Goal: Transaction & Acquisition: Book appointment/travel/reservation

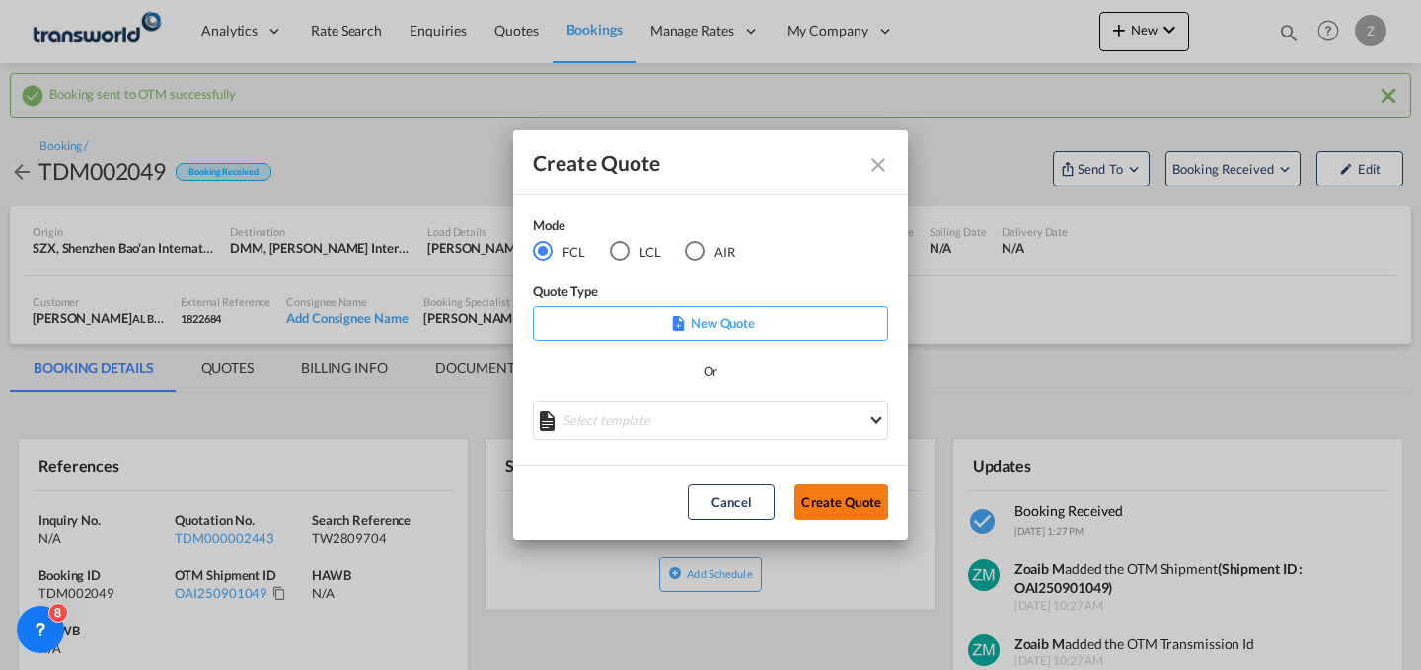
click at [830, 506] on button "Create Quote" at bounding box center [841, 503] width 94 height 36
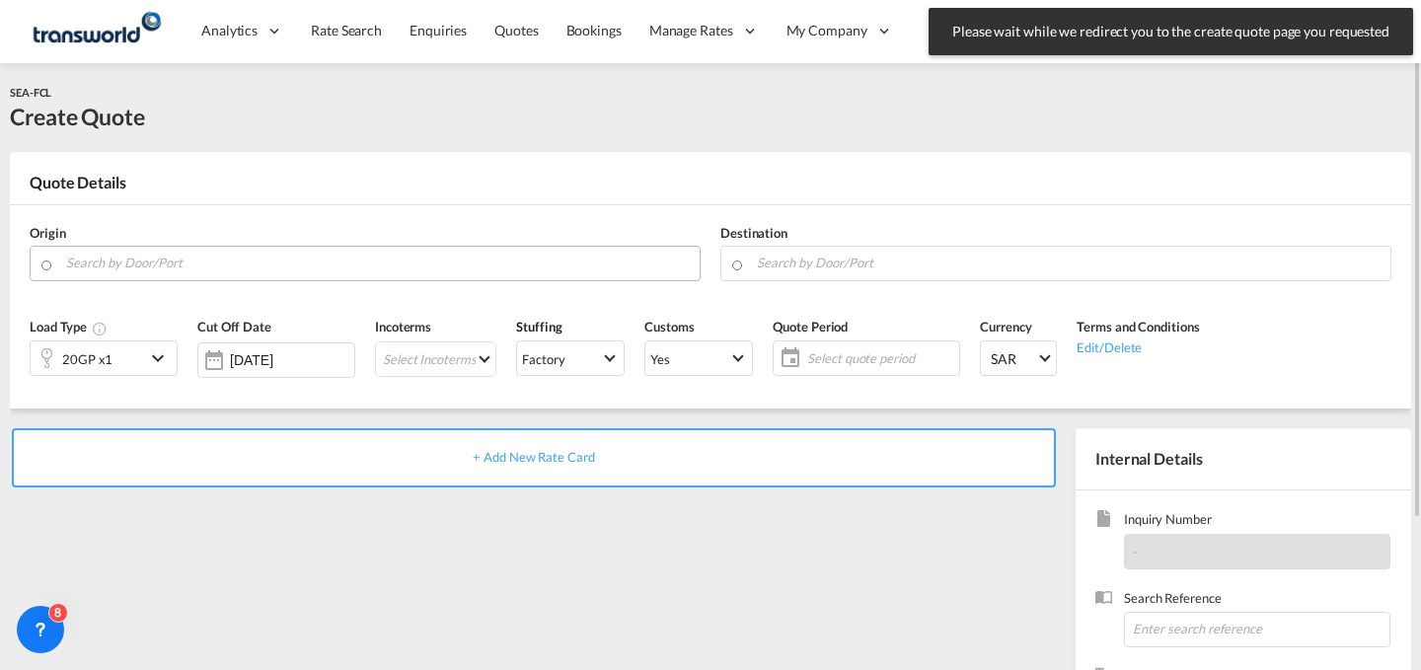
click at [307, 259] on input "Search by Door/Port" at bounding box center [378, 263] width 624 height 35
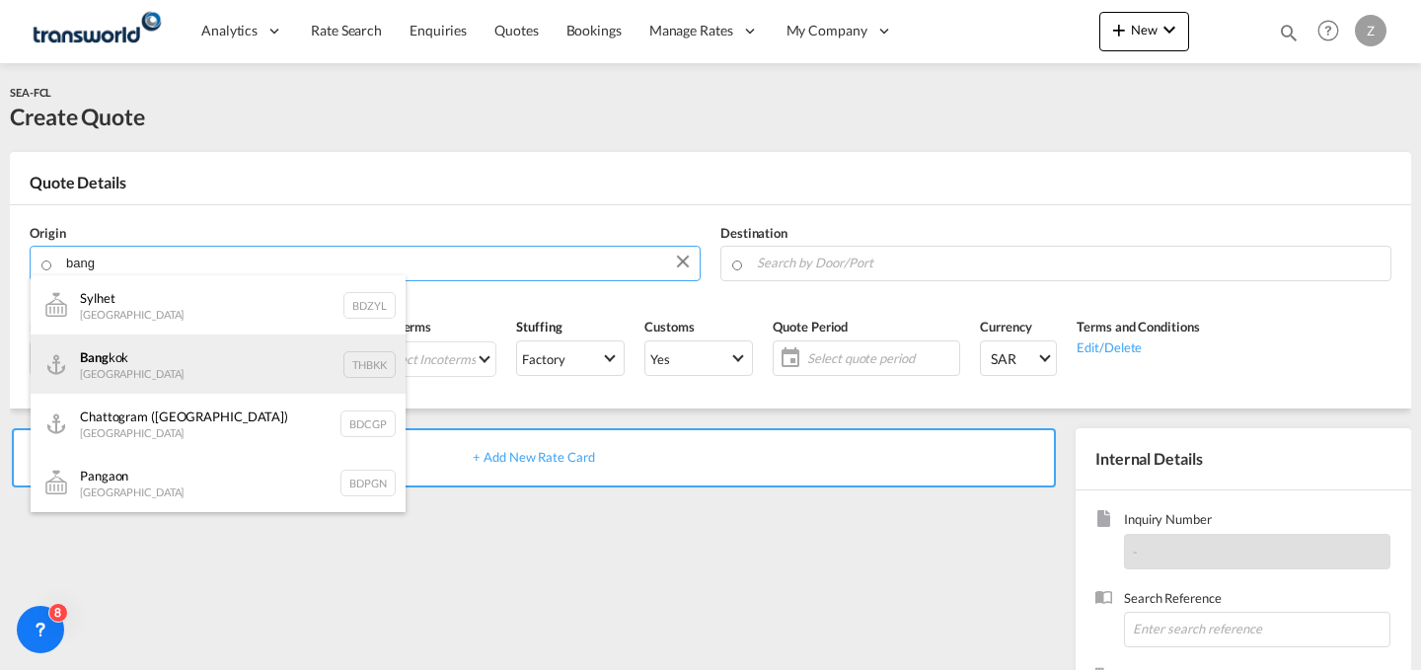
click at [226, 360] on div "Bang kok [GEOGRAPHIC_DATA] THBKK" at bounding box center [218, 364] width 375 height 59
type input "[GEOGRAPHIC_DATA], THBKK"
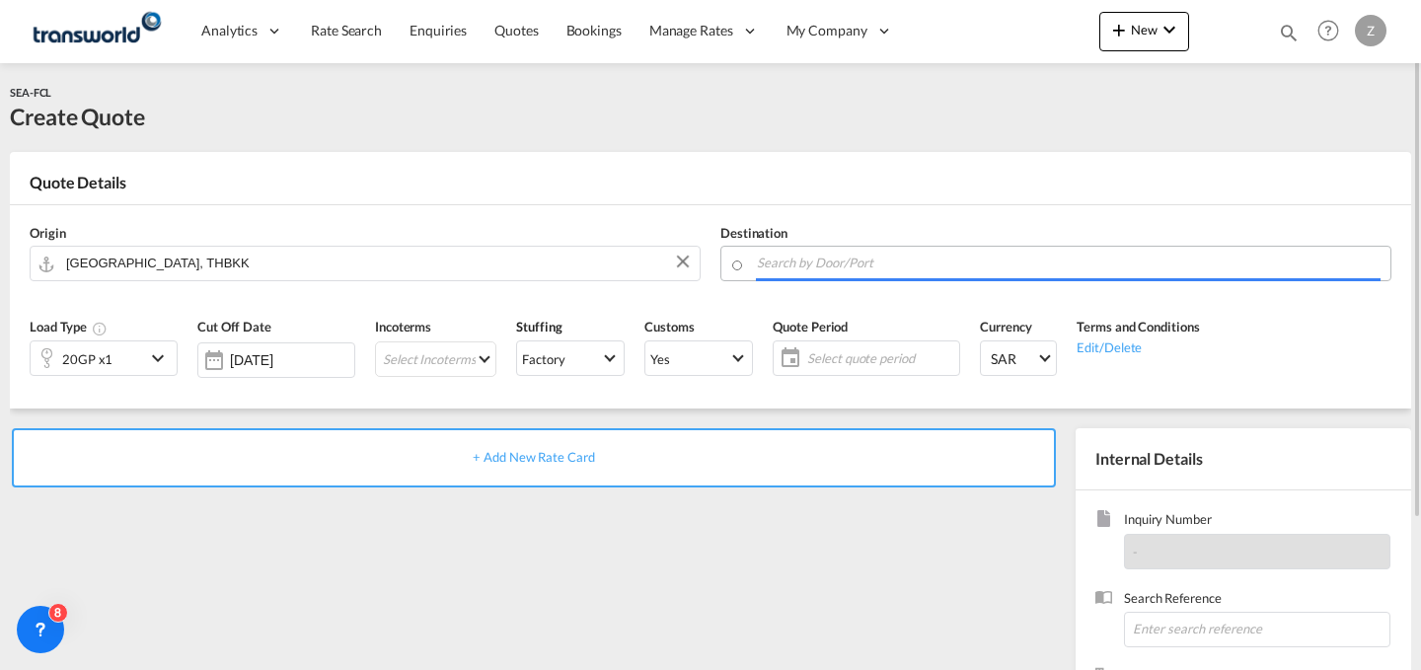
click at [822, 272] on input "Search by Door/Port" at bounding box center [1069, 263] width 624 height 35
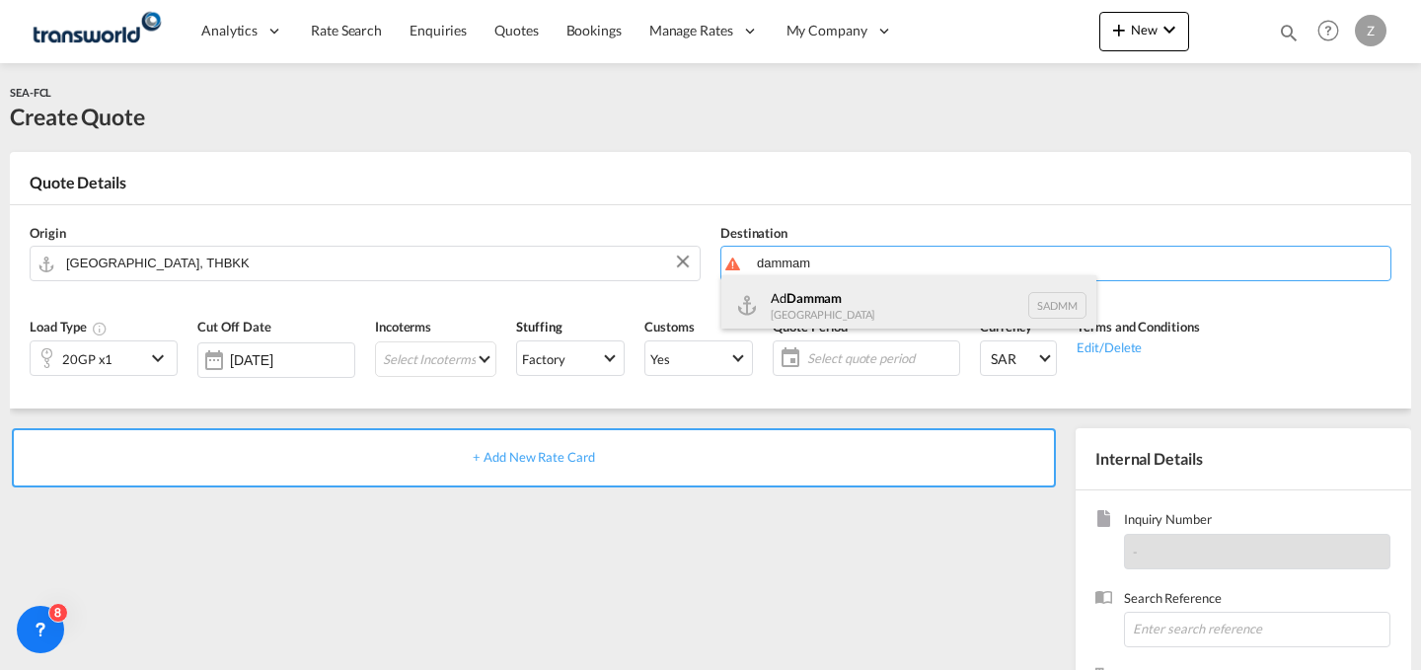
click at [821, 295] on div "Ad Dammam [GEOGRAPHIC_DATA] [GEOGRAPHIC_DATA]" at bounding box center [908, 304] width 375 height 59
type input "Ad Dammam, SADMM"
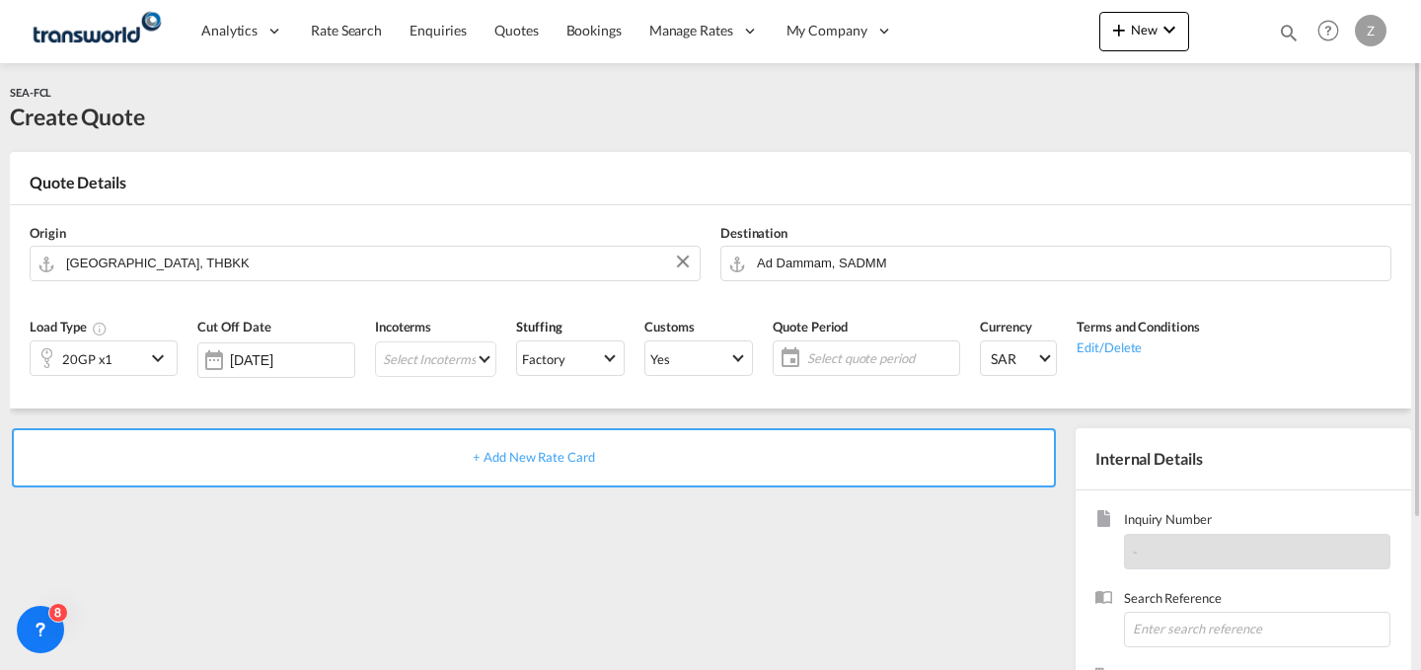
click at [151, 348] on md-icon "icon-chevron-down" at bounding box center [161, 358] width 30 height 24
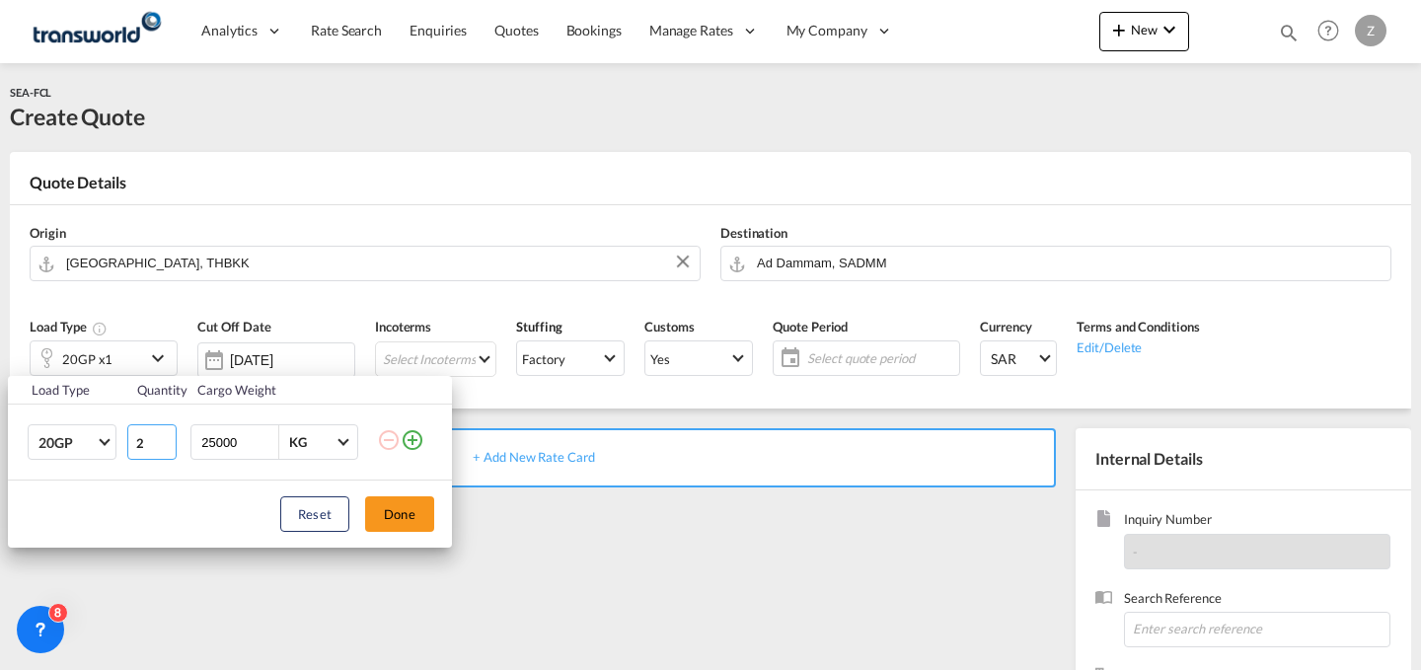
click at [163, 437] on input "2" at bounding box center [151, 442] width 49 height 36
click at [163, 437] on input "3" at bounding box center [151, 442] width 49 height 36
type input "4"
click at [163, 437] on input "4" at bounding box center [151, 442] width 49 height 36
click at [148, 441] on input "4" at bounding box center [151, 442] width 49 height 36
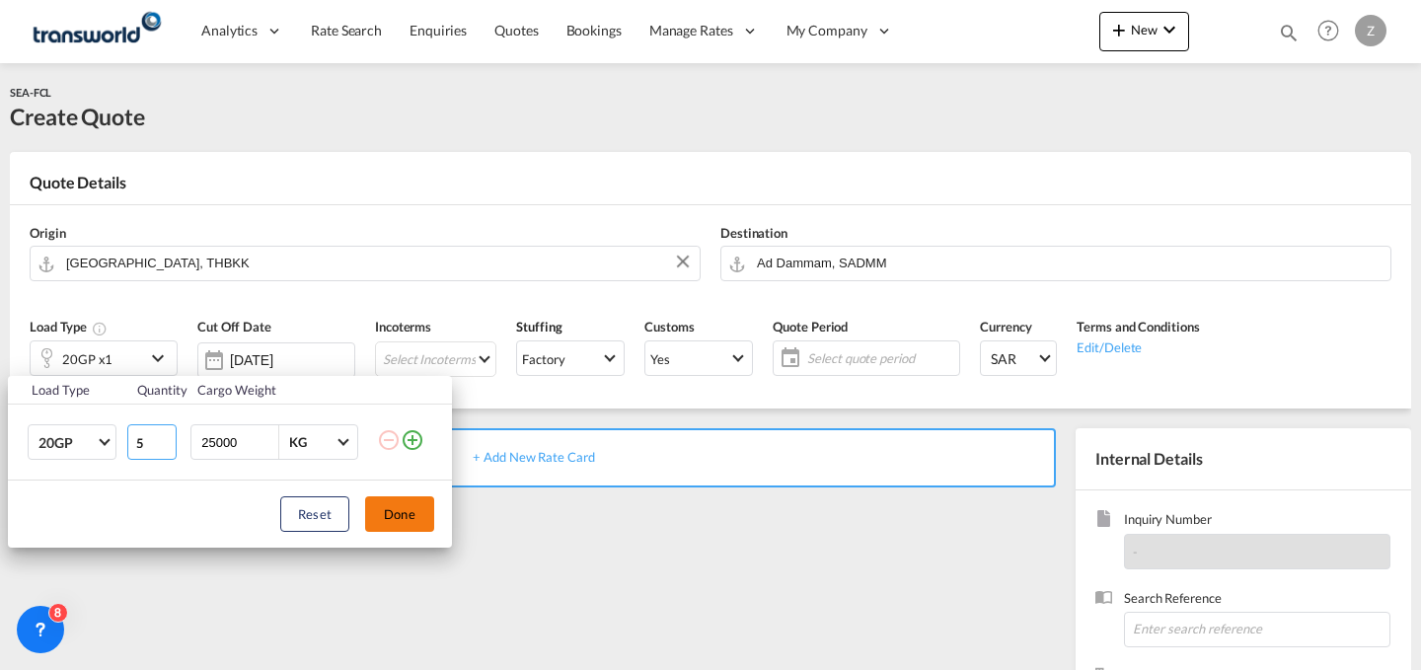
type input "5"
click at [389, 505] on button "Done" at bounding box center [399, 514] width 69 height 36
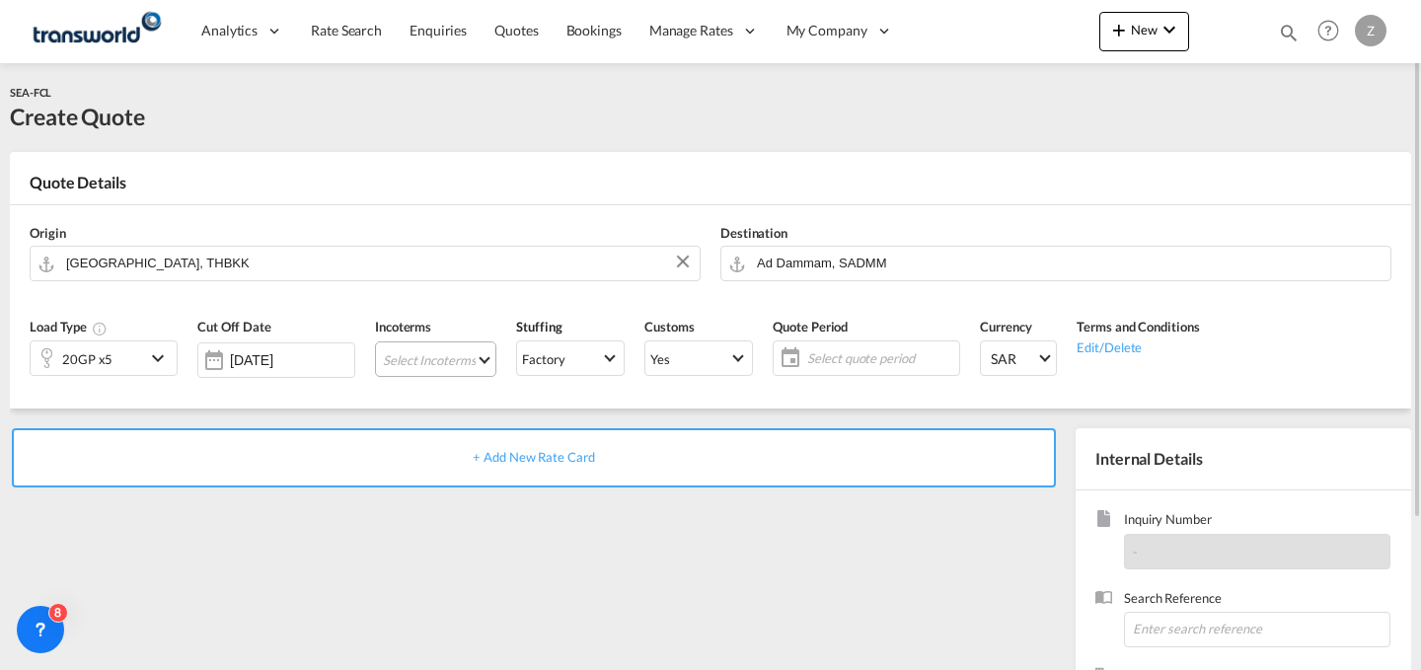
click at [456, 355] on md-select "Select Incoterms EXW - import Ex Works EXW - export Ex Works DPU - import Deliv…" at bounding box center [435, 359] width 121 height 36
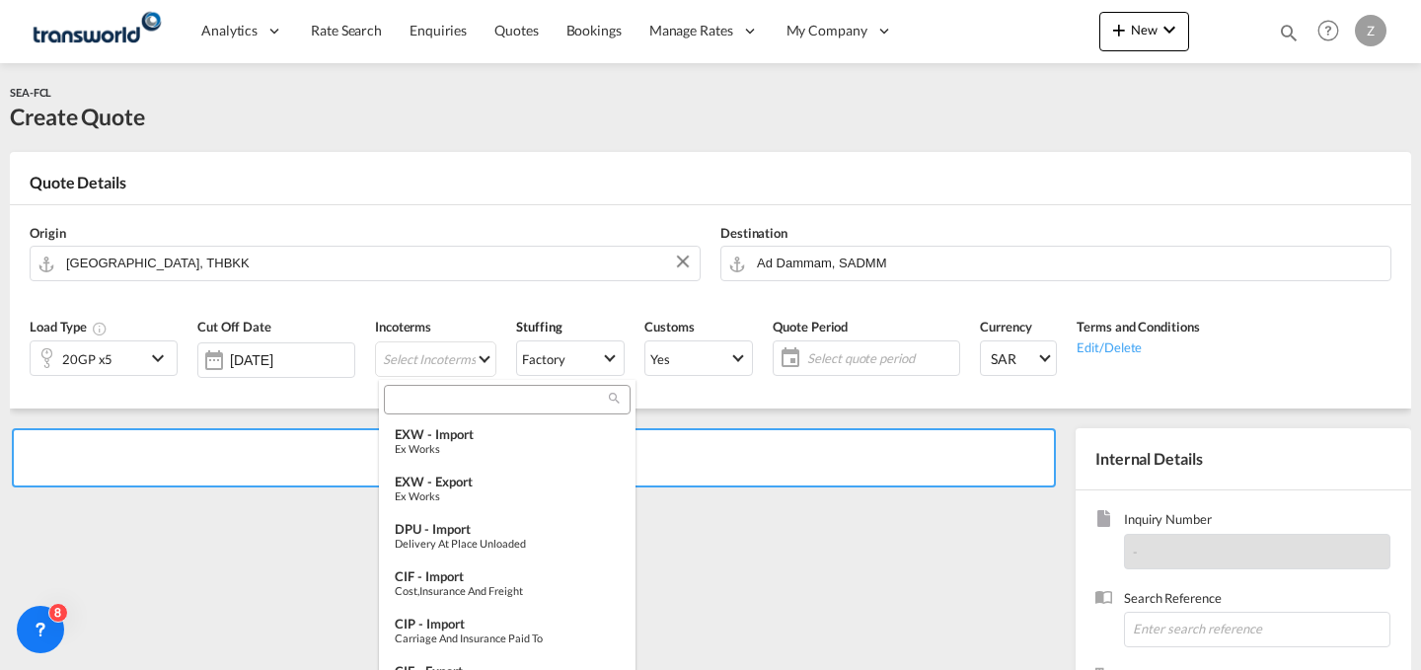
click at [484, 395] on input "search" at bounding box center [499, 400] width 219 height 18
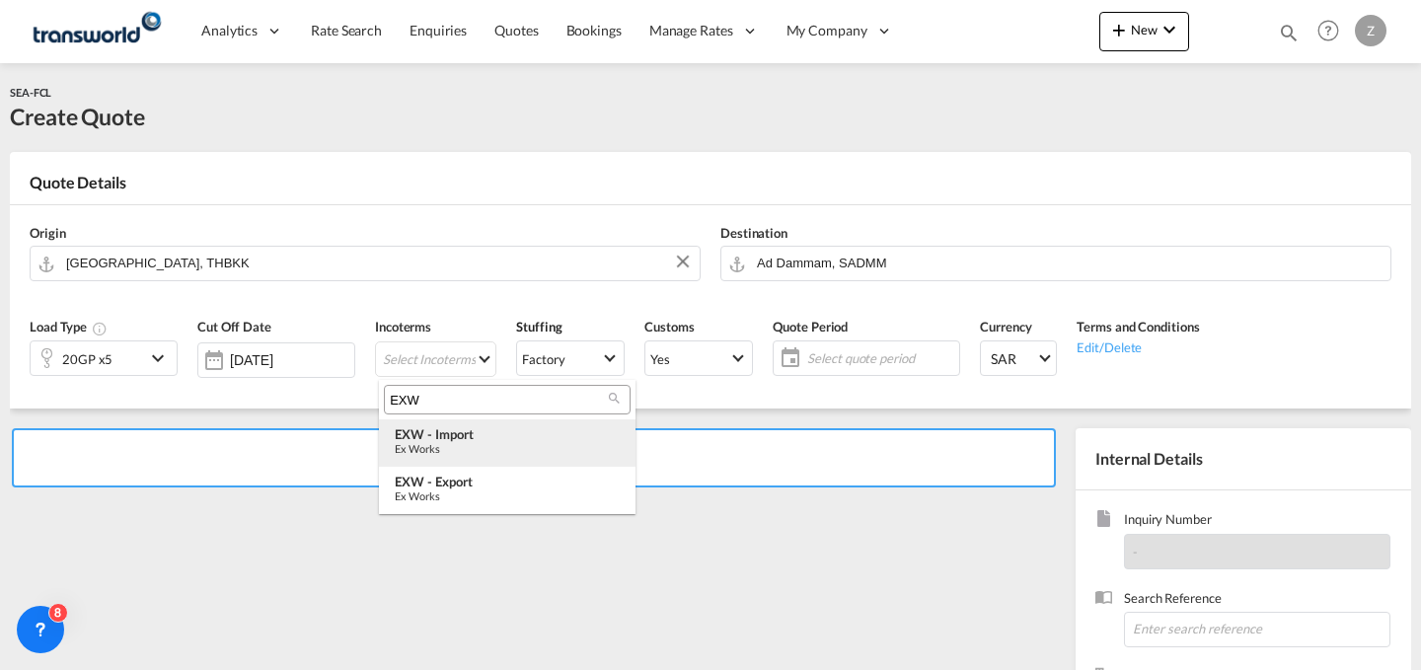
type input "EXW"
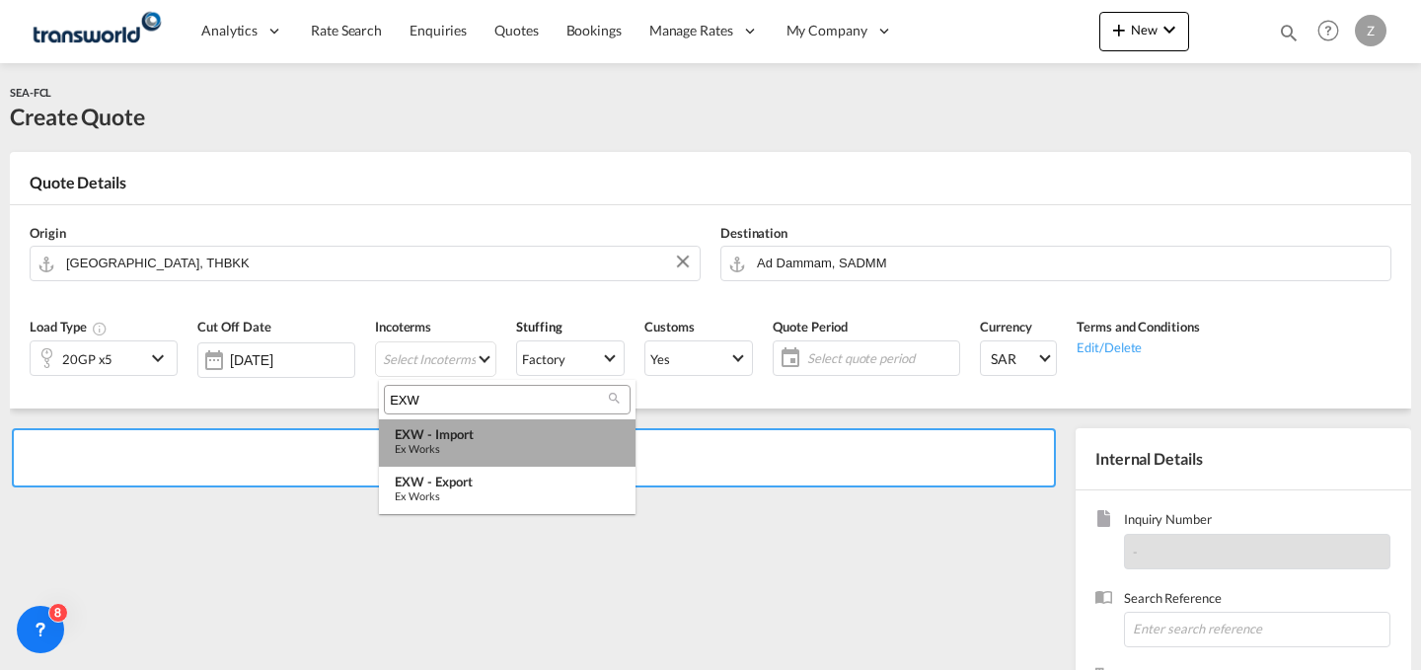
click at [484, 426] on div "EXW - import" at bounding box center [507, 434] width 225 height 16
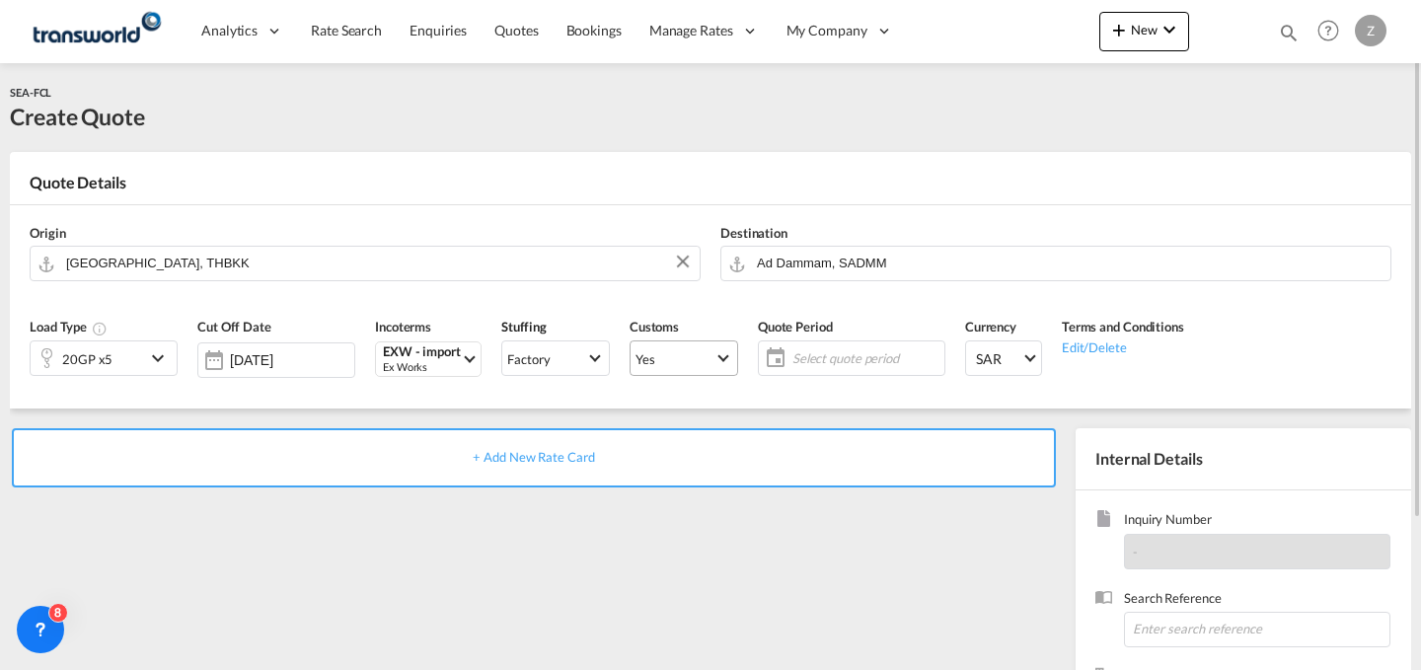
click at [703, 357] on span "Yes" at bounding box center [675, 359] width 79 height 18
click at [703, 400] on md-option "No" at bounding box center [687, 405] width 138 height 47
click at [714, 355] on span "Yes" at bounding box center [675, 359] width 79 height 18
click at [722, 424] on md-option "No" at bounding box center [687, 405] width 138 height 47
click at [859, 366] on span "Select quote period" at bounding box center [865, 358] width 147 height 18
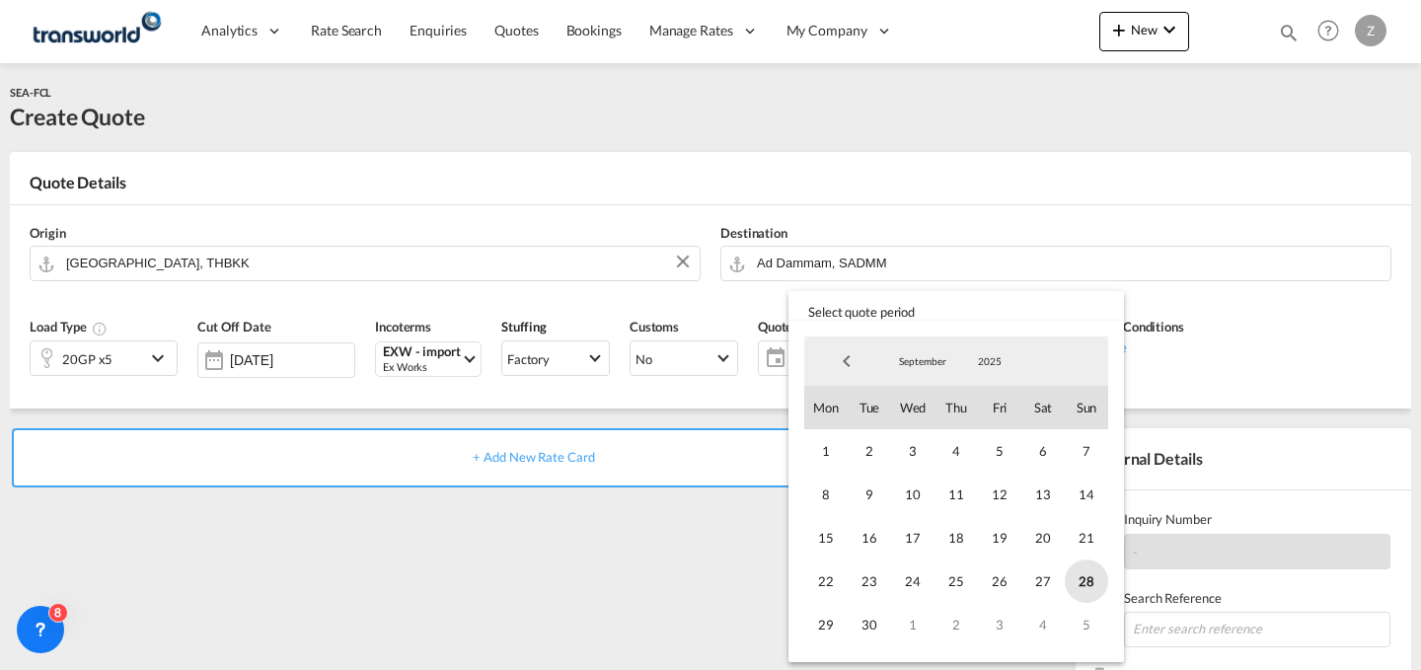
click at [1072, 569] on span "28" at bounding box center [1086, 581] width 43 height 43
click at [863, 616] on span "30" at bounding box center [869, 624] width 43 height 43
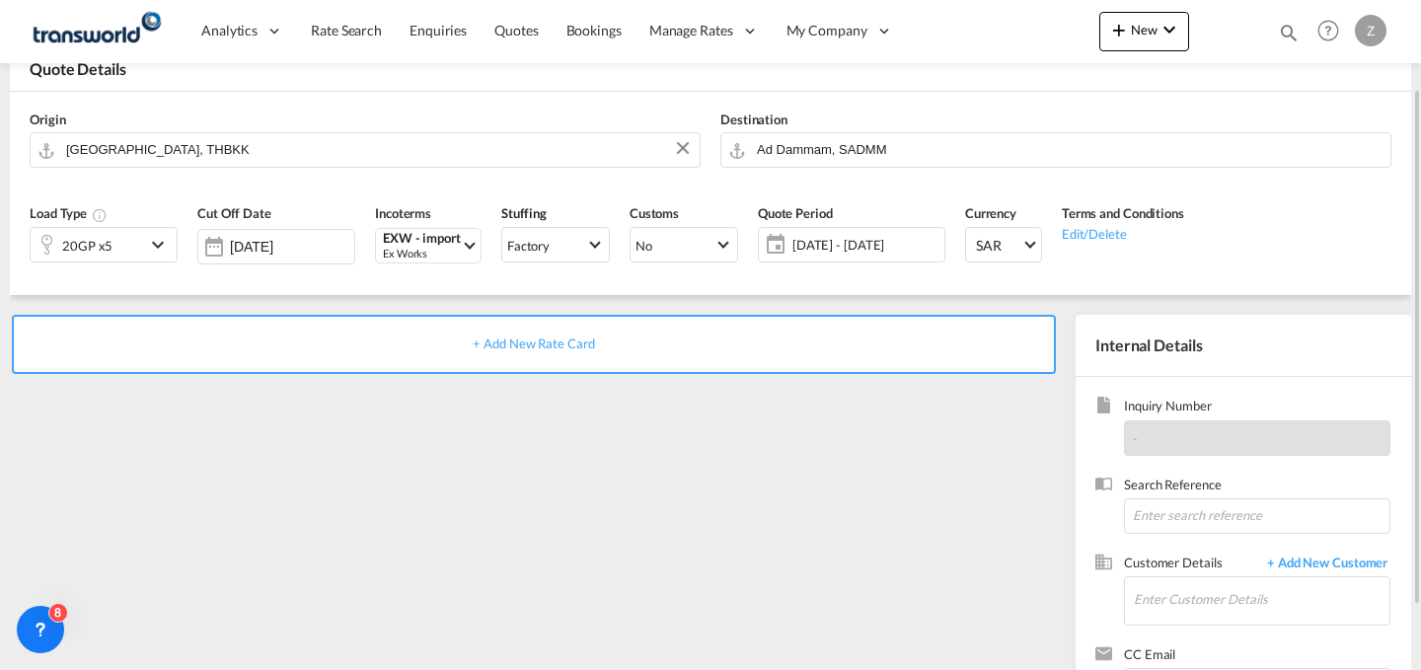
scroll to position [114, 0]
paste input "TW0509413"
click at [1190, 512] on input "TW0509413" at bounding box center [1257, 515] width 266 height 36
type input "TW0509413"
click at [1178, 590] on input "Enter Customer Details" at bounding box center [1262, 598] width 256 height 44
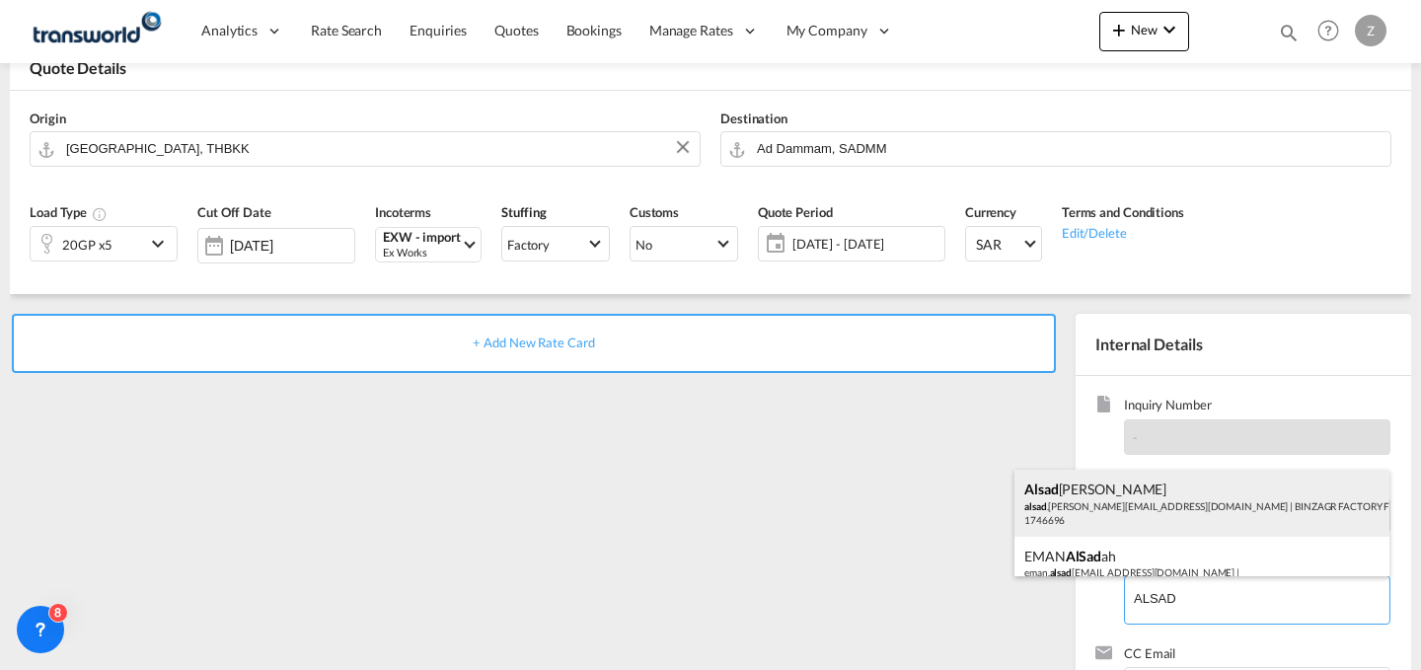
click at [1181, 511] on div "[PERSON_NAME] .[PERSON_NAME][EMAIL_ADDRESS][DOMAIN_NAME] | BINZAGR FACTORY FOR …" at bounding box center [1201, 503] width 375 height 67
type input "BINZAGR FACTORY FOR INSULATION MATERIALS COMPANY, [PERSON_NAME], [EMAIL_ADDRESS…"
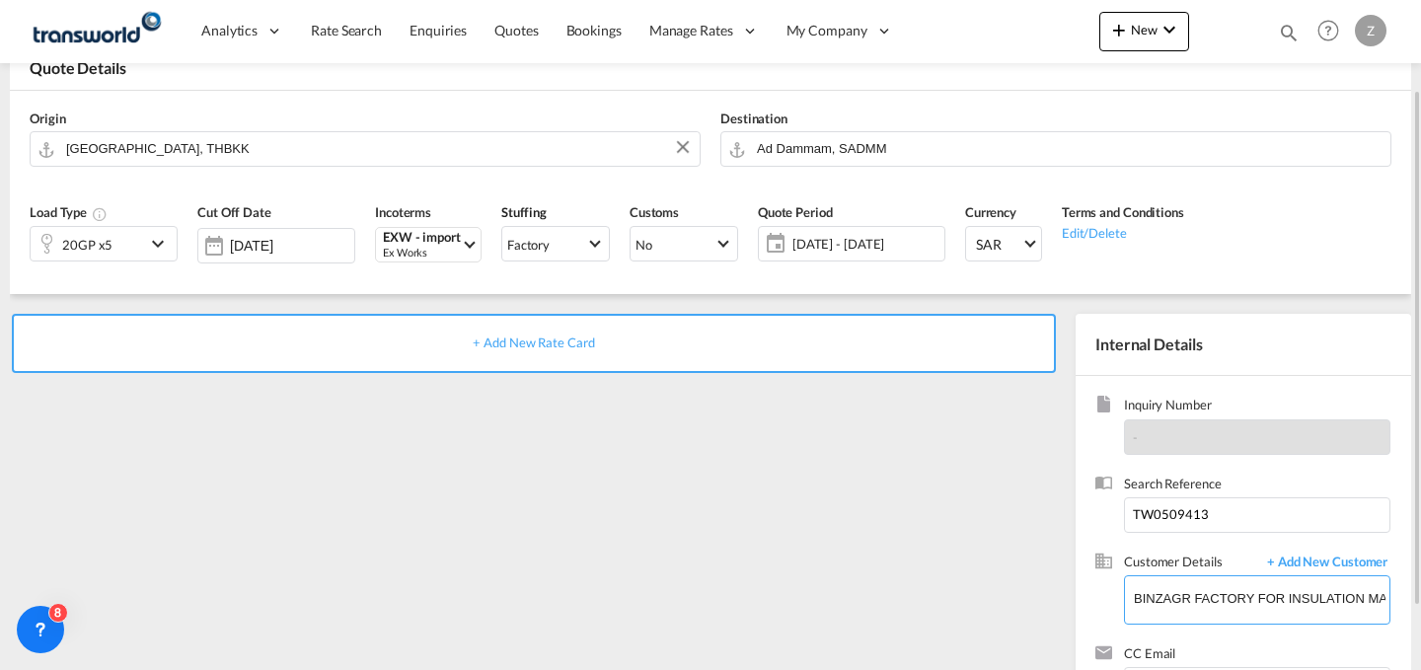
scroll to position [194, 0]
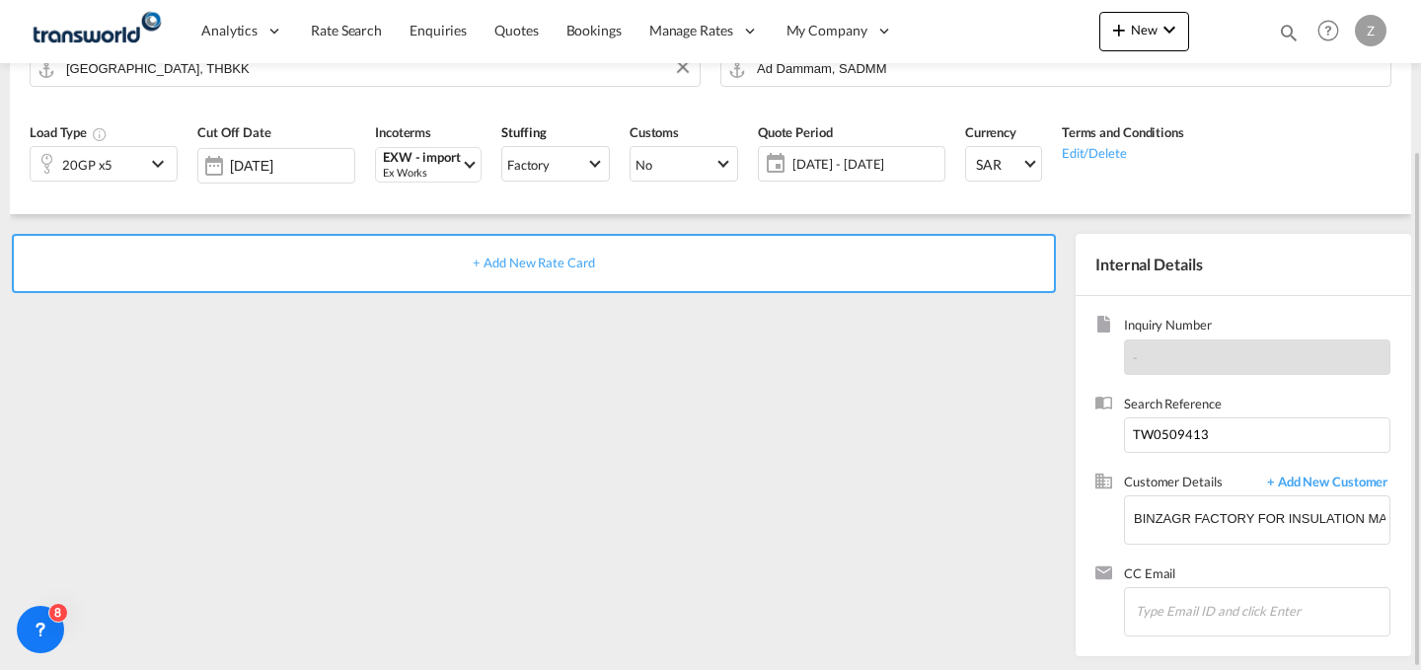
click at [854, 258] on div "+ Add New Rate Card" at bounding box center [534, 263] width 1044 height 59
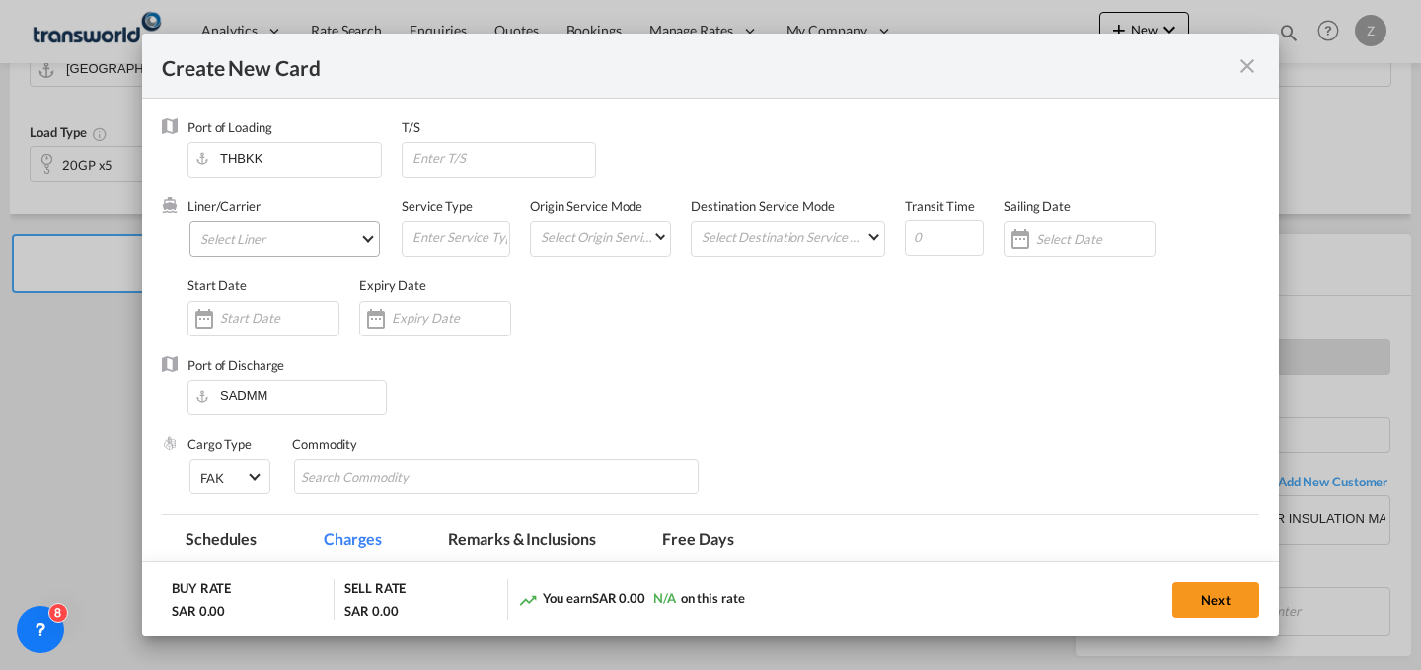
type input "Basic Ocean Freight"
select select "per equipment"
click at [324, 228] on md-select "Select Liner 2HM LOGISTICS D.O.O. / TWKS-KOPER 3P LOGISTICS / TWKS-[GEOGRAPHIC_…" at bounding box center [284, 239] width 190 height 36
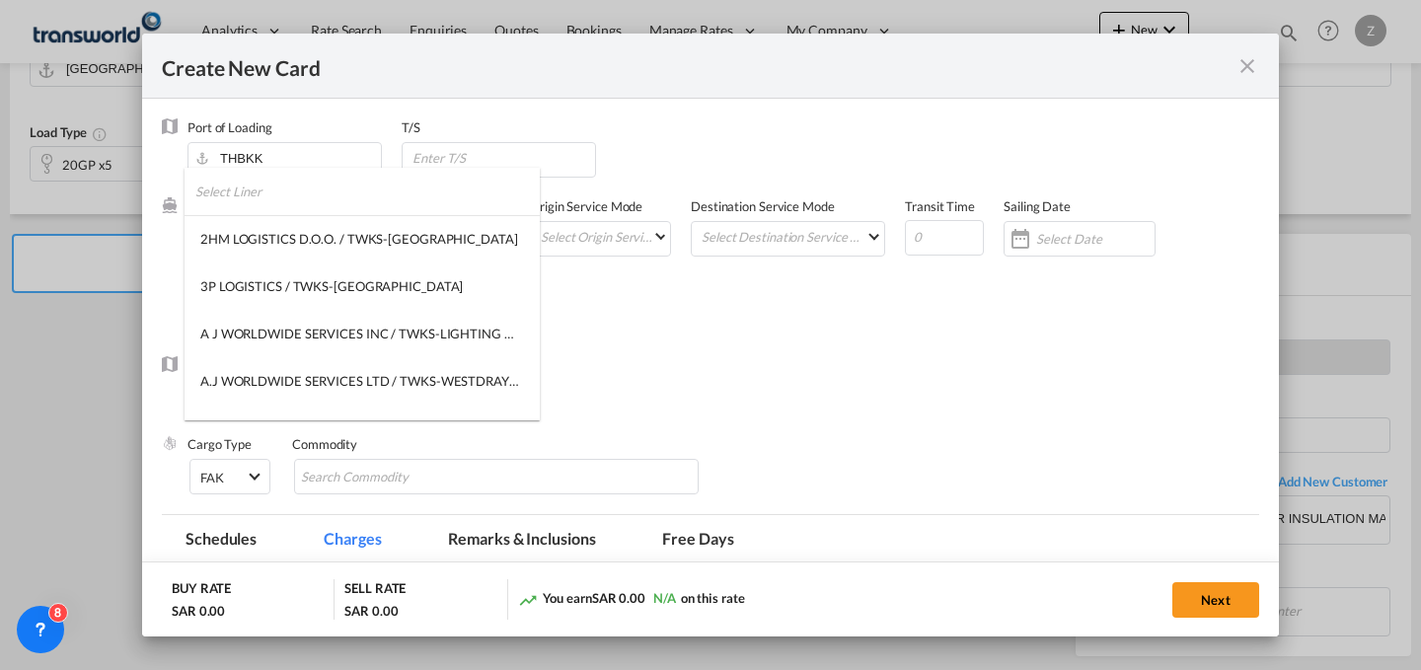
click at [357, 203] on input "search" at bounding box center [367, 191] width 344 height 47
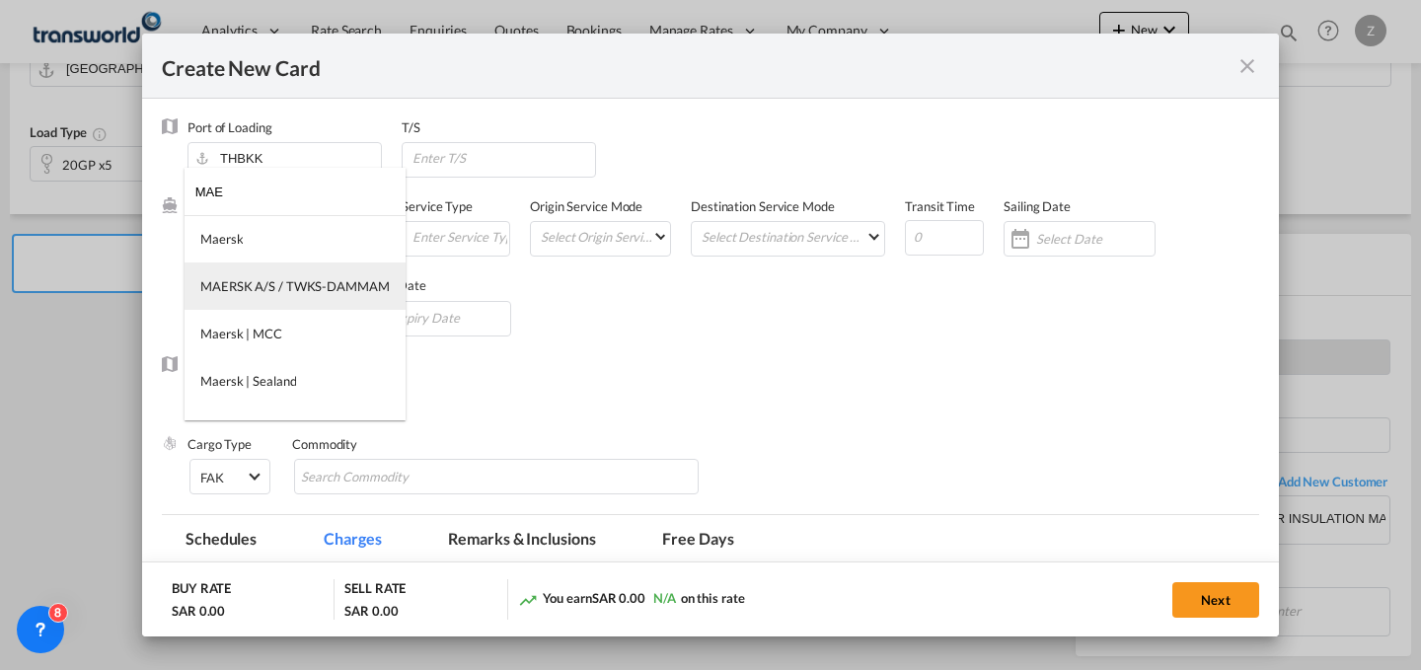
type input "MAE"
click at [322, 281] on div "MAERSK A/S / TWKS-DAMMAM" at bounding box center [294, 286] width 189 height 18
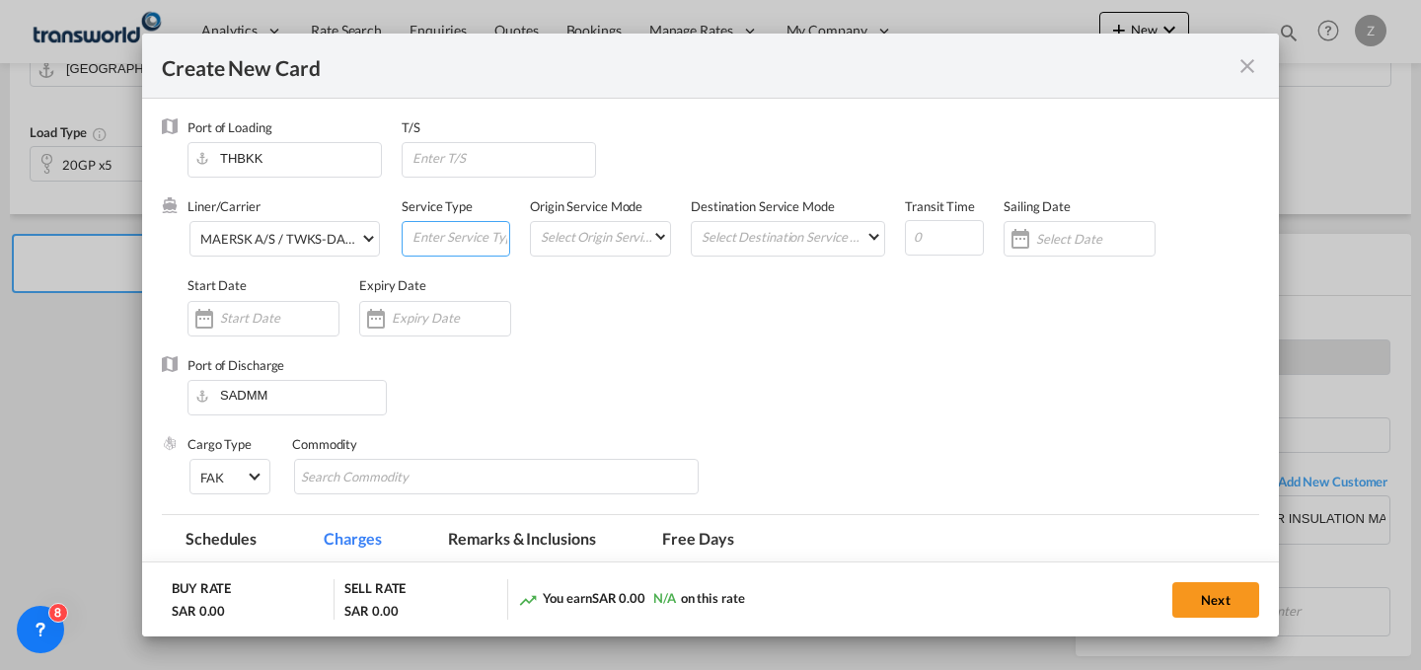
click at [445, 241] on input "Create New Card ..." at bounding box center [460, 237] width 99 height 30
type input "FCL"
click at [581, 240] on md-select "Select Origin Service Mode SD [GEOGRAPHIC_DATA]" at bounding box center [604, 236] width 131 height 28
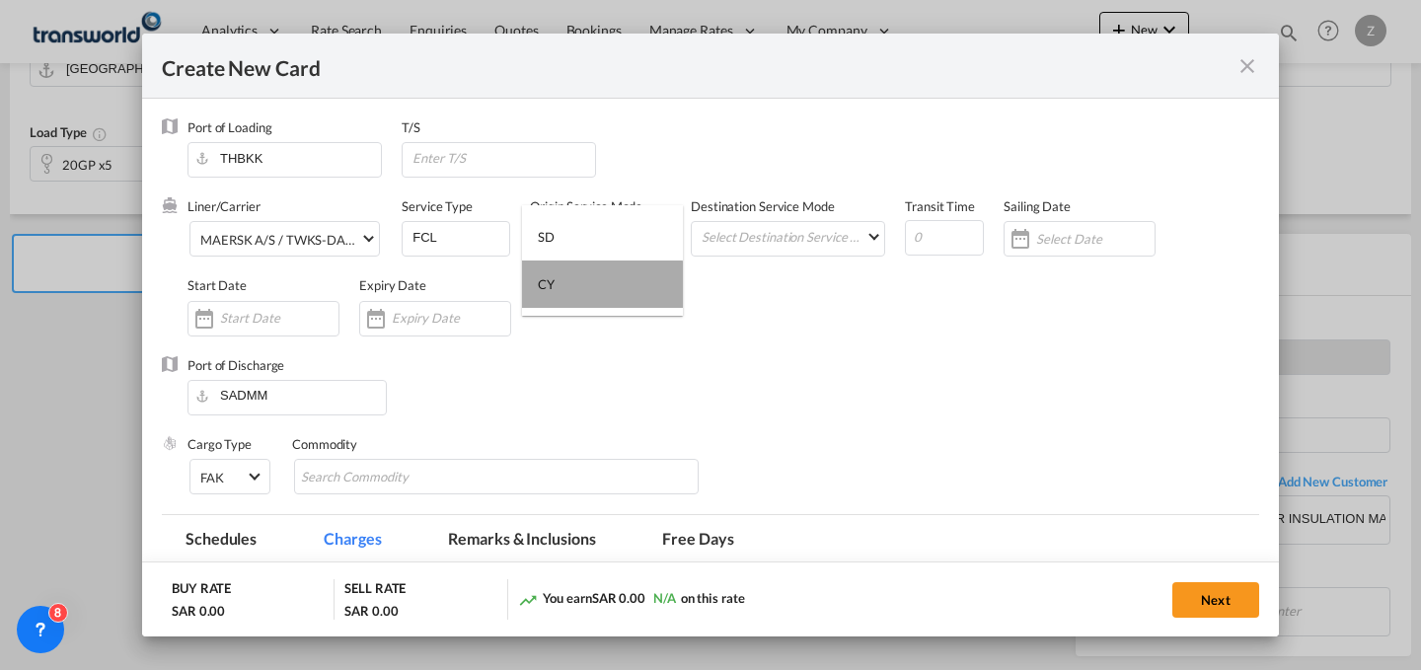
click at [592, 296] on md-option "CY" at bounding box center [602, 284] width 161 height 47
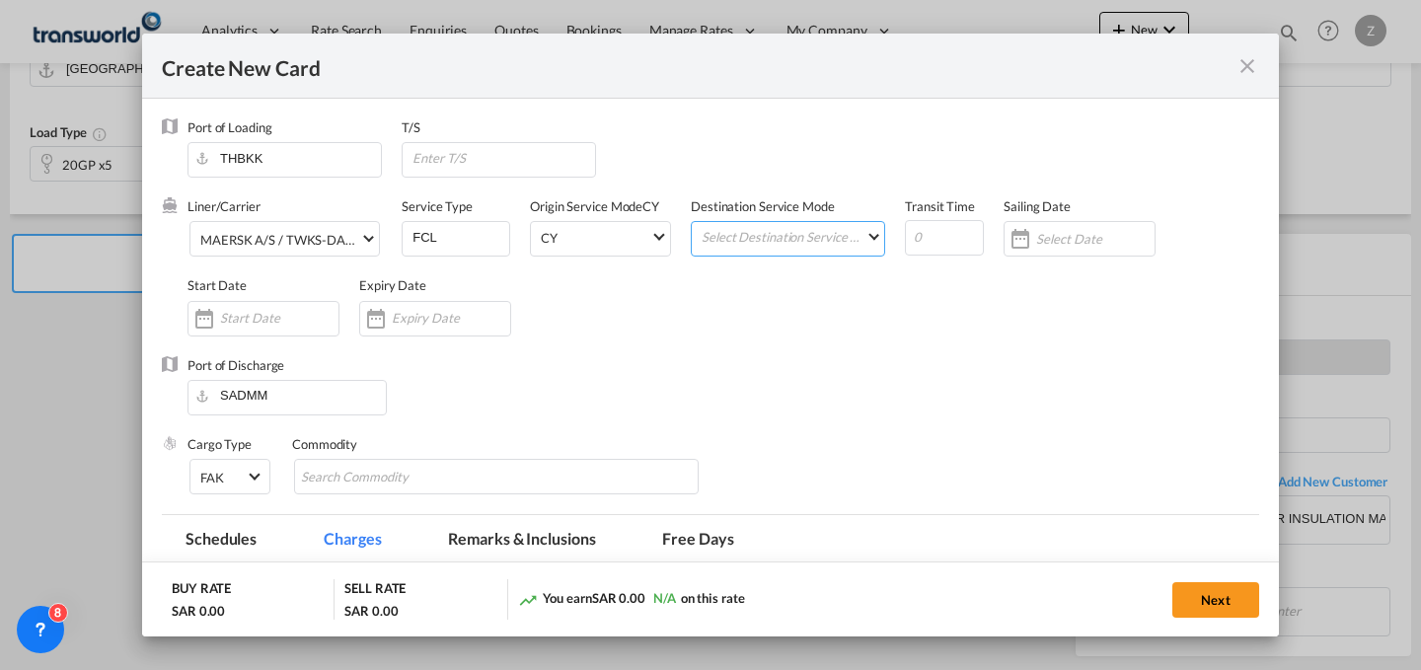
click at [833, 241] on md-select "Select Destination Service Mode SD [GEOGRAPHIC_DATA]" at bounding box center [792, 236] width 185 height 28
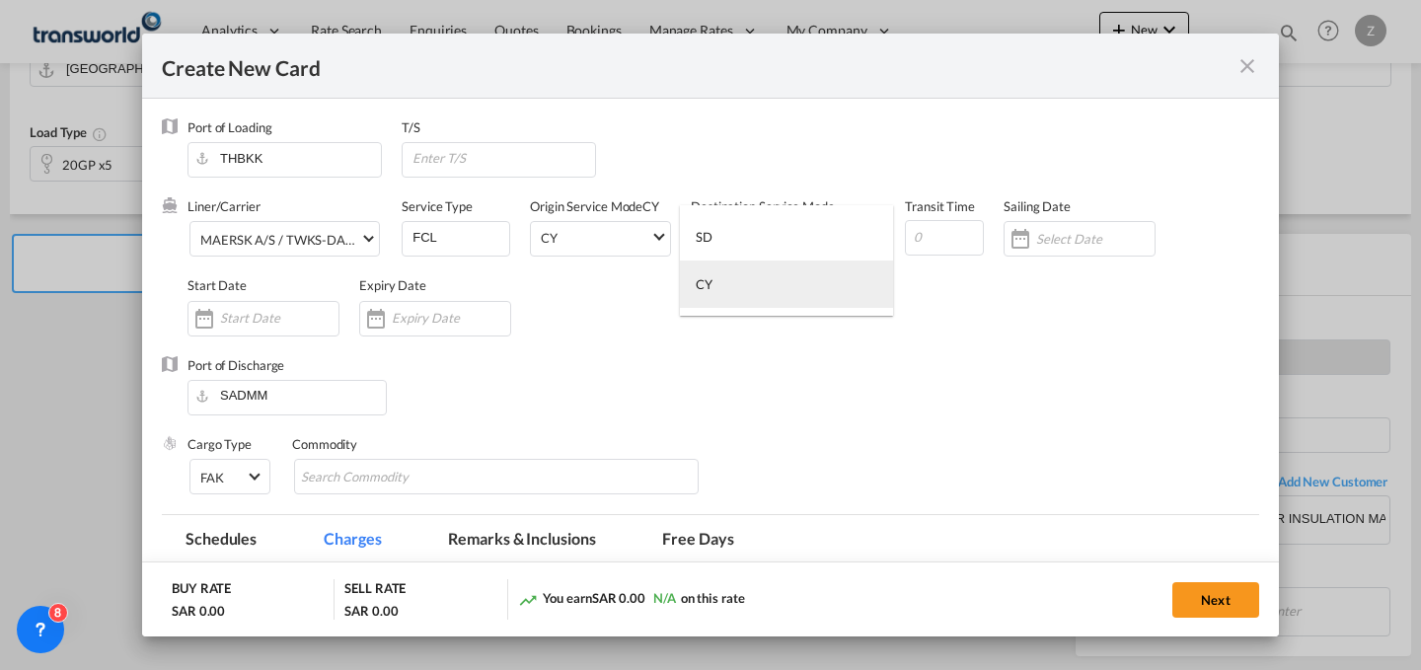
click at [818, 286] on md-option "CY" at bounding box center [786, 284] width 213 height 47
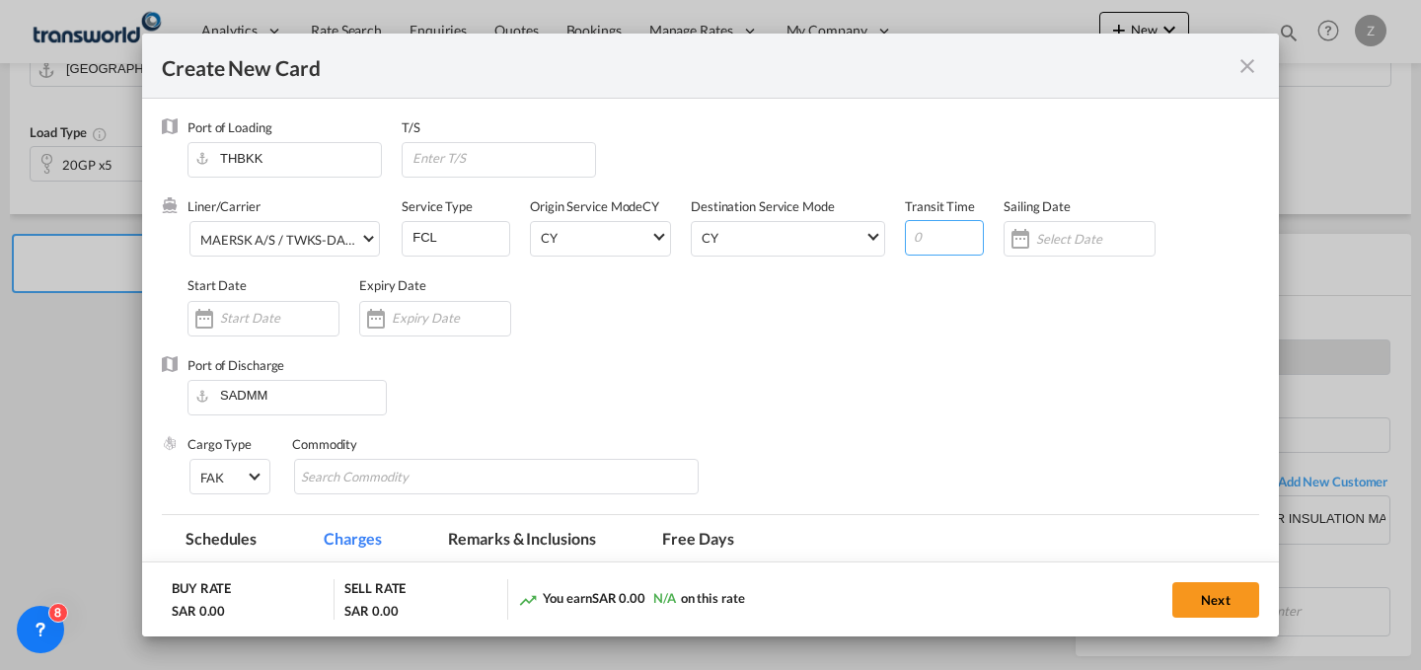
click at [944, 249] on input "Create New Card ..." at bounding box center [944, 238] width 79 height 36
type input "25"
click at [407, 467] on input "Chips input." at bounding box center [391, 478] width 181 height 32
type input "GC"
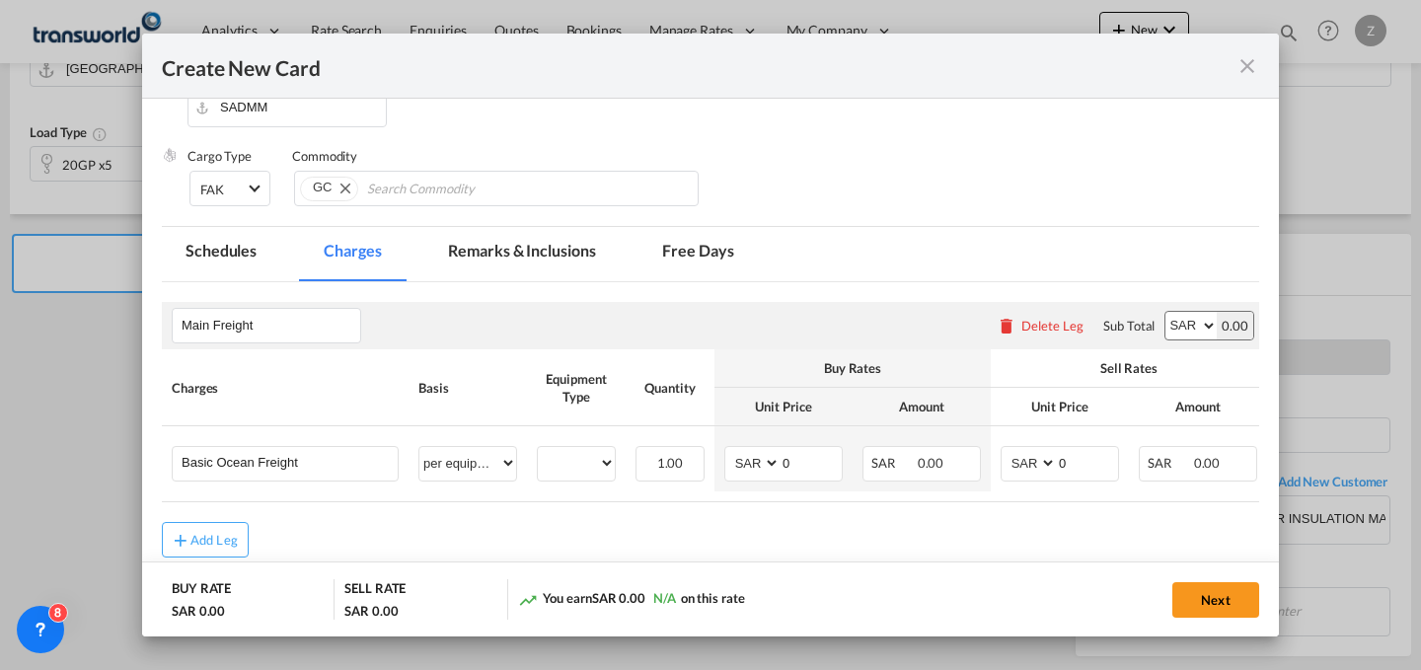
click at [1171, 318] on select "AED AFN ALL AMD ANG AOA ARS AUD AWG AZN BAM BBD BDT BGN BHD BIF BMD BND BOB BRL…" at bounding box center [1190, 326] width 51 height 28
select select "string:USD"
click at [1165, 312] on select "AED AFN ALL AMD ANG AOA ARS AUD AWG AZN BAM BBD BDT BGN BHD BIF BMD BND BOB BRL…" at bounding box center [1190, 326] width 51 height 28
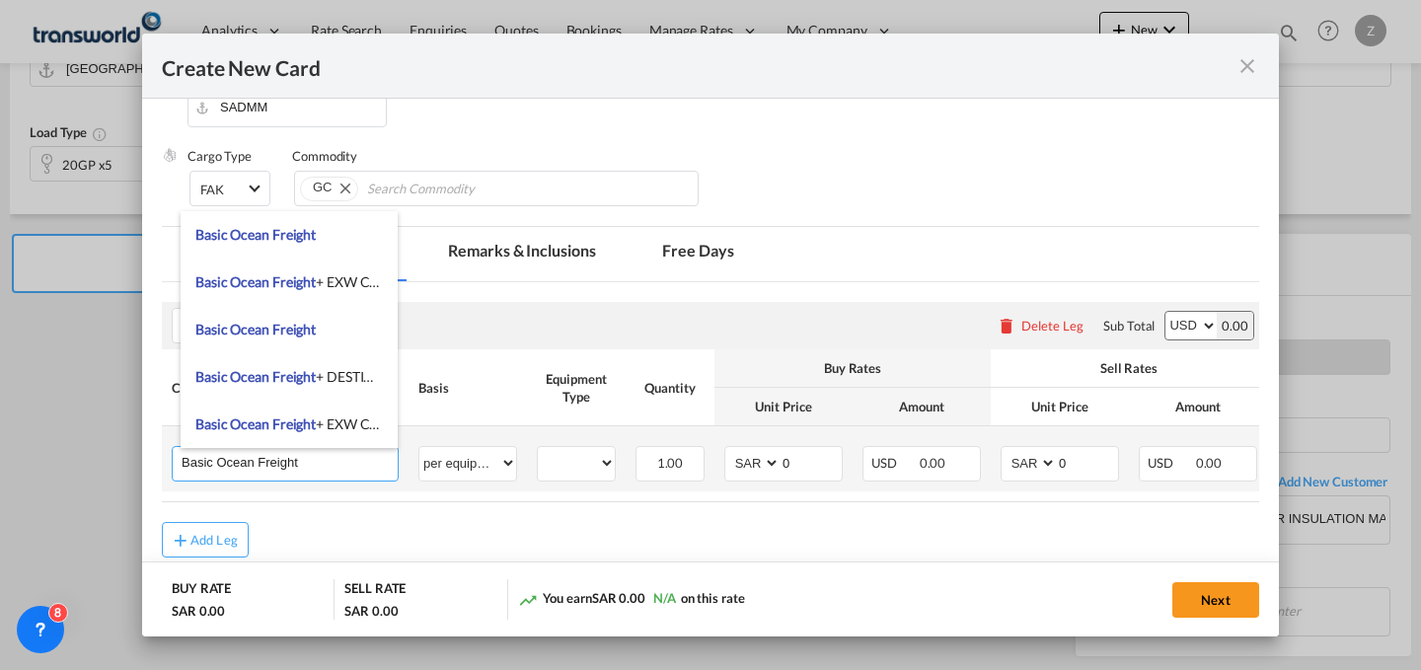
click at [378, 463] on input "Basic Ocean Freight" at bounding box center [290, 462] width 216 height 30
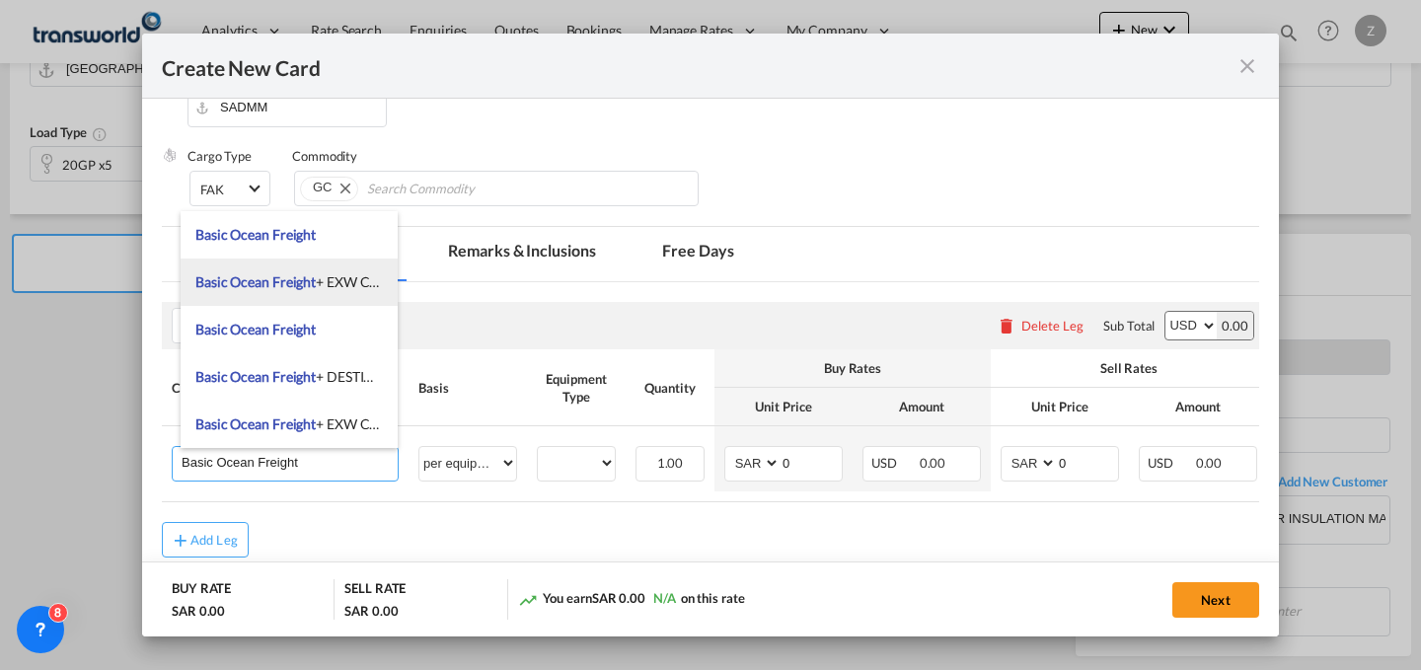
click at [348, 278] on span "Basic Ocean Freight + EXW Charges" at bounding box center [302, 281] width 214 height 17
type input "Basic Ocean Freight + EXW Charges"
select select "string:USD"
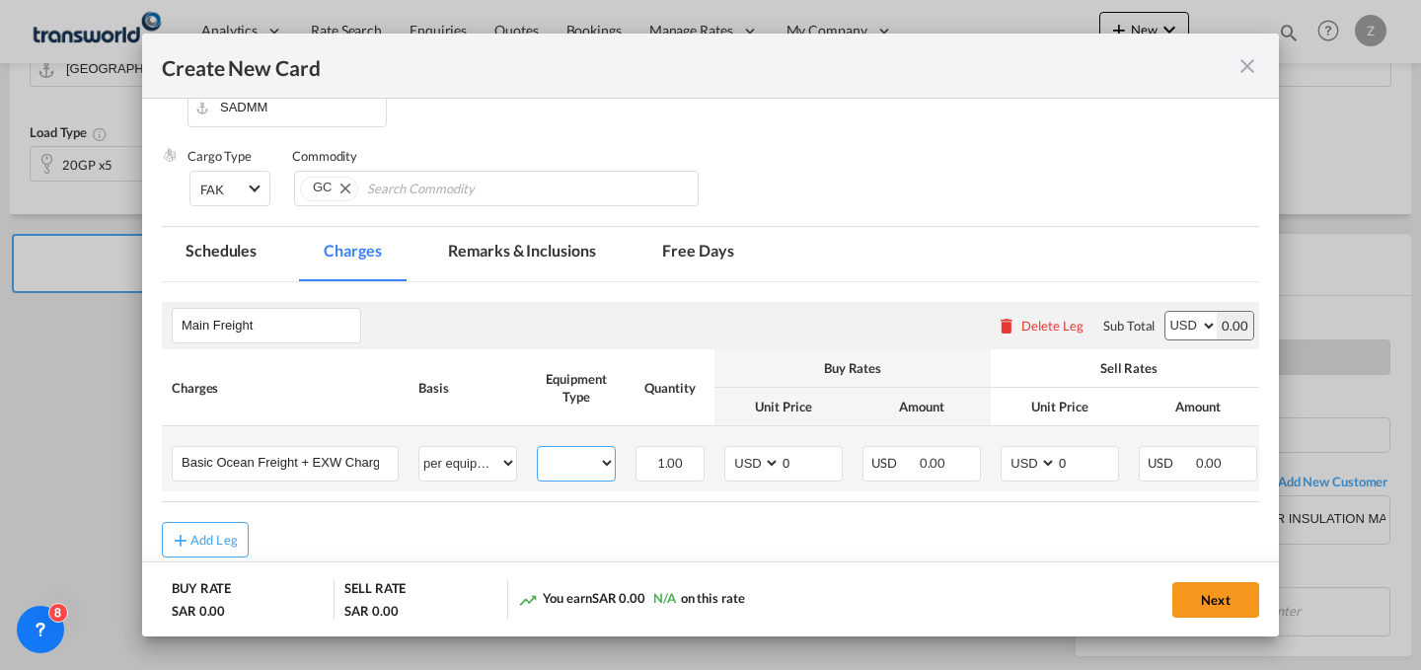
click at [590, 460] on select "20GP" at bounding box center [576, 463] width 77 height 27
select select "20GP"
click at [538, 450] on select "20GP" at bounding box center [576, 463] width 77 height 27
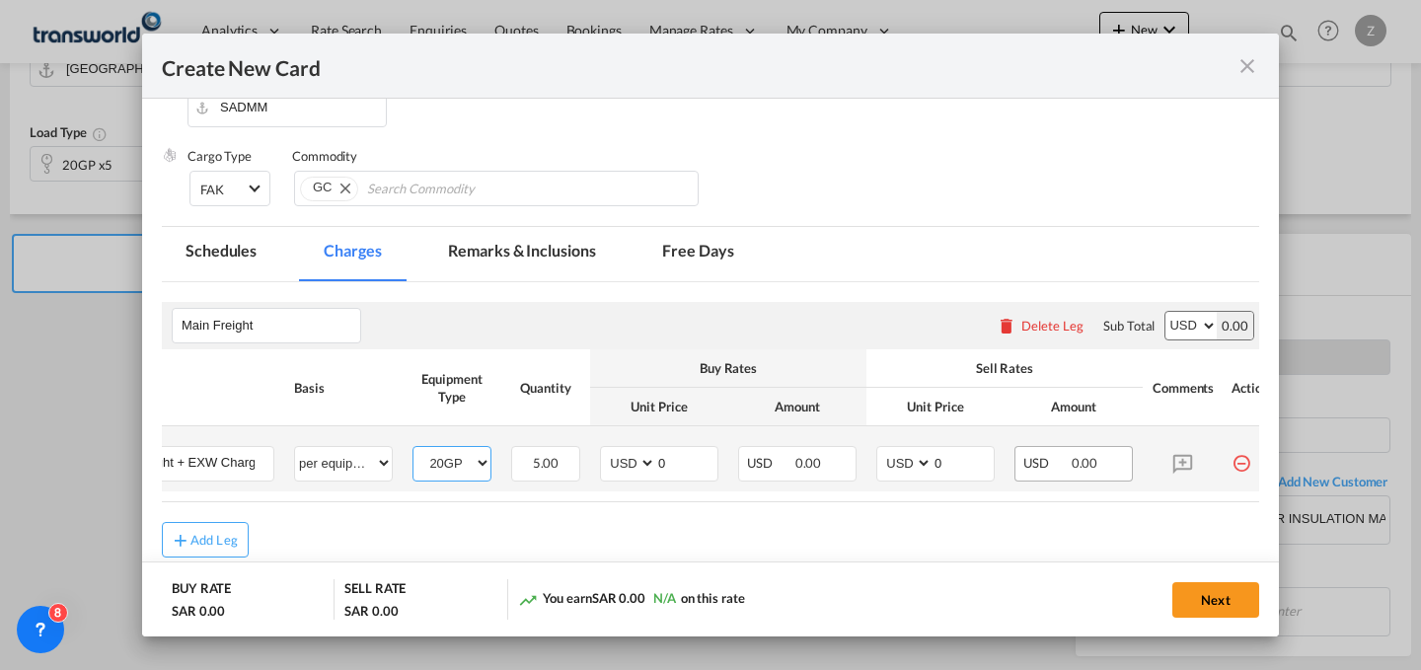
scroll to position [0, 128]
click at [953, 465] on input "0" at bounding box center [959, 462] width 61 height 30
type input "1200"
click at [669, 458] on input "0" at bounding box center [682, 462] width 61 height 30
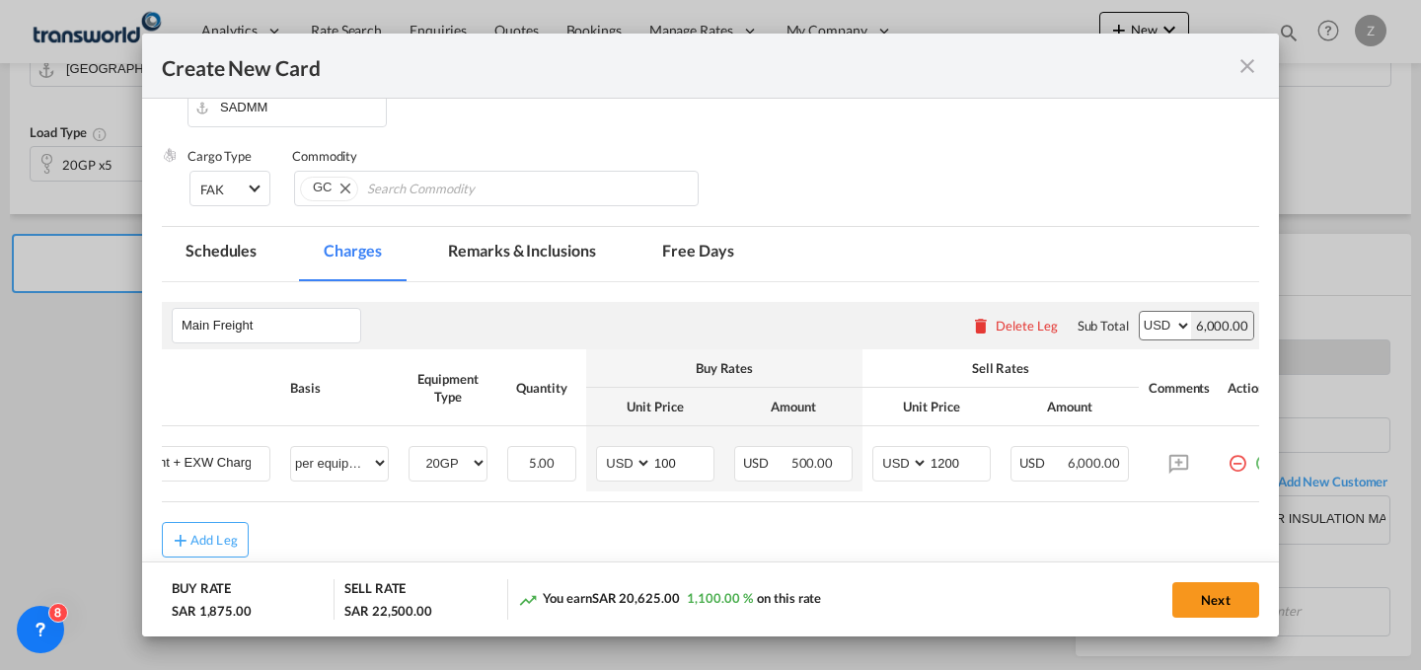
click at [851, 498] on table "Charges Basis Equipment Type Quantity Buy Rates Sell Rates Comments Action Unit…" at bounding box center [659, 425] width 1250 height 153
click at [694, 473] on input "100" at bounding box center [682, 462] width 61 height 30
type input "1000"
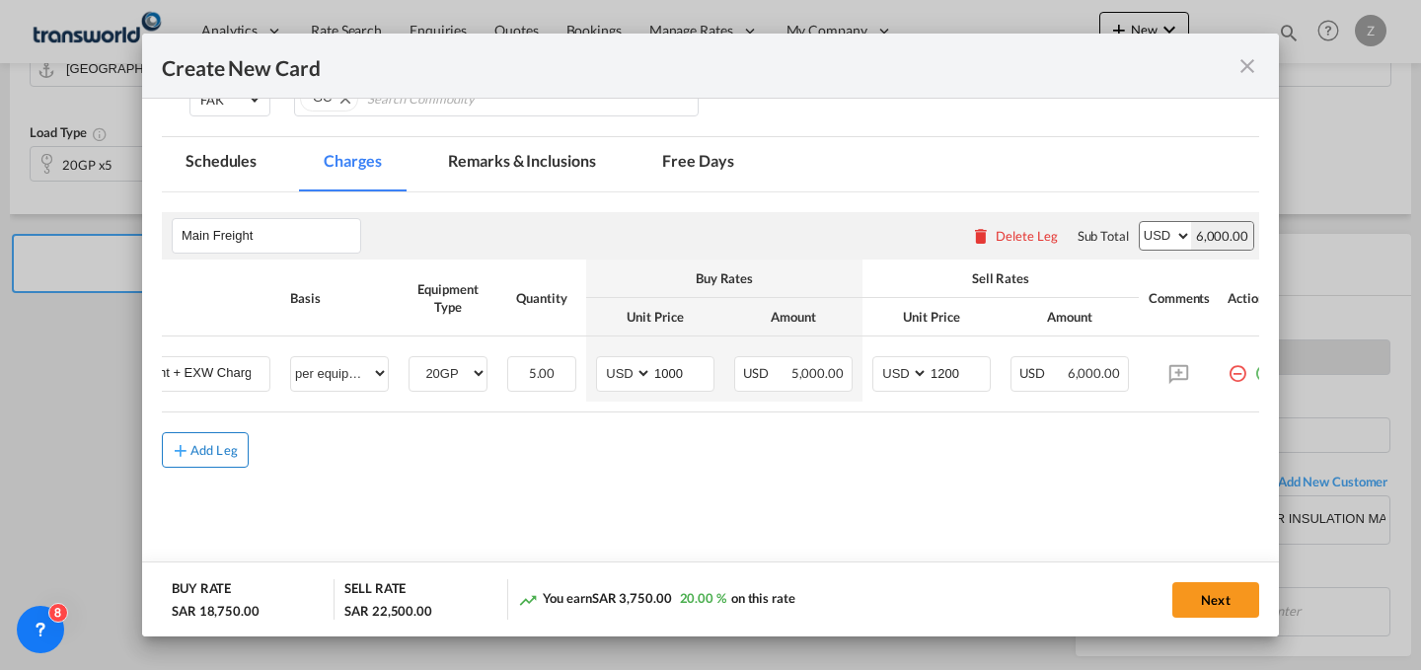
click at [220, 464] on button "Add Leg" at bounding box center [205, 450] width 87 height 36
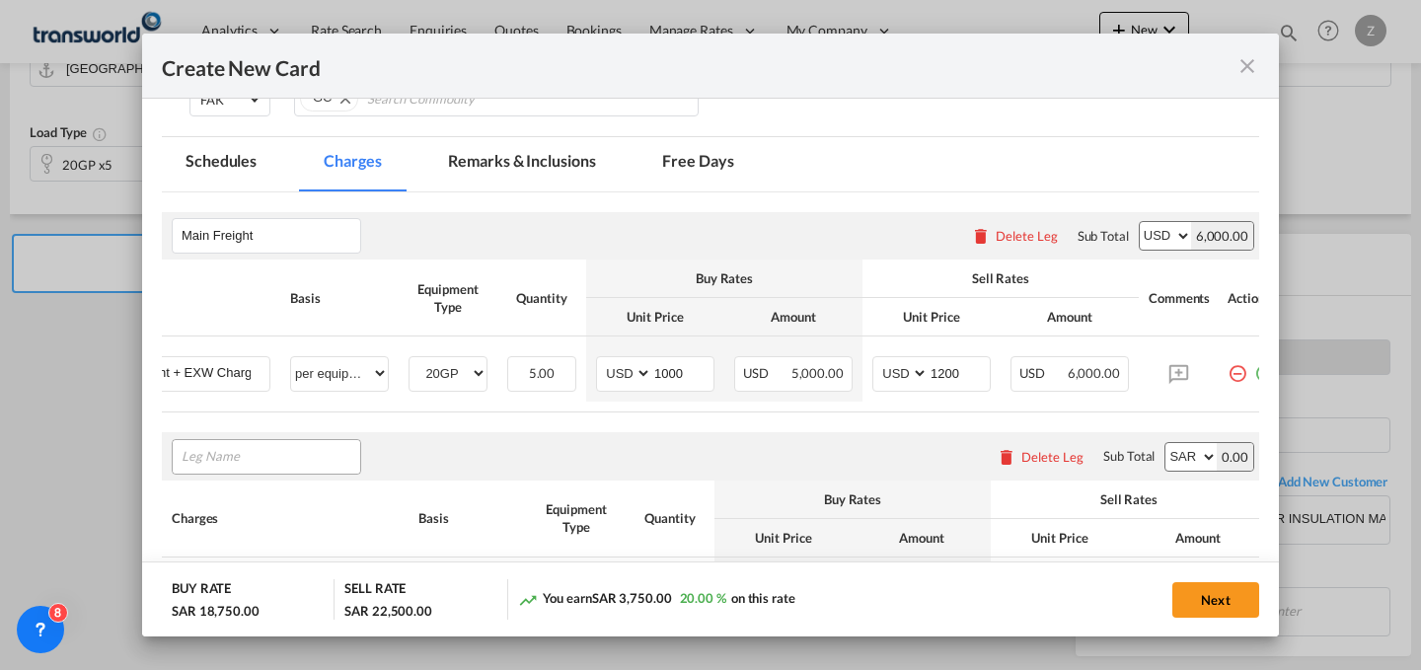
click at [238, 454] on input "Leg Name" at bounding box center [271, 457] width 179 height 30
click at [1051, 464] on div "Delete Leg" at bounding box center [1052, 457] width 62 height 16
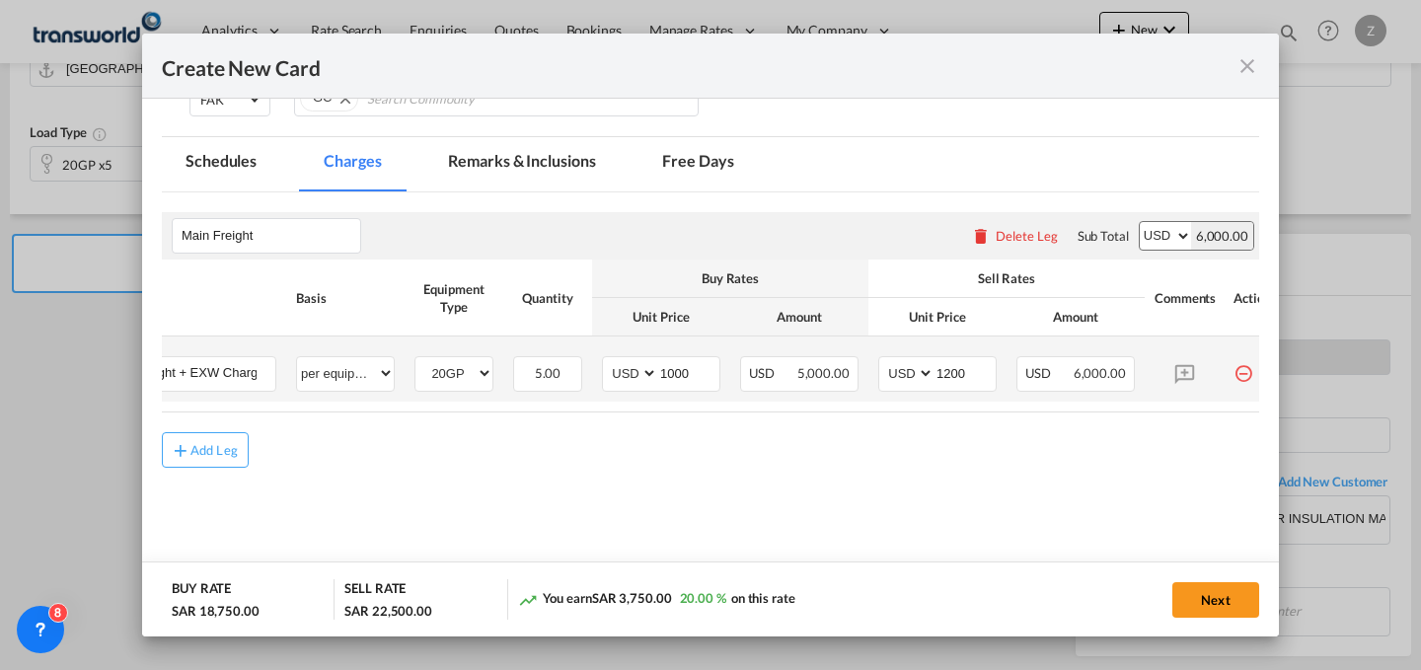
scroll to position [0, 168]
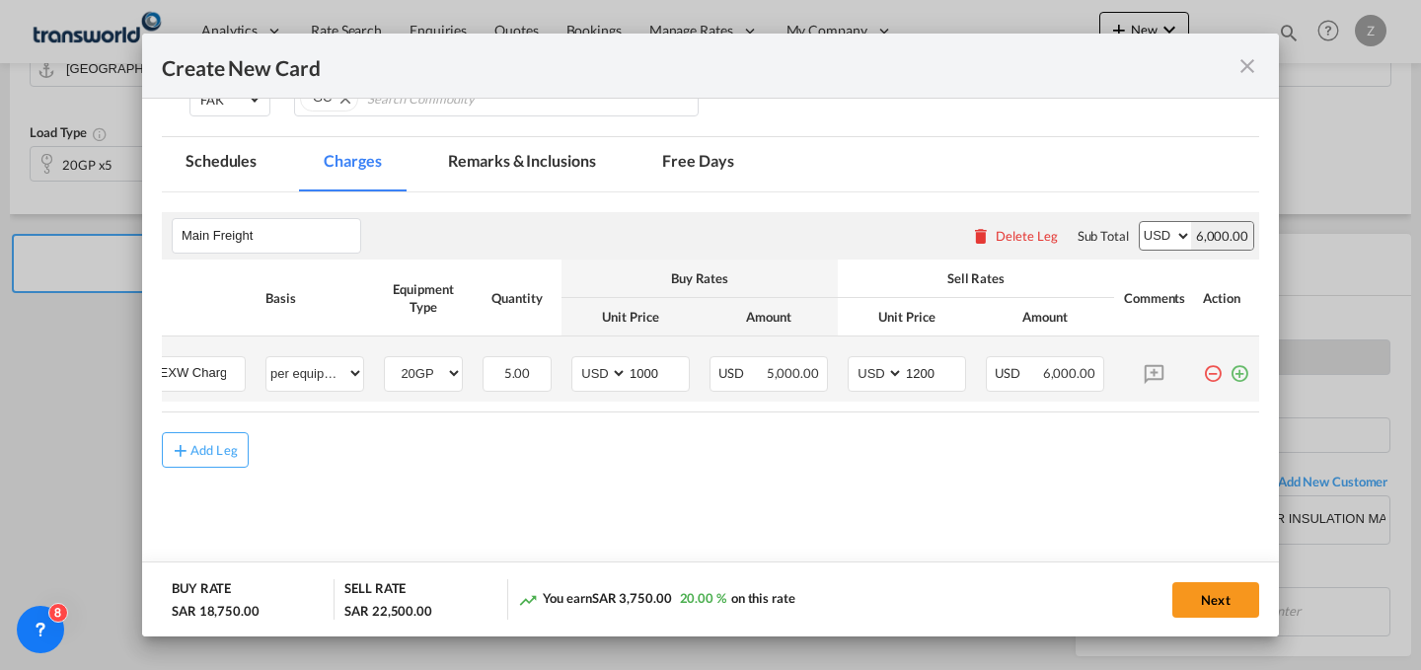
click at [1230, 373] on md-icon "icon-plus-circle-outline green-400-fg" at bounding box center [1240, 366] width 20 height 20
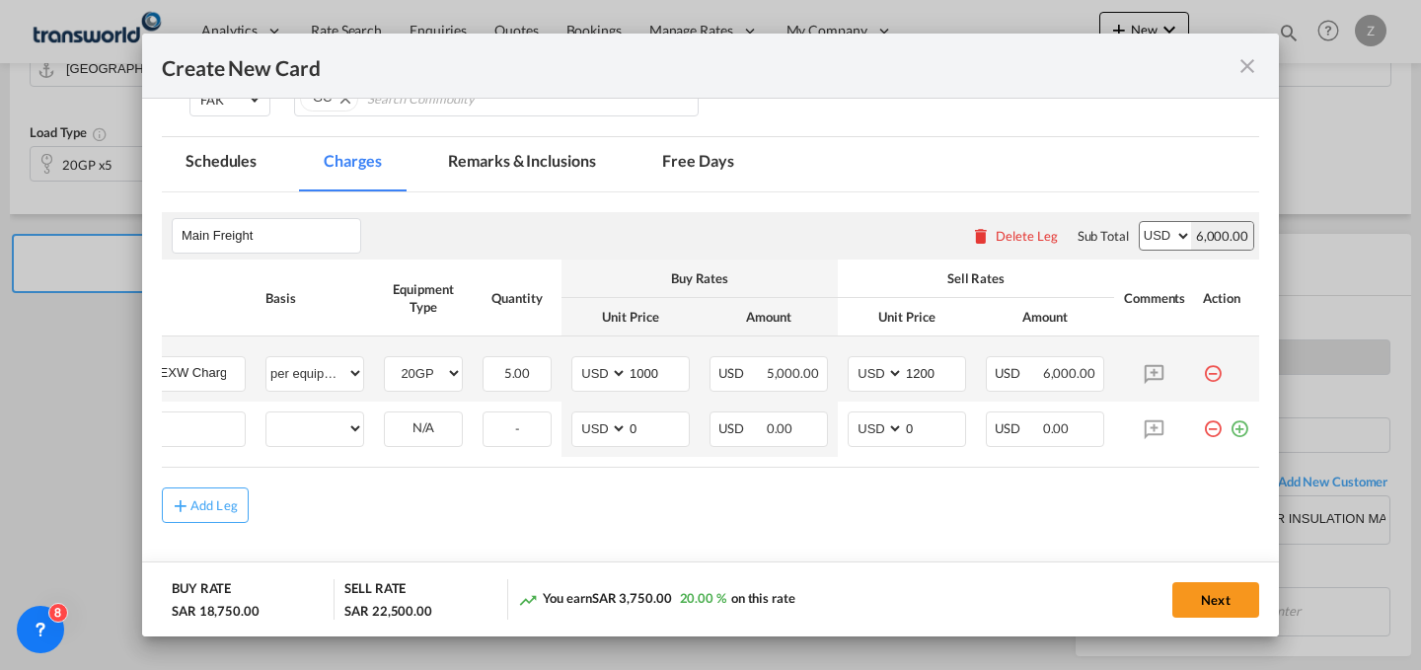
scroll to position [0, 20]
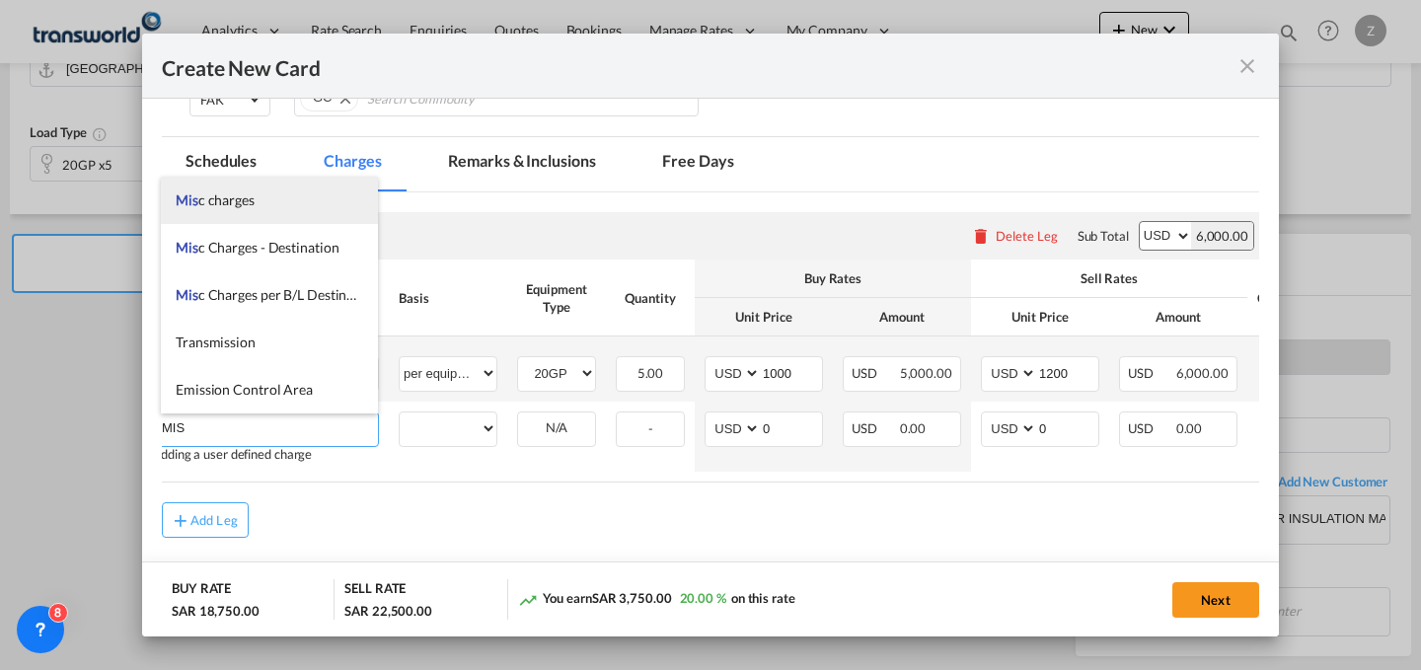
click at [271, 201] on li "Mis c charges" at bounding box center [269, 200] width 217 height 47
type input "Misc charges"
select select "per equipment"
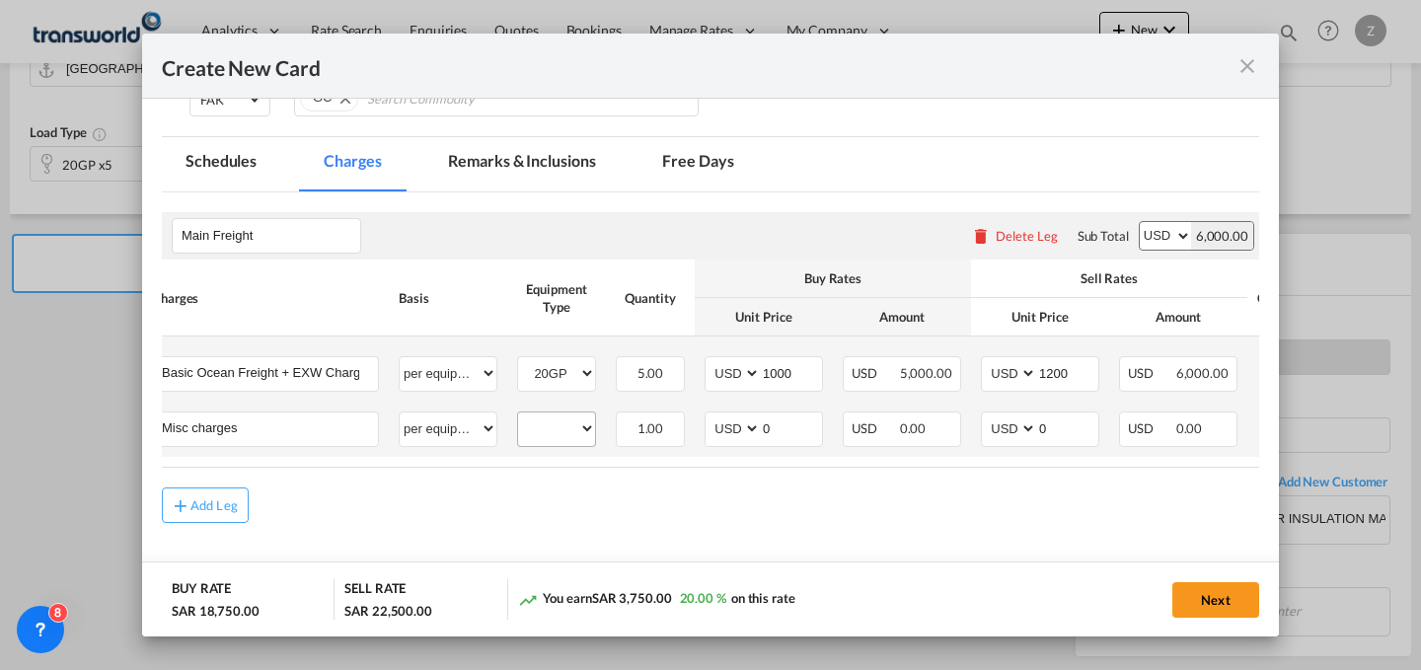
click at [579, 443] on div "20GP" at bounding box center [556, 430] width 79 height 36
click at [570, 428] on select "20GP" at bounding box center [556, 428] width 77 height 27
select select "20GP"
click at [518, 415] on select "20GP" at bounding box center [556, 428] width 77 height 27
click at [789, 424] on input "0" at bounding box center [791, 428] width 61 height 30
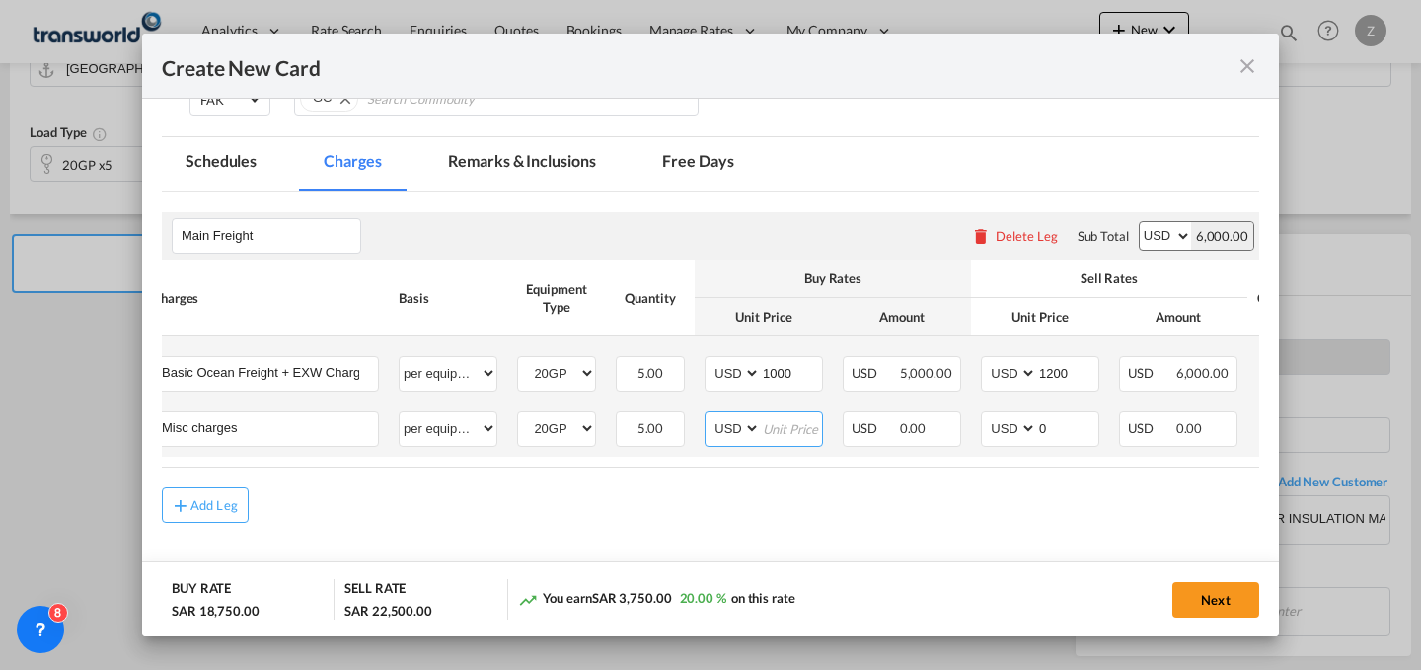
click at [740, 425] on select "AED AFN ALL AMD ANG AOA ARS AUD AWG AZN BAM BBD BDT BGN BHD BIF BMD BND BOB BRL…" at bounding box center [734, 428] width 51 height 27
select select "string:SAR"
click at [709, 415] on select "AED AFN ALL AMD ANG AOA ARS AUD AWG AZN BAM BBD BDT BGN BHD BIF BMD BND BOB BRL…" at bounding box center [734, 428] width 51 height 27
select select "string:SAR"
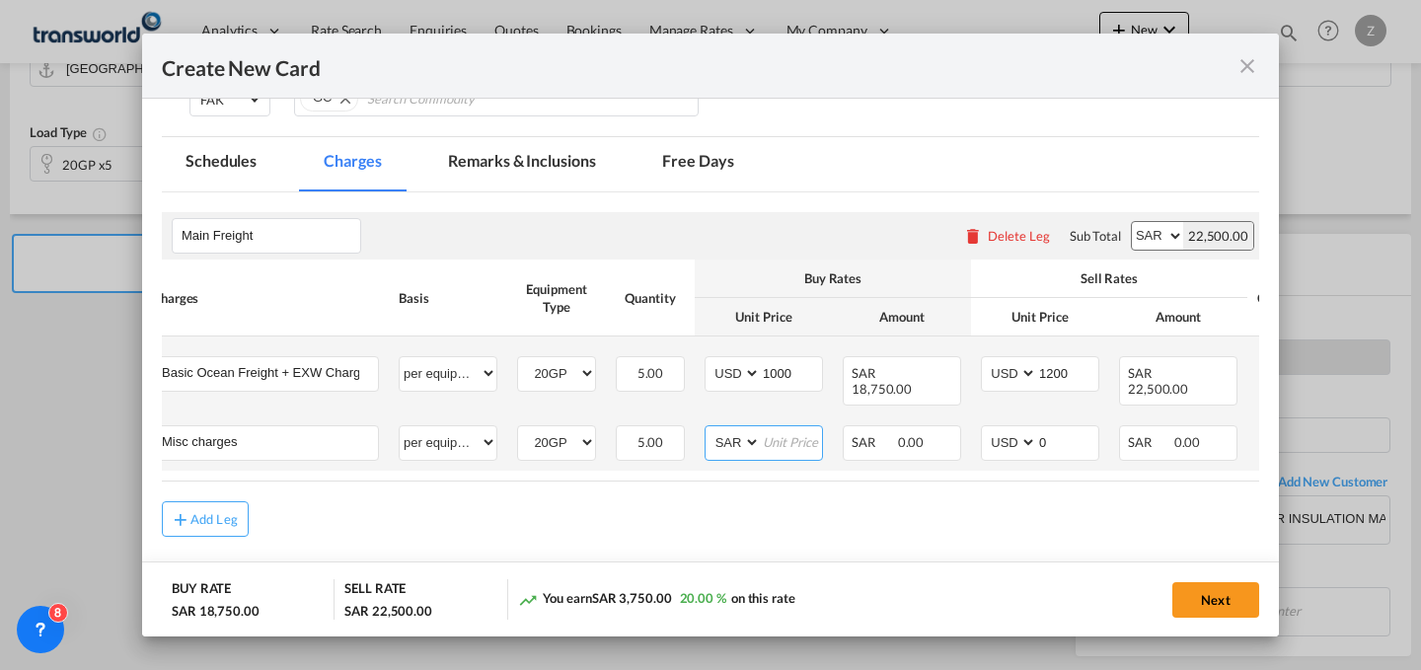
click at [783, 435] on input "Create New Card ..." at bounding box center [791, 441] width 61 height 30
type input "50"
click at [1034, 441] on select "AED AFN ALL AMD ANG AOA ARS AUD AWG AZN BAM BBD BDT BGN BHD BIF BMD BND BOB BRL…" at bounding box center [1010, 442] width 51 height 27
select select "string:SAR"
click at [985, 429] on select "AED AFN ALL AMD ANG AOA ARS AUD AWG AZN BAM BBD BDT BGN BHD BIF BMD BND BOB BRL…" at bounding box center [1010, 442] width 51 height 27
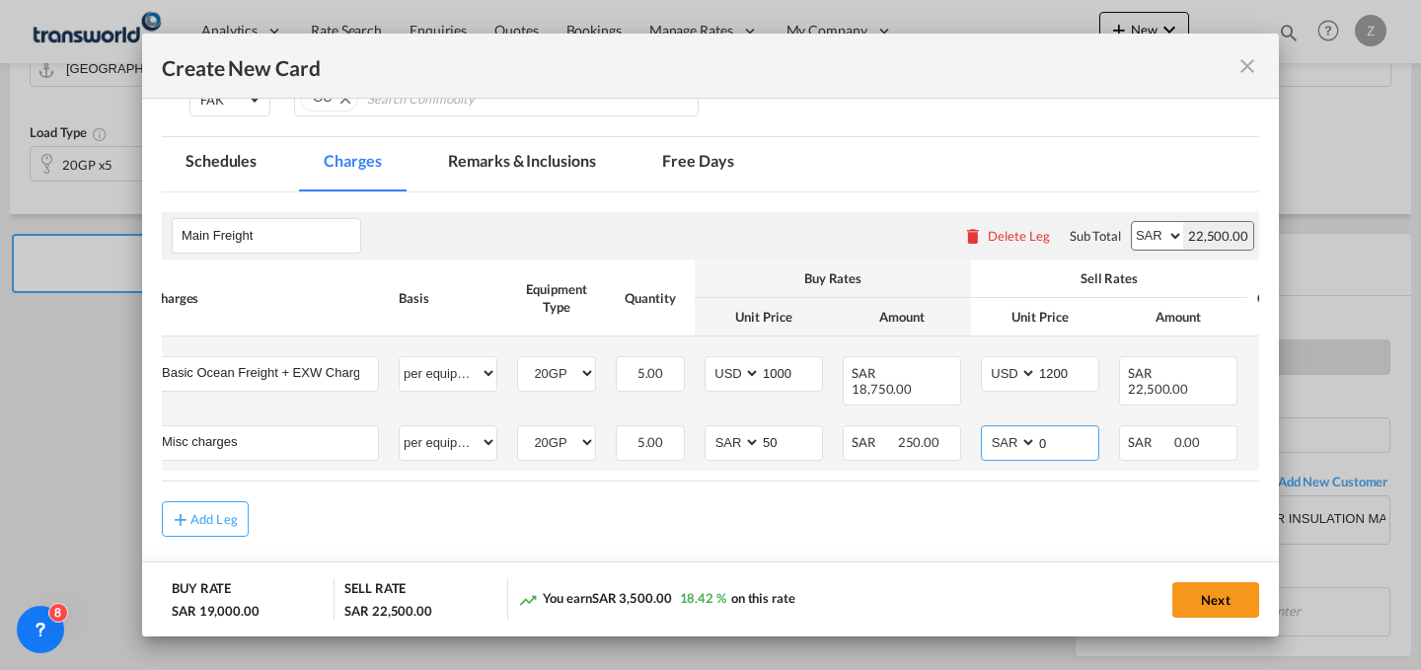
click at [1066, 434] on input "0" at bounding box center [1067, 441] width 61 height 30
type input "50"
click at [984, 464] on td "AED AFN ALL AMD ANG AOA ARS AUD AWG AZN BAM BBD BDT BGN BHD BIF BMD BND [PERSON…" at bounding box center [1040, 442] width 138 height 55
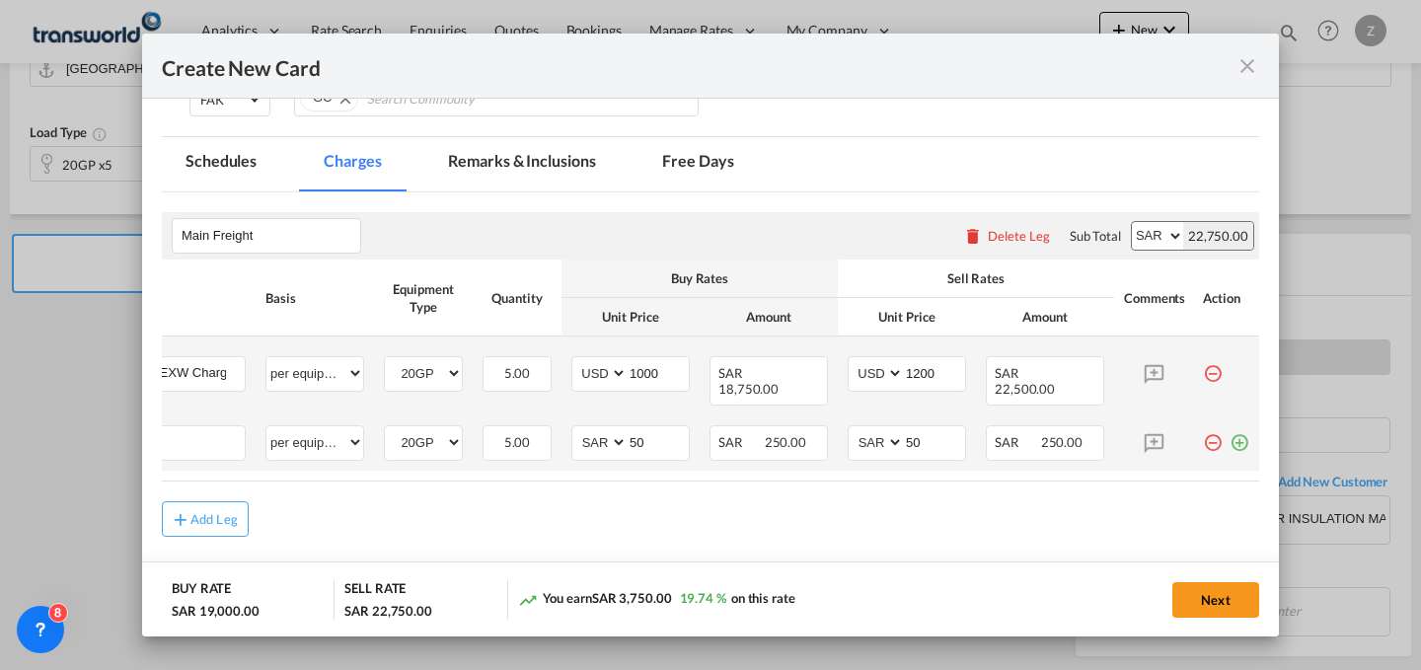
scroll to position [0, 0]
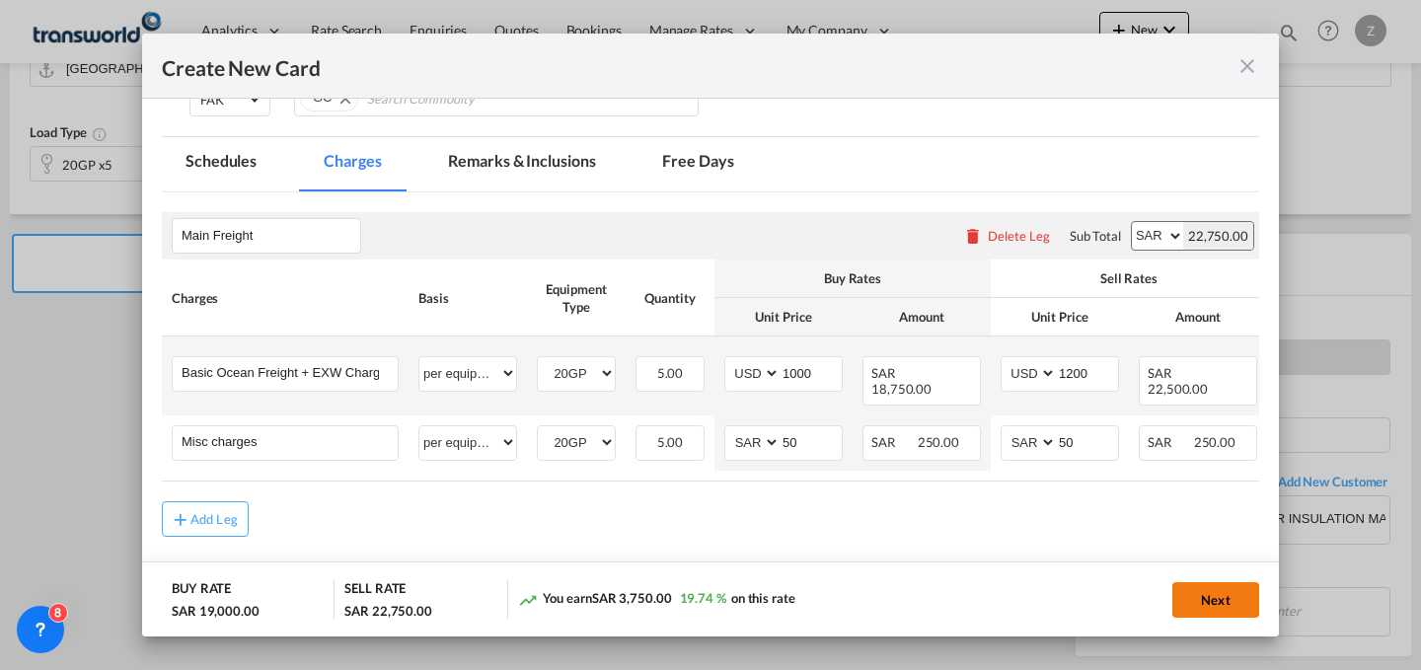
click at [1229, 594] on button "Next" at bounding box center [1215, 600] width 87 height 36
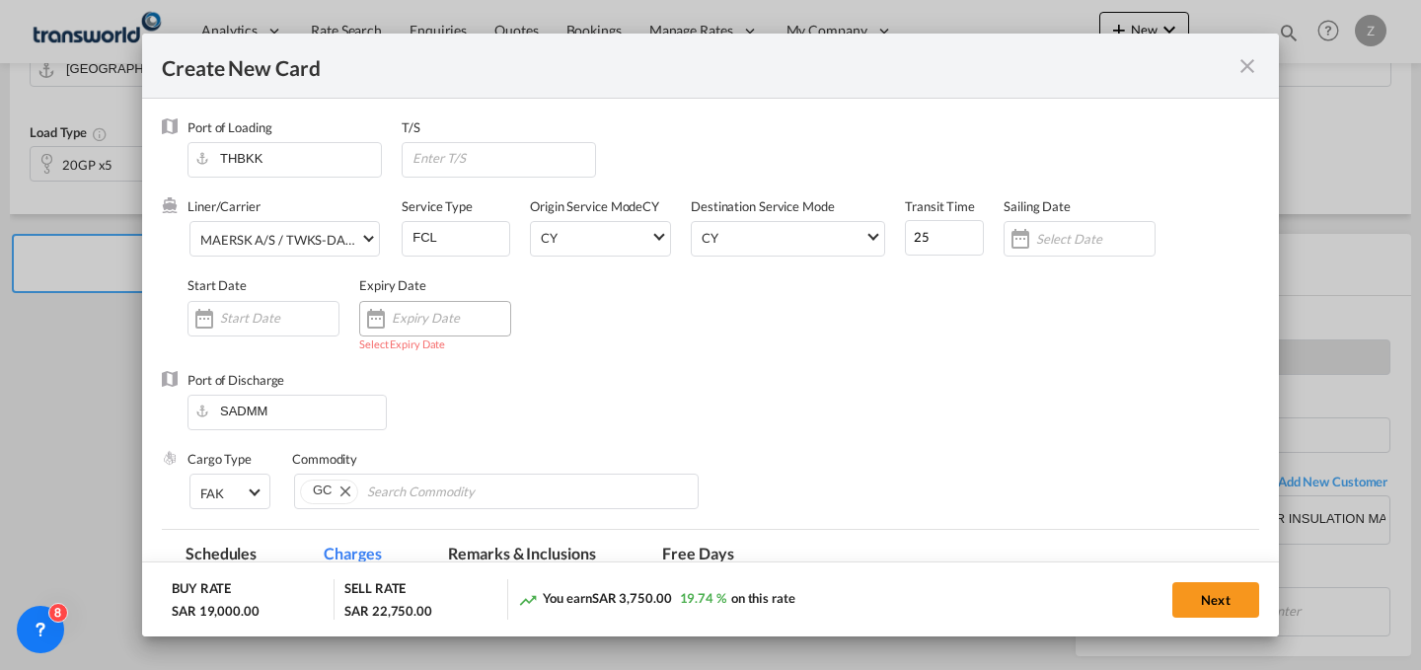
click at [419, 308] on div "Create New Card ..." at bounding box center [435, 319] width 152 height 36
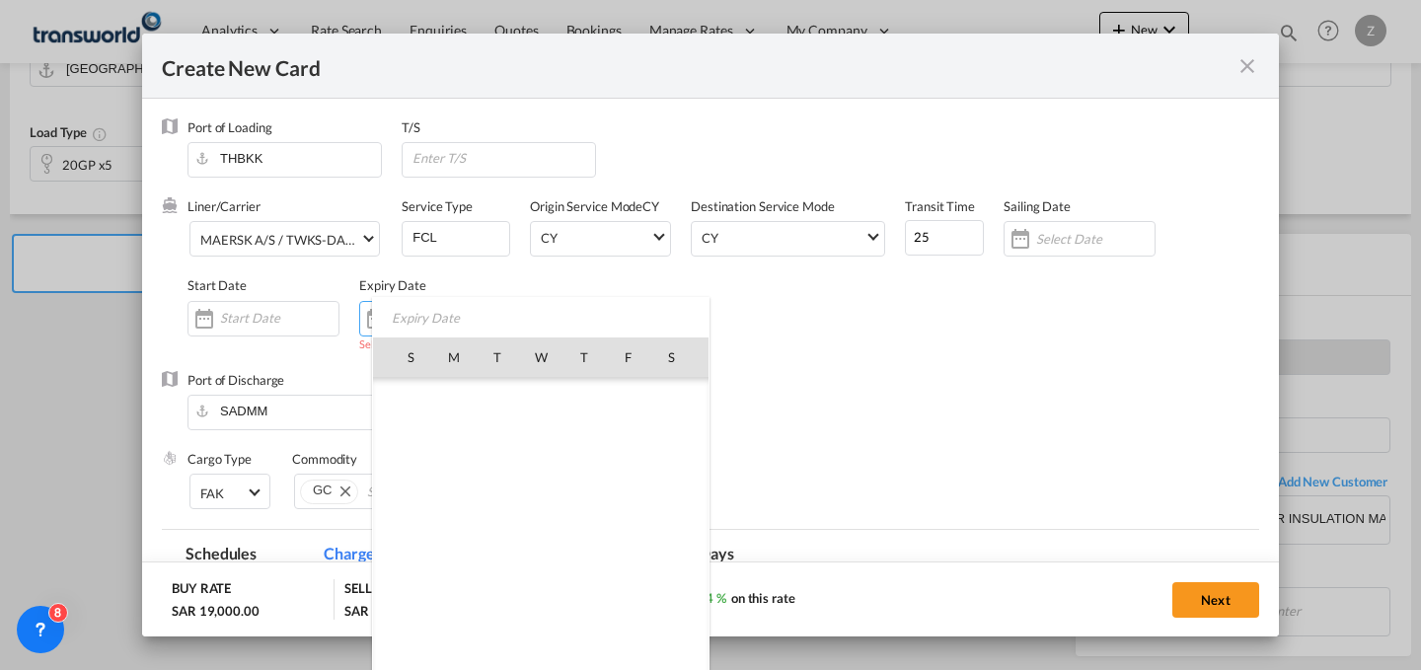
scroll to position [457131, 0]
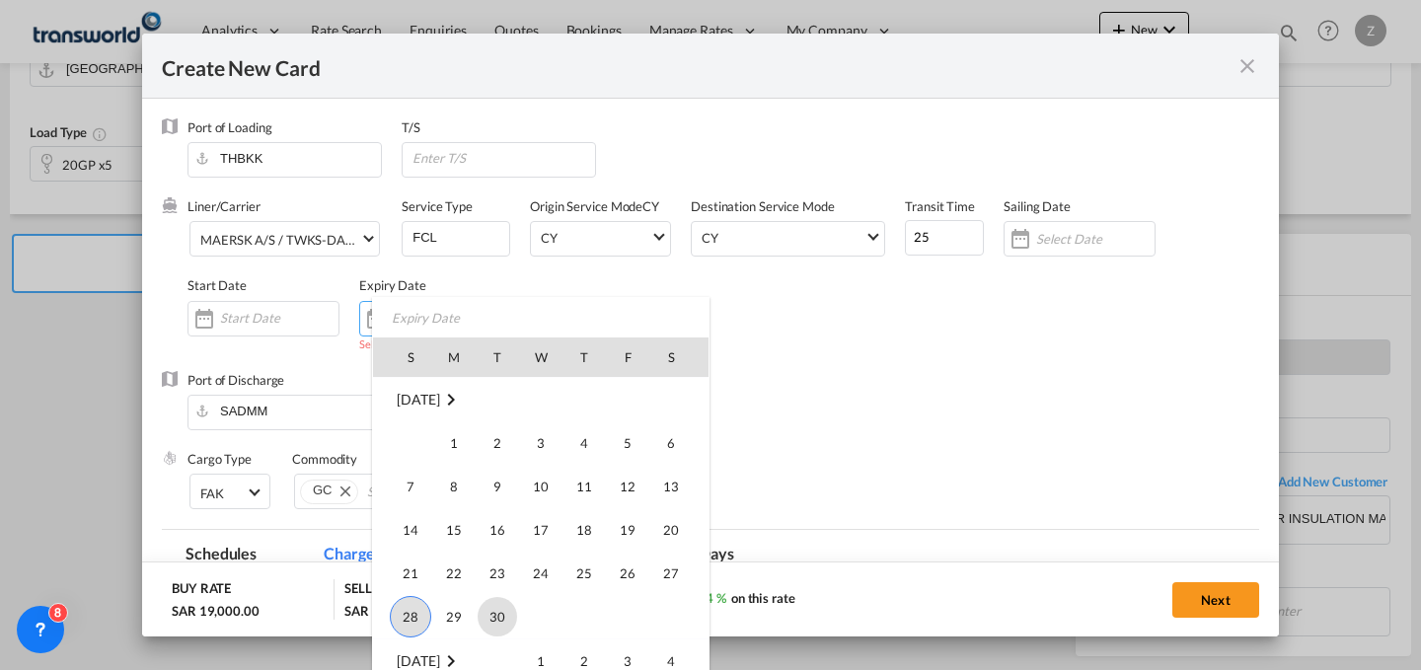
click at [494, 617] on span "30" at bounding box center [497, 616] width 39 height 39
type input "[DATE]"
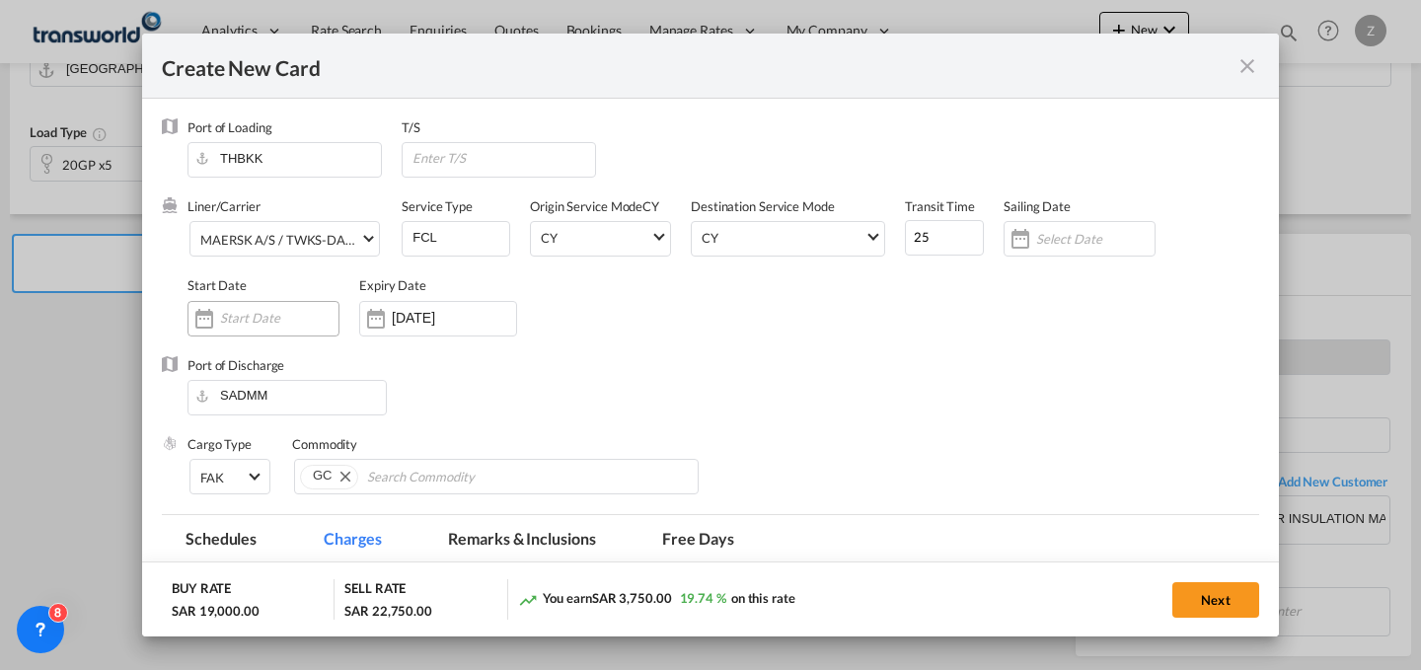
click at [258, 307] on div "Create New Card ..." at bounding box center [264, 319] width 152 height 36
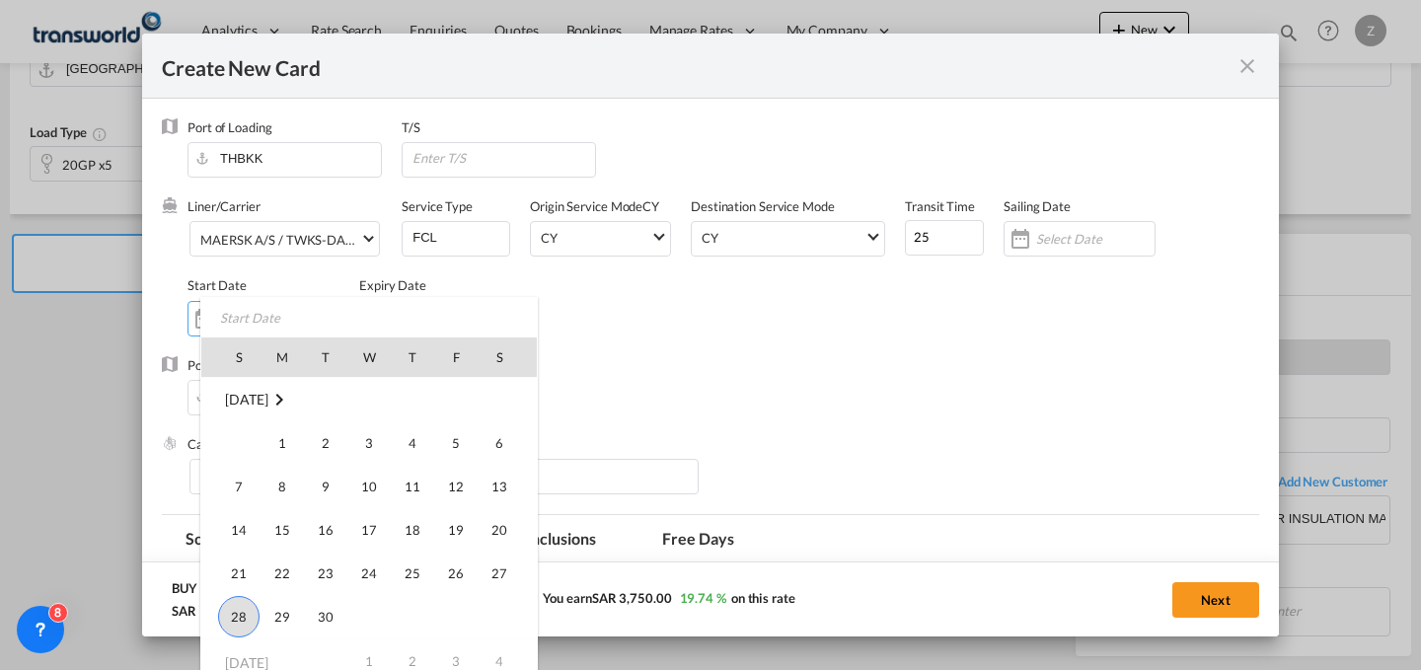
click at [241, 606] on span "28" at bounding box center [238, 616] width 41 height 41
type input "[DATE]"
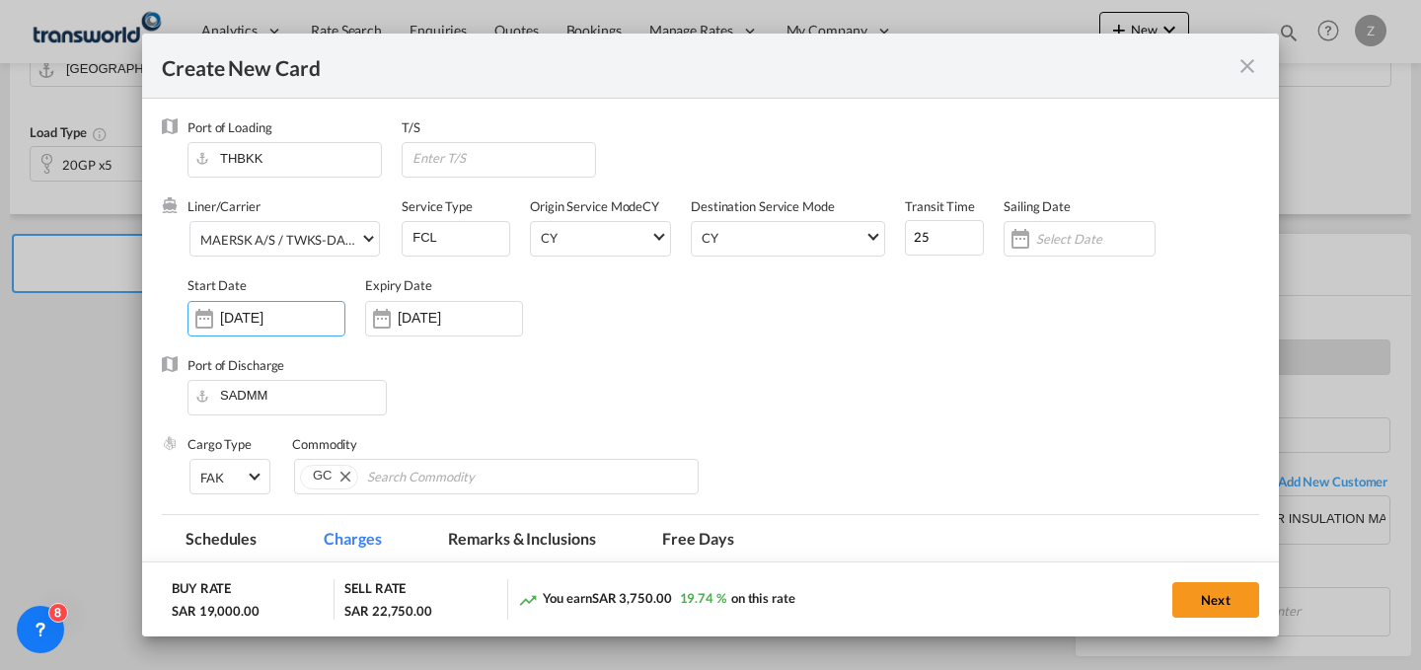
scroll to position [410, 0]
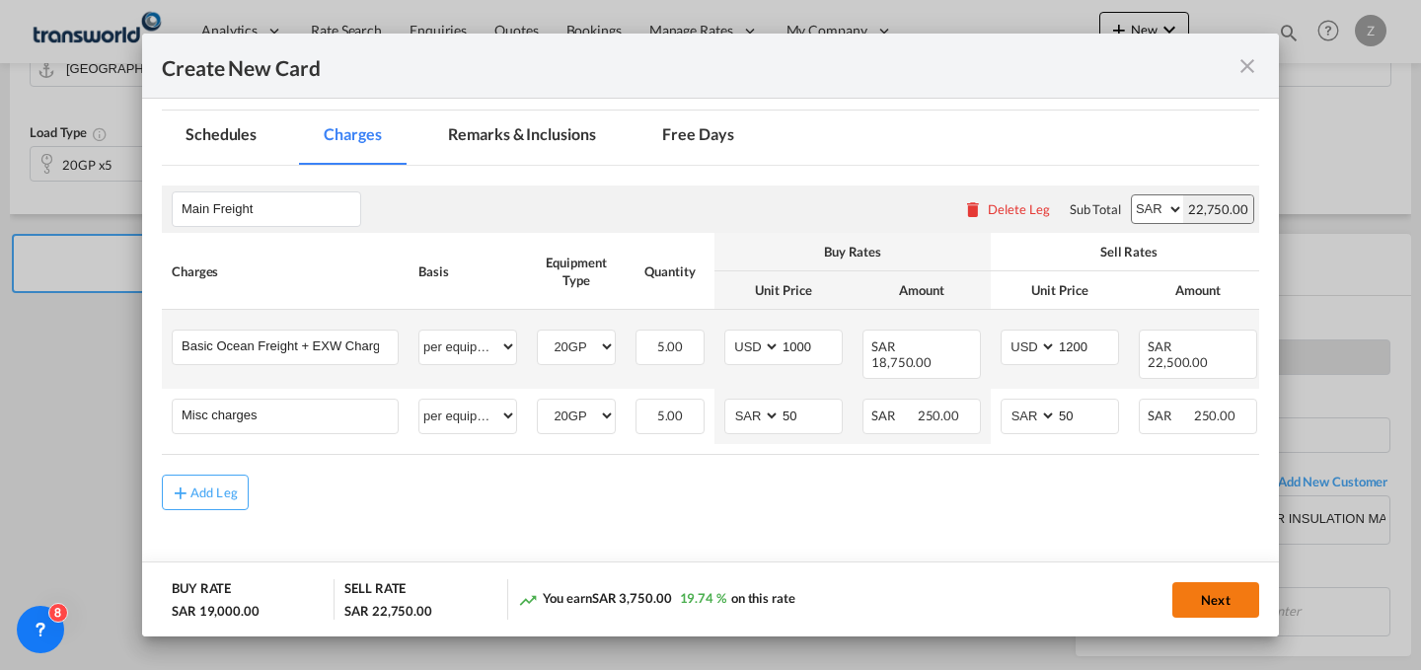
click at [1242, 592] on button "Next" at bounding box center [1215, 600] width 87 height 36
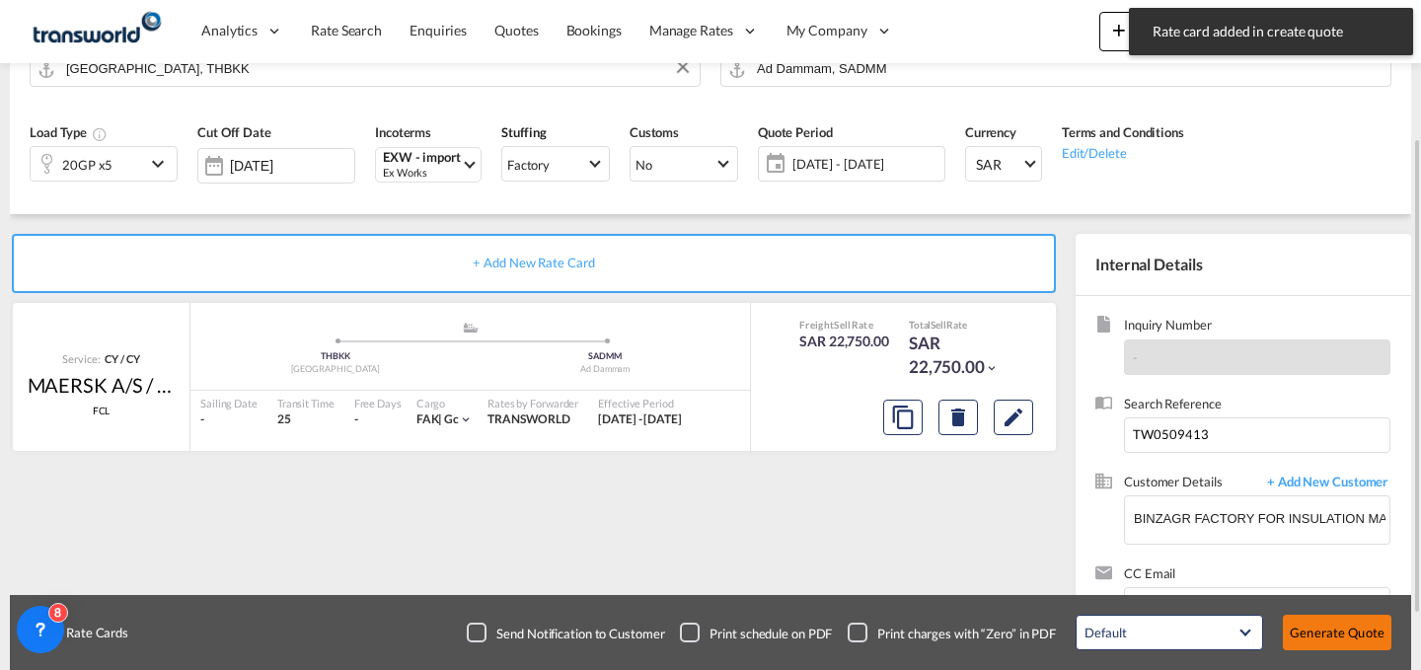
click at [1338, 634] on button "Generate Quote" at bounding box center [1337, 633] width 109 height 36
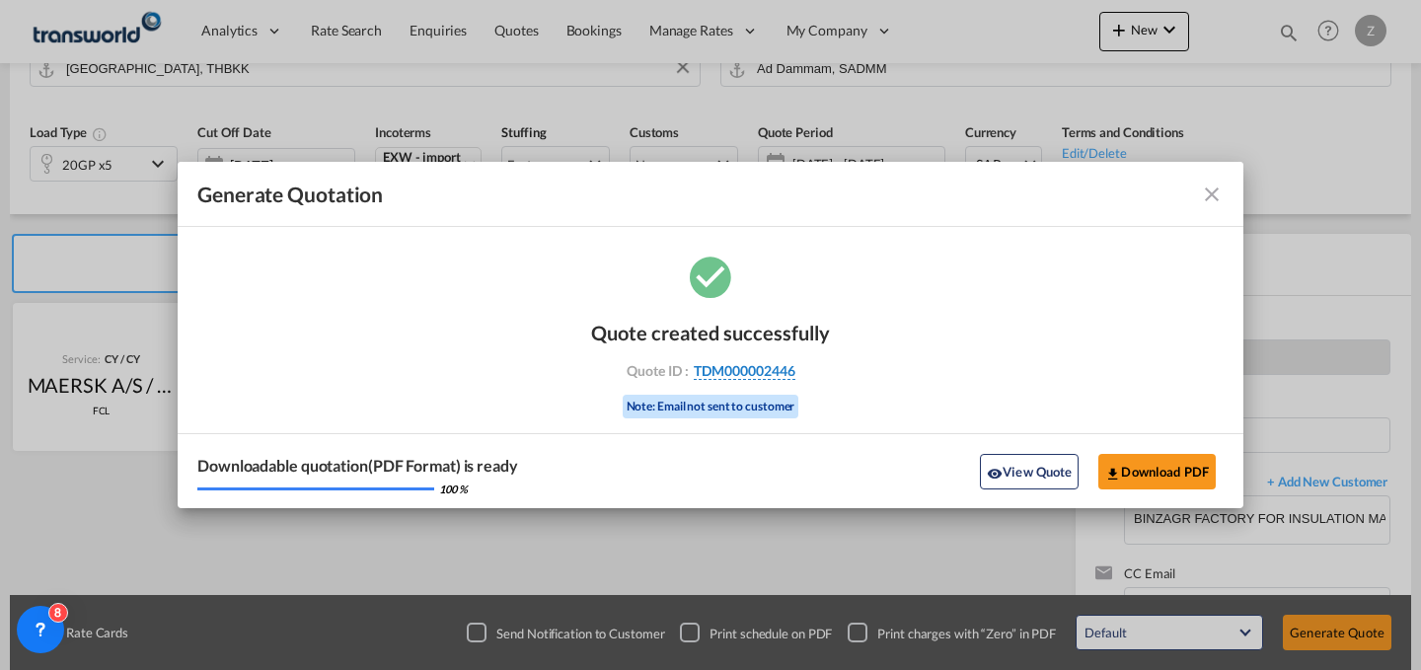
click at [778, 365] on span "TDM000002446" at bounding box center [745, 371] width 102 height 18
click at [778, 365] on div "Quote created successfully Quote ID : TDM000002446 Note: Email not sent to cust…" at bounding box center [711, 381] width 1066 height 258
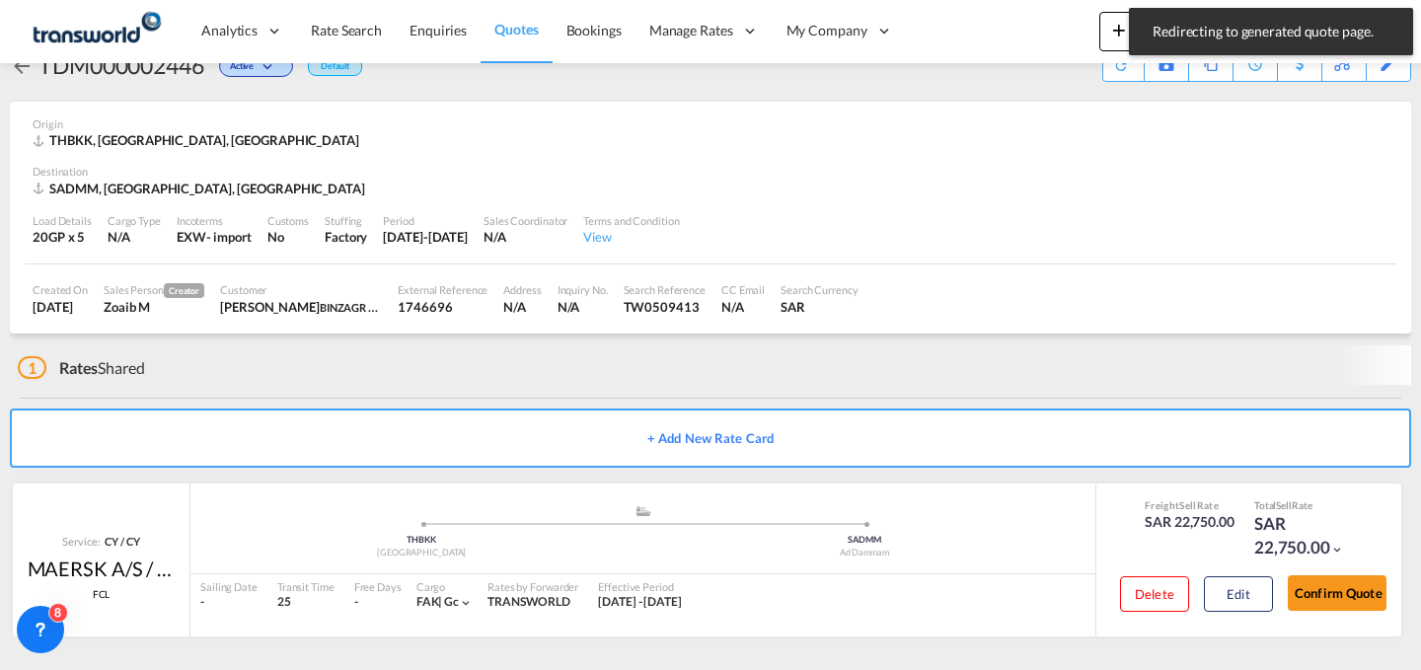
scroll to position [38, 0]
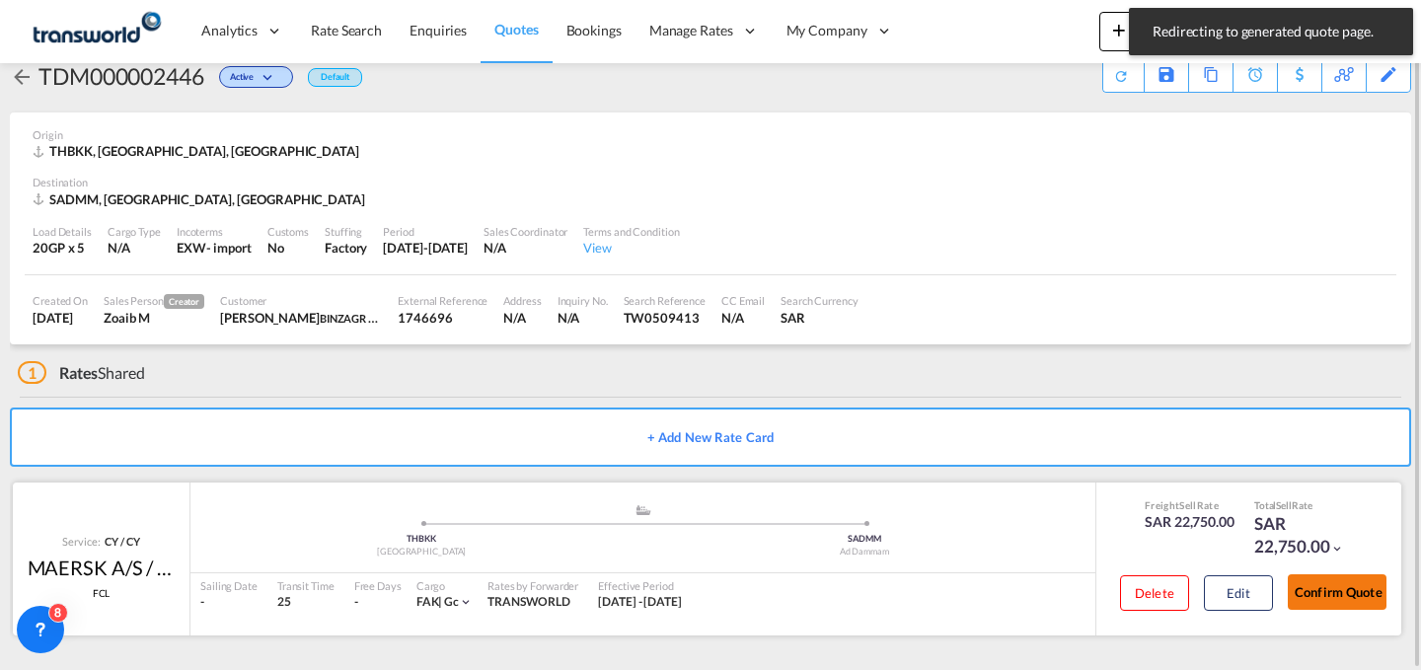
click at [1330, 598] on button "Confirm Quote" at bounding box center [1337, 592] width 99 height 36
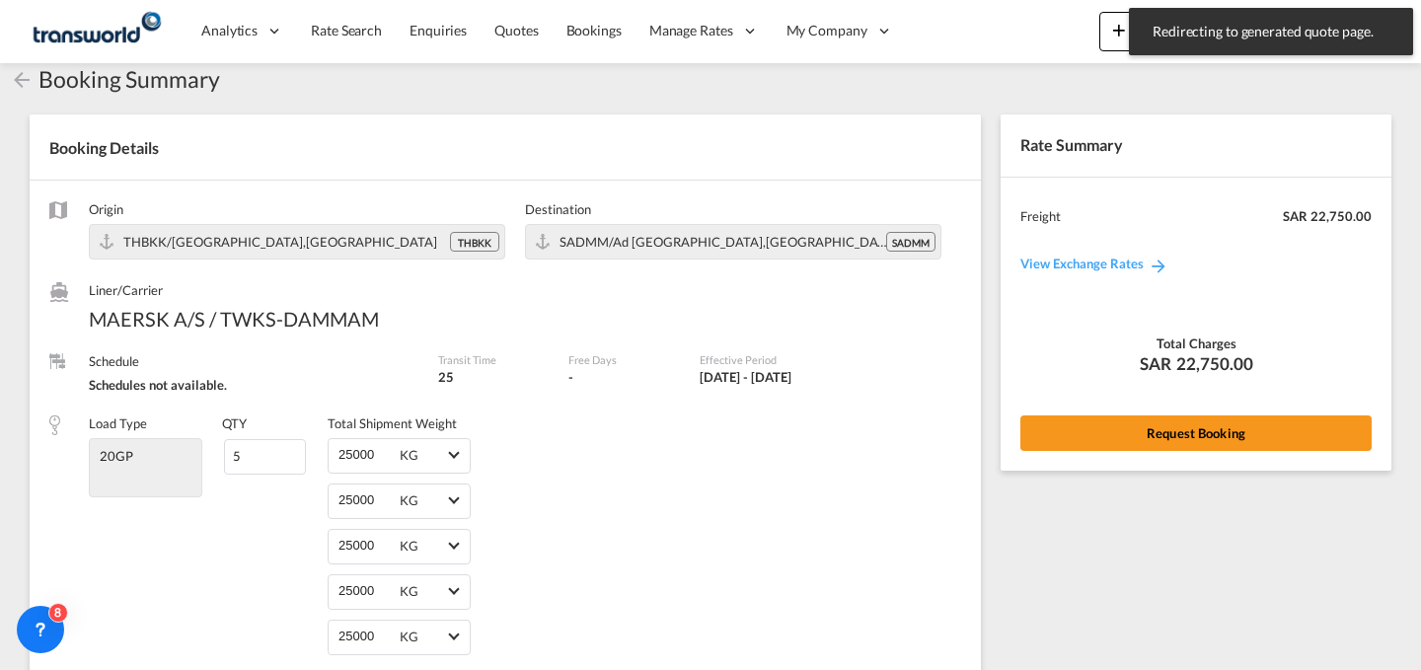
scroll to position [910, 0]
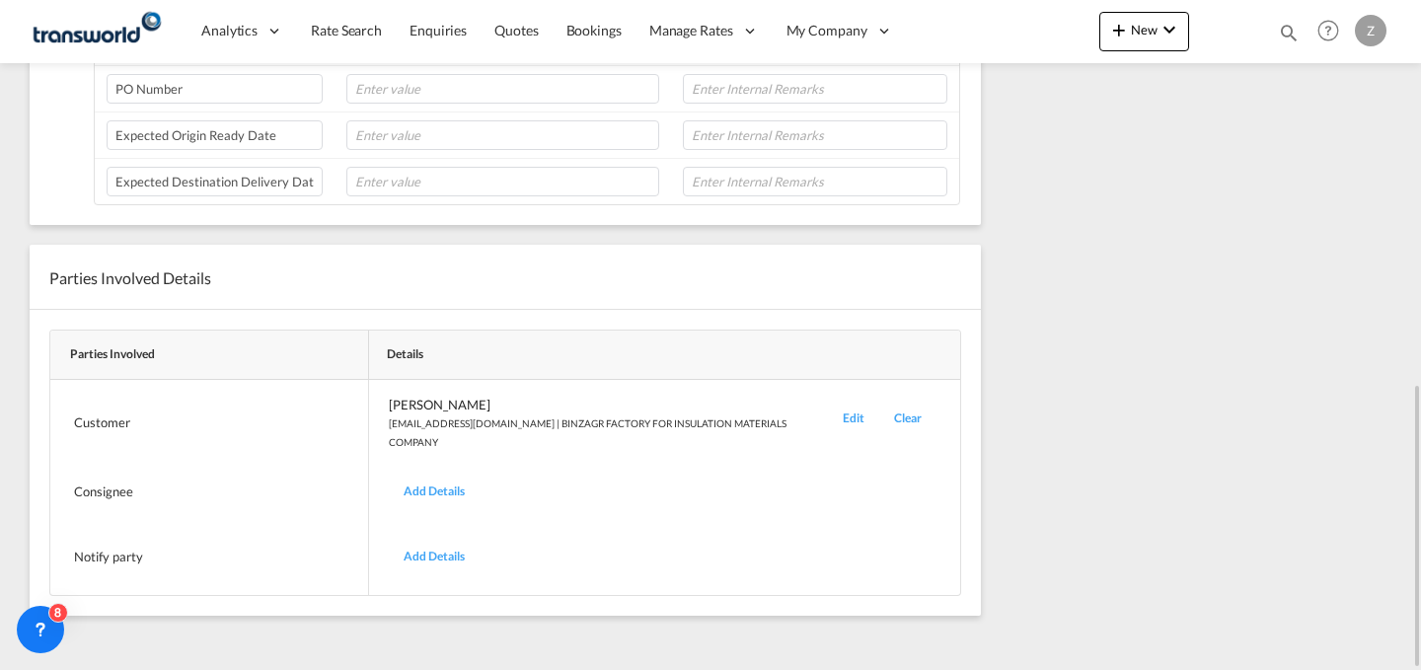
click at [859, 420] on div "Edit" at bounding box center [853, 423] width 51 height 54
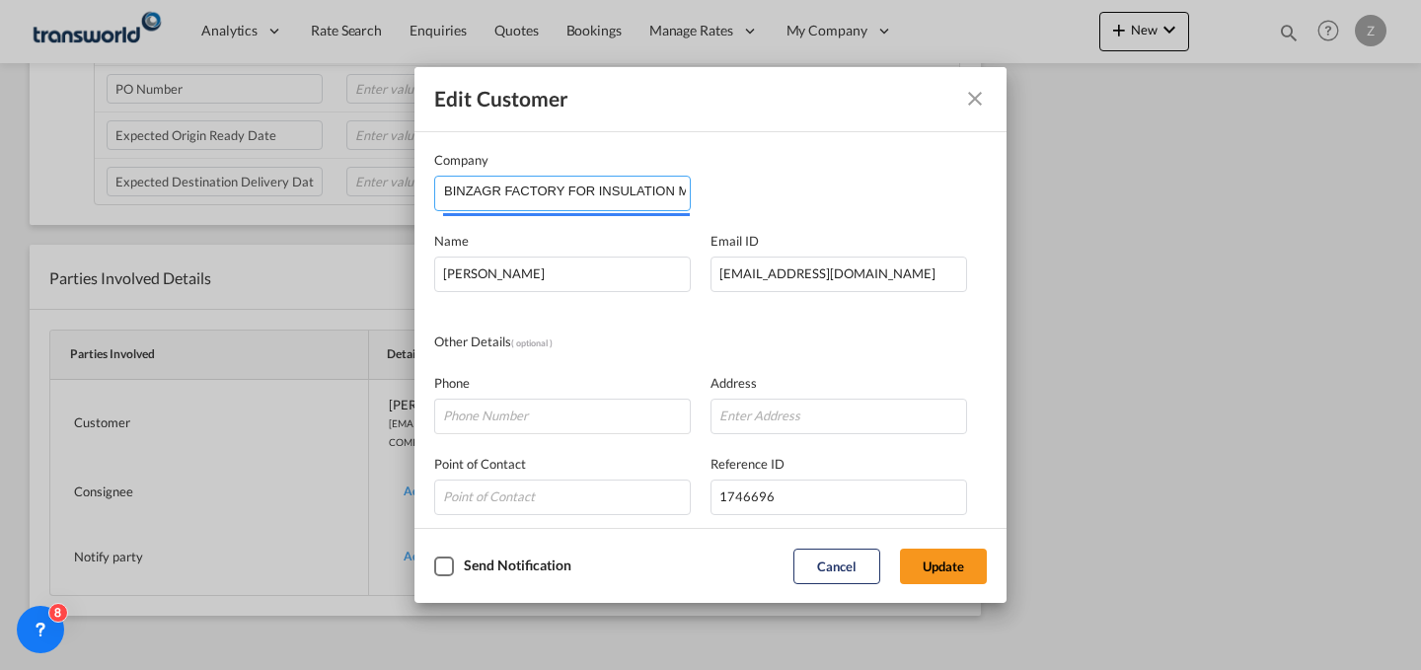
click at [659, 187] on input "BINZAGR FACTORY FOR INSULATION MATERIALS COMPANY" at bounding box center [567, 192] width 246 height 30
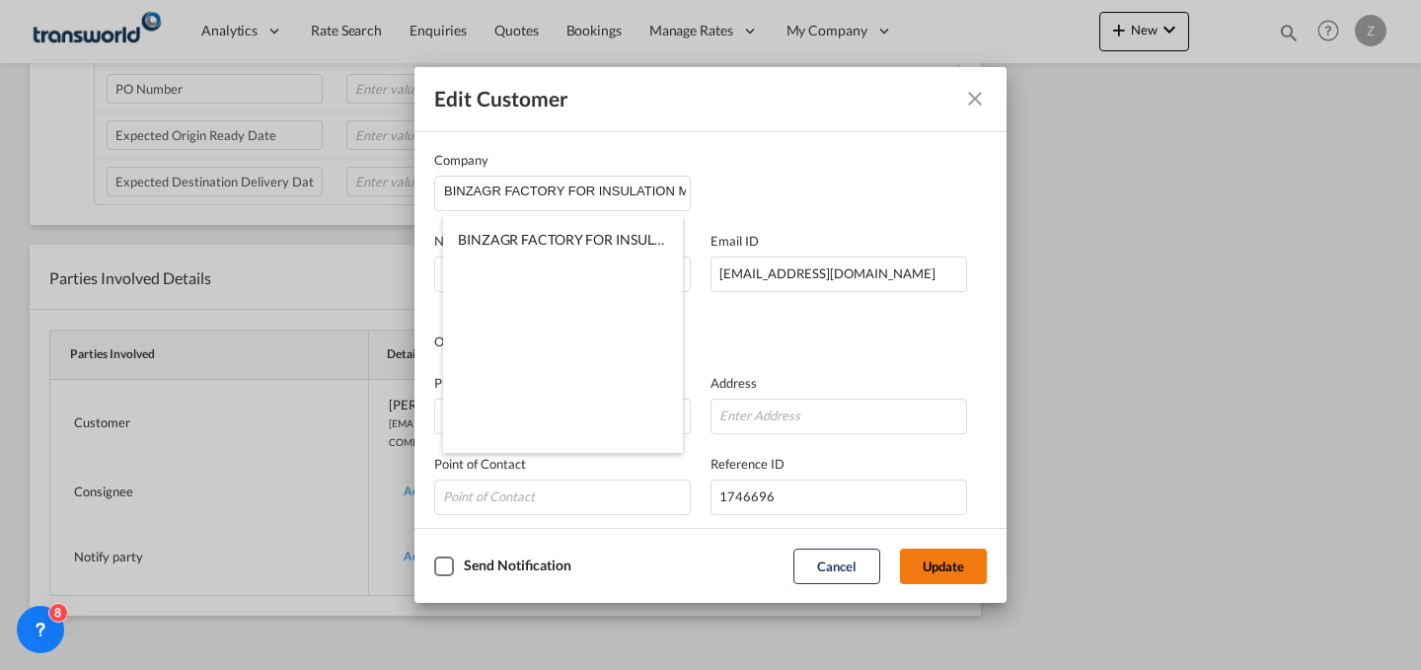
click at [955, 555] on button "Update" at bounding box center [943, 567] width 87 height 36
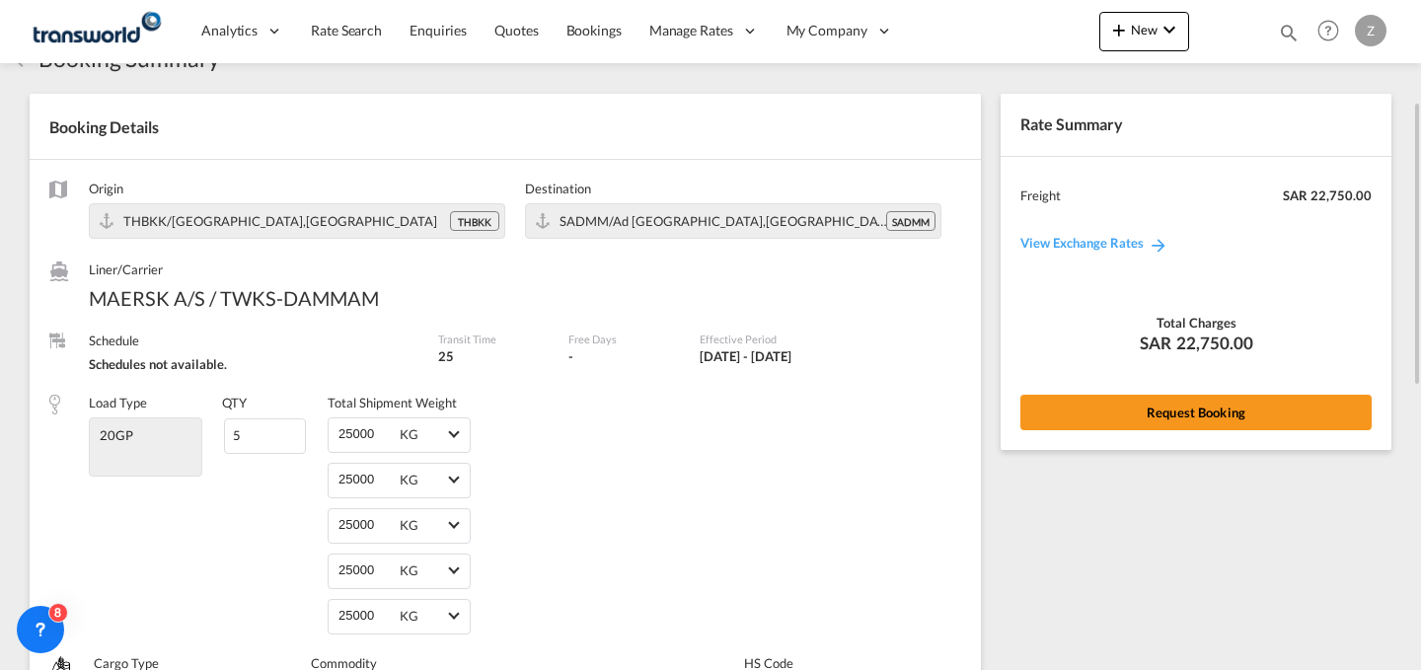
scroll to position [0, 0]
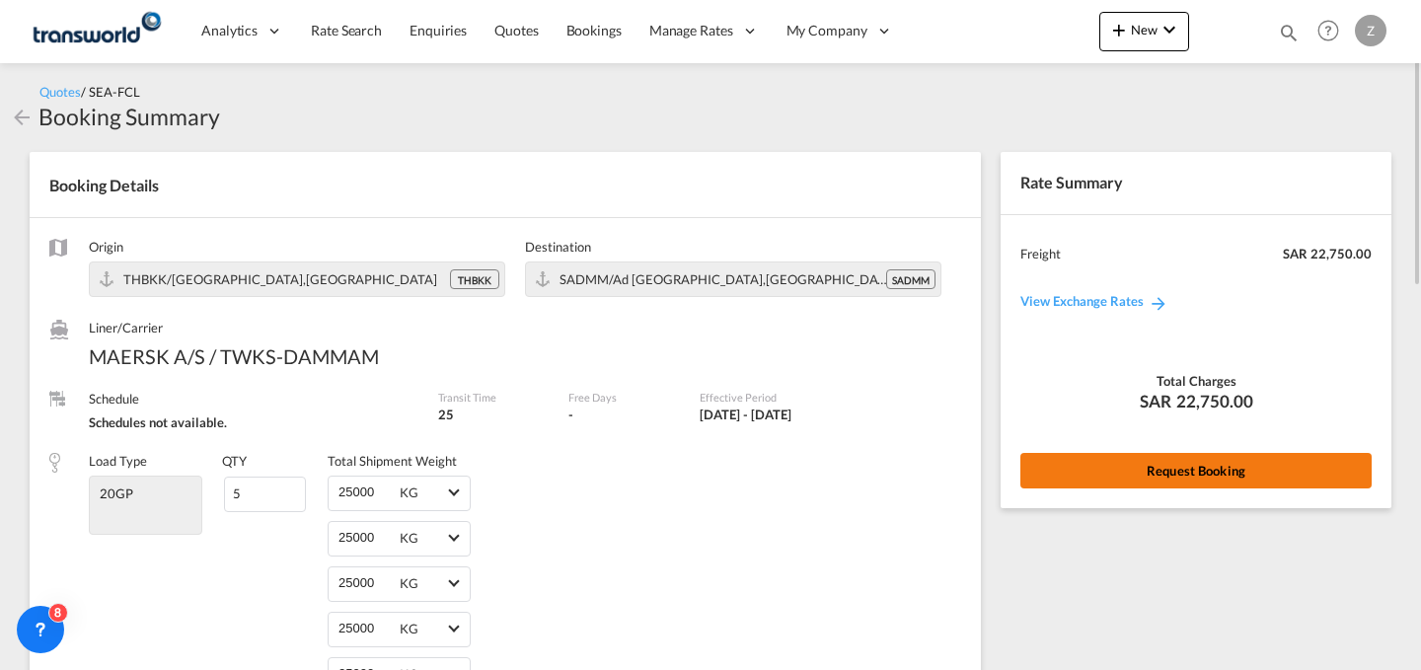
drag, startPoint x: 1115, startPoint y: 466, endPoint x: 1069, endPoint y: 485, distance: 50.0
click at [1069, 485] on button "Request Booking" at bounding box center [1195, 471] width 351 height 36
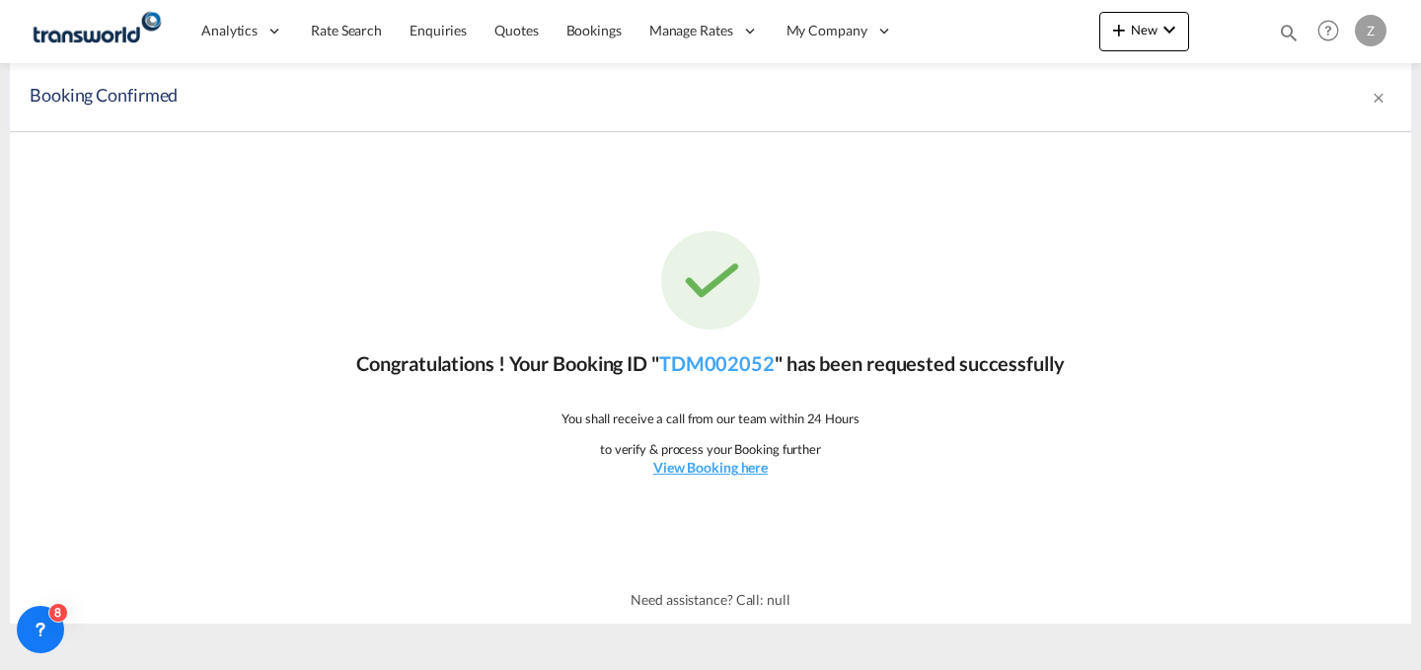
click at [720, 379] on div "Congratulations ! Your Booking ID " TDM002052 " has been requested successfully…" at bounding box center [710, 354] width 1401 height 444
click at [728, 373] on link "TDM002052" at bounding box center [716, 363] width 115 height 24
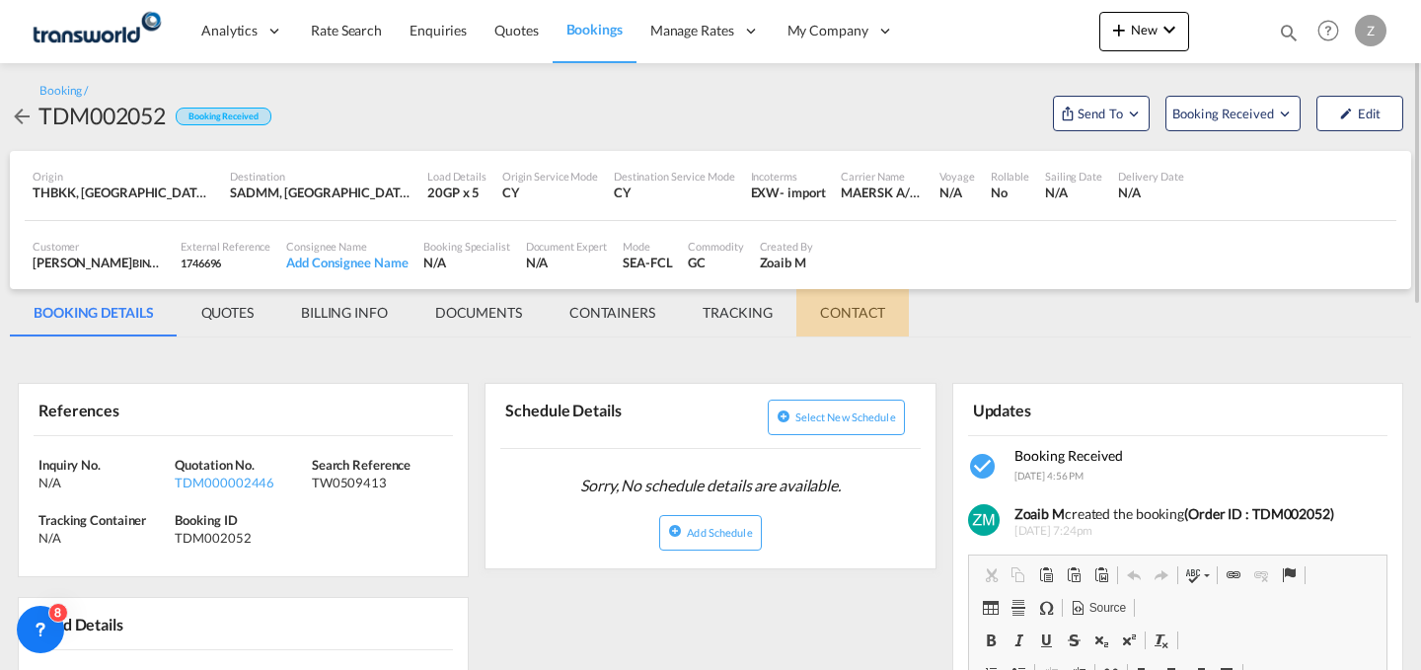
click at [856, 318] on md-tab-item "CONTACT" at bounding box center [852, 312] width 113 height 47
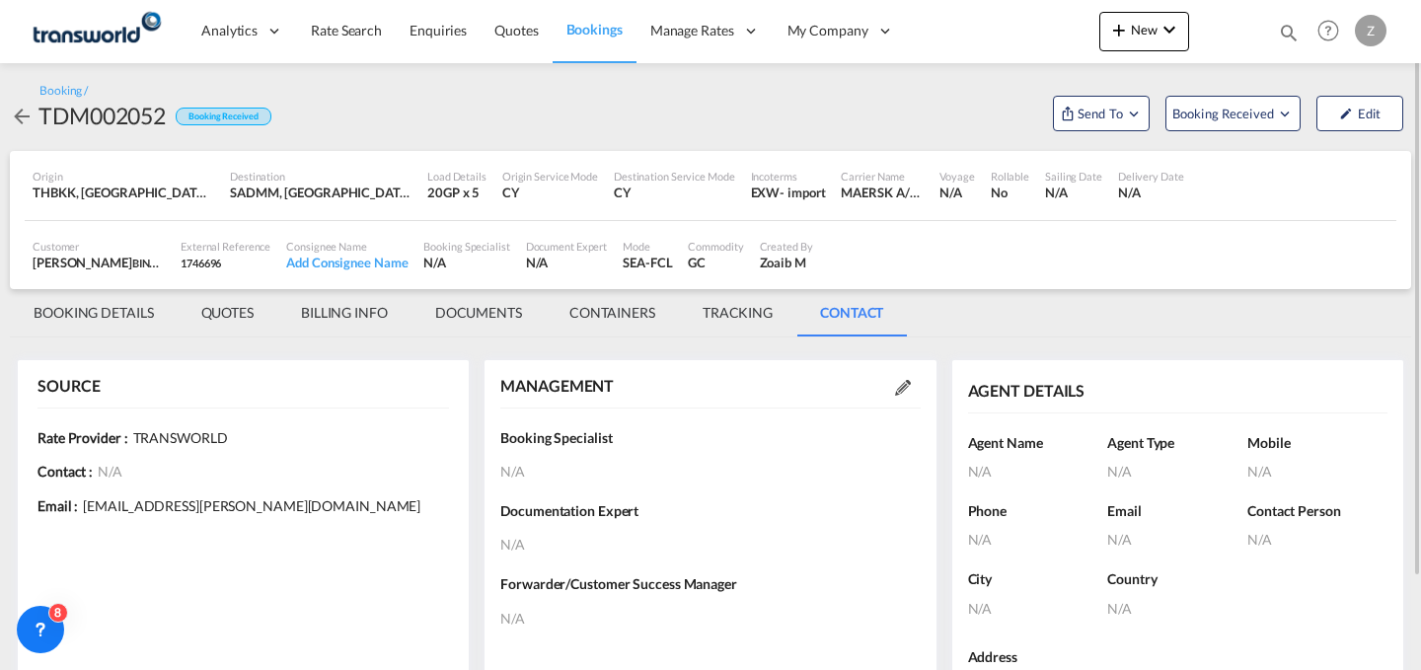
click at [908, 399] on div "MANAGEMENT" at bounding box center [709, 386] width 419 height 42
click at [906, 383] on md-icon at bounding box center [903, 388] width 16 height 16
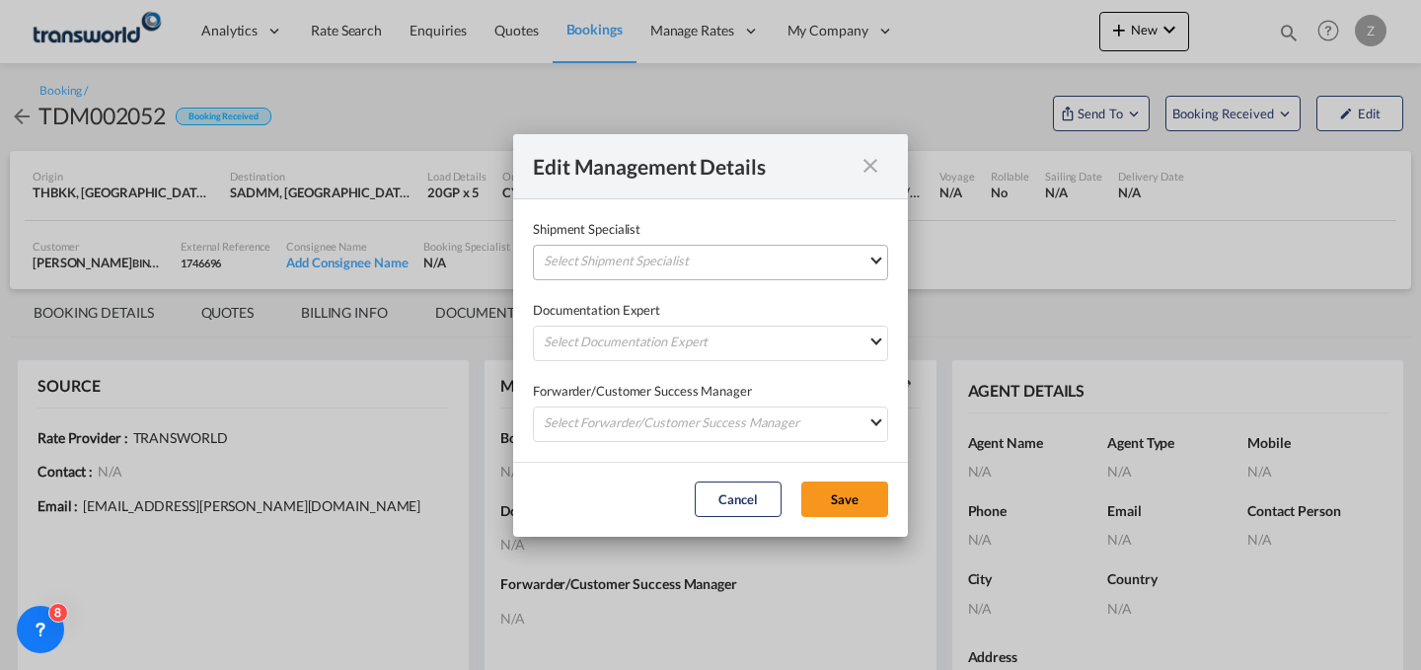
click at [786, 257] on md-select "Select Shipment Specialist [PERSON_NAME] W [PERSON_NAME][EMAIL_ADDRESS][PERSON_…" at bounding box center [710, 263] width 355 height 36
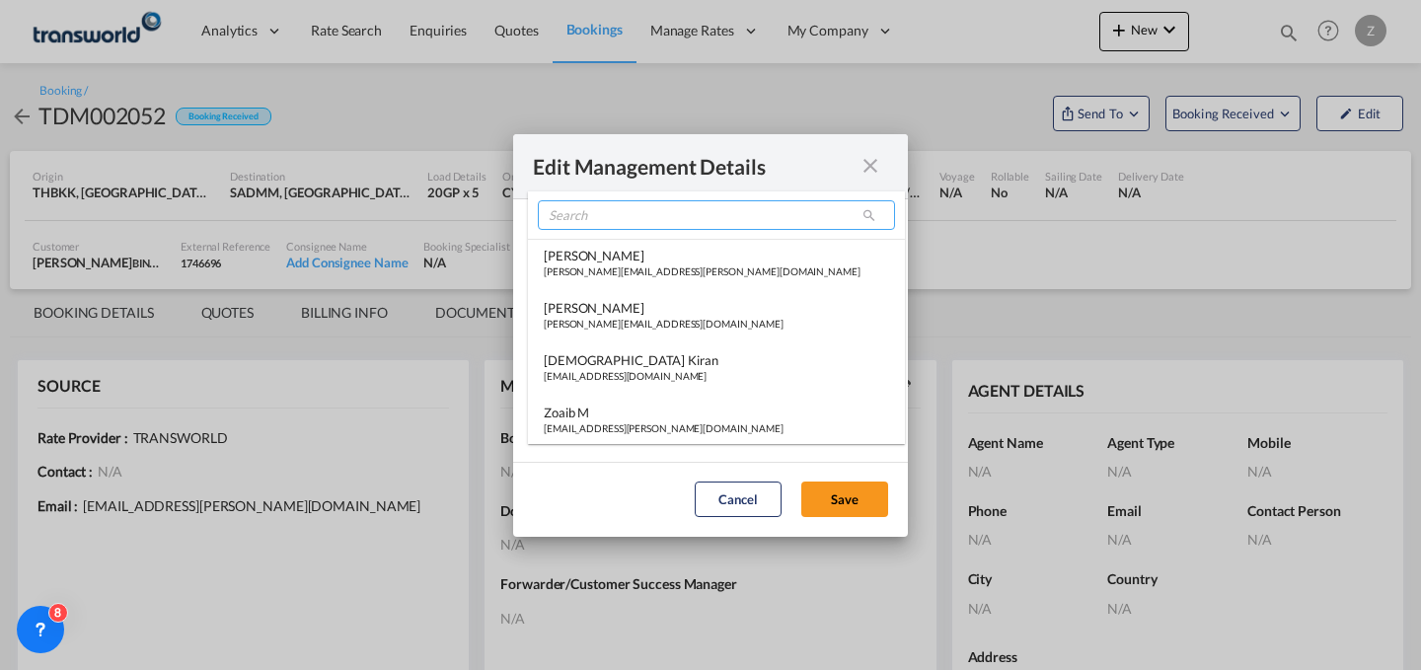
click at [687, 215] on input "search" at bounding box center [716, 215] width 357 height 30
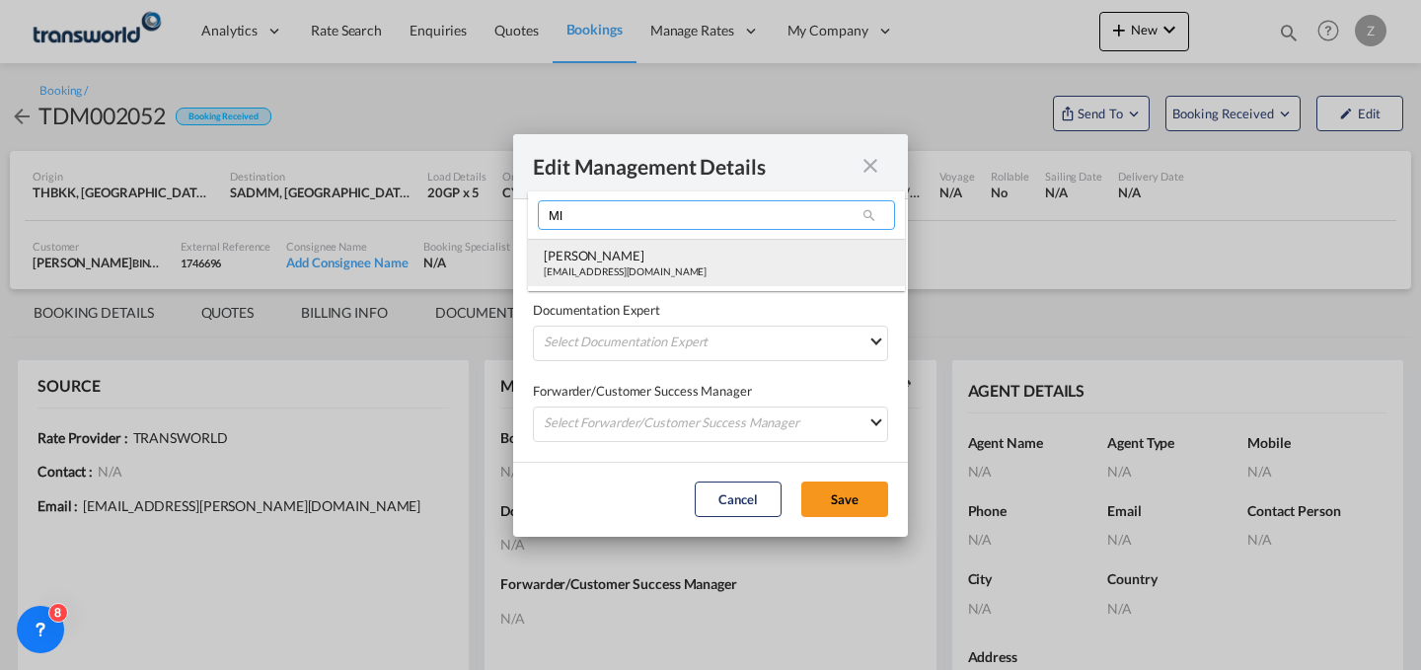
type input "MI"
click at [620, 271] on div "[EMAIL_ADDRESS][DOMAIN_NAME]" at bounding box center [625, 271] width 163 height 14
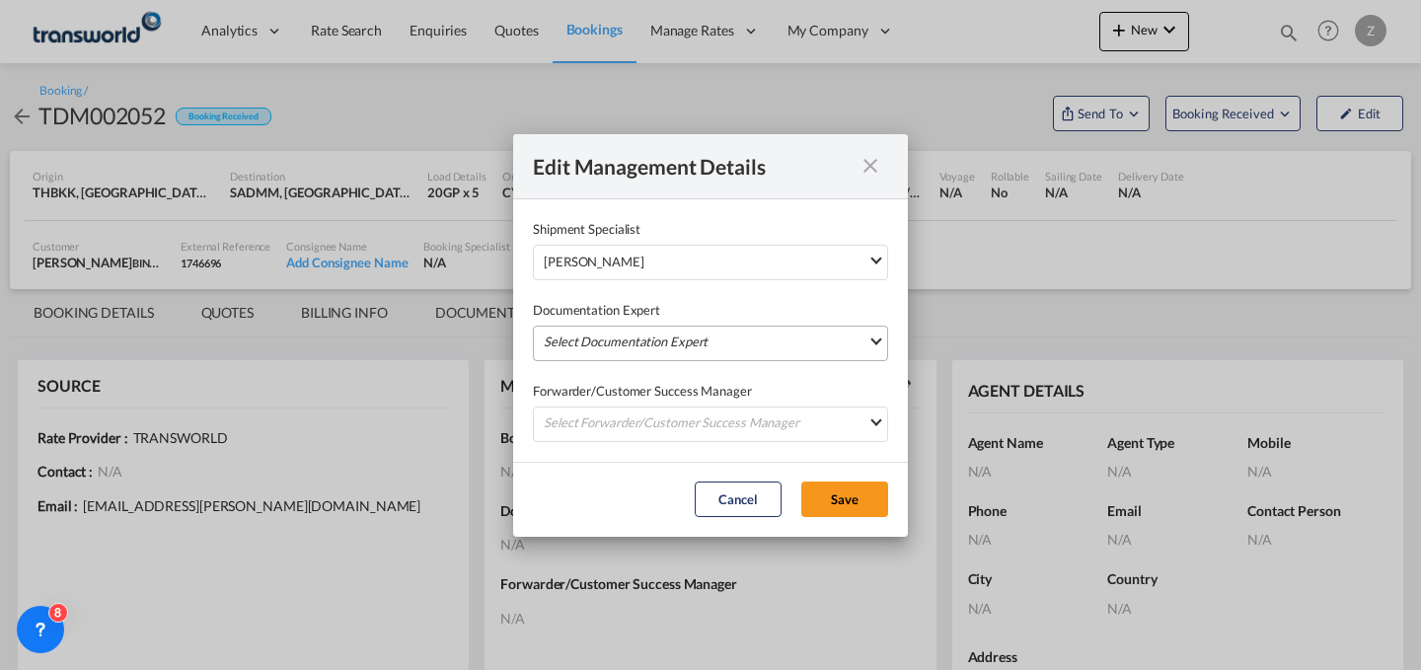
click at [594, 328] on md-select "Select Documentation Expert [PERSON_NAME] W [PERSON_NAME][EMAIL_ADDRESS][PERSON…" at bounding box center [710, 344] width 355 height 36
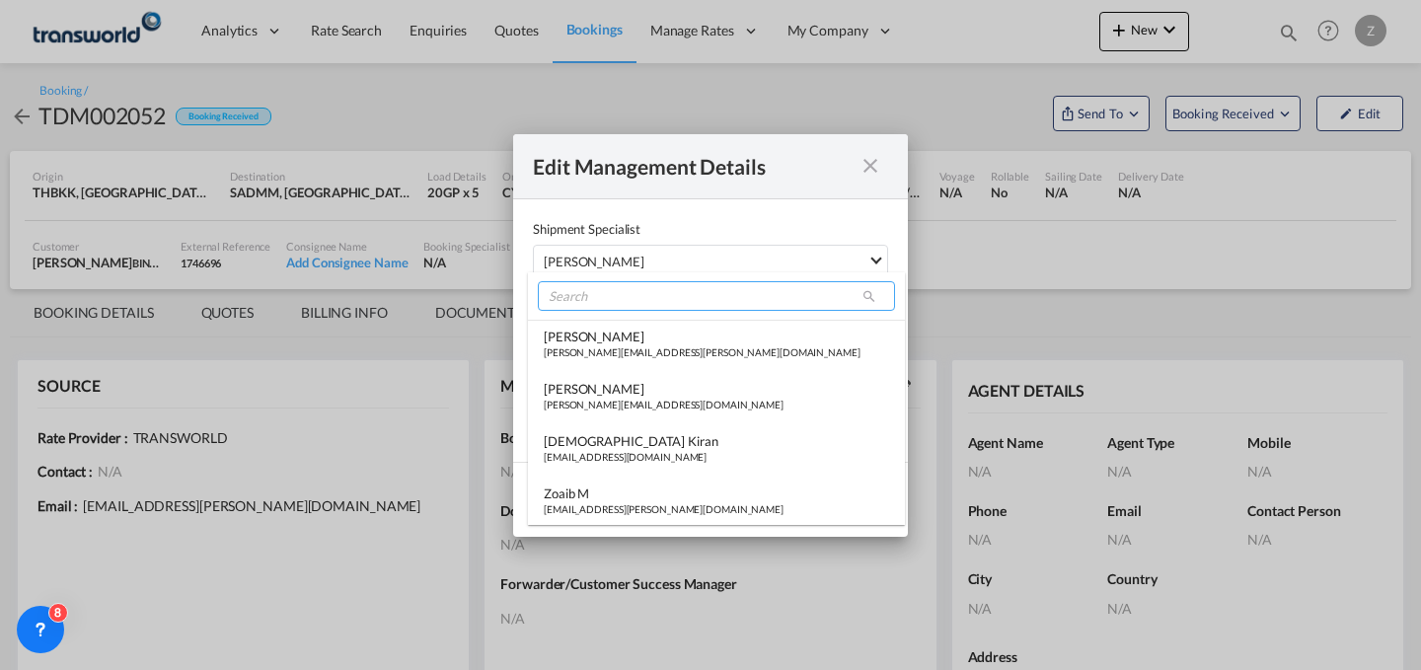
click at [631, 298] on input "search" at bounding box center [716, 296] width 357 height 30
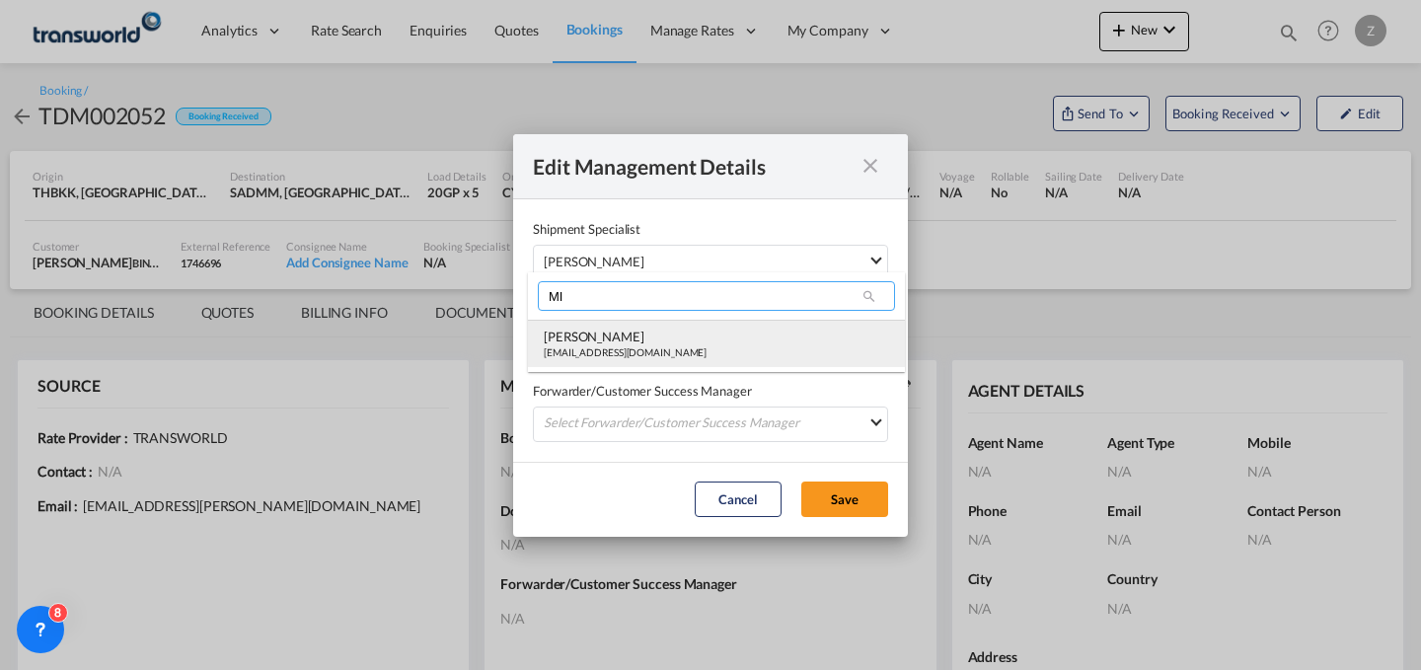
type input "MI"
click at [600, 338] on div "[PERSON_NAME]" at bounding box center [625, 337] width 163 height 18
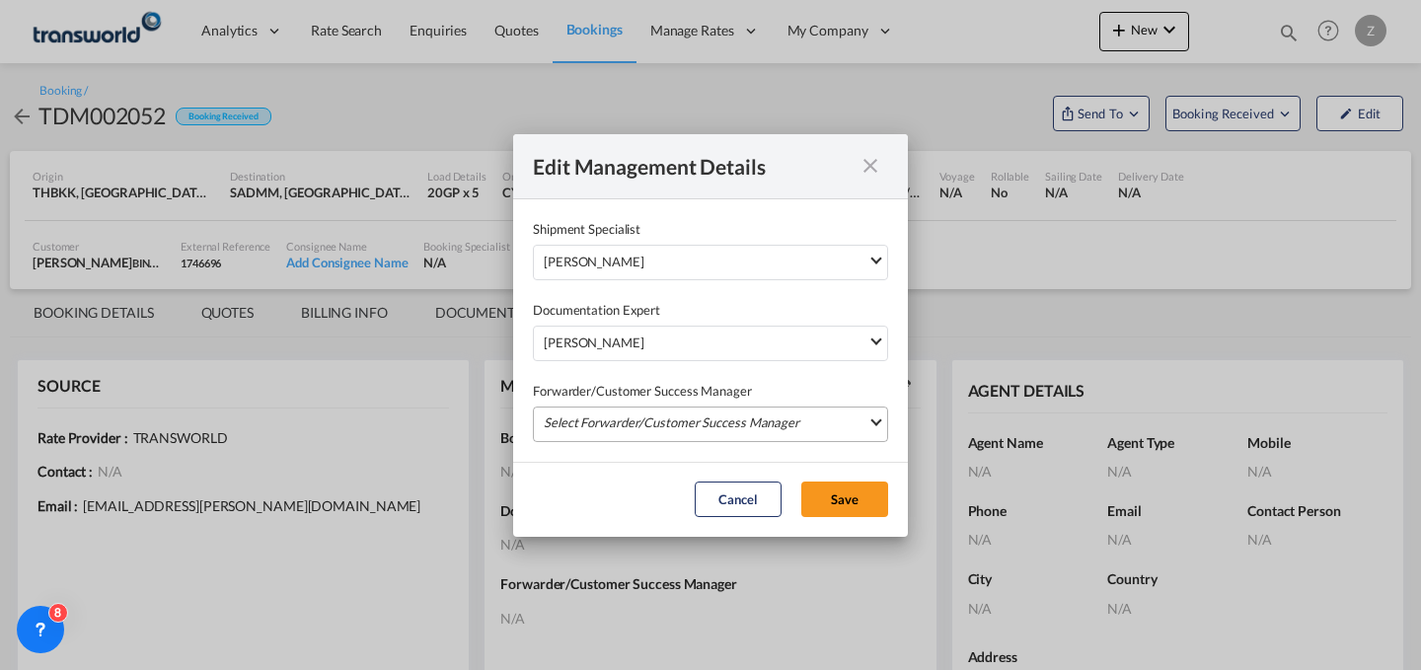
click at [600, 415] on md-select "Select Forwarder/Customer Success Manager [PERSON_NAME] [PERSON_NAME][EMAIL_ADD…" at bounding box center [710, 425] width 355 height 36
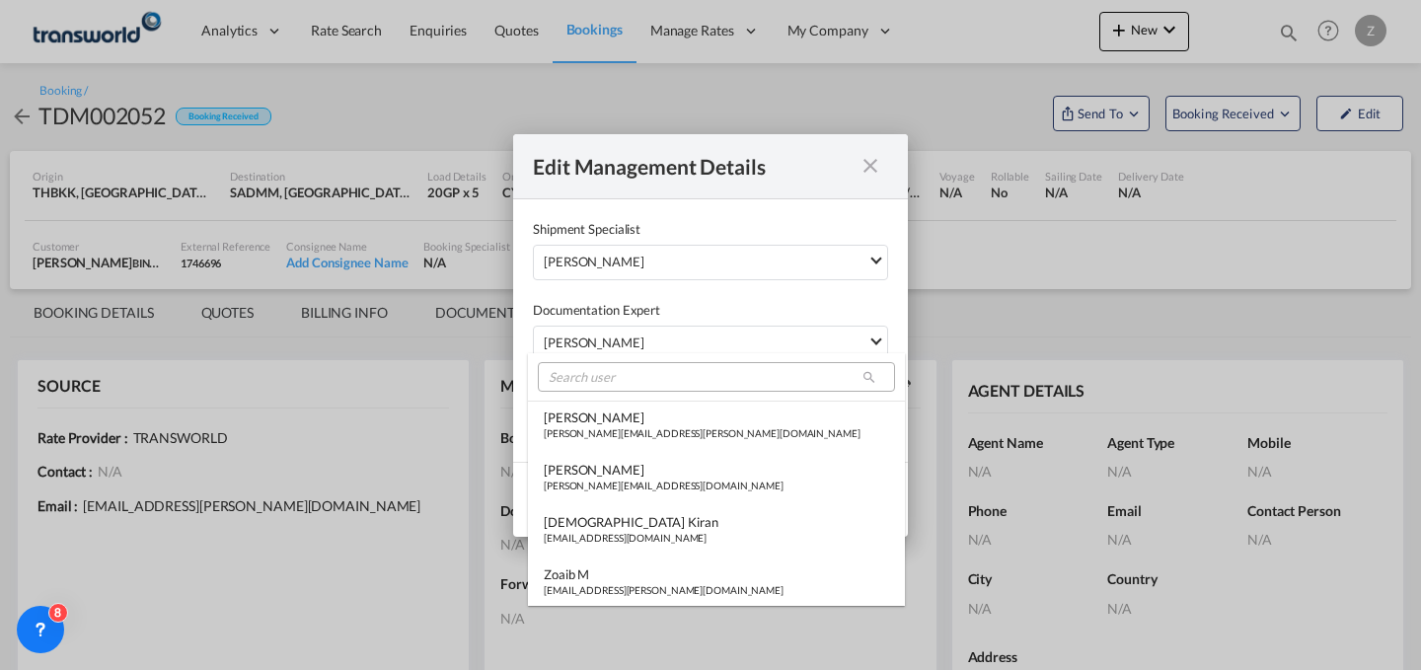
type md-option "[object Object]"
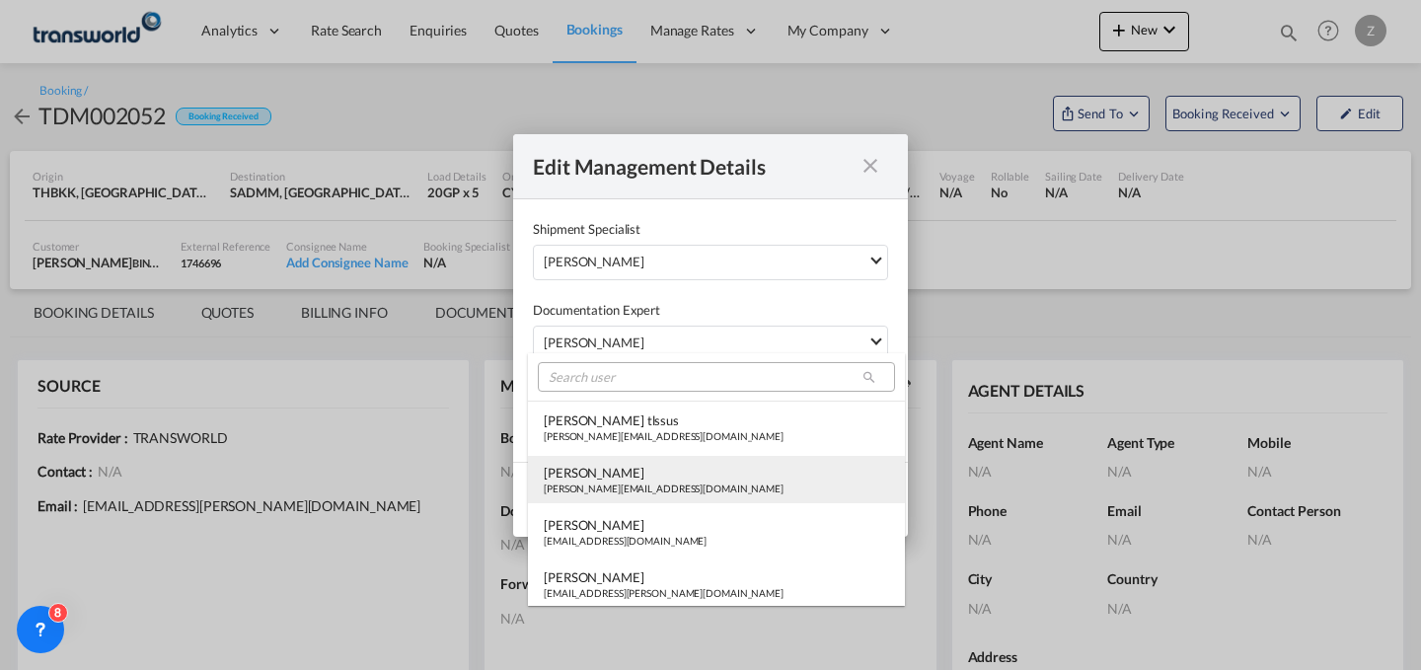
type md-option "[object Object]"
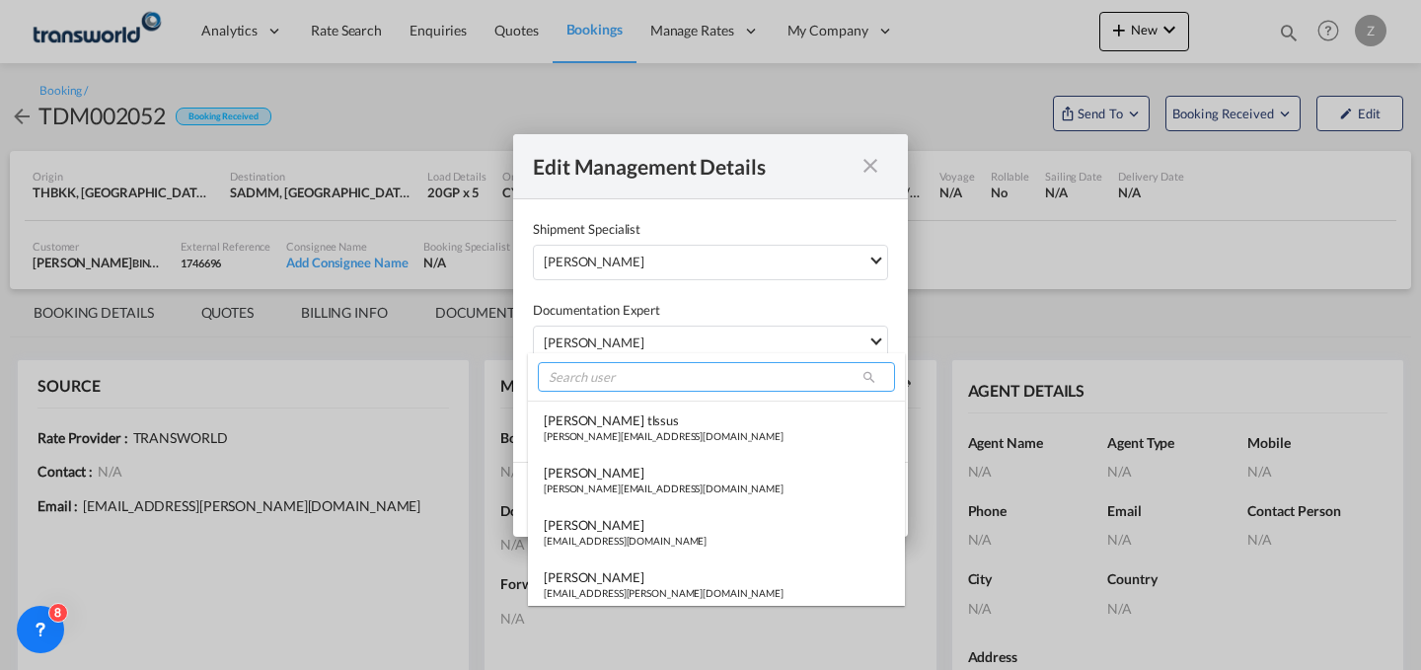
click at [655, 376] on input "search" at bounding box center [716, 377] width 357 height 30
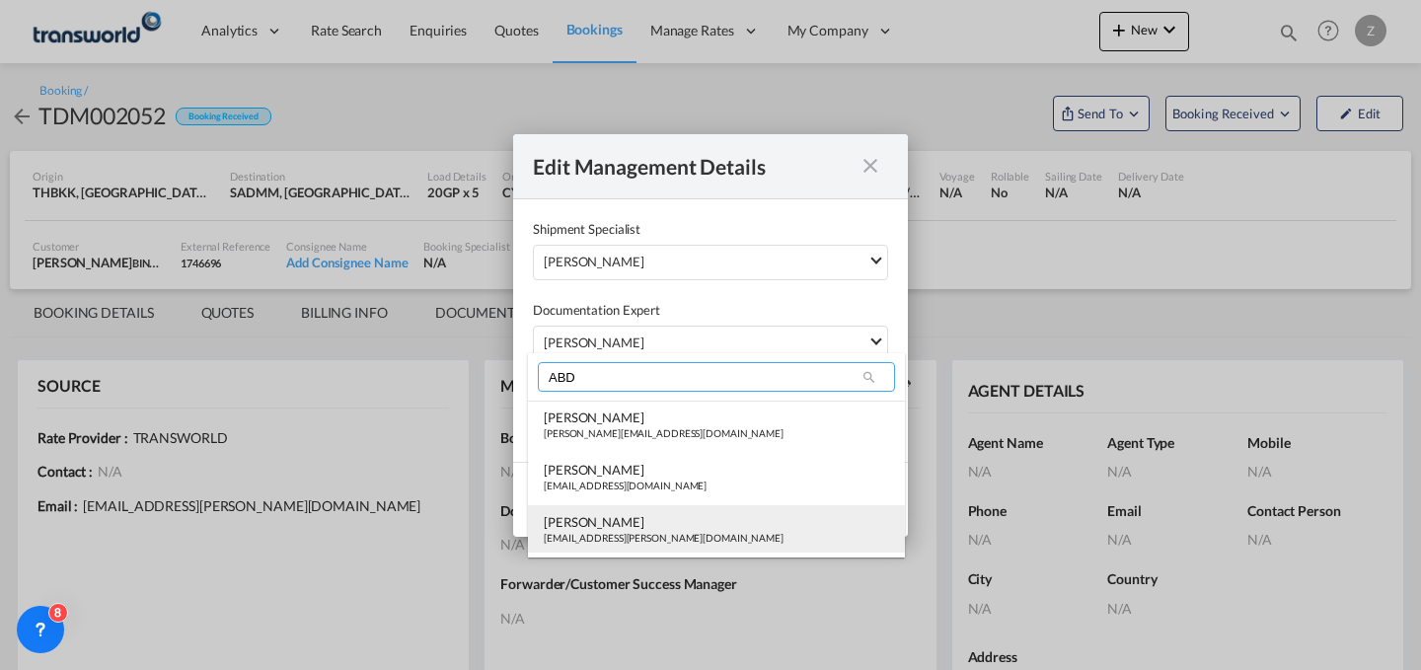
type input "ABD"
click at [623, 520] on div "[PERSON_NAME]" at bounding box center [664, 522] width 240 height 18
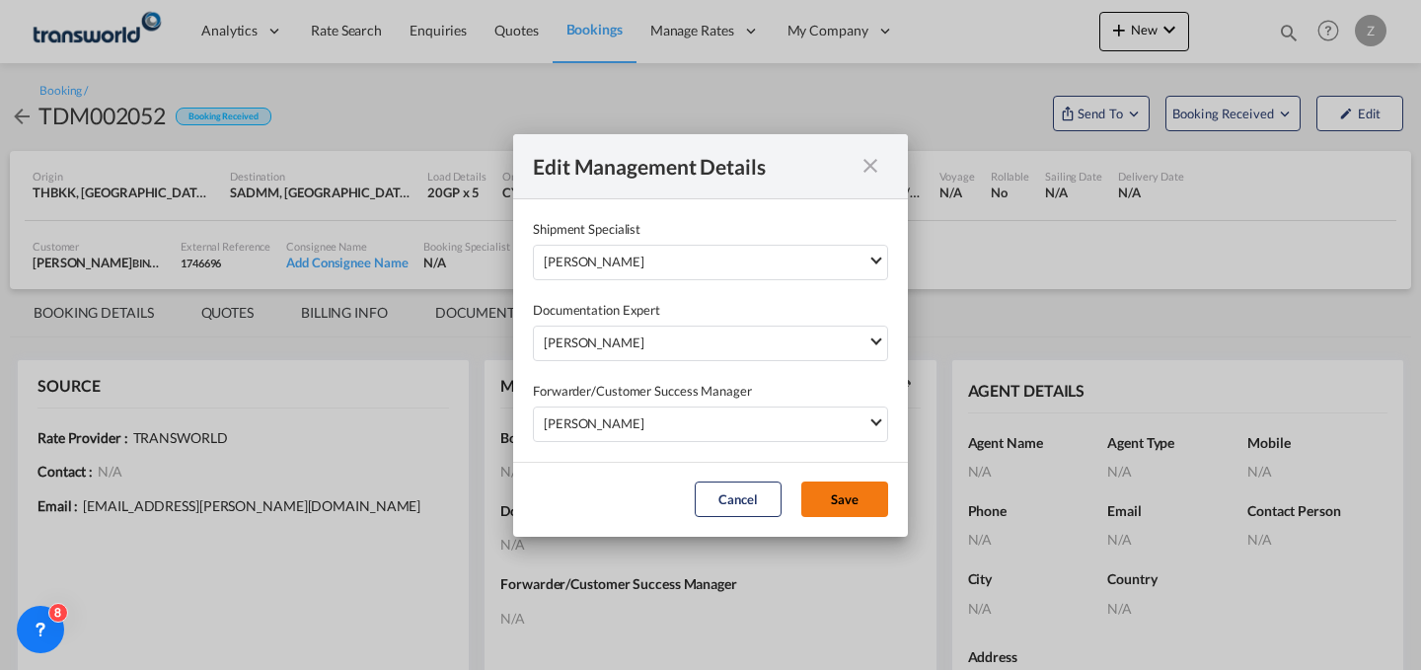
click at [844, 489] on button "Save" at bounding box center [844, 500] width 87 height 36
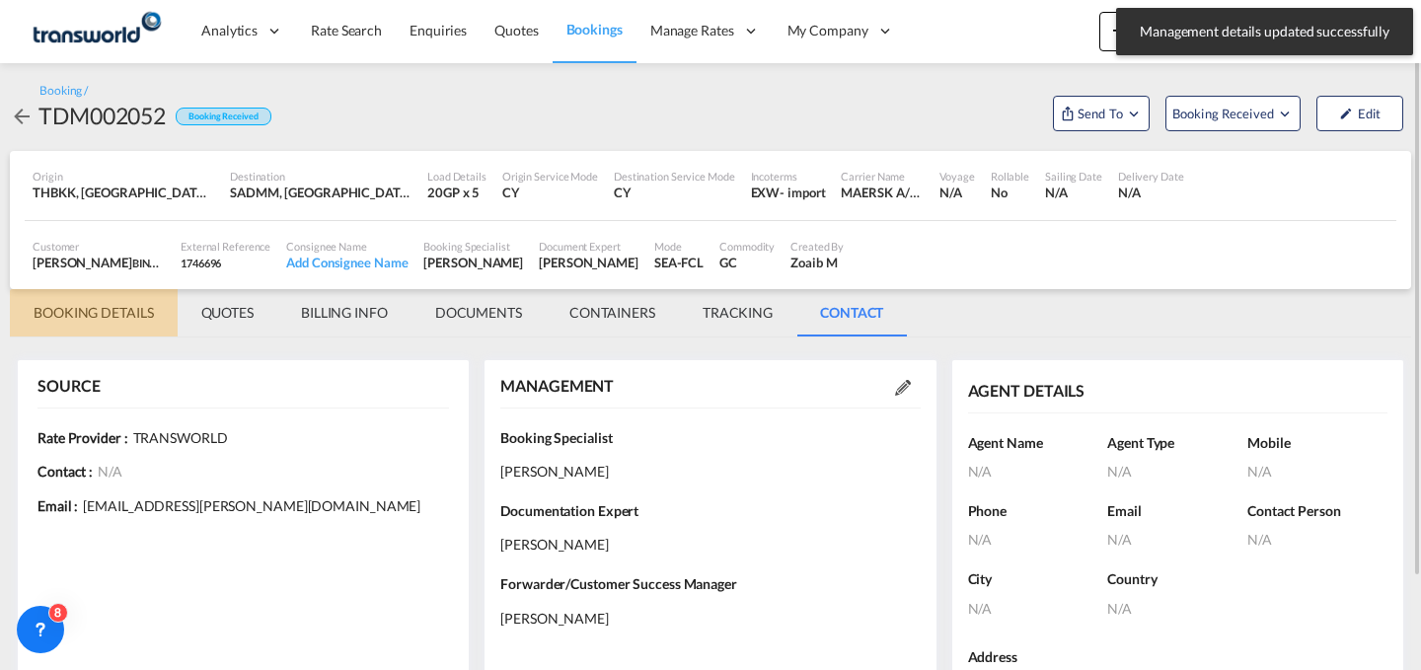
click at [117, 310] on md-tab-item "BOOKING DETAILS" at bounding box center [94, 312] width 168 height 47
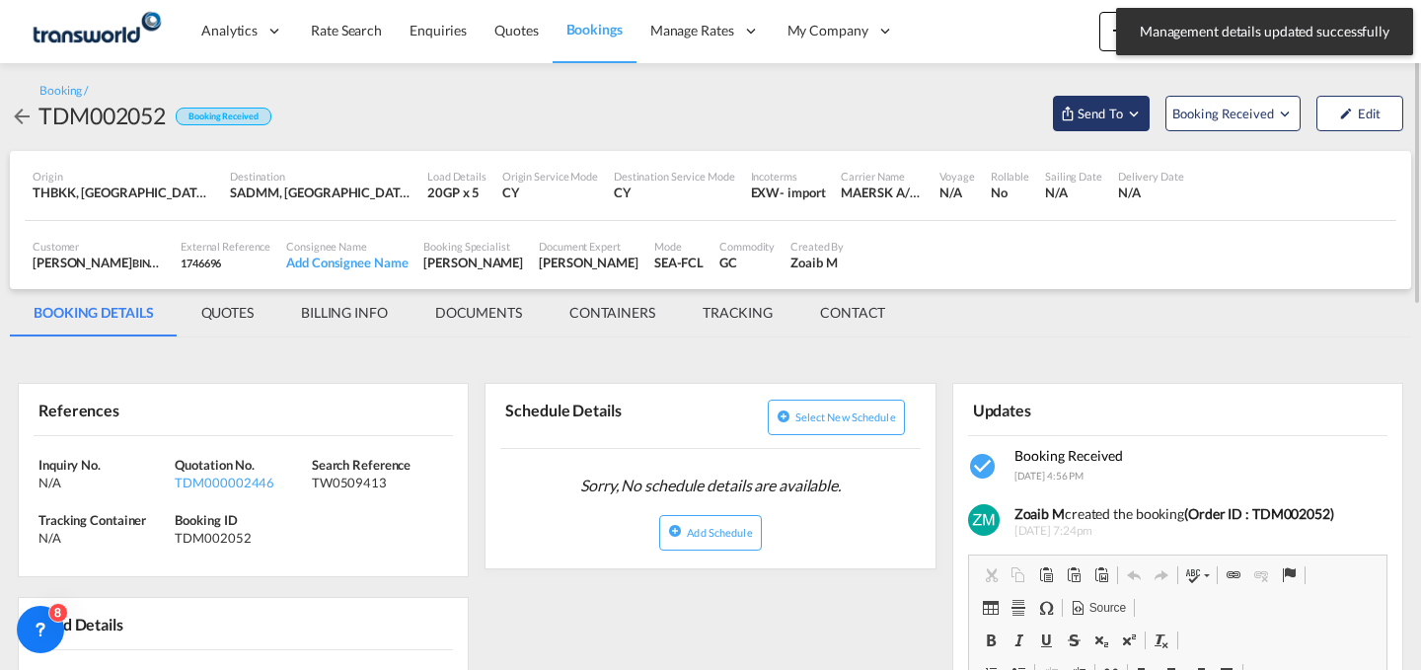
click at [1115, 109] on span "Send To" at bounding box center [1100, 114] width 49 height 20
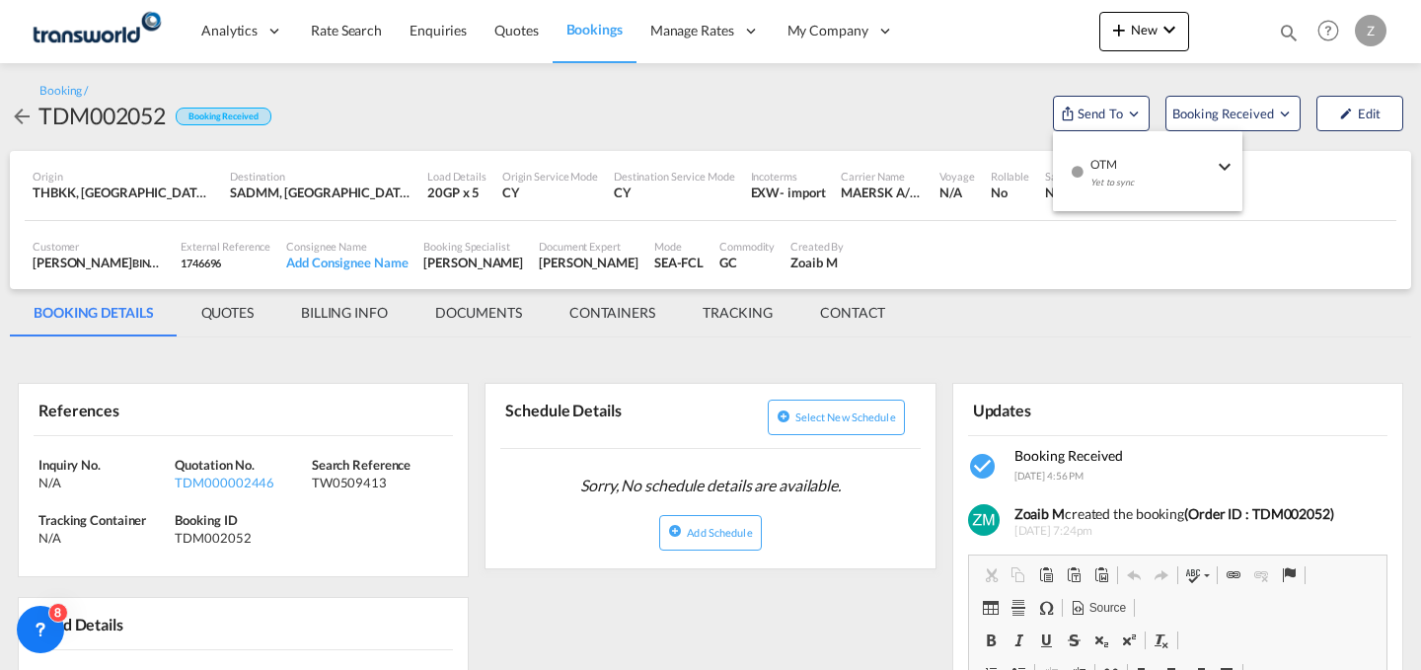
click at [1110, 154] on span "OTM" at bounding box center [1151, 158] width 122 height 18
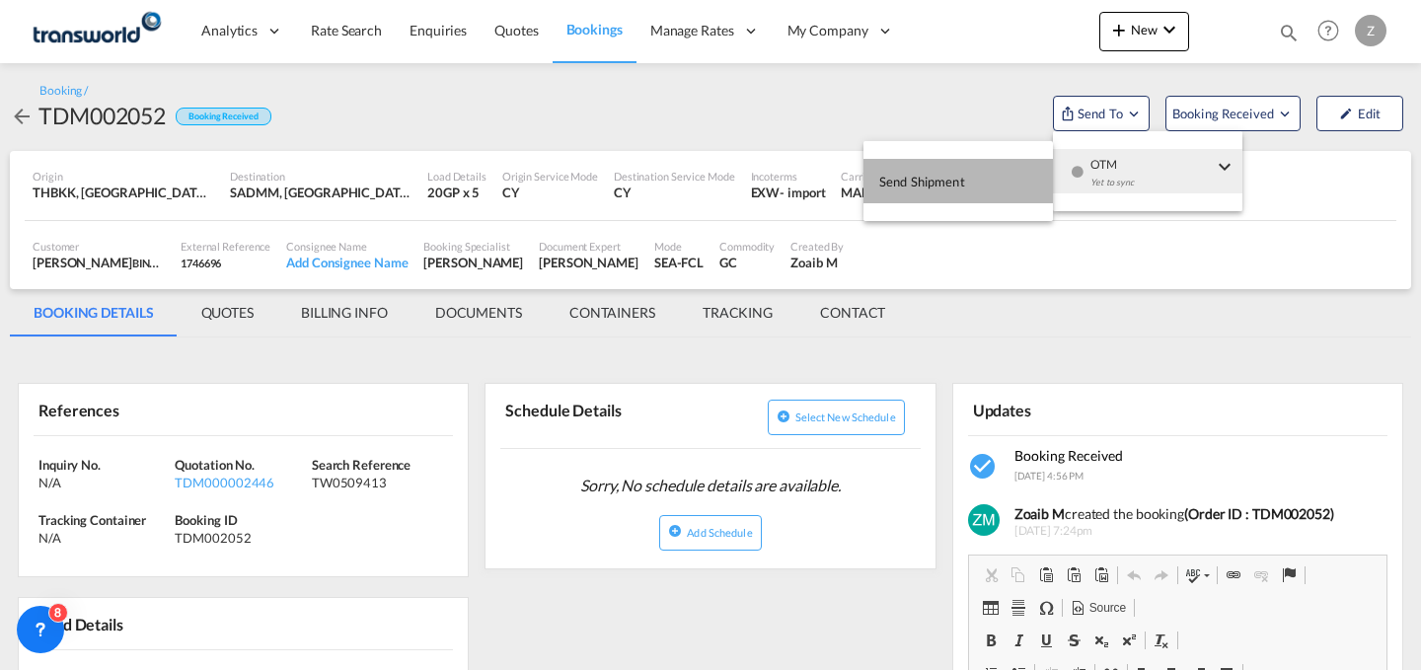
click at [993, 174] on button "Send Shipment" at bounding box center [957, 181] width 189 height 44
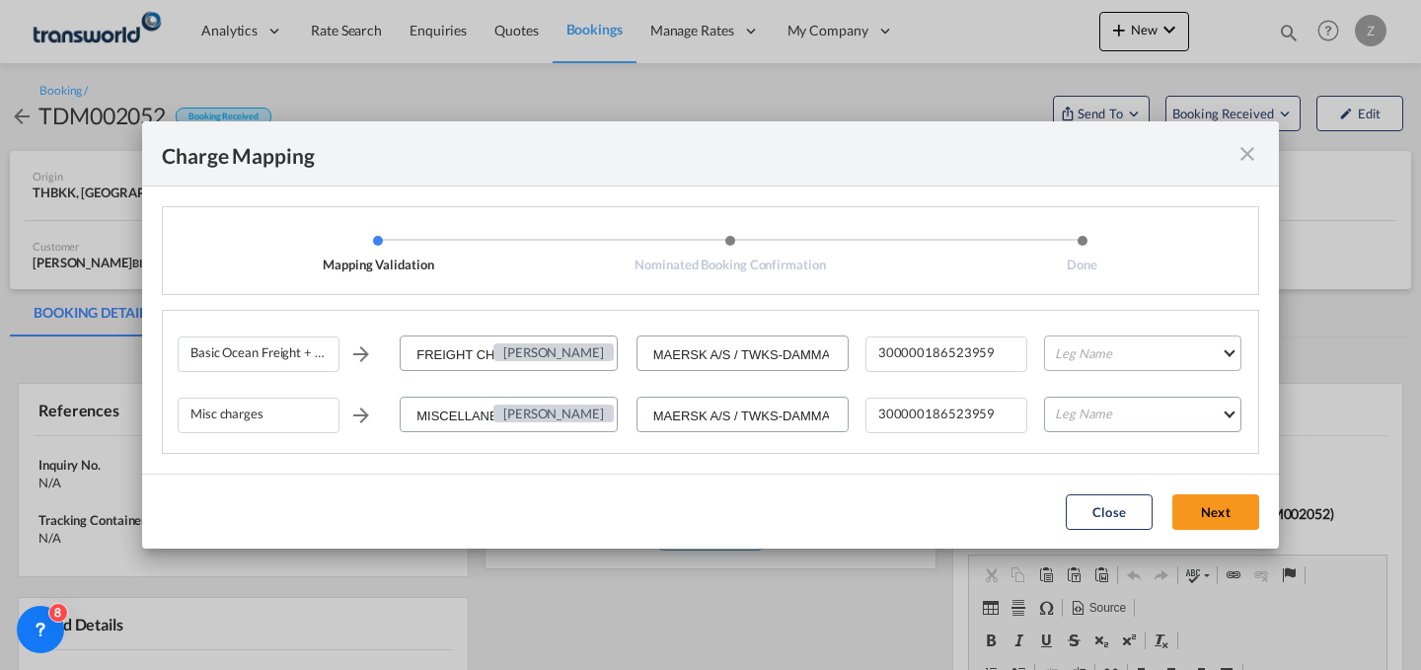
click at [1093, 358] on md-select "Leg Name HANDLING ORIGIN VESSEL HANDLING DESTINATION OTHERS TL PICK UP CUSTOMS …" at bounding box center [1142, 354] width 197 height 36
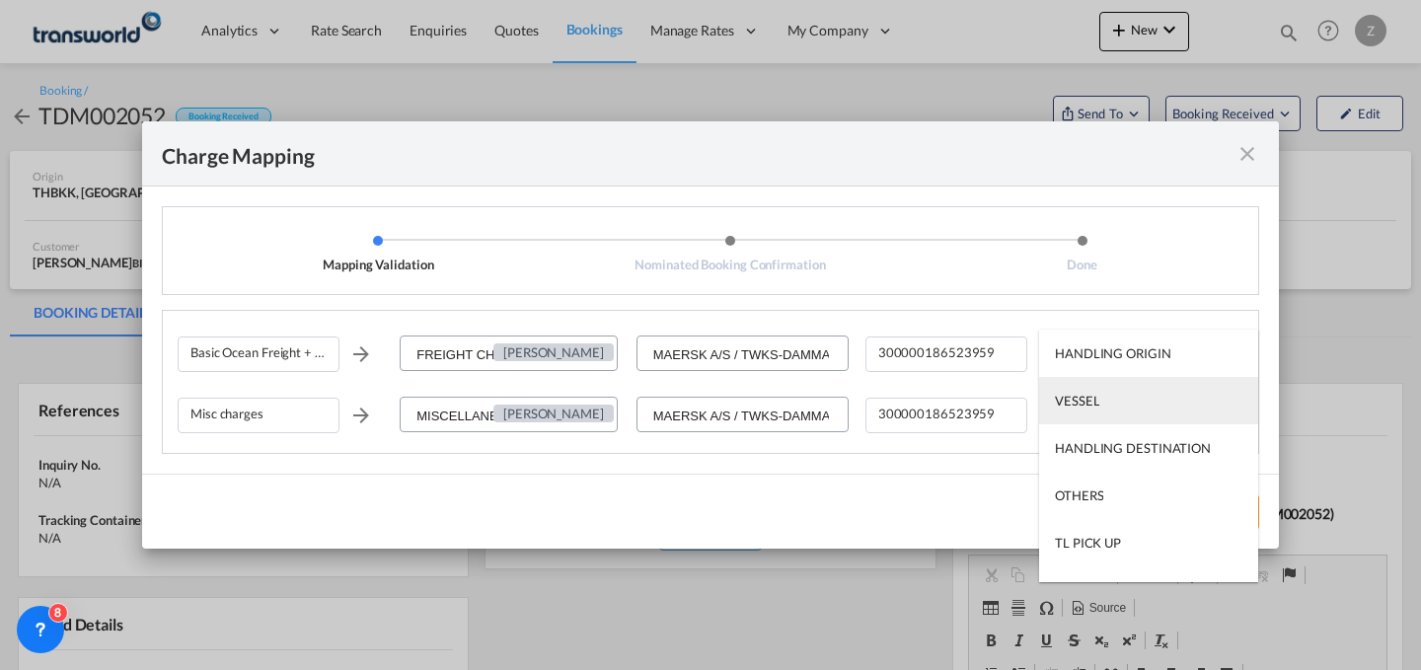
click at [1112, 410] on md-option "VESSEL" at bounding box center [1148, 400] width 219 height 47
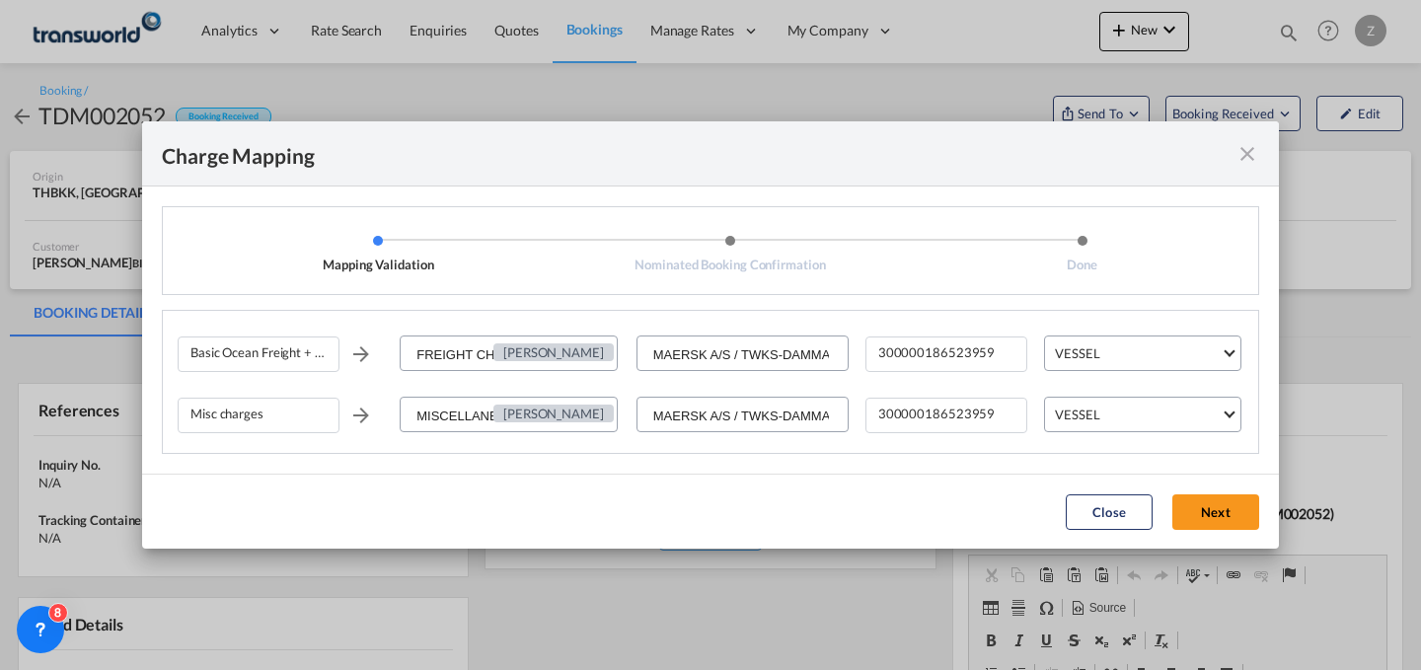
click at [1218, 492] on md-dialog-actions "Close Next" at bounding box center [710, 511] width 1137 height 75
click at [1194, 509] on button "Next" at bounding box center [1215, 512] width 87 height 36
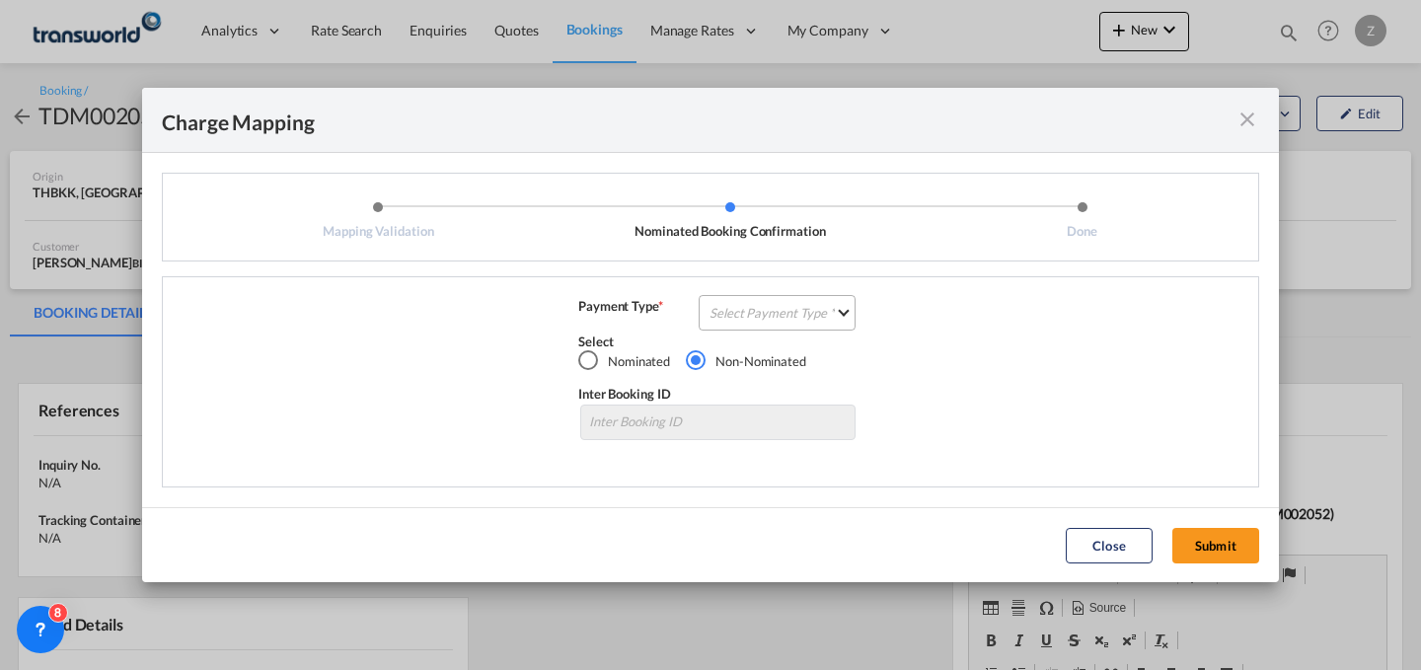
click at [823, 312] on md-select "Select Payment Type COLLECT PREPAID" at bounding box center [777, 313] width 157 height 36
click at [818, 304] on md-option "COLLECT" at bounding box center [783, 311] width 175 height 47
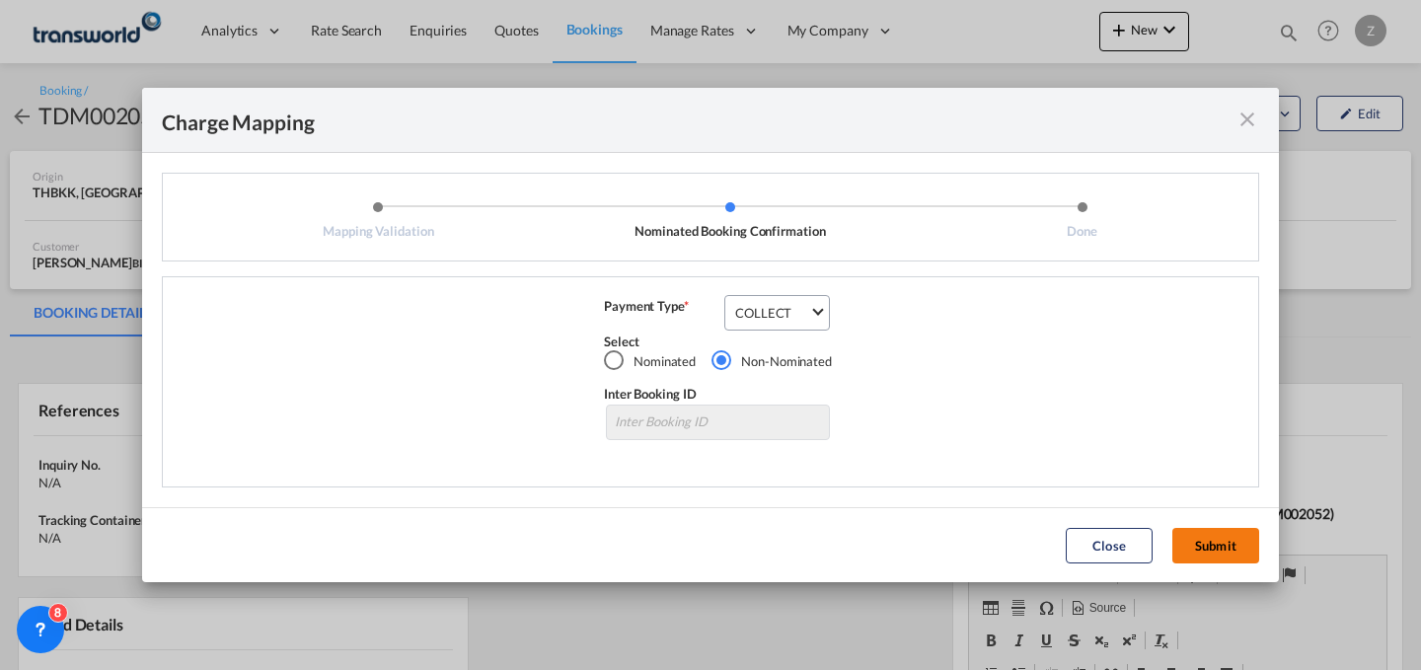
click at [1232, 548] on button "Submit" at bounding box center [1215, 546] width 87 height 36
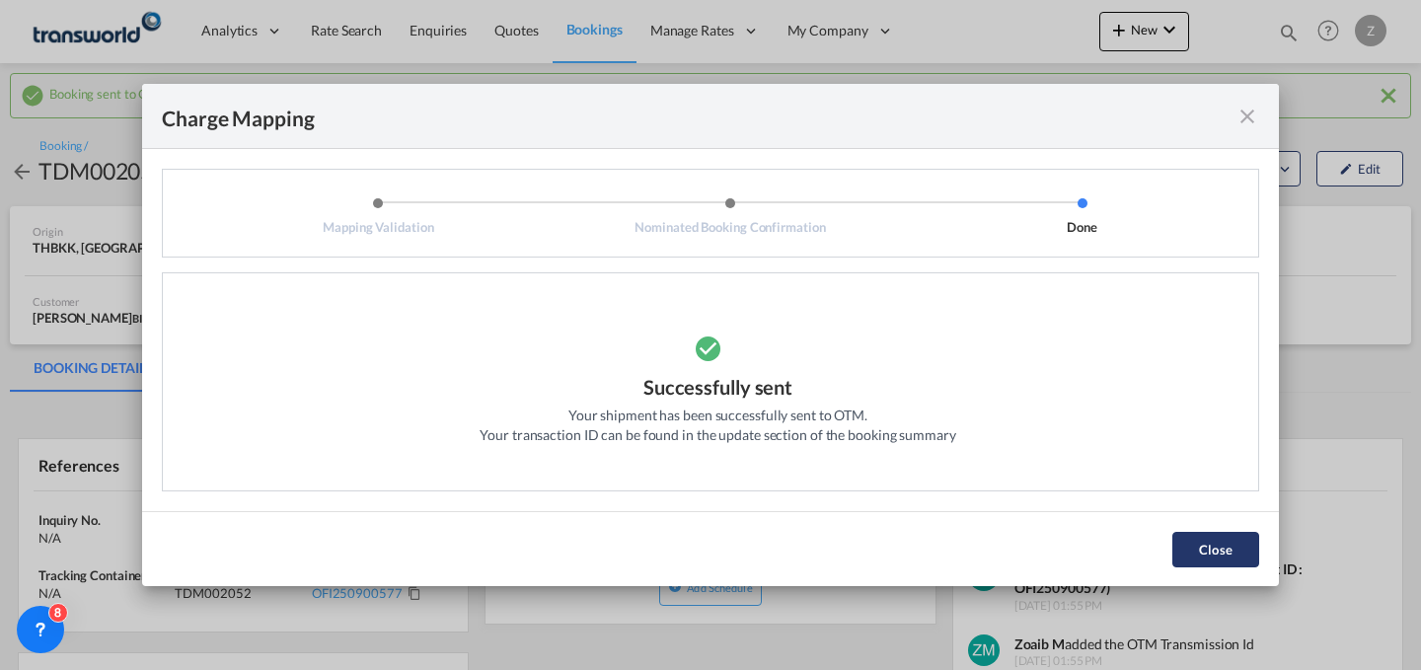
click at [1207, 563] on button "Close" at bounding box center [1215, 550] width 87 height 36
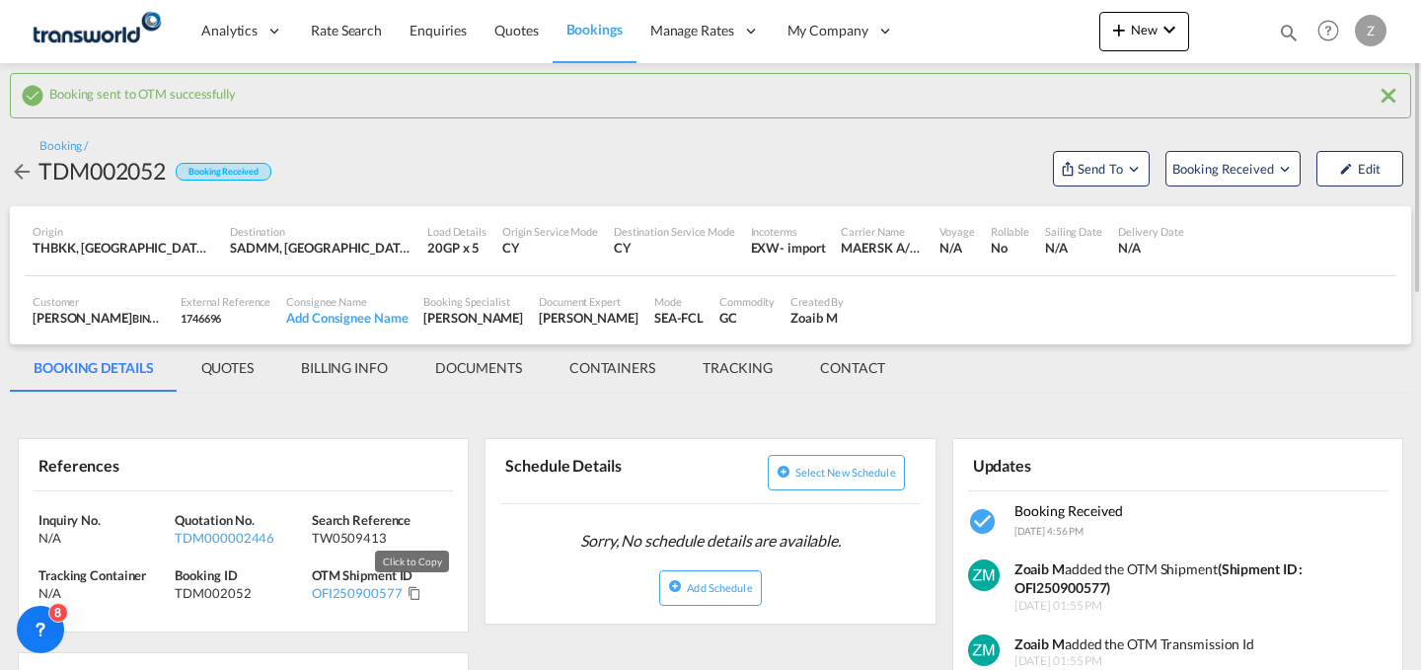
click at [408, 596] on md-icon "Click to Copy" at bounding box center [415, 593] width 14 height 14
click at [1142, 35] on span "New" at bounding box center [1144, 30] width 74 height 16
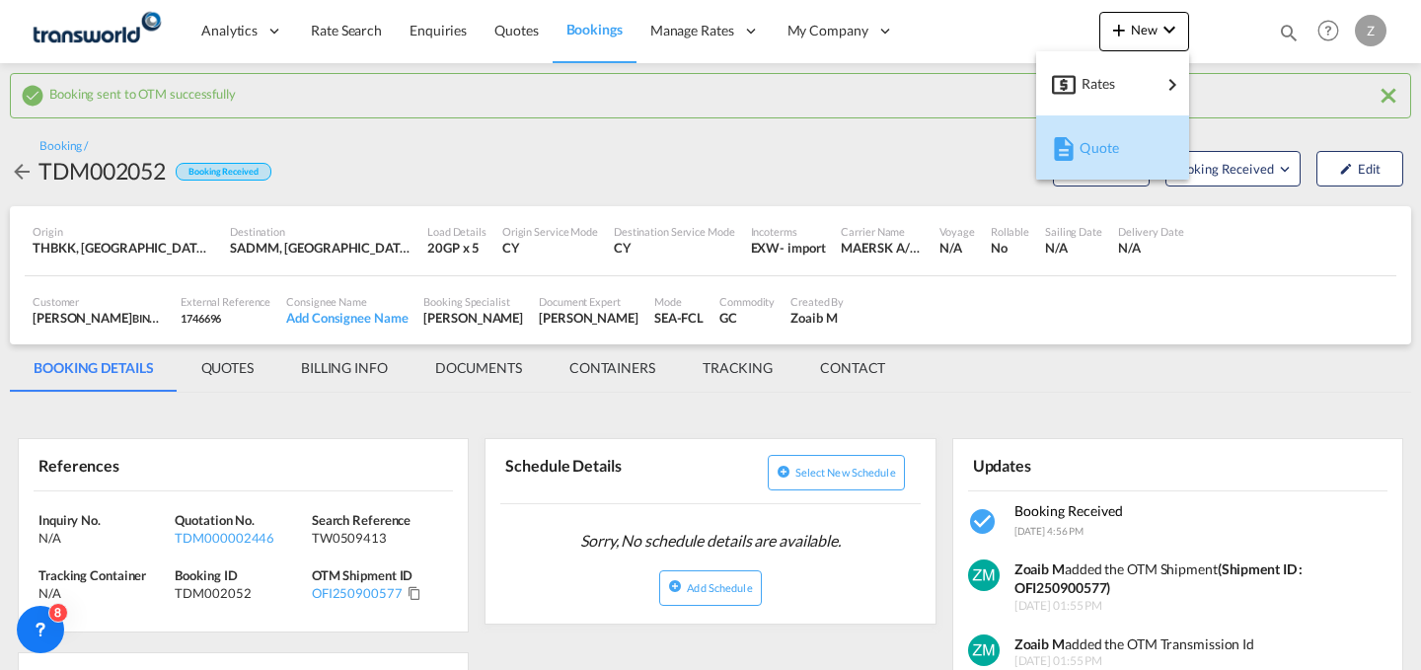
click at [1099, 133] on span "Quote" at bounding box center [1091, 147] width 22 height 39
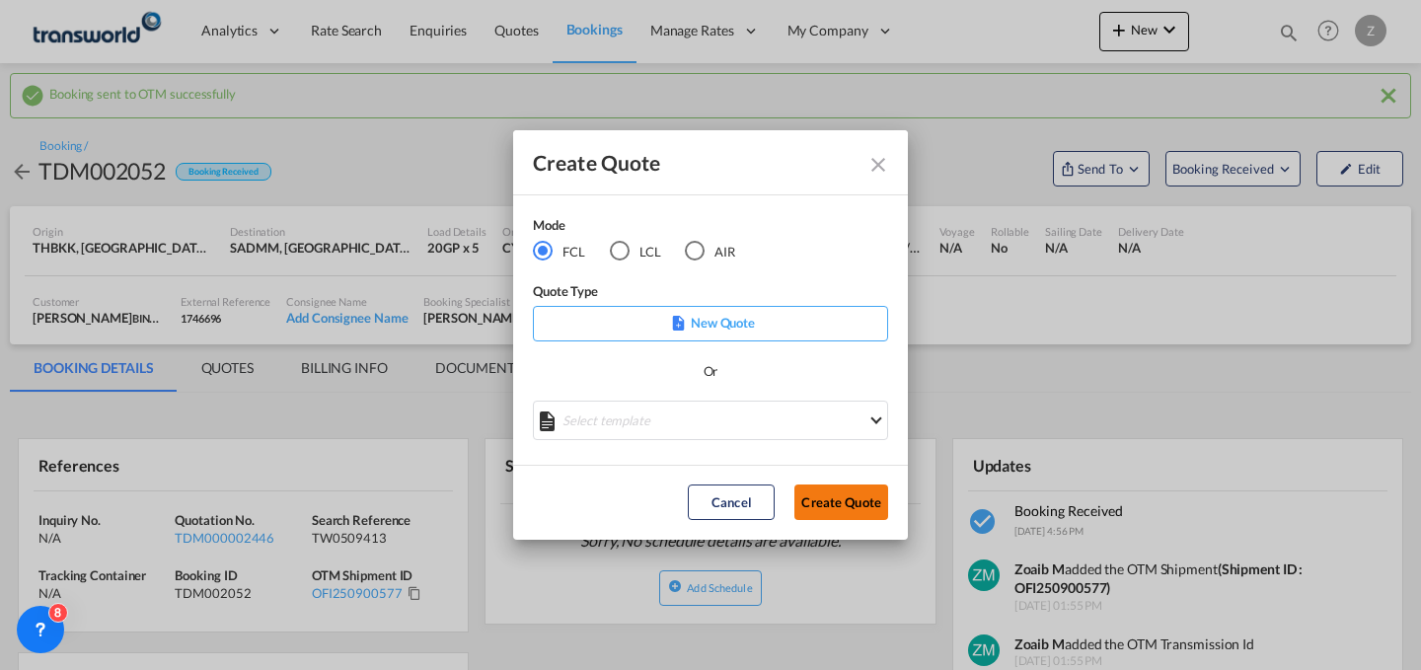
click at [829, 490] on button "Create Quote" at bounding box center [841, 503] width 94 height 36
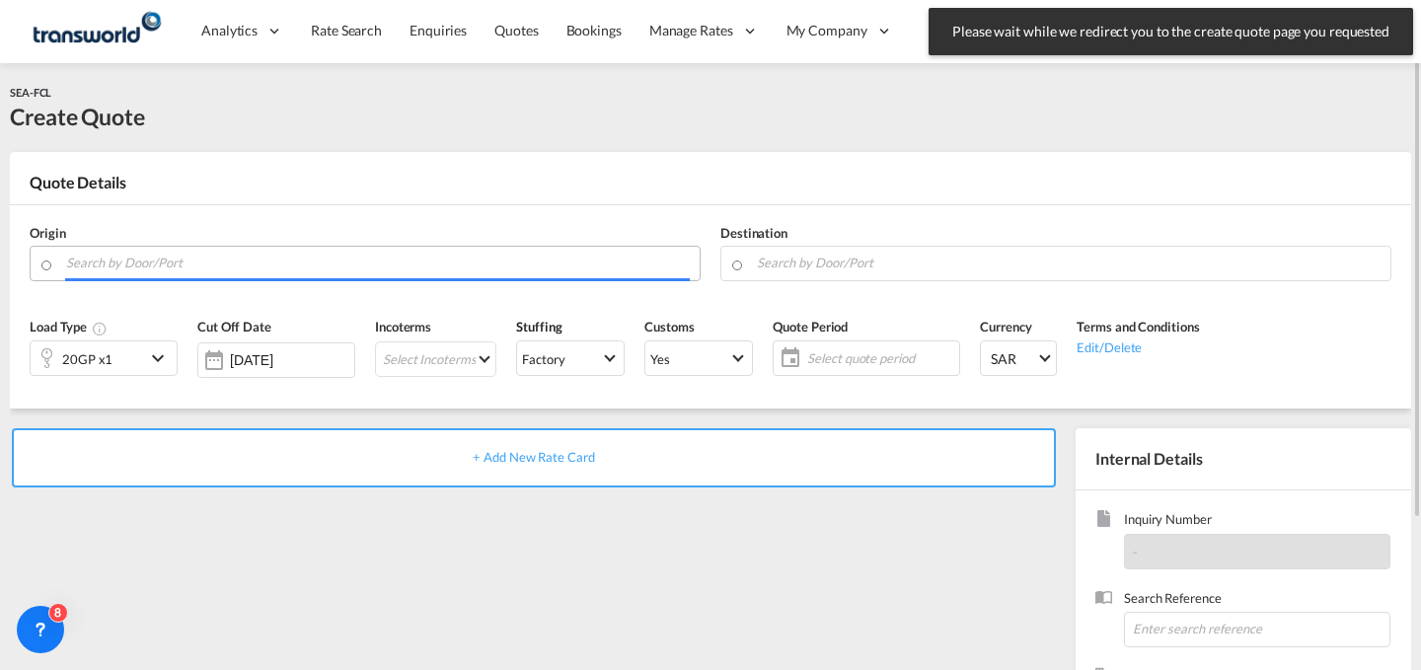
click at [375, 264] on input "Search by Door/Port" at bounding box center [378, 263] width 624 height 35
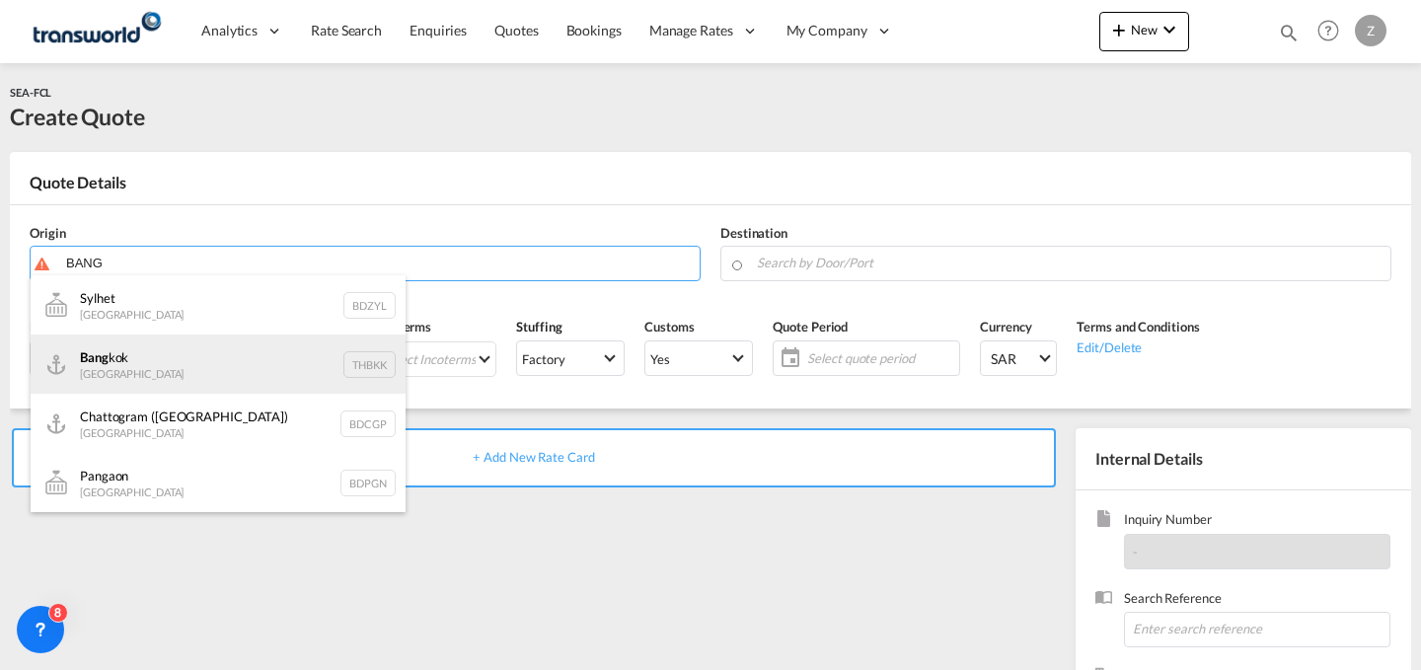
click at [343, 372] on div "Bang kok [GEOGRAPHIC_DATA] THBKK" at bounding box center [218, 364] width 375 height 59
type input "[GEOGRAPHIC_DATA], THBKK"
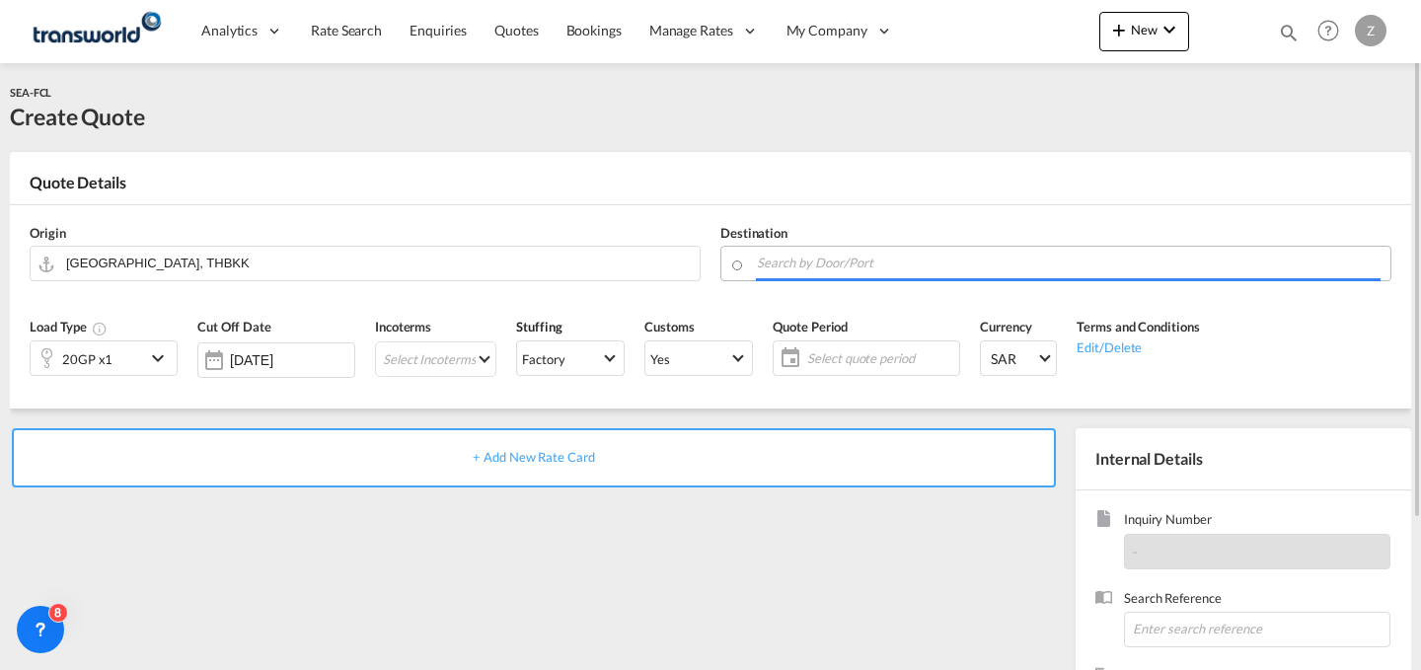
click at [775, 268] on input "Search by Door/Port" at bounding box center [1069, 263] width 624 height 35
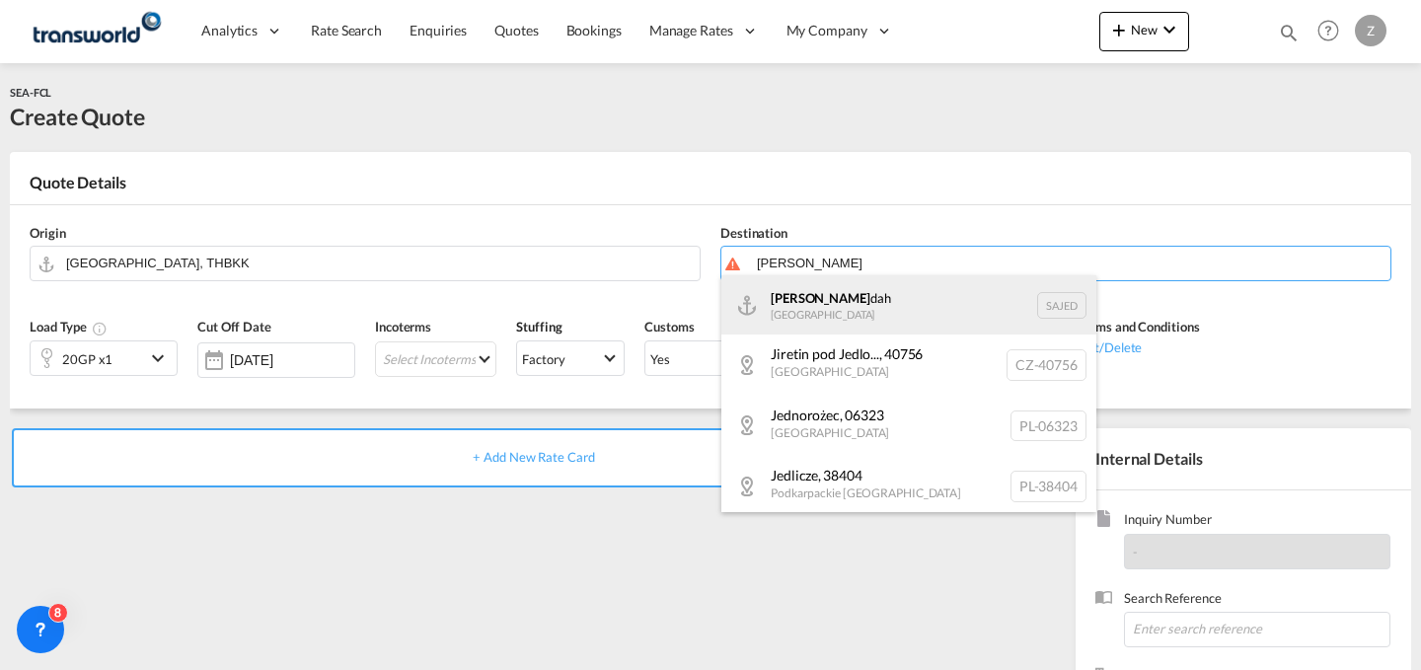
click at [820, 294] on div "[PERSON_NAME] dah [GEOGRAPHIC_DATA] SAJED" at bounding box center [908, 304] width 375 height 59
type input "Jeddah, SAJED"
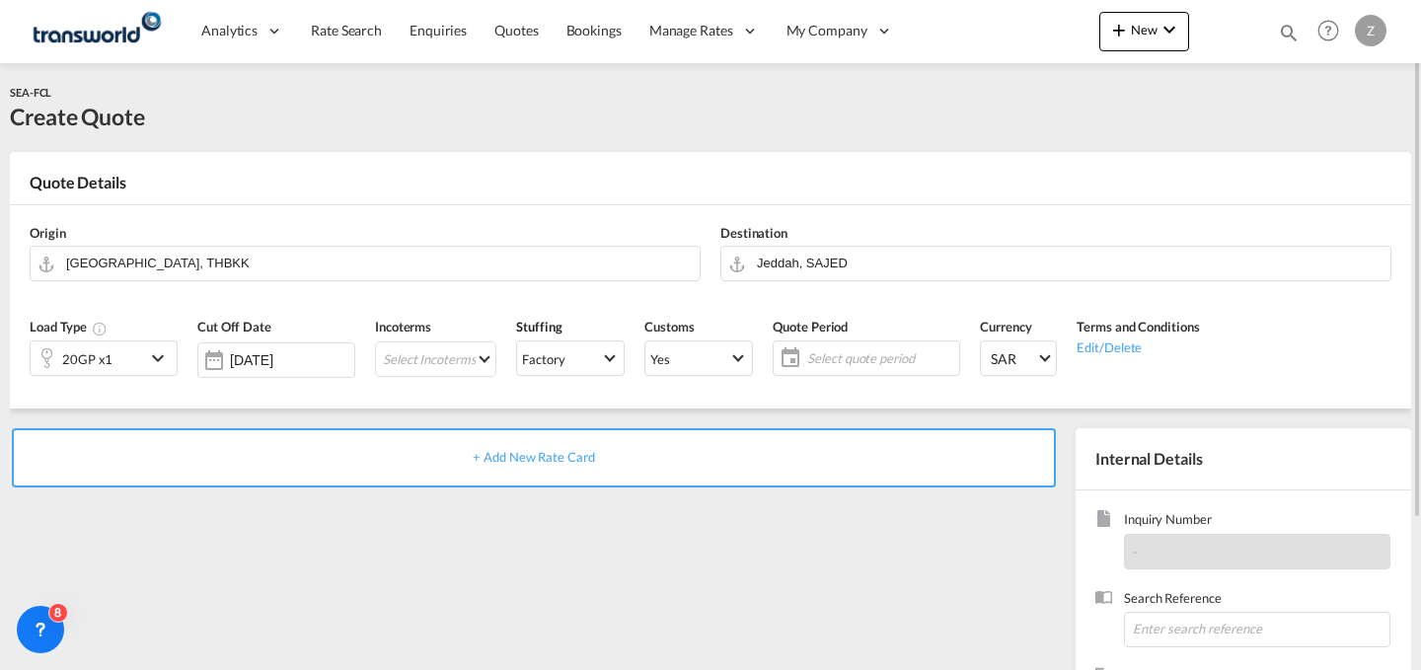
click at [143, 358] on div "20GP x1" at bounding box center [88, 358] width 114 height 34
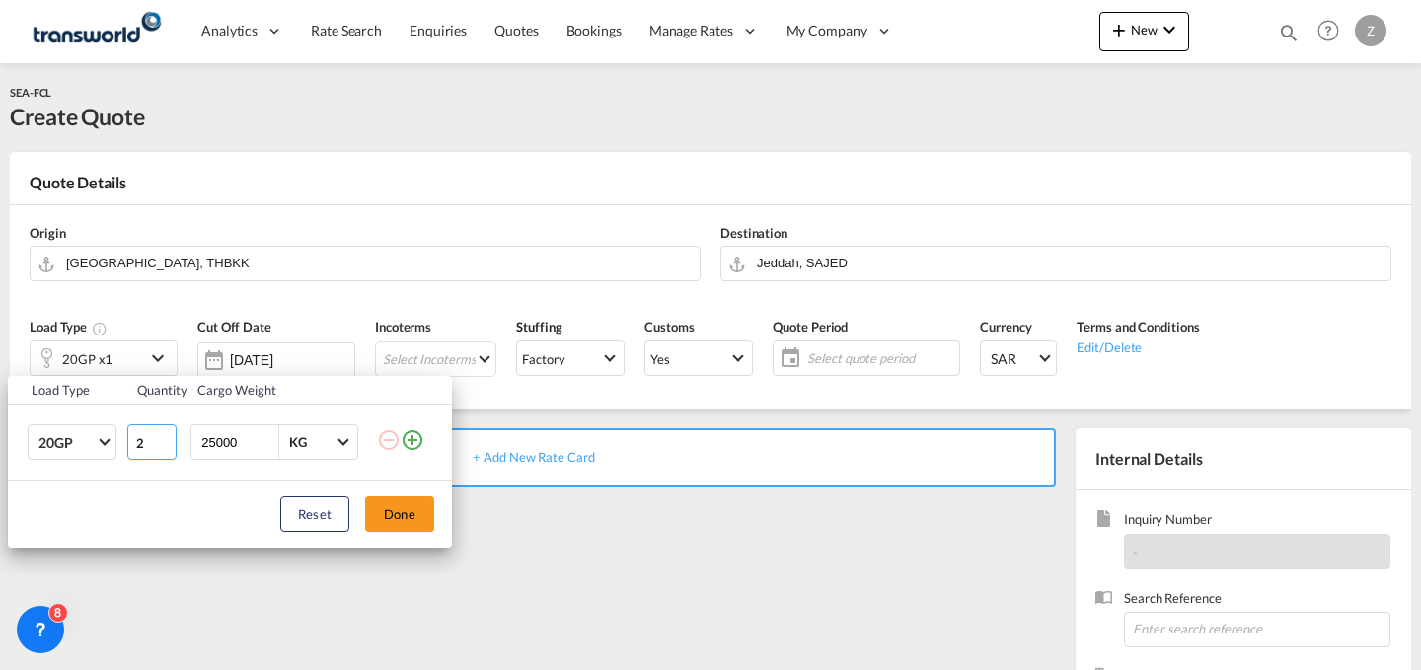
click at [165, 438] on input "2" at bounding box center [151, 442] width 49 height 36
click at [165, 438] on input "3" at bounding box center [151, 442] width 49 height 36
click at [165, 438] on input "4" at bounding box center [151, 442] width 49 height 36
click at [165, 438] on input "5" at bounding box center [151, 442] width 49 height 36
click at [165, 438] on input "6" at bounding box center [151, 442] width 49 height 36
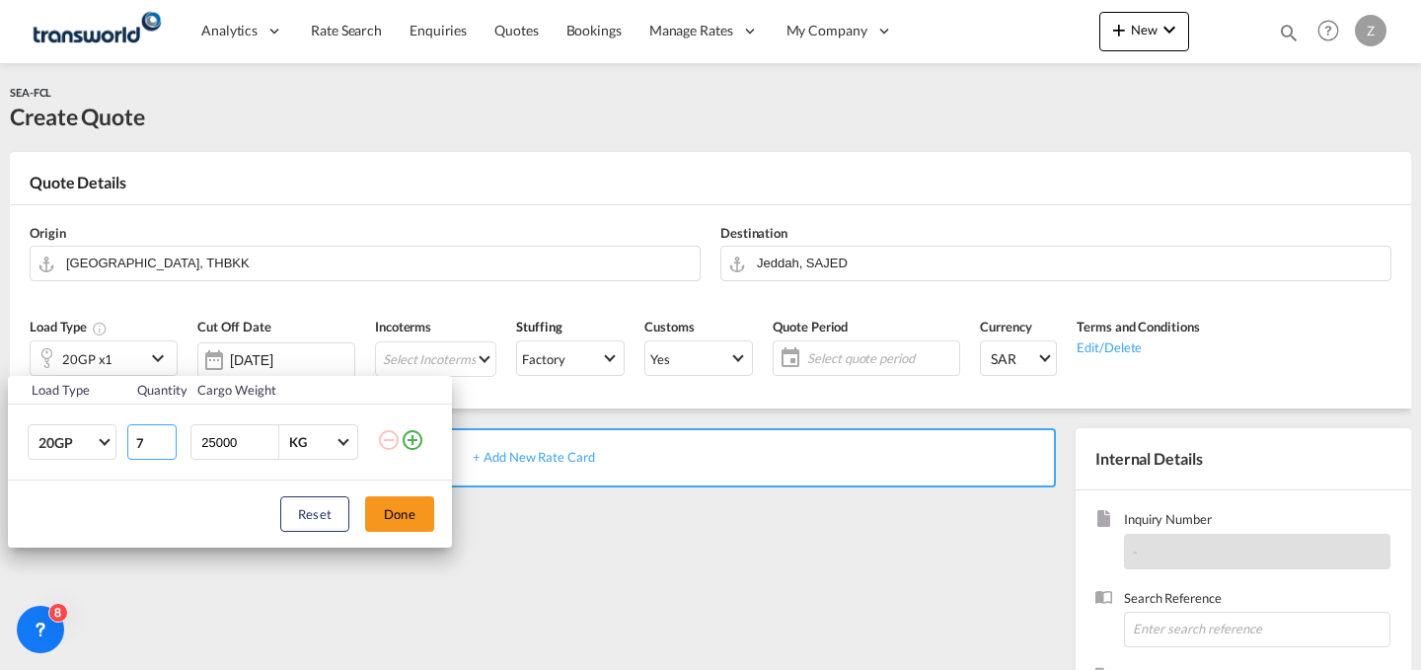
click at [165, 438] on input "7" at bounding box center [151, 442] width 49 height 36
type input "8"
click at [165, 438] on input "8" at bounding box center [151, 442] width 49 height 36
click at [400, 515] on button "Done" at bounding box center [399, 514] width 69 height 36
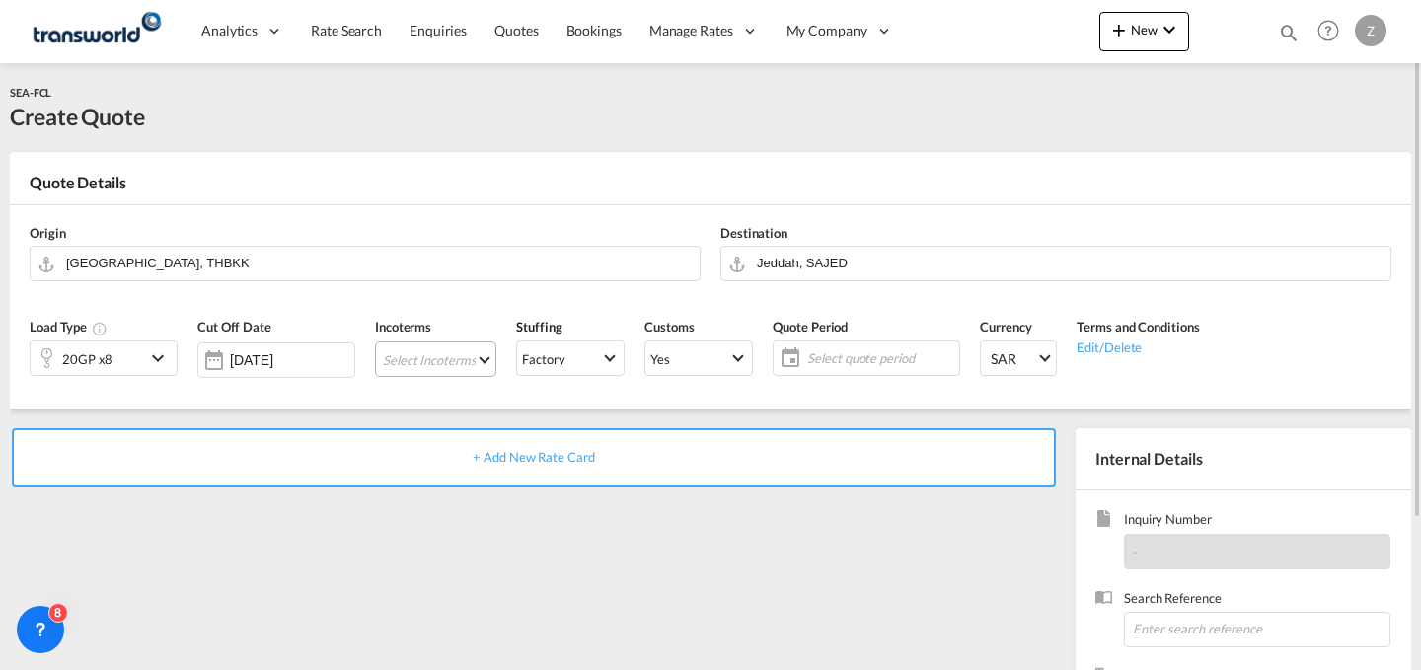
click at [451, 369] on md-select "Select Incoterms EXW - import Ex Works EXW - export Ex Works DPU - import Deliv…" at bounding box center [435, 359] width 121 height 36
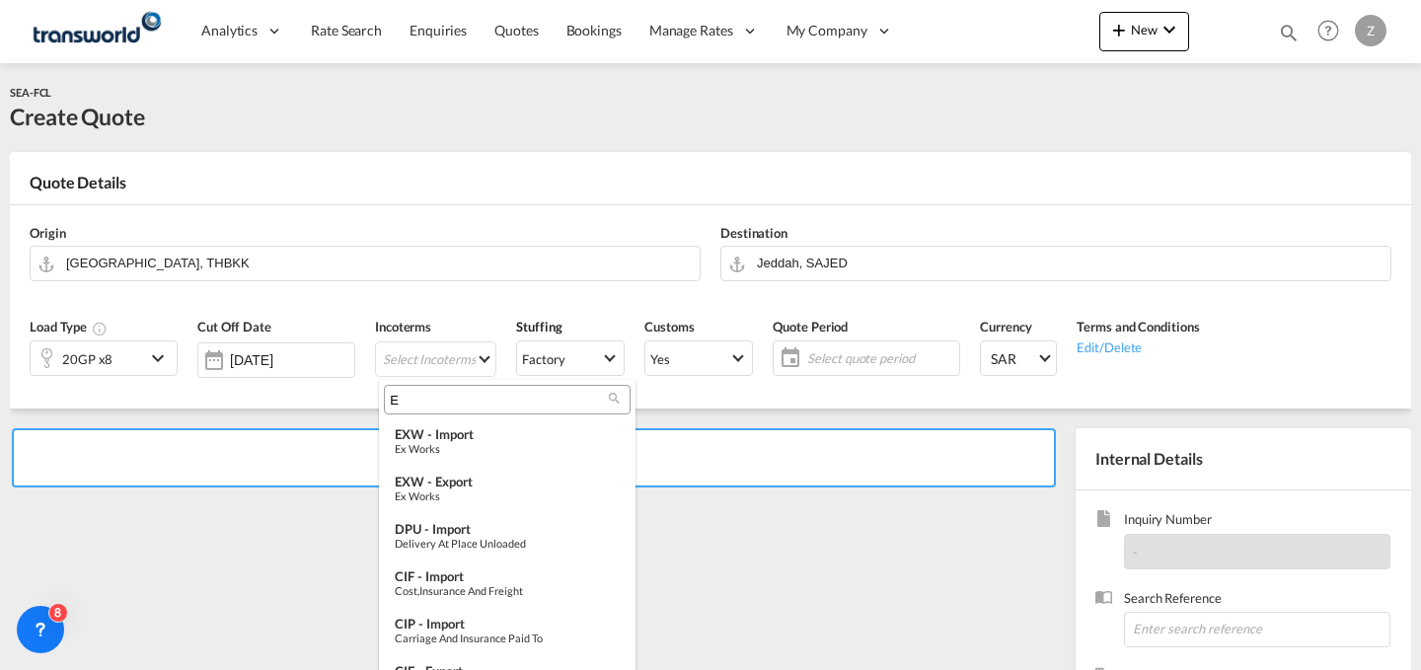
click at [497, 399] on input "E" at bounding box center [499, 400] width 219 height 18
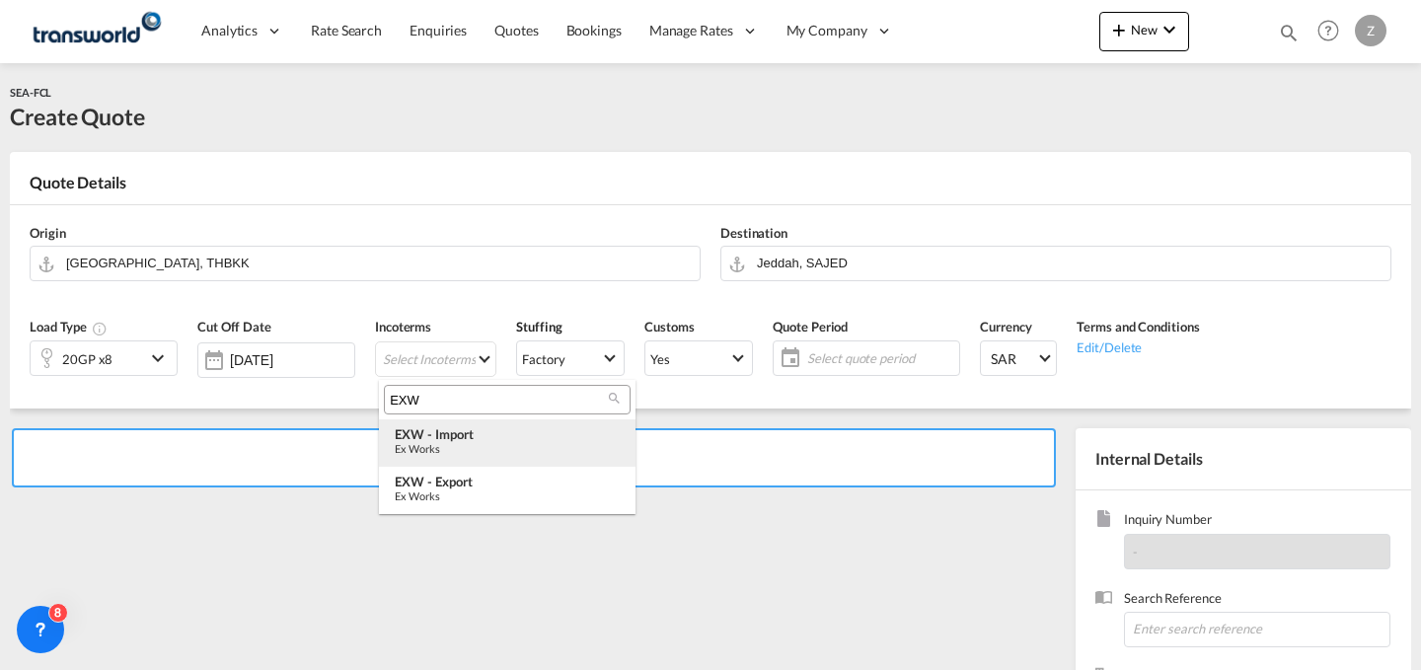
type input "EXW"
click at [499, 428] on div "EXW - import" at bounding box center [507, 434] width 225 height 16
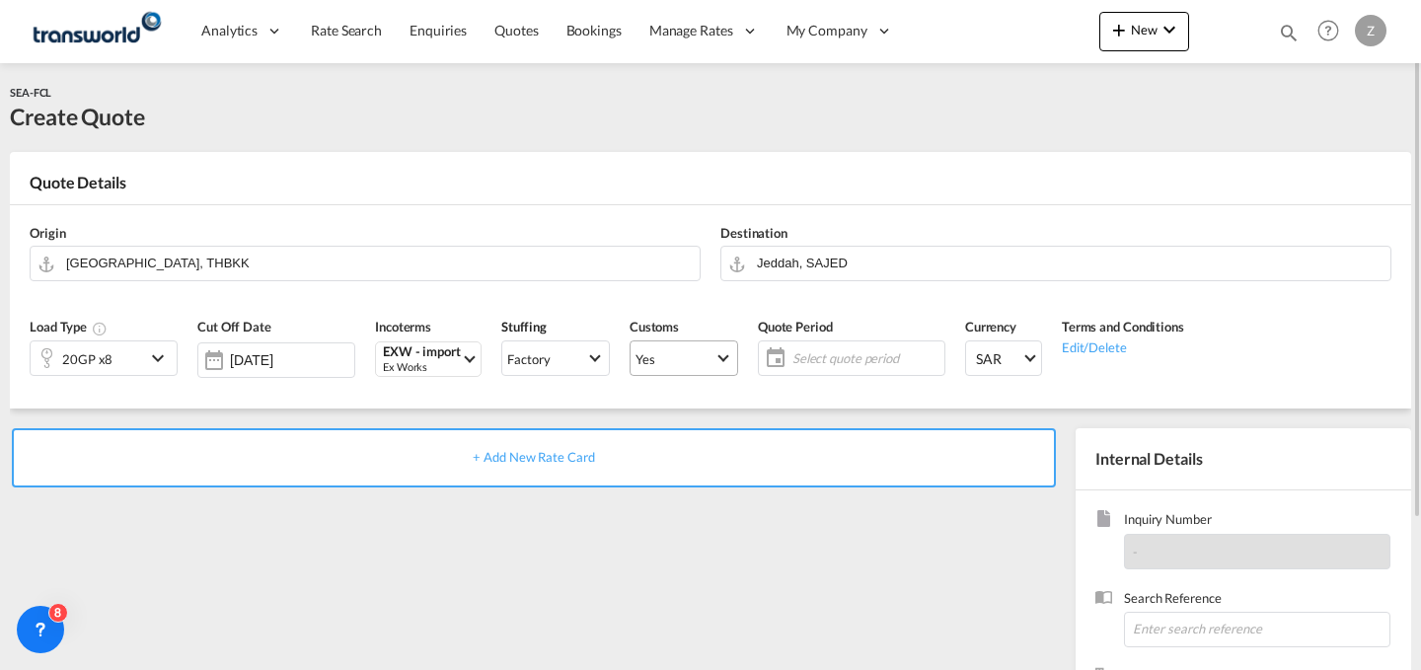
click at [676, 364] on span "Yes" at bounding box center [675, 359] width 79 height 18
click at [695, 415] on md-option "No" at bounding box center [687, 405] width 138 height 47
click at [705, 362] on span "Yes" at bounding box center [675, 359] width 79 height 18
click at [705, 405] on md-option "No" at bounding box center [687, 405] width 138 height 47
click at [816, 358] on span "Select quote period" at bounding box center [865, 358] width 147 height 18
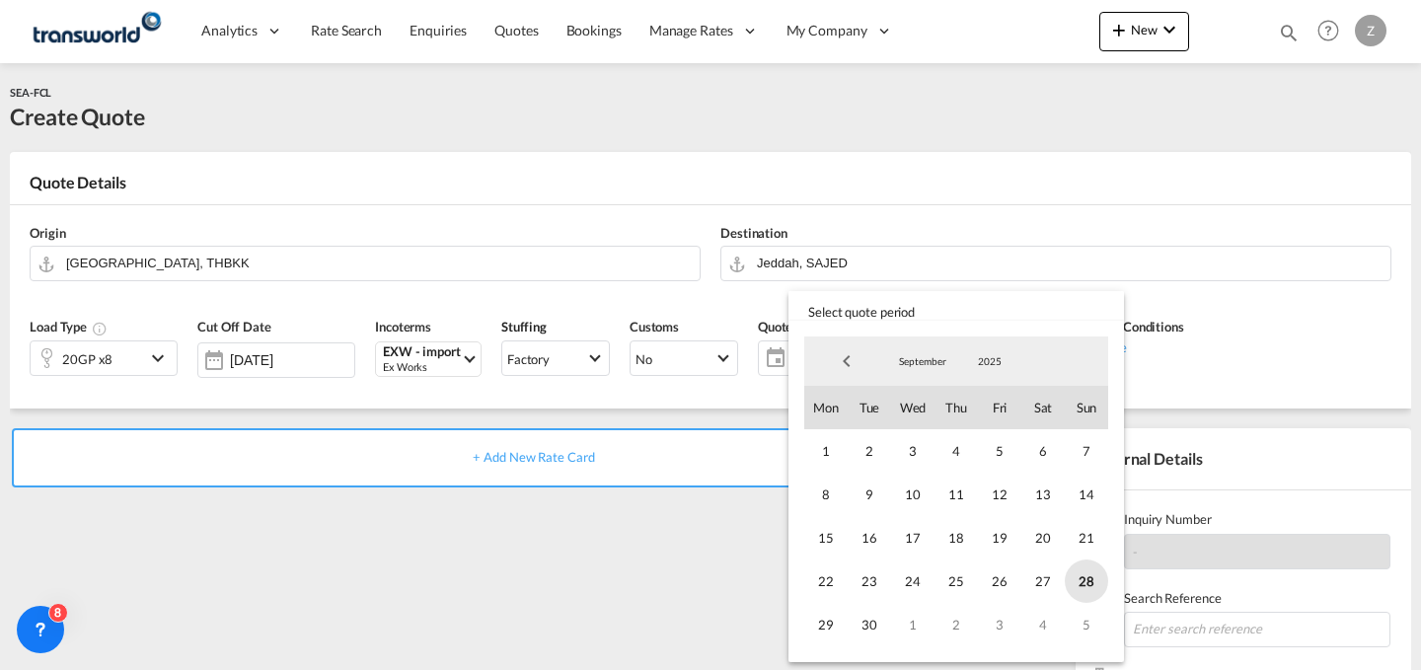
click at [1083, 573] on span "28" at bounding box center [1086, 581] width 43 height 43
click at [852, 632] on span "30" at bounding box center [869, 624] width 43 height 43
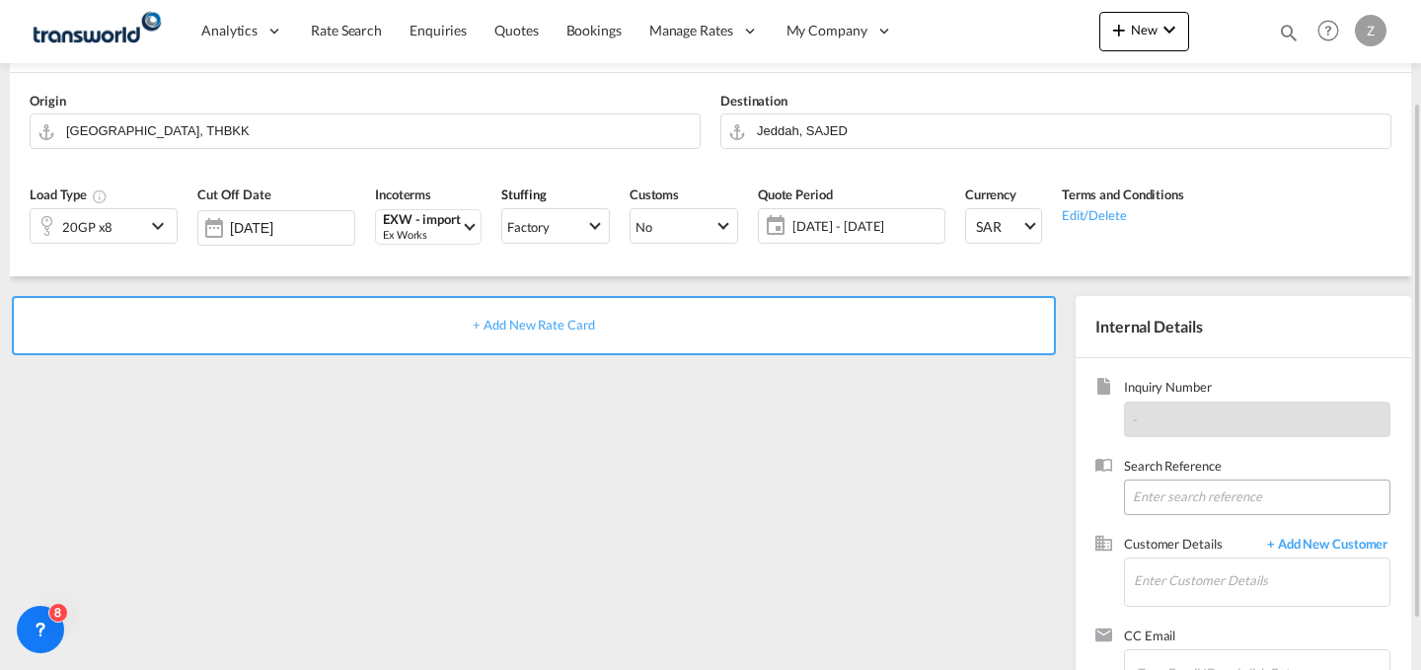
scroll to position [133, 0]
paste input "TW0509413"
click at [1221, 500] on input "TW0509413" at bounding box center [1257, 497] width 266 height 36
type input "TW0509413"
click at [1194, 574] on input "Enter Customer Details" at bounding box center [1262, 580] width 256 height 44
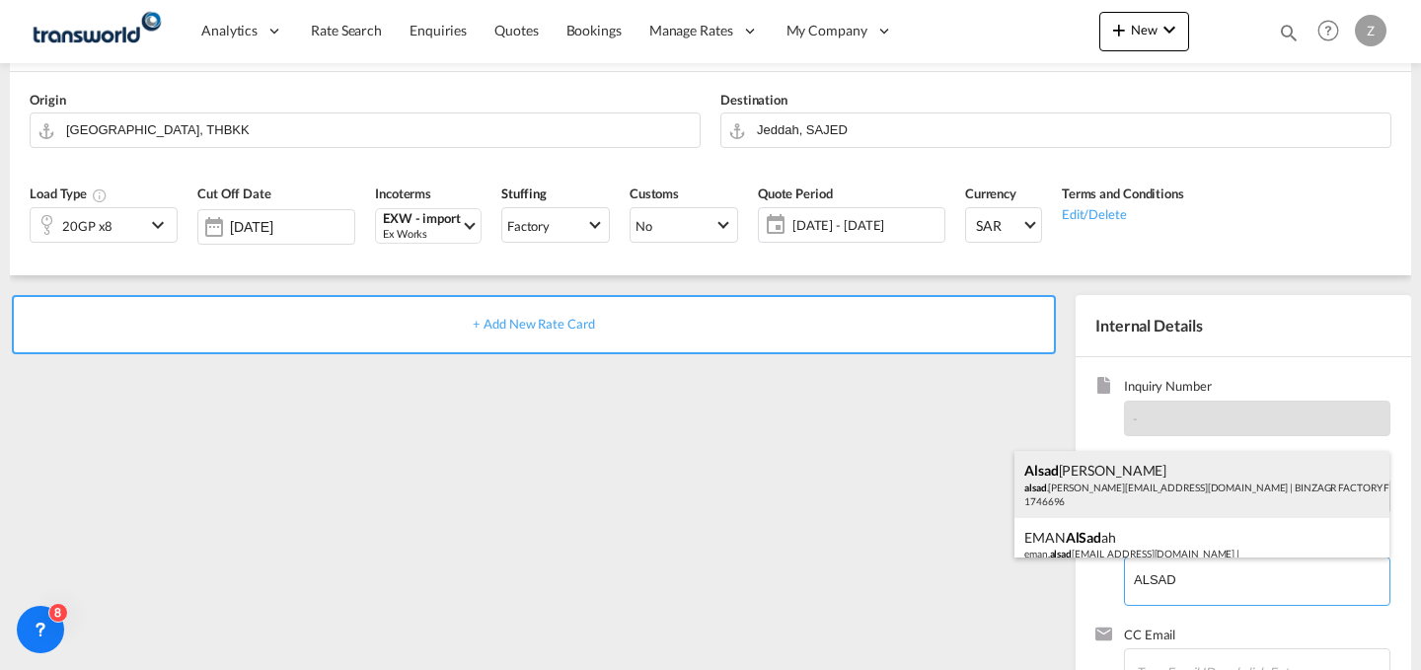
click at [1196, 480] on div "[PERSON_NAME] .[PERSON_NAME][EMAIL_ADDRESS][DOMAIN_NAME] | BINZAGR FACTORY FOR …" at bounding box center [1201, 484] width 375 height 67
type input "BINZAGR FACTORY FOR INSULATION MATERIALS COMPANY, [PERSON_NAME], [EMAIL_ADDRESS…"
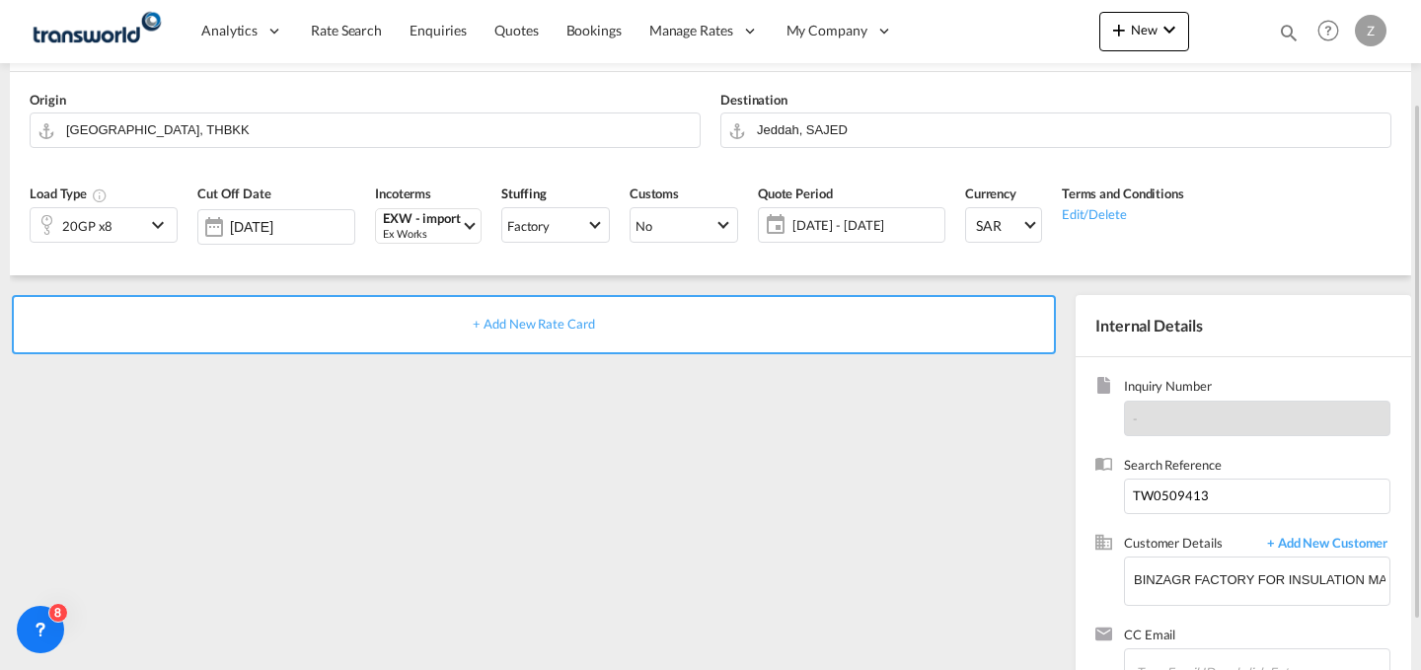
click at [840, 316] on div "+ Add New Rate Card" at bounding box center [534, 324] width 1044 height 59
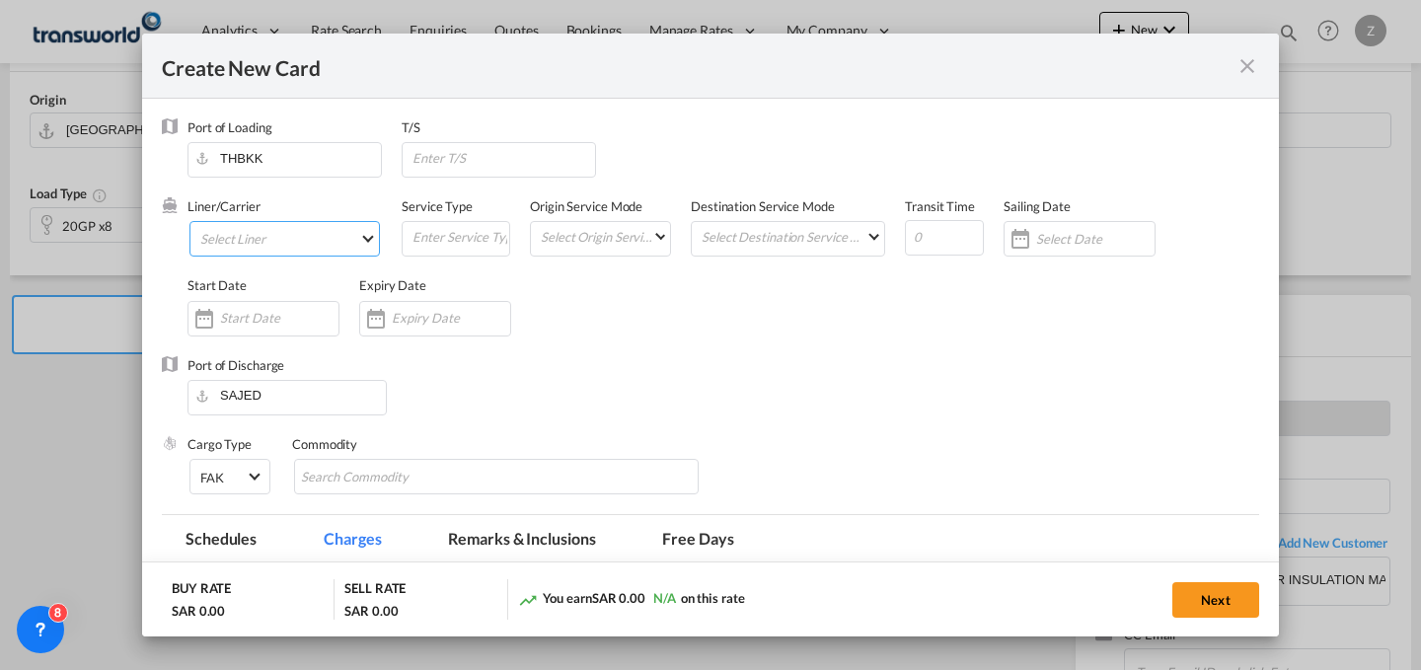
click at [317, 243] on md-select "Select Liner 2HM LOGISTICS D.O.O. / TWKS-KOPER 3P LOGISTICS / TWKS-[GEOGRAPHIC_…" at bounding box center [284, 239] width 190 height 36
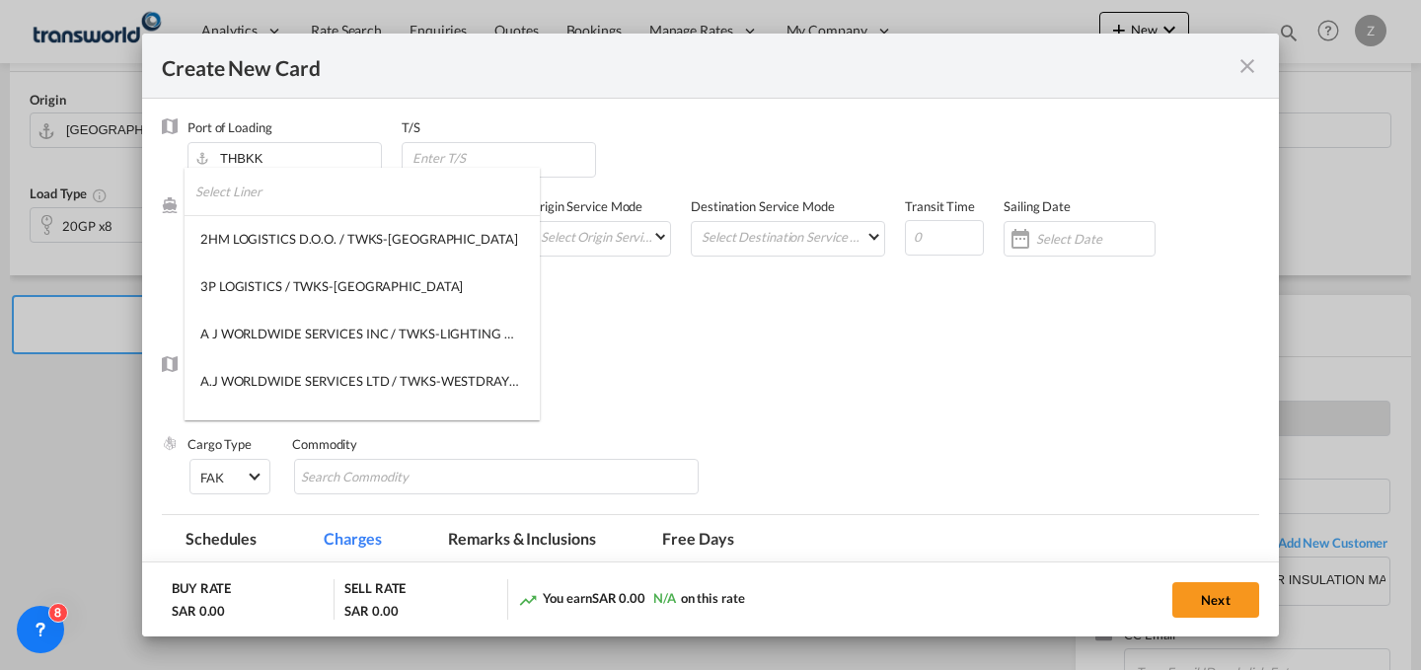
click at [345, 188] on input "search" at bounding box center [367, 191] width 344 height 47
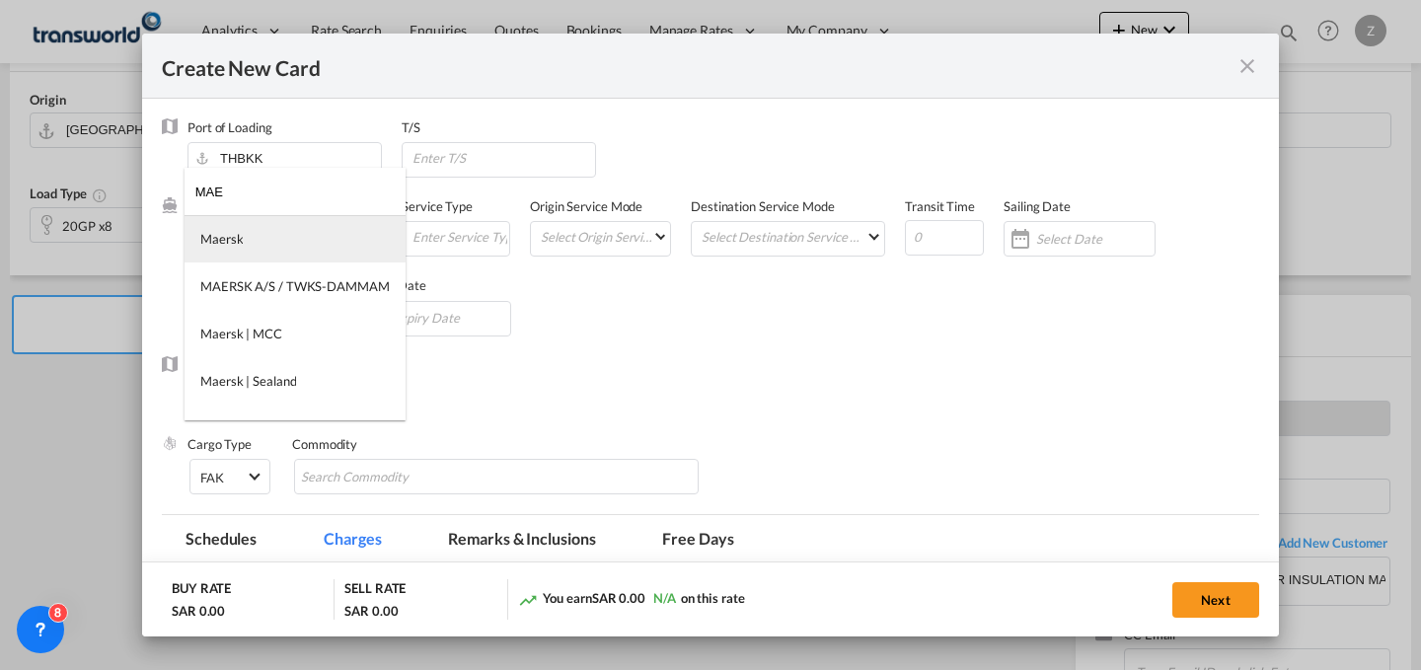
type input "MAE"
click at [325, 245] on md-option "Maersk" at bounding box center [295, 238] width 221 height 47
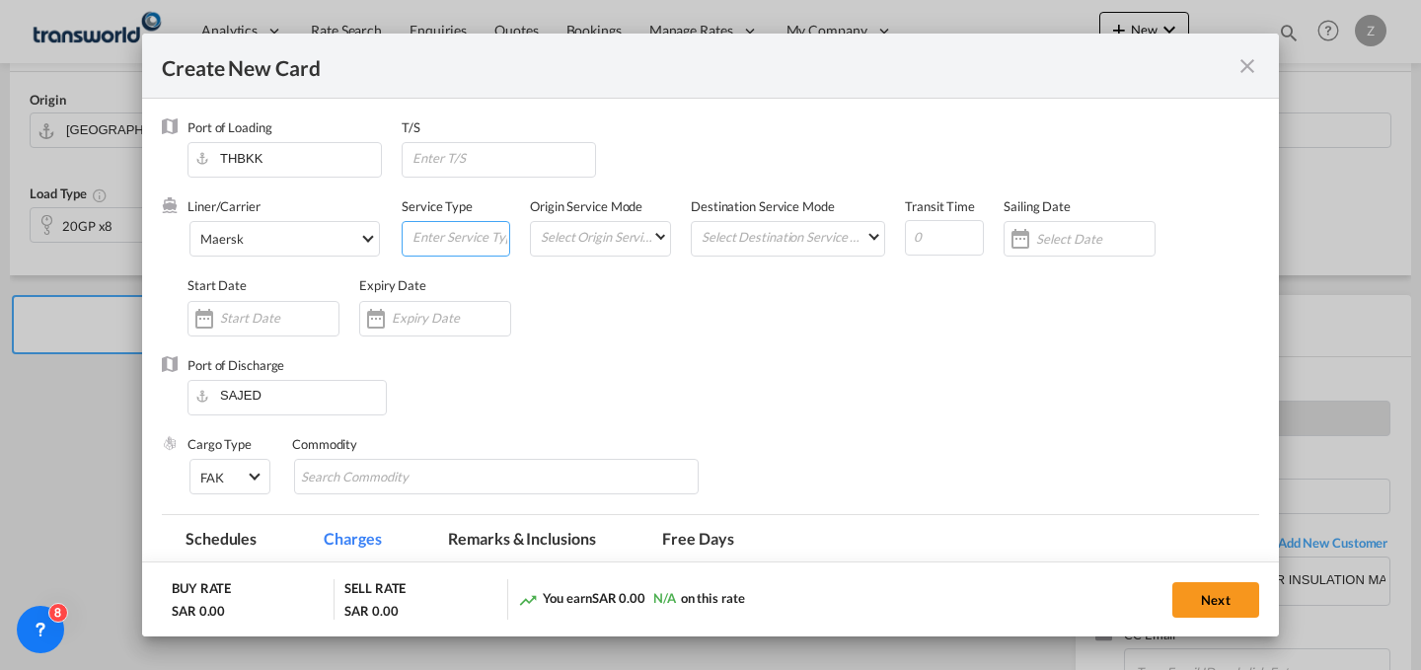
click at [461, 232] on input "Create New Card ..." at bounding box center [460, 237] width 99 height 30
type input "FCL"
click at [563, 252] on md-input-container "Select Origin Service Mode SD [GEOGRAPHIC_DATA]" at bounding box center [600, 239] width 141 height 36
click at [621, 229] on md-select "Select Origin Service Mode SD [GEOGRAPHIC_DATA]" at bounding box center [604, 236] width 131 height 28
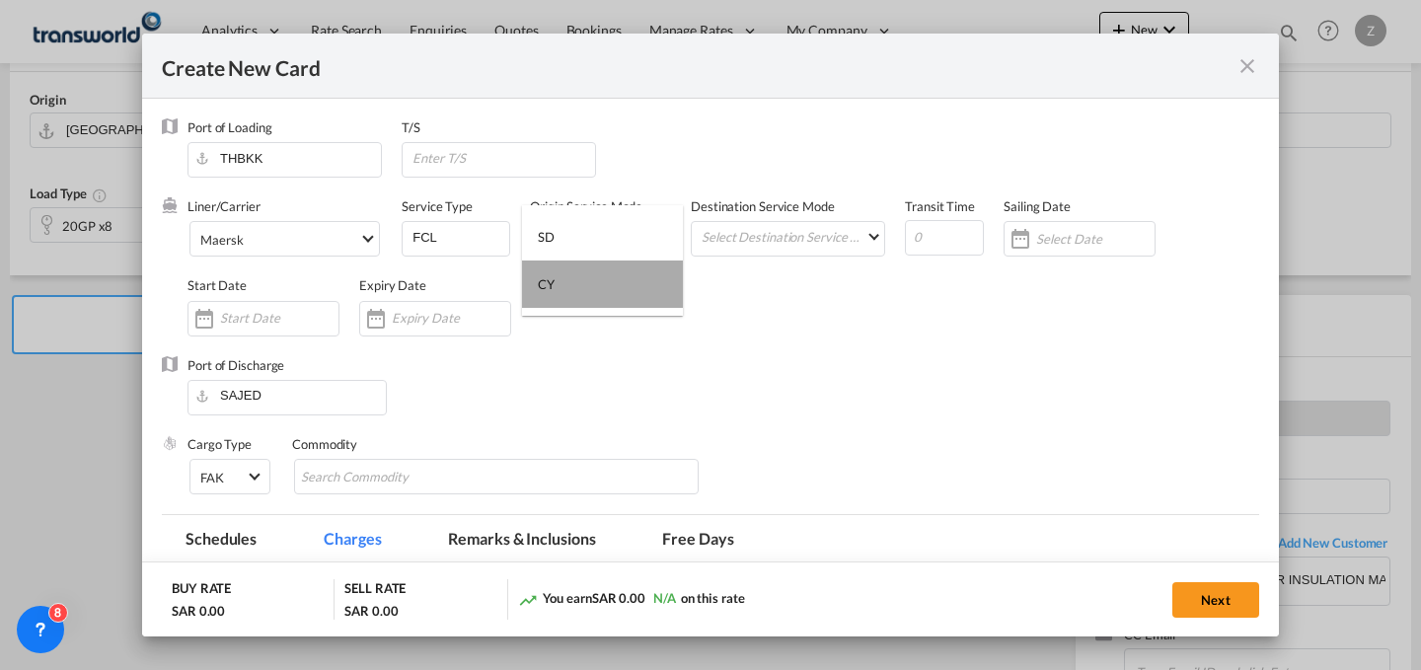
click at [602, 272] on md-option "CY" at bounding box center [602, 284] width 161 height 47
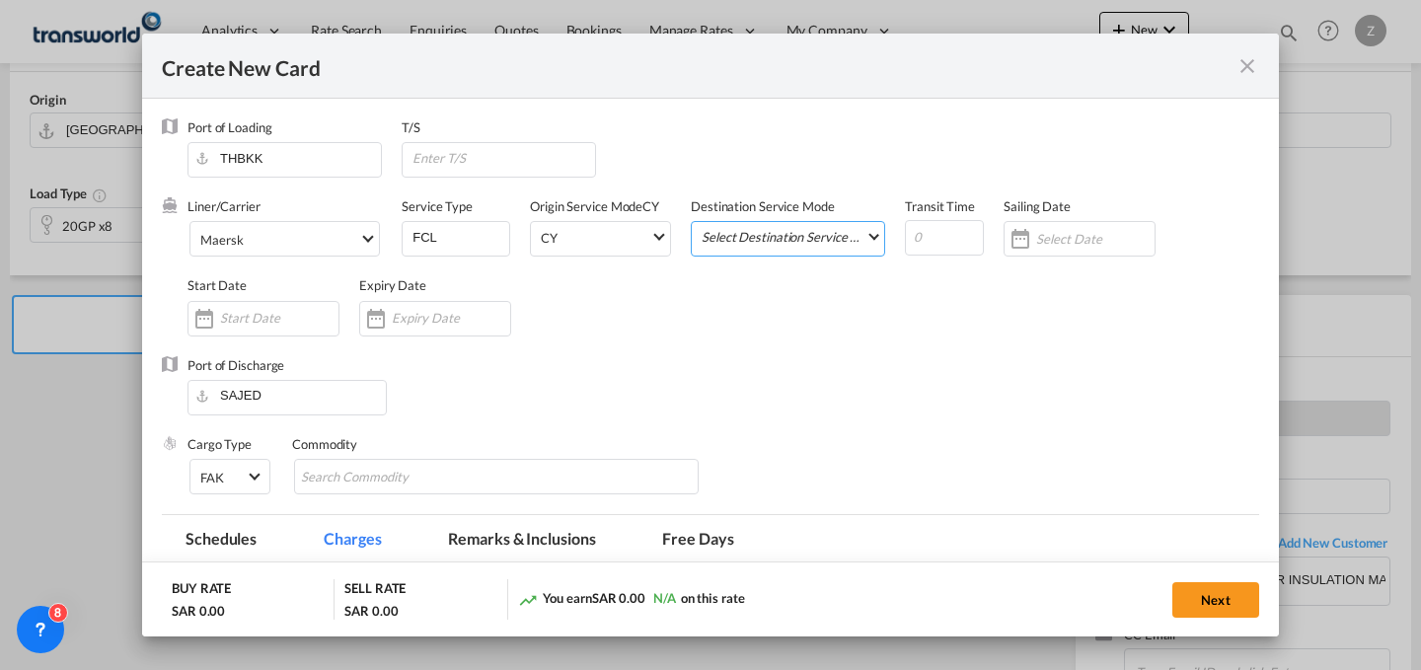
click at [768, 232] on md-select "Select Destination Service Mode SD [GEOGRAPHIC_DATA]" at bounding box center [792, 236] width 185 height 28
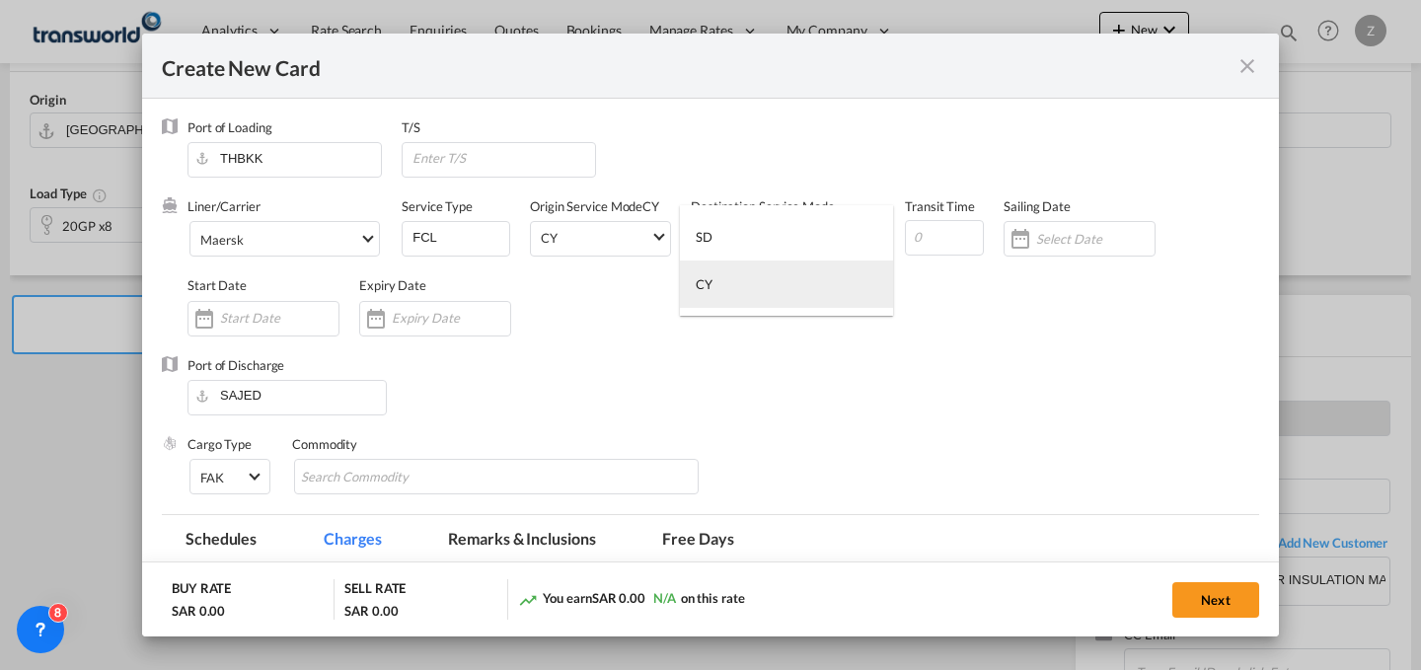
click at [771, 298] on md-option "CY" at bounding box center [786, 284] width 213 height 47
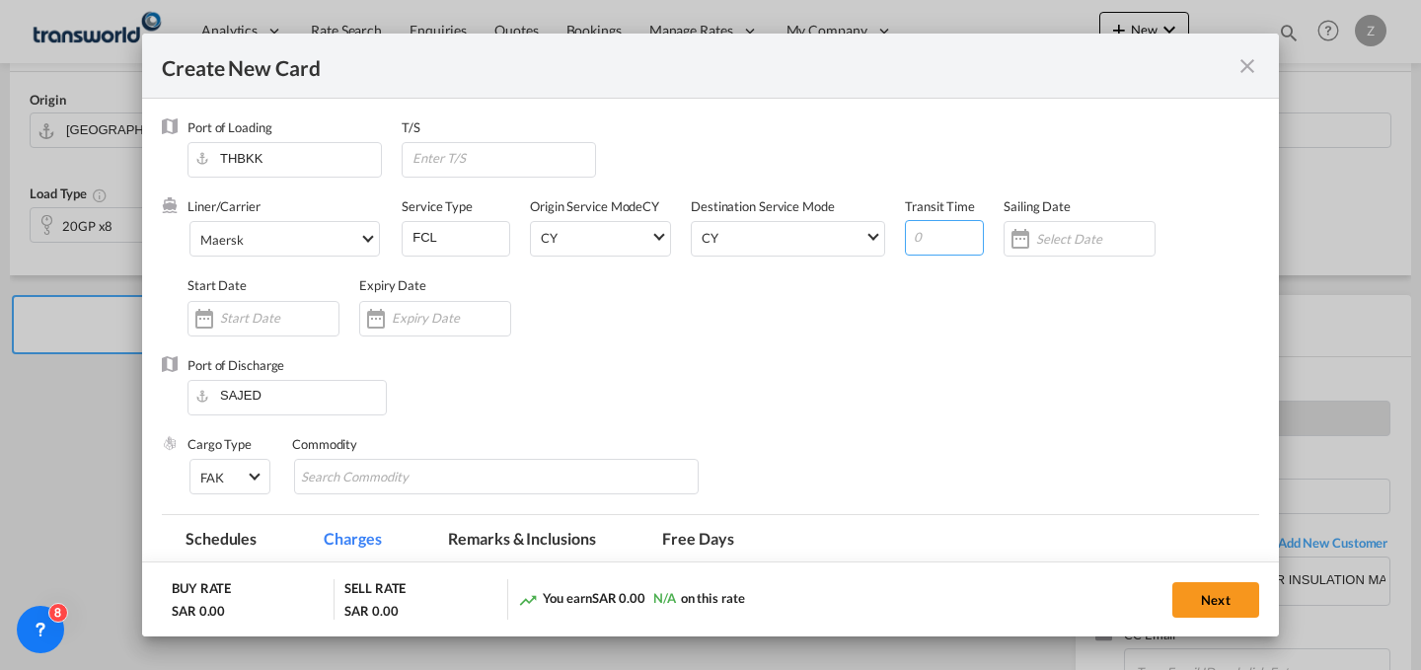
click at [941, 229] on input "Create New Card ..." at bounding box center [944, 238] width 79 height 36
type input "30"
click at [307, 331] on div "Create New Card ..." at bounding box center [264, 319] width 152 height 36
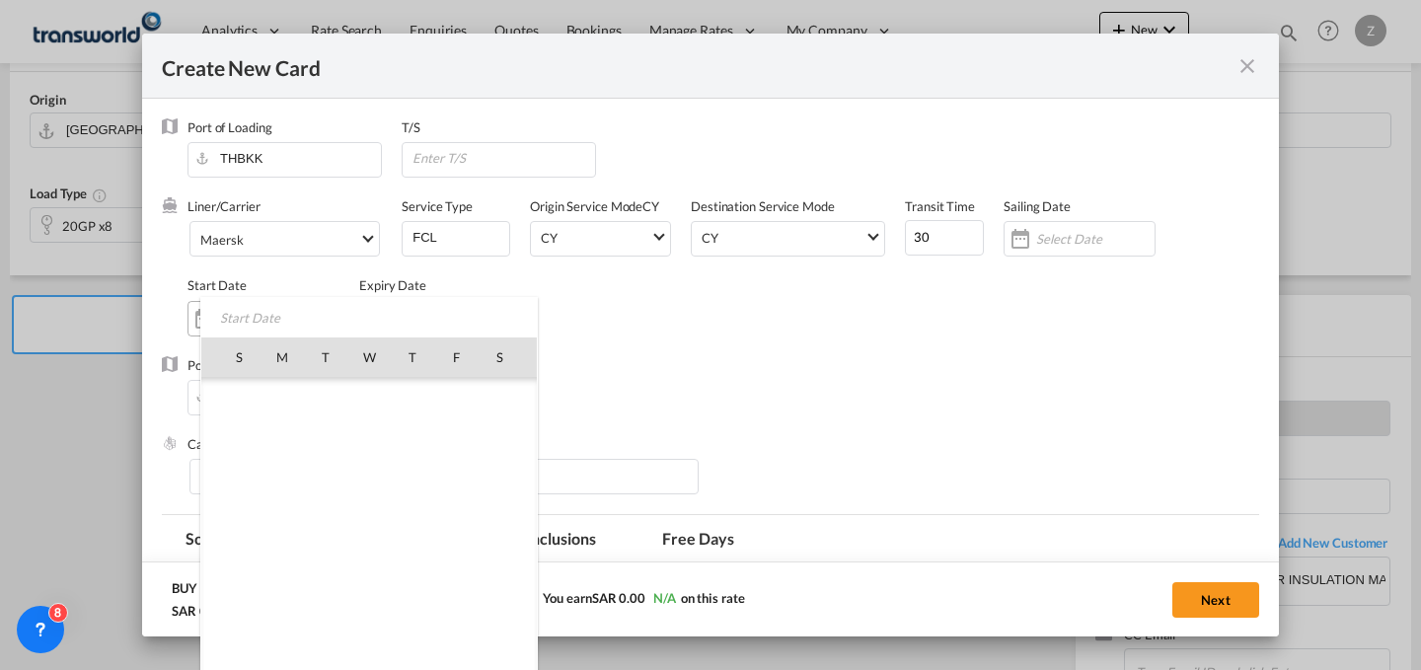
scroll to position [457131, 0]
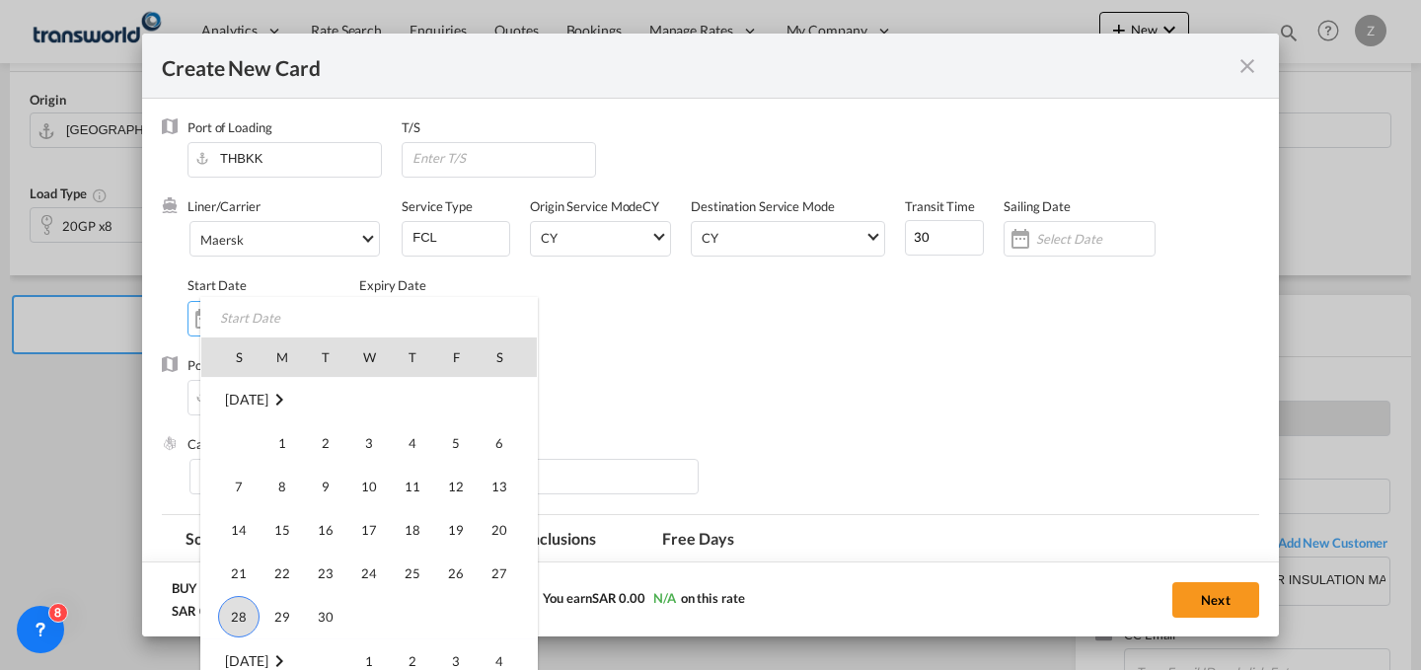
click at [248, 609] on span "28" at bounding box center [238, 616] width 41 height 41
type input "[DATE]"
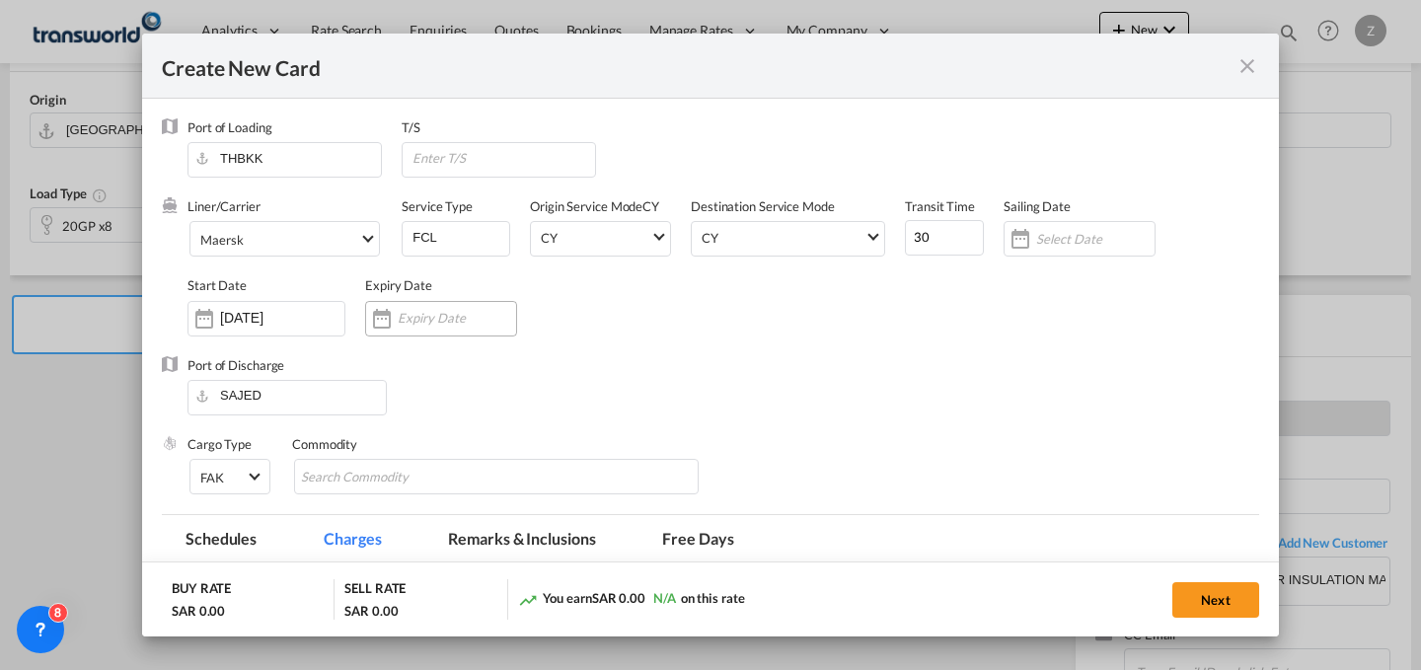
click at [431, 303] on div "Create New Card ..." at bounding box center [441, 319] width 152 height 36
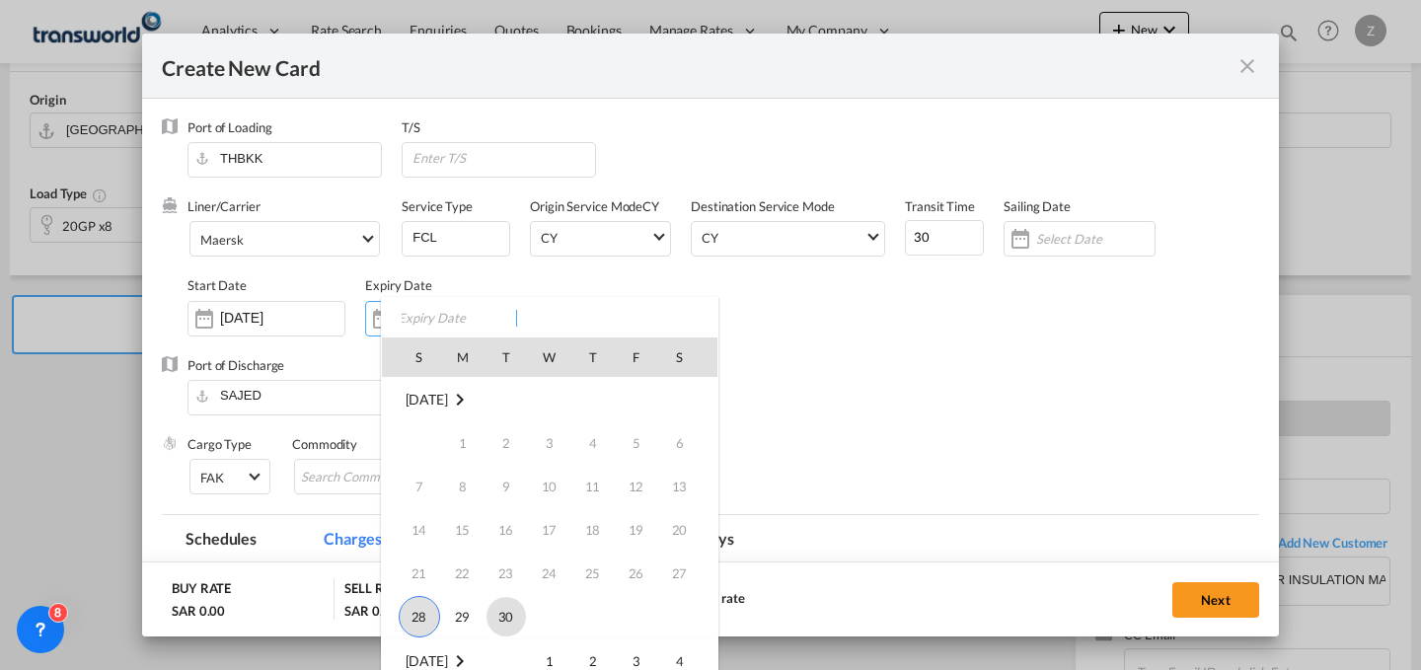
click at [499, 615] on span "30" at bounding box center [506, 616] width 39 height 39
type input "[DATE]"
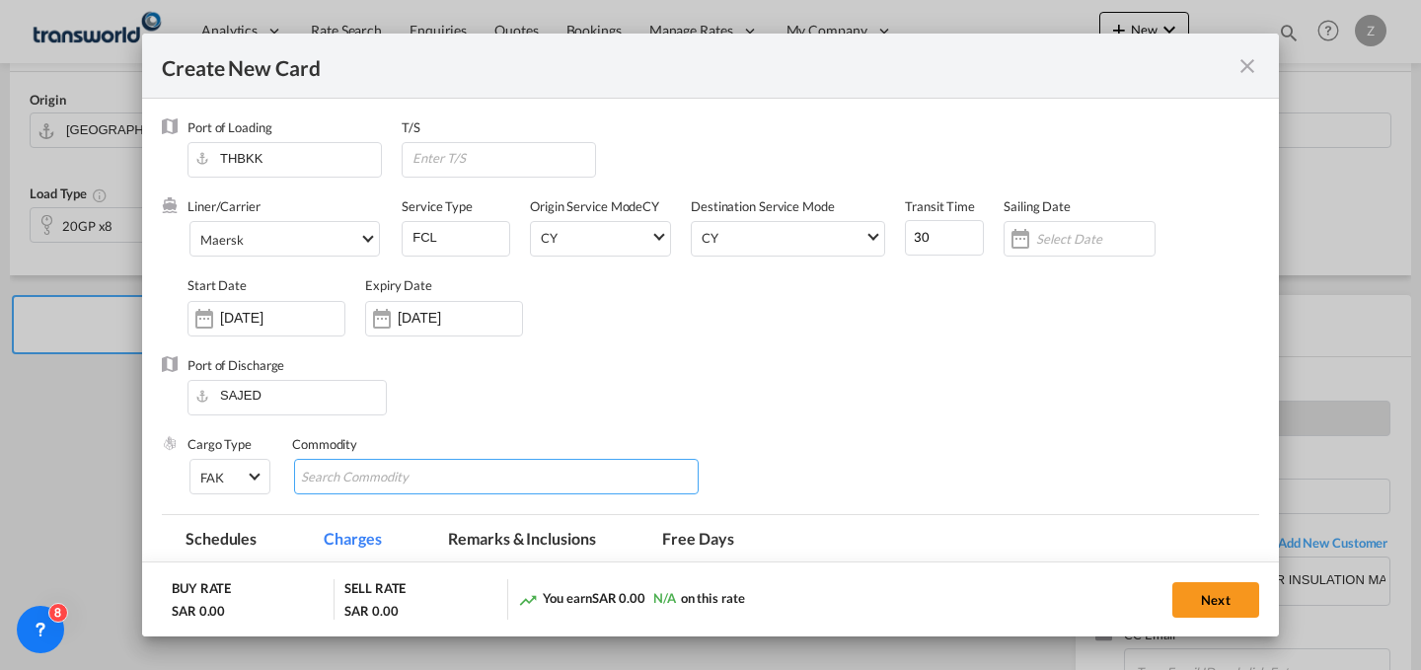
click at [519, 488] on md-chips-wrap "Chips container with autocompletion. Enter the text area, type text to search, …" at bounding box center [496, 477] width 405 height 36
type input "GC"
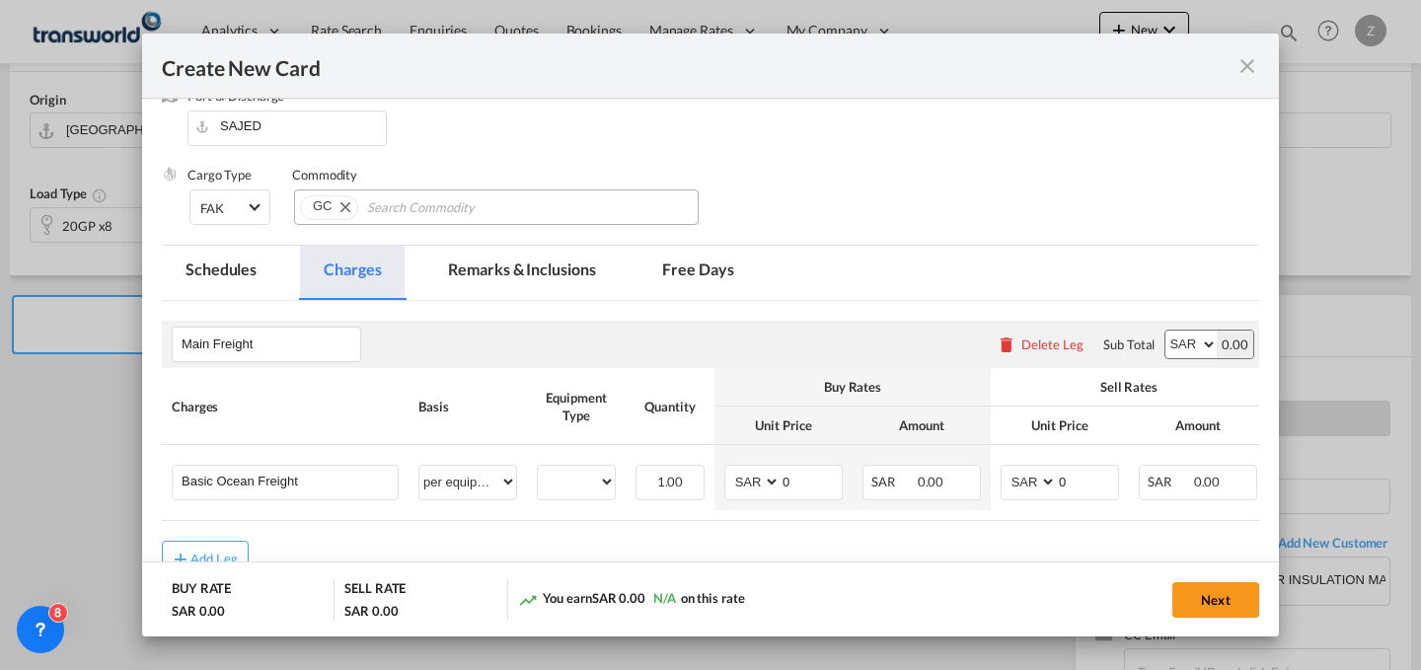
scroll to position [272, 0]
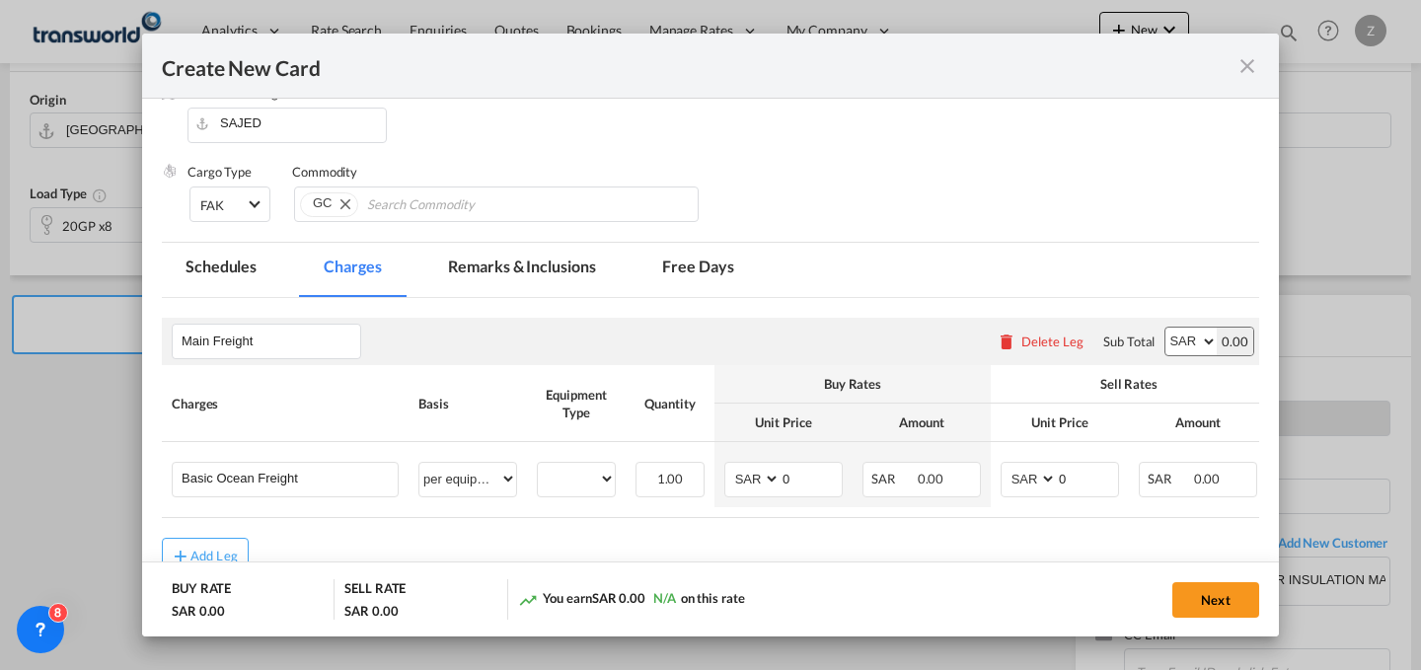
click at [1166, 342] on select "AED AFN ALL AMD ANG AOA ARS AUD AWG AZN BAM BBD BDT BGN BHD BIF BMD BND BOB BRL…" at bounding box center [1190, 342] width 51 height 28
select select "string:USD"
click at [1165, 328] on select "AED AFN ALL AMD ANG AOA ARS AUD AWG AZN BAM BBD BDT BGN BHD BIF BMD BND BOB BRL…" at bounding box center [1190, 342] width 51 height 28
click at [751, 484] on select "AED AFN ALL AMD ANG AOA ARS AUD AWG AZN BAM BBD BDT BGN BHD BIF BMD BND BOB BRL…" at bounding box center [753, 479] width 51 height 27
click at [728, 466] on select "AED AFN ALL AMD ANG AOA ARS AUD AWG AZN BAM BBD BDT BGN BHD BIF BMD BND BOB BRL…" at bounding box center [753, 479] width 51 height 27
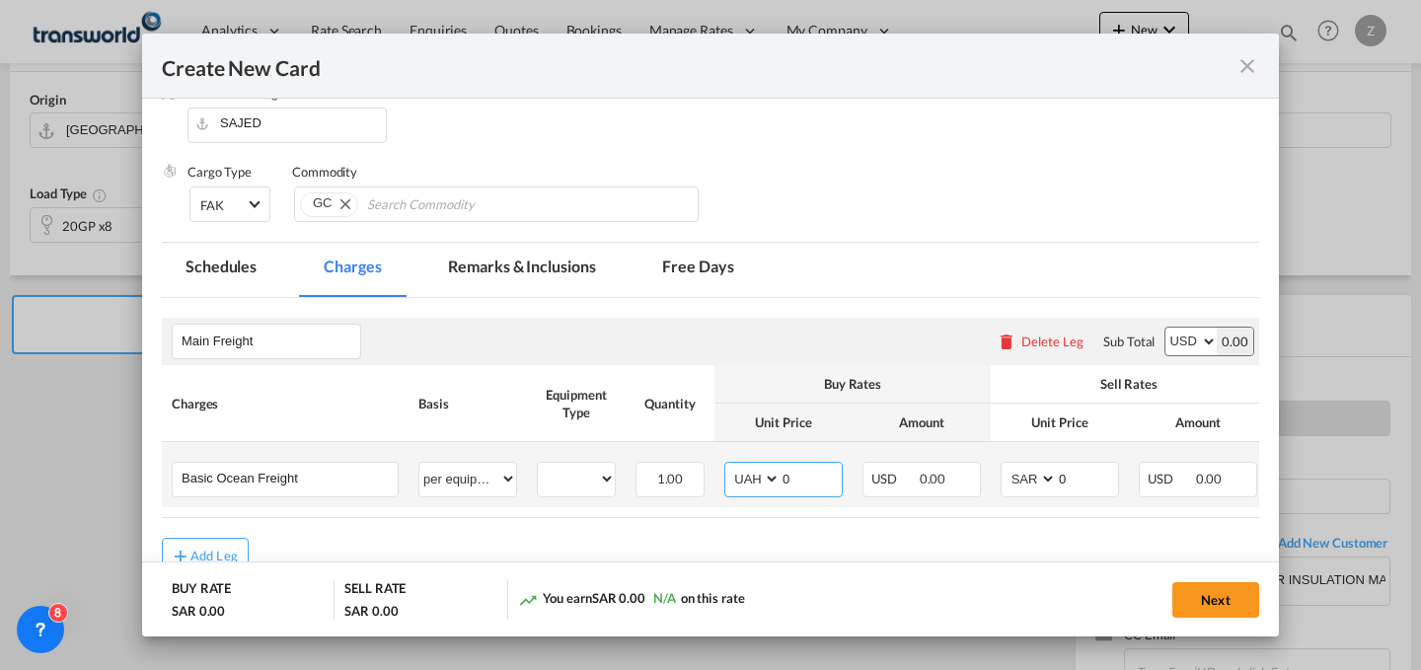
click at [751, 484] on select "AED AFN ALL AMD ANG AOA ARS AUD AWG AZN BAM BBD BDT BGN BHD BIF BMD BND BOB BRL…" at bounding box center [753, 479] width 51 height 27
select select "string:USD"
click at [728, 466] on select "AED AFN ALL AMD ANG AOA ARS AUD AWG AZN BAM BBD BDT BGN BHD BIF BMD BND BOB BRL…" at bounding box center [753, 479] width 51 height 27
click at [1018, 471] on select "AED AFN ALL AMD ANG AOA ARS AUD AWG AZN BAM BBD BDT BGN BHD BIF BMD BND BOB BRL…" at bounding box center [1030, 479] width 51 height 27
select select "string:USD"
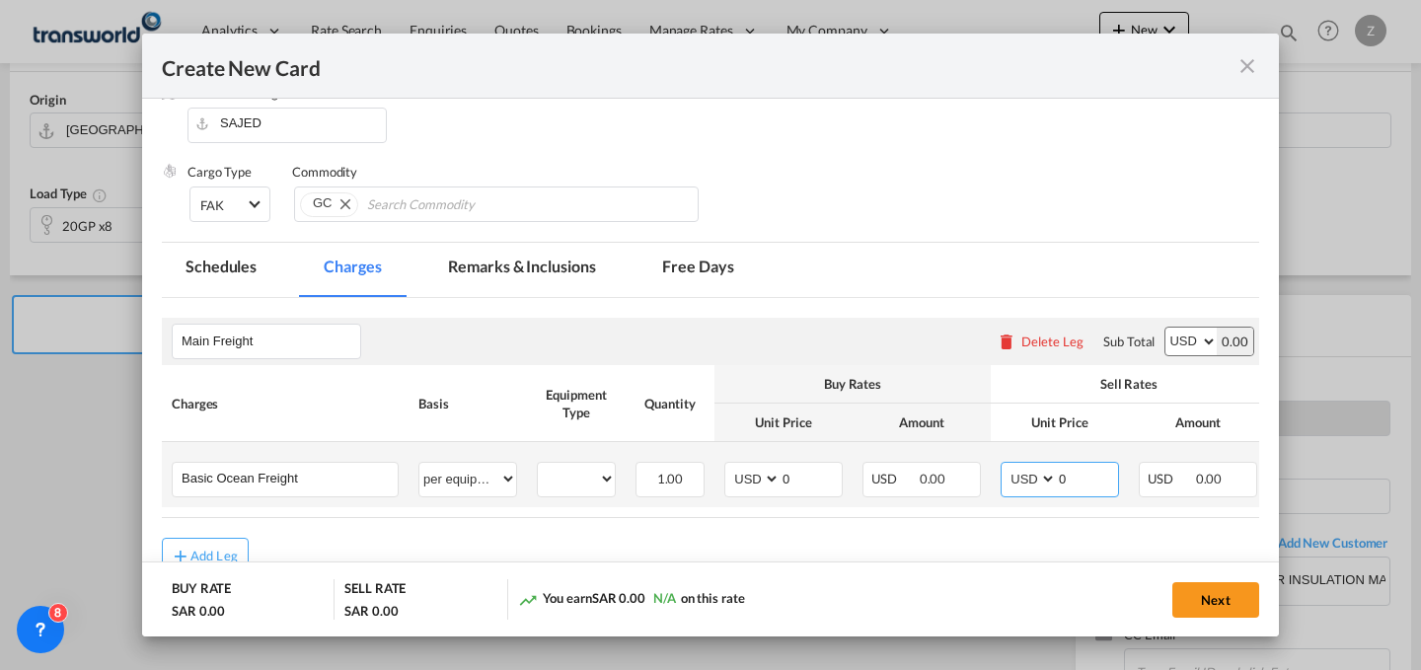
click at [1005, 466] on select "AED AFN ALL AMD ANG AOA ARS AUD AWG AZN BAM BBD BDT BGN BHD BIF BMD BND BOB BRL…" at bounding box center [1030, 479] width 51 height 27
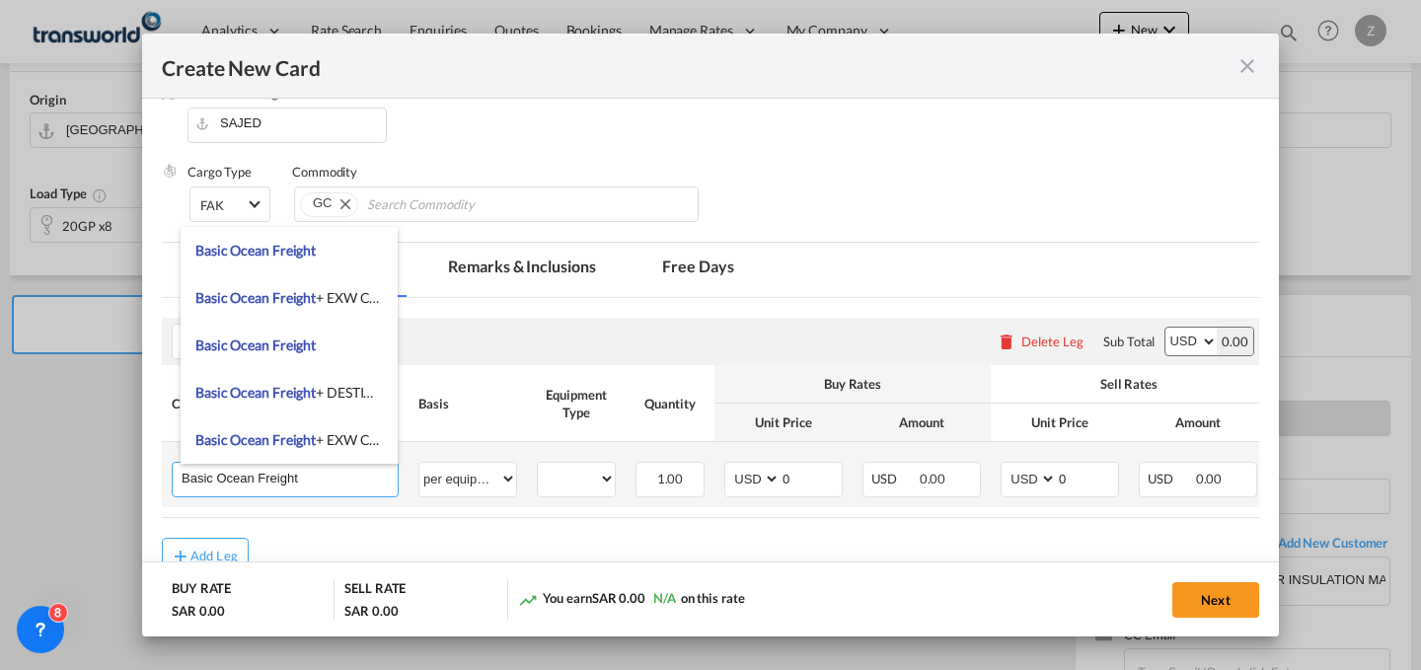
click at [390, 474] on input "Basic Ocean Freight" at bounding box center [290, 478] width 216 height 30
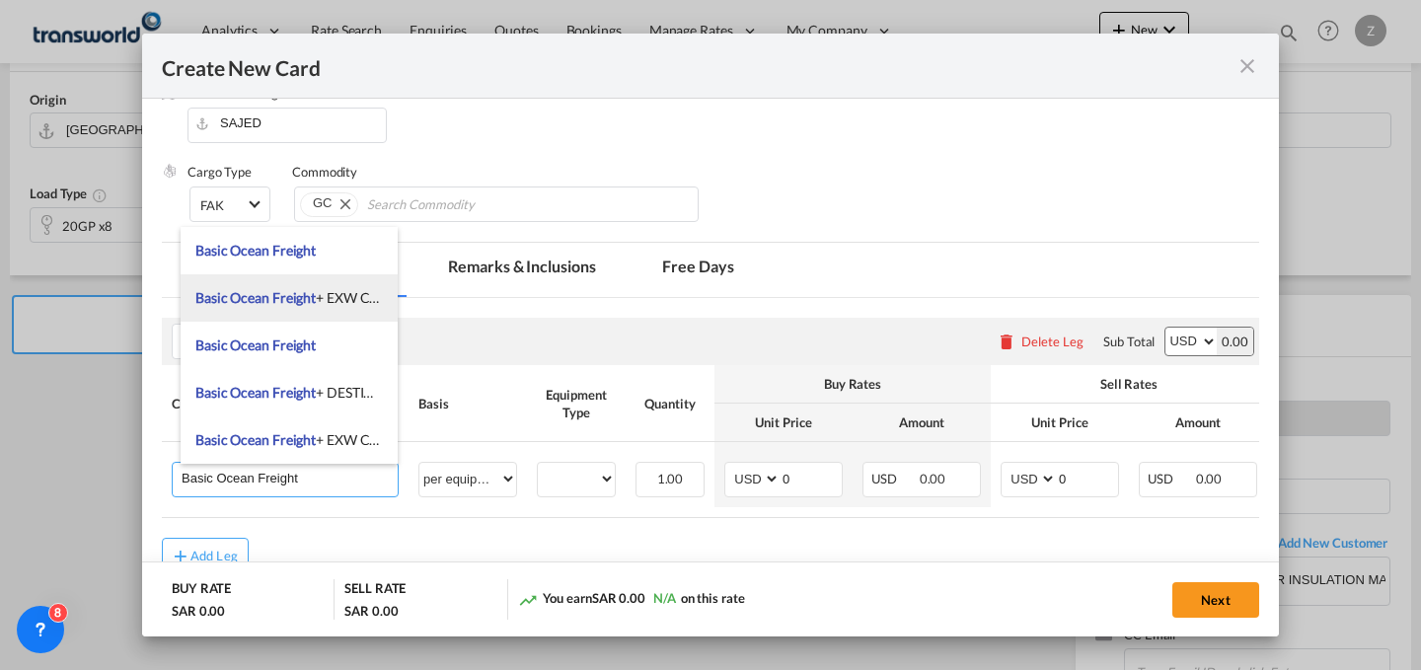
click at [353, 298] on span "Basic Ocean Freight + EXW Charges" at bounding box center [302, 297] width 214 height 17
type input "Basic Ocean Freight + EXW Charges"
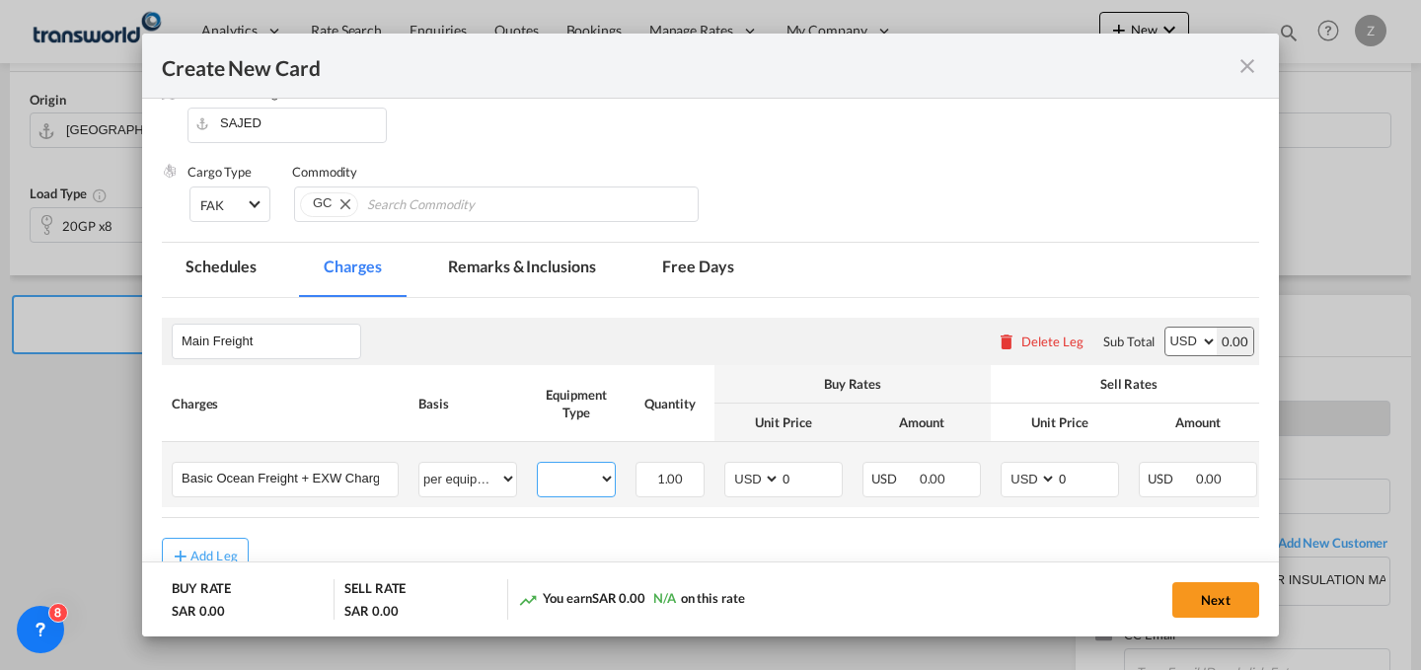
click at [578, 476] on select "20GP" at bounding box center [576, 479] width 77 height 27
select select "20GP"
click at [538, 466] on select "20GP" at bounding box center [576, 479] width 77 height 27
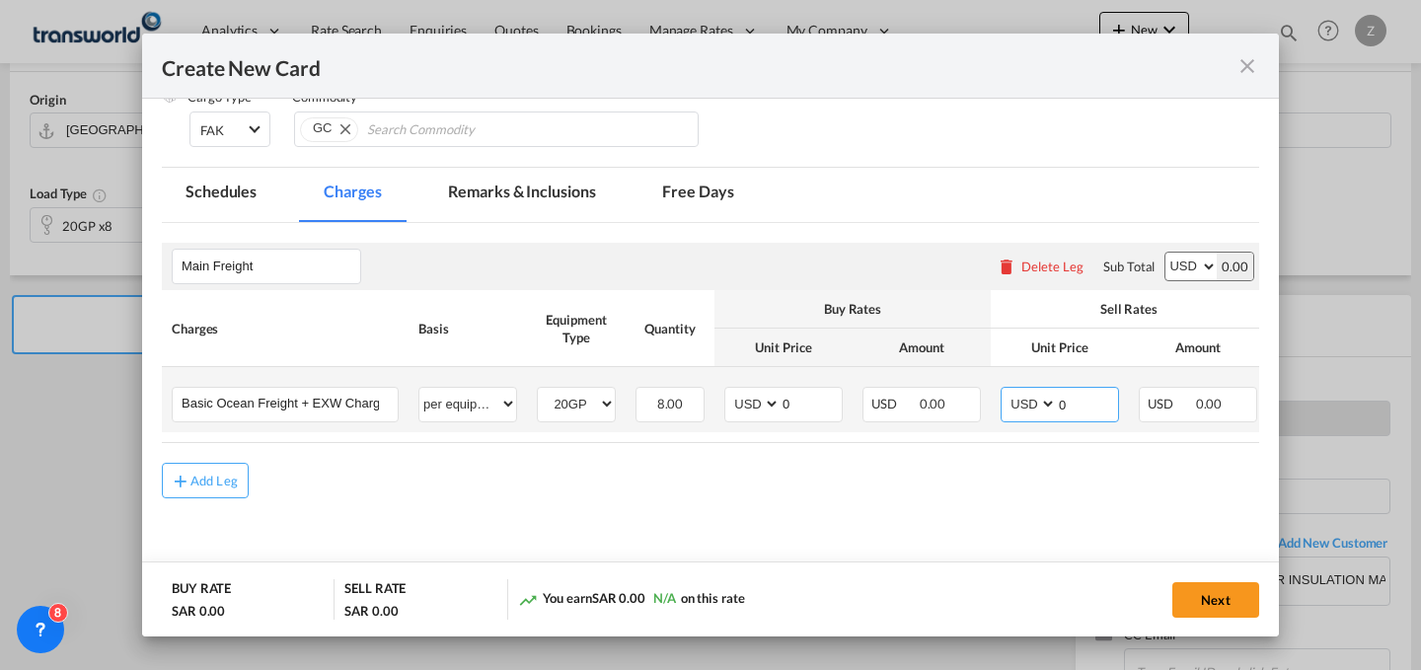
click at [1093, 407] on input "0" at bounding box center [1087, 403] width 61 height 30
type input "2100"
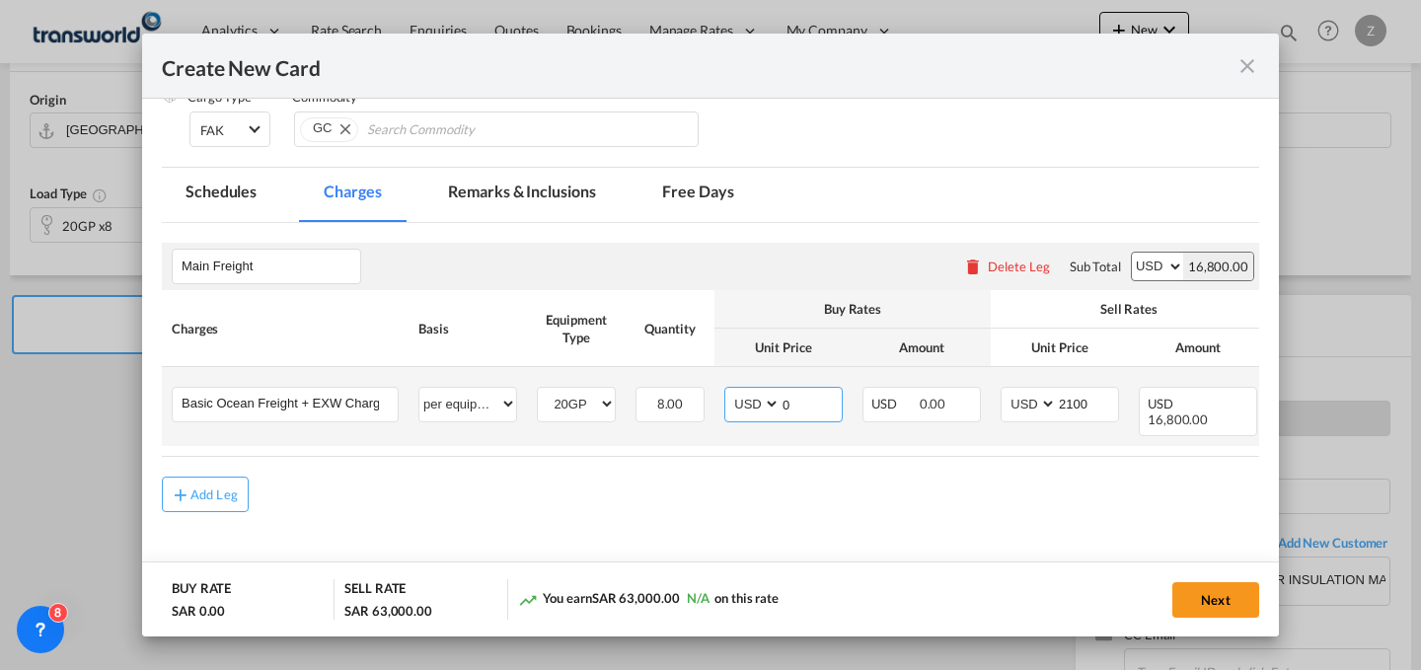
click at [809, 401] on input "0" at bounding box center [811, 403] width 61 height 30
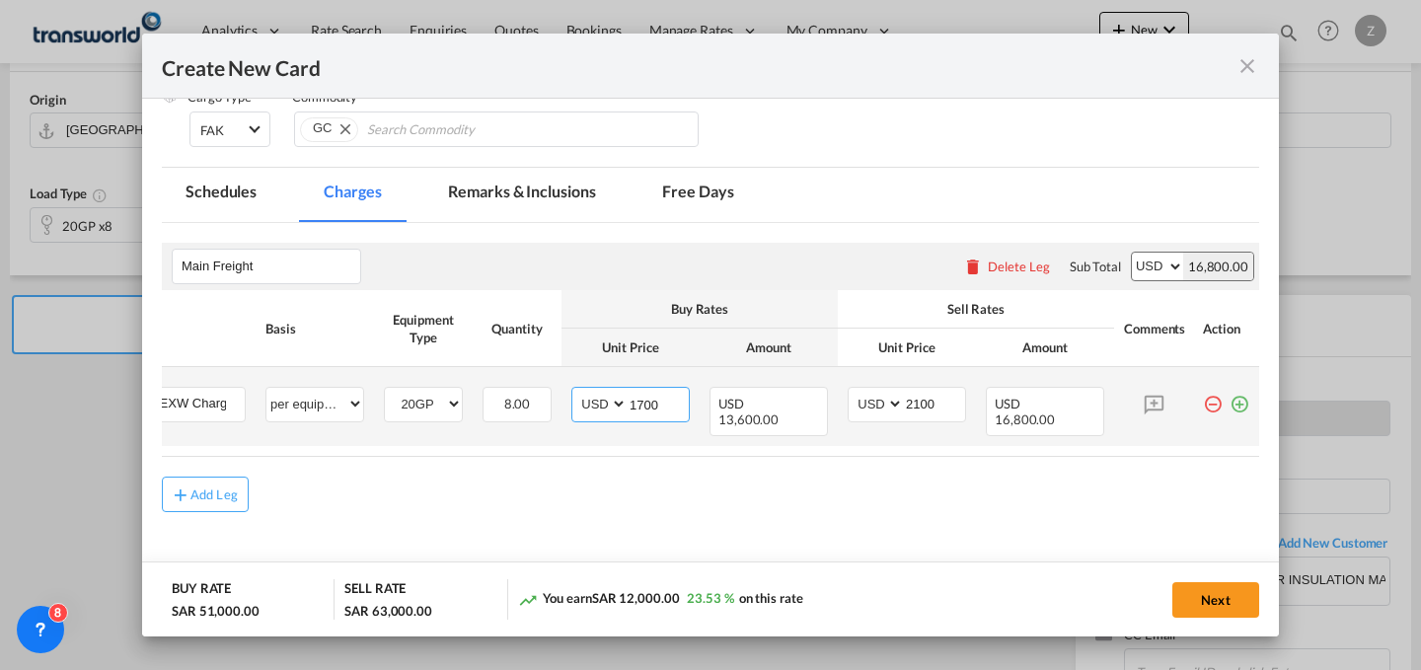
type input "1700"
click at [1230, 401] on md-icon "icon-plus-circle-outline green-400-fg" at bounding box center [1240, 397] width 20 height 20
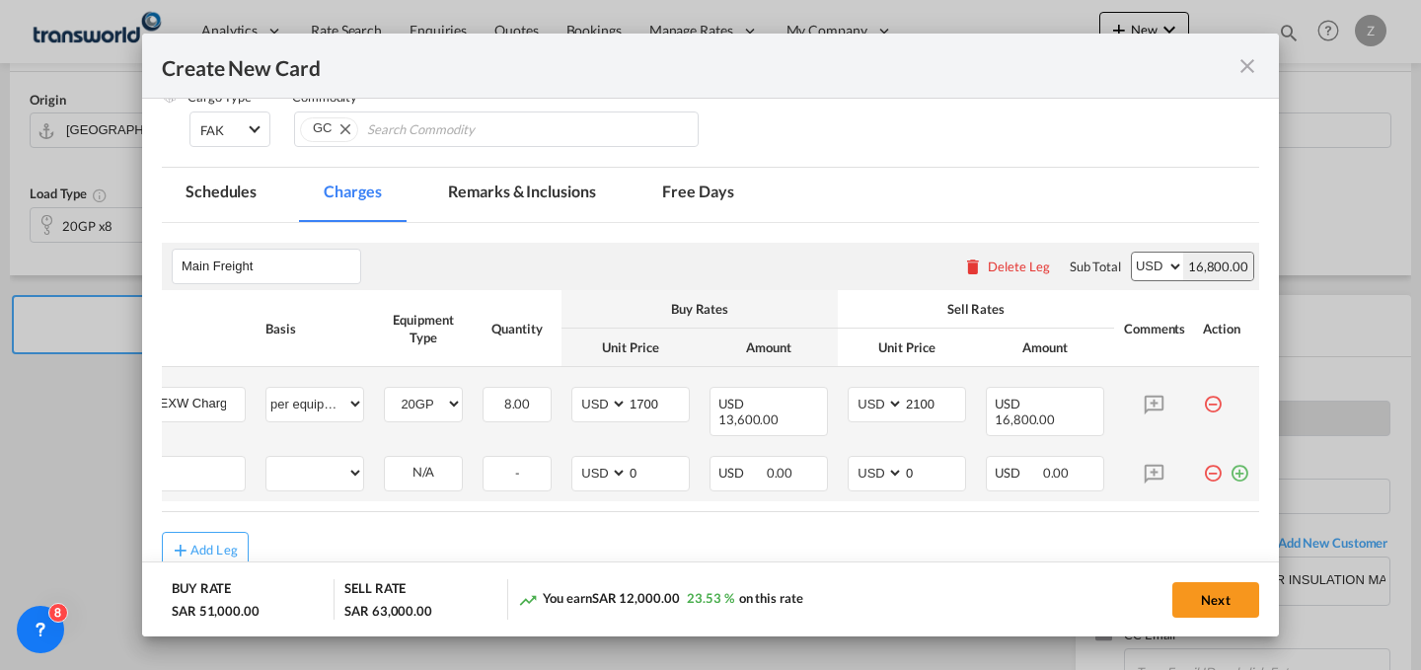
scroll to position [0, 20]
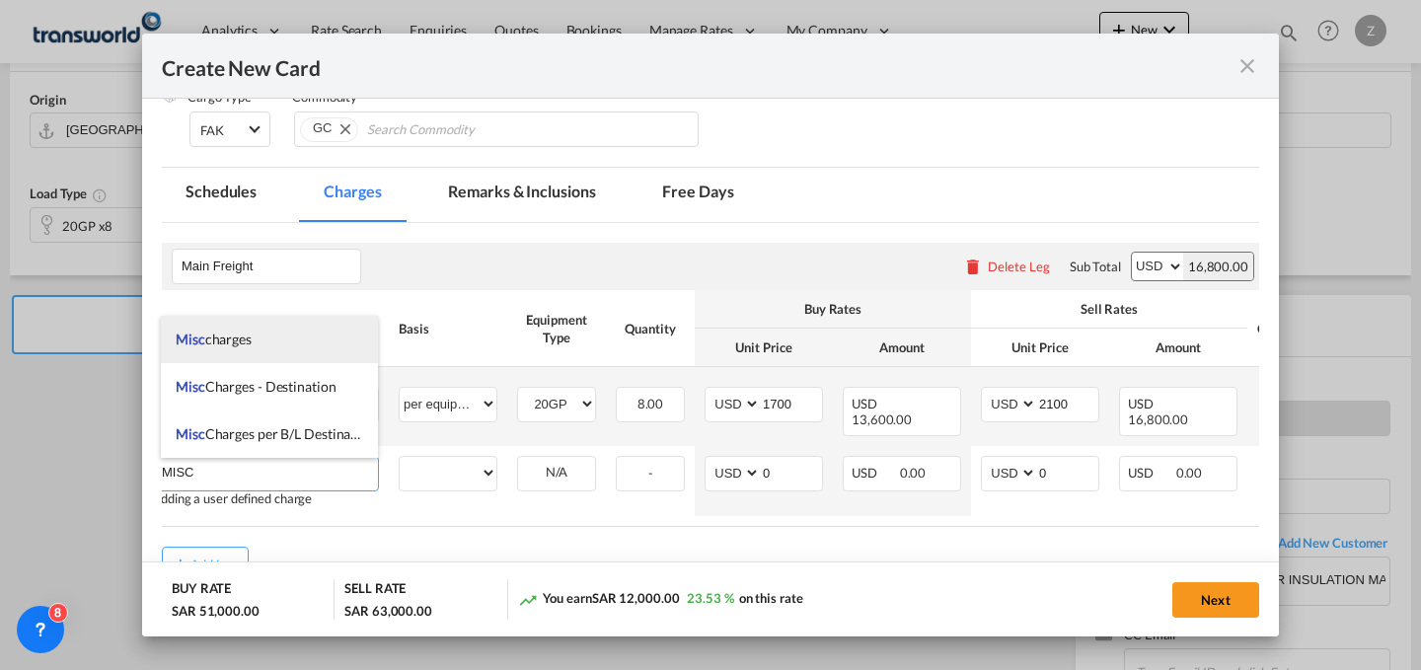
click at [294, 351] on li "Misc charges" at bounding box center [269, 339] width 217 height 47
type input "Misc charges"
select select "per equipment"
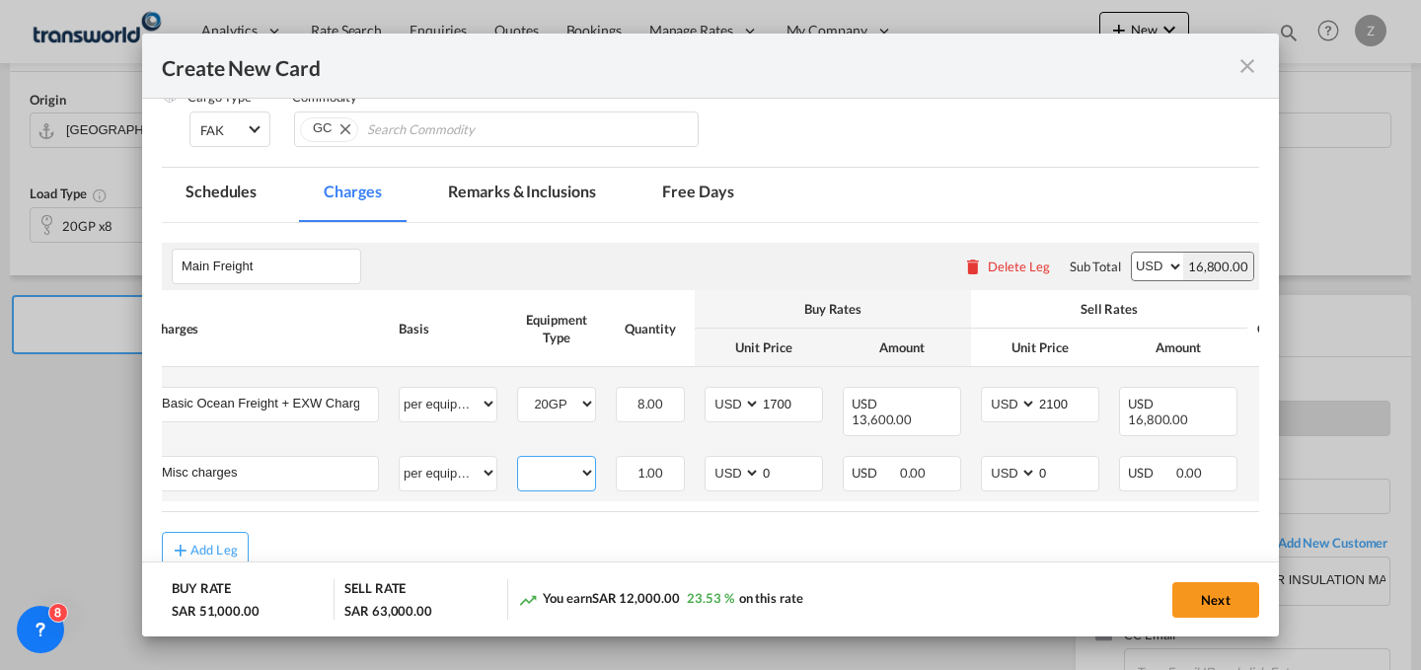
click at [578, 469] on select "20GP" at bounding box center [556, 473] width 77 height 27
select select "20GP"
click at [518, 460] on select "20GP" at bounding box center [556, 473] width 77 height 27
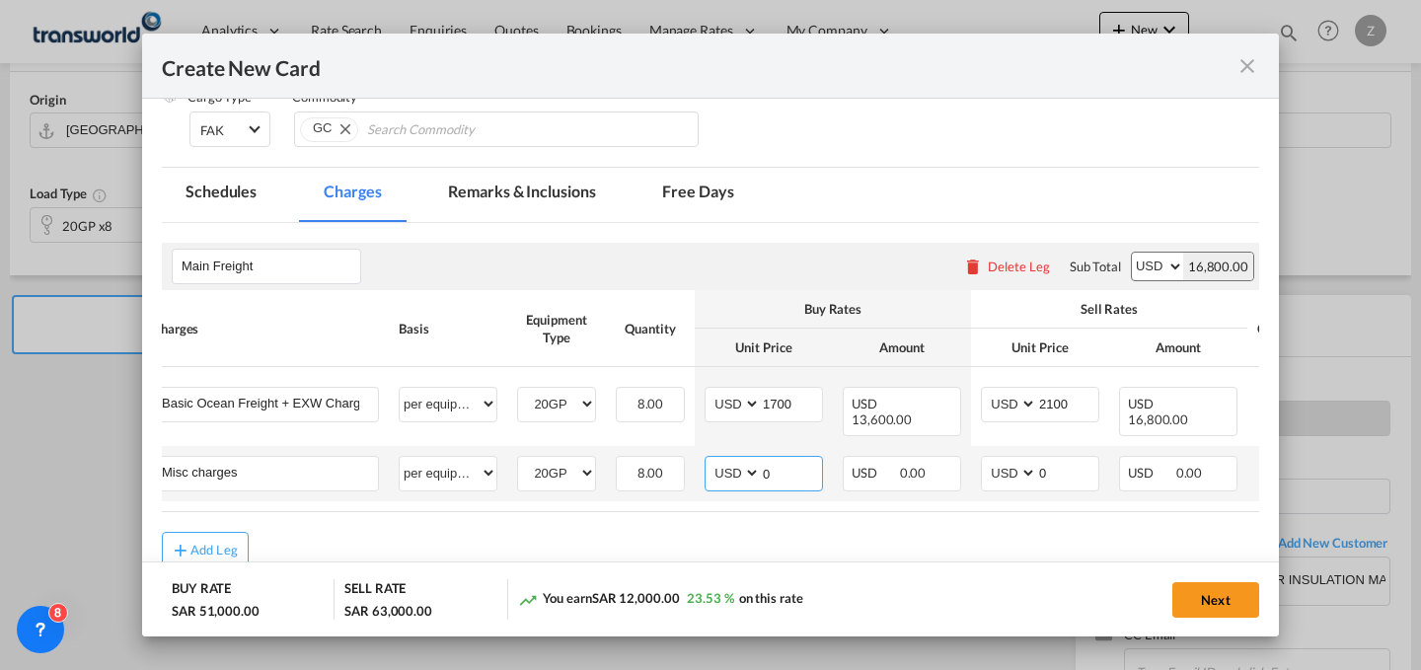
click at [789, 473] on input "0" at bounding box center [791, 472] width 61 height 30
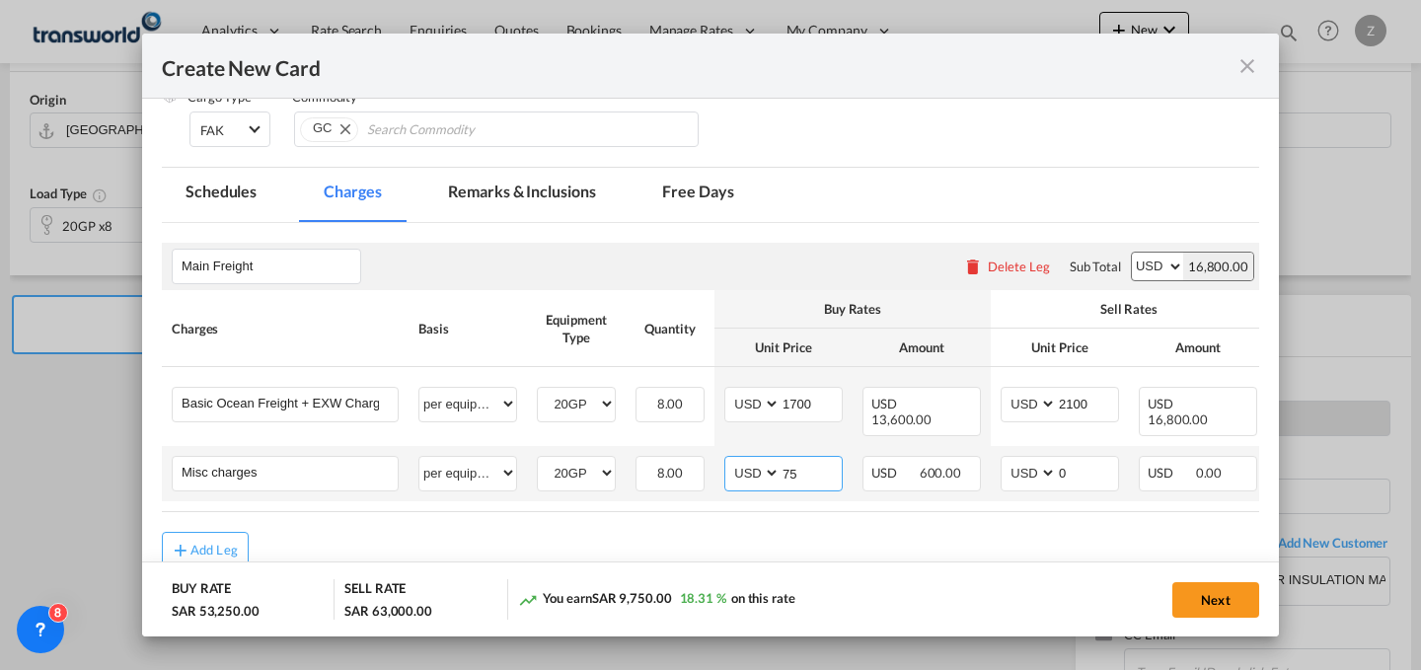
scroll to position [0, 168]
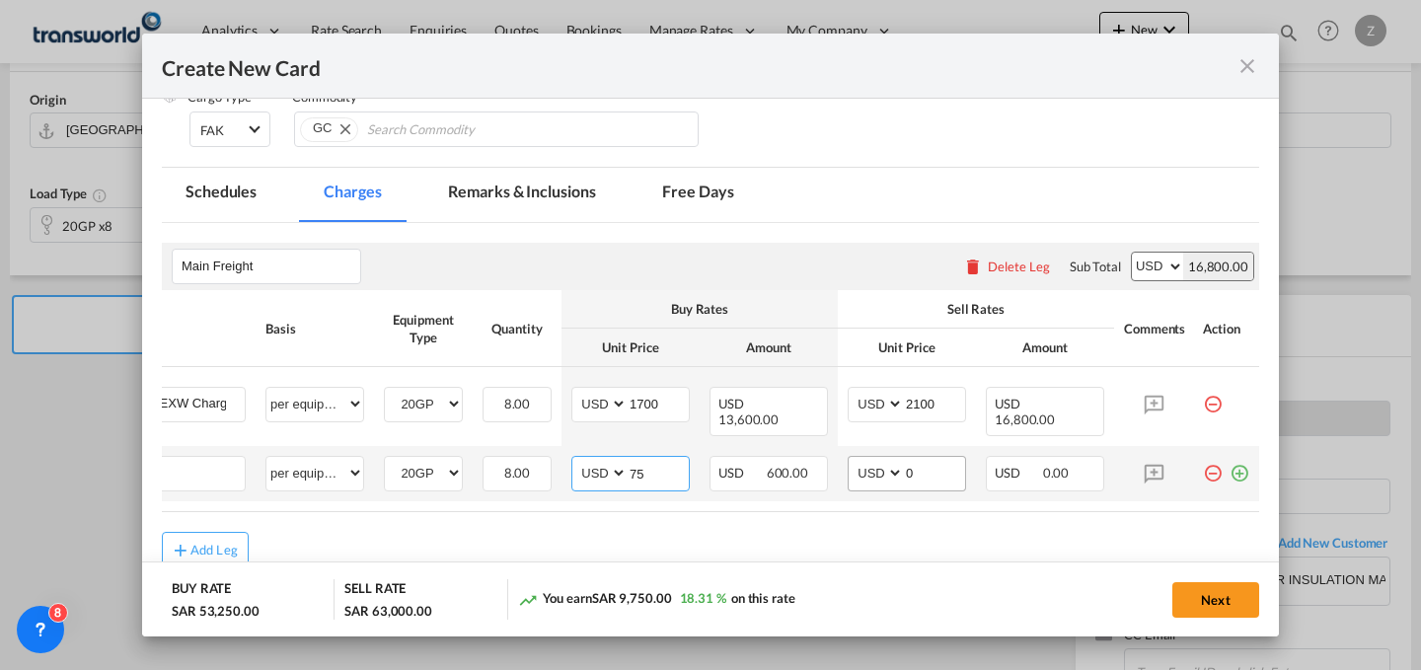
type input "75"
click at [928, 471] on input "0" at bounding box center [934, 472] width 61 height 30
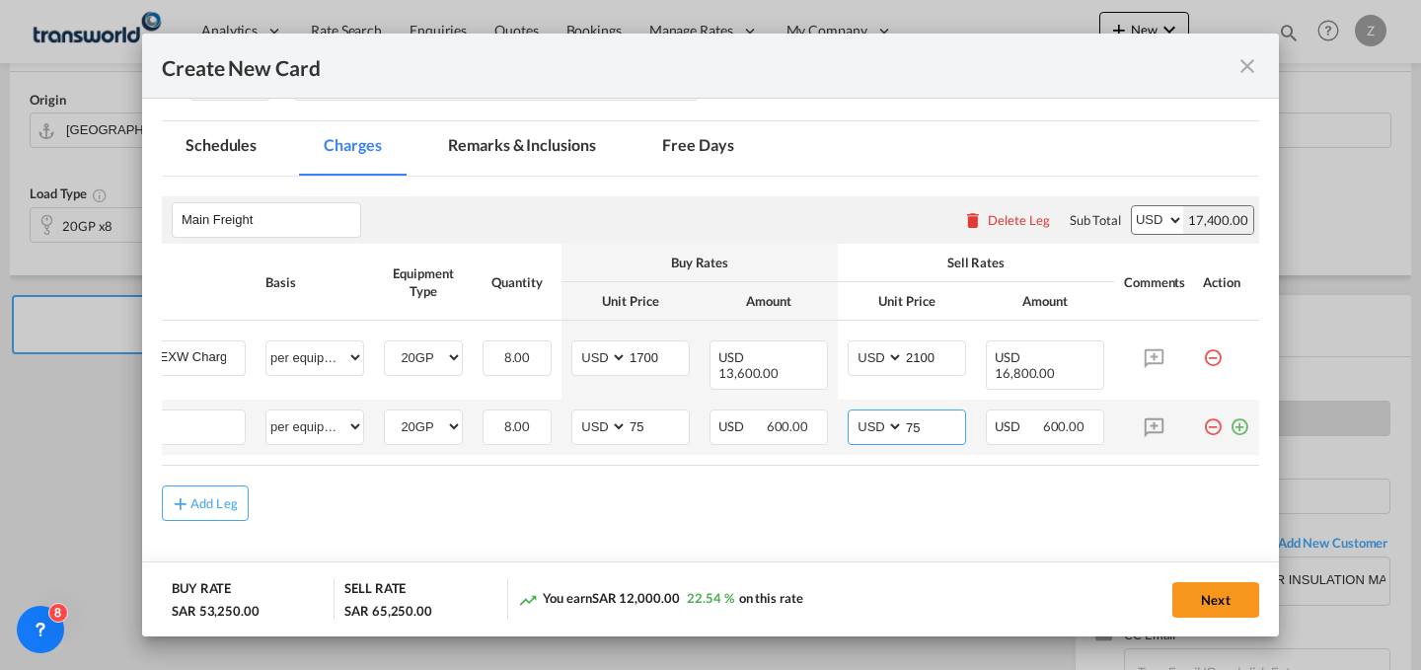
scroll to position [0, 0]
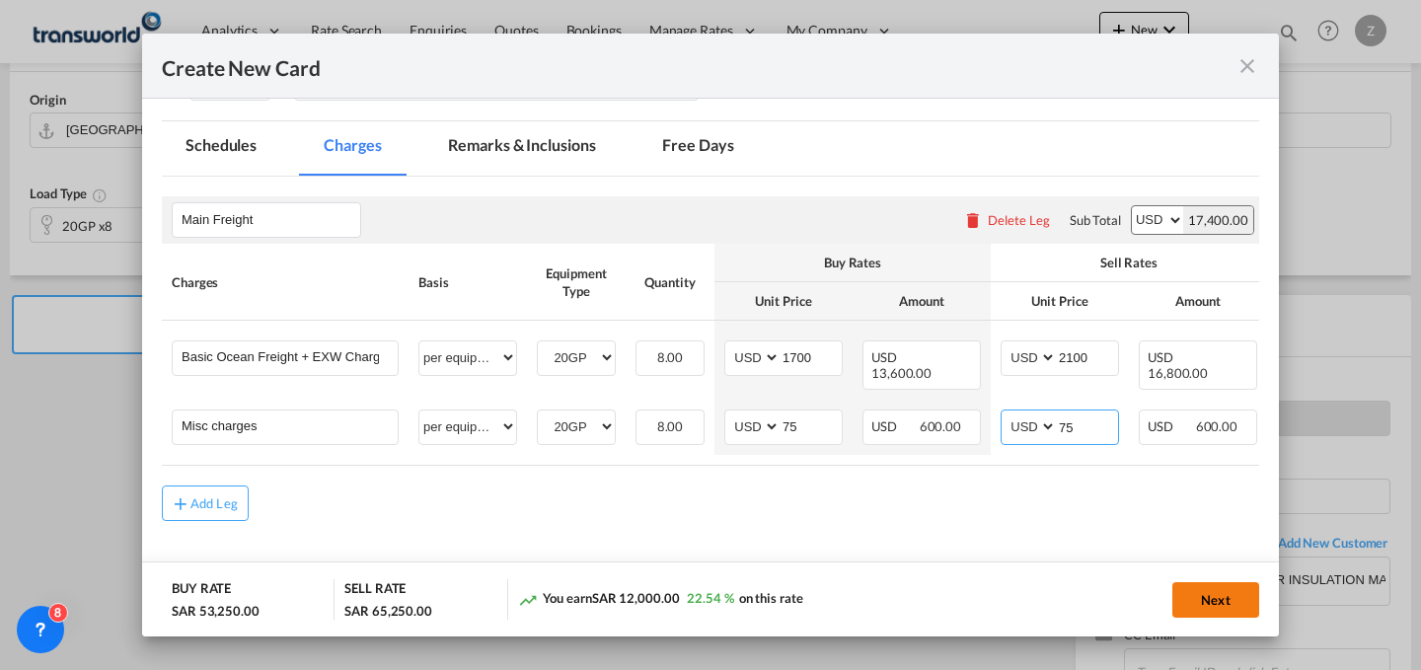
type input "75"
click at [1216, 589] on button "Next" at bounding box center [1215, 600] width 87 height 36
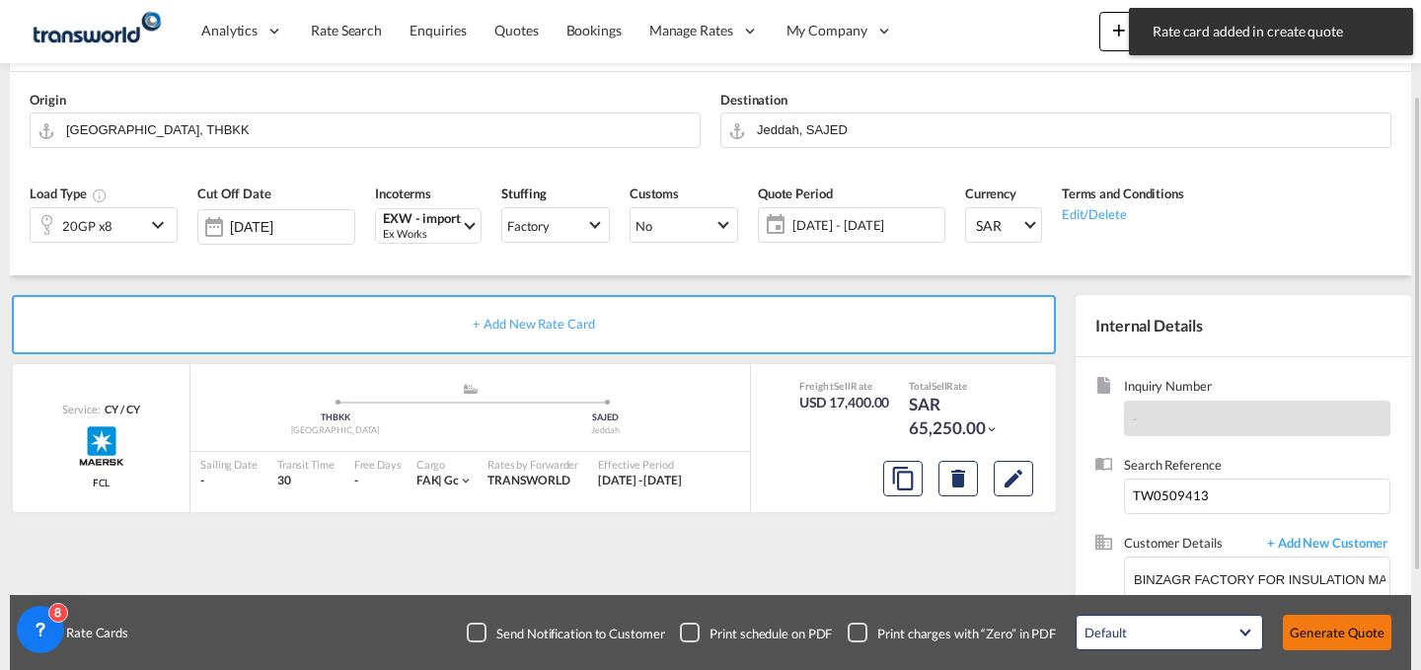
click at [1328, 622] on button "Generate Quote" at bounding box center [1337, 633] width 109 height 36
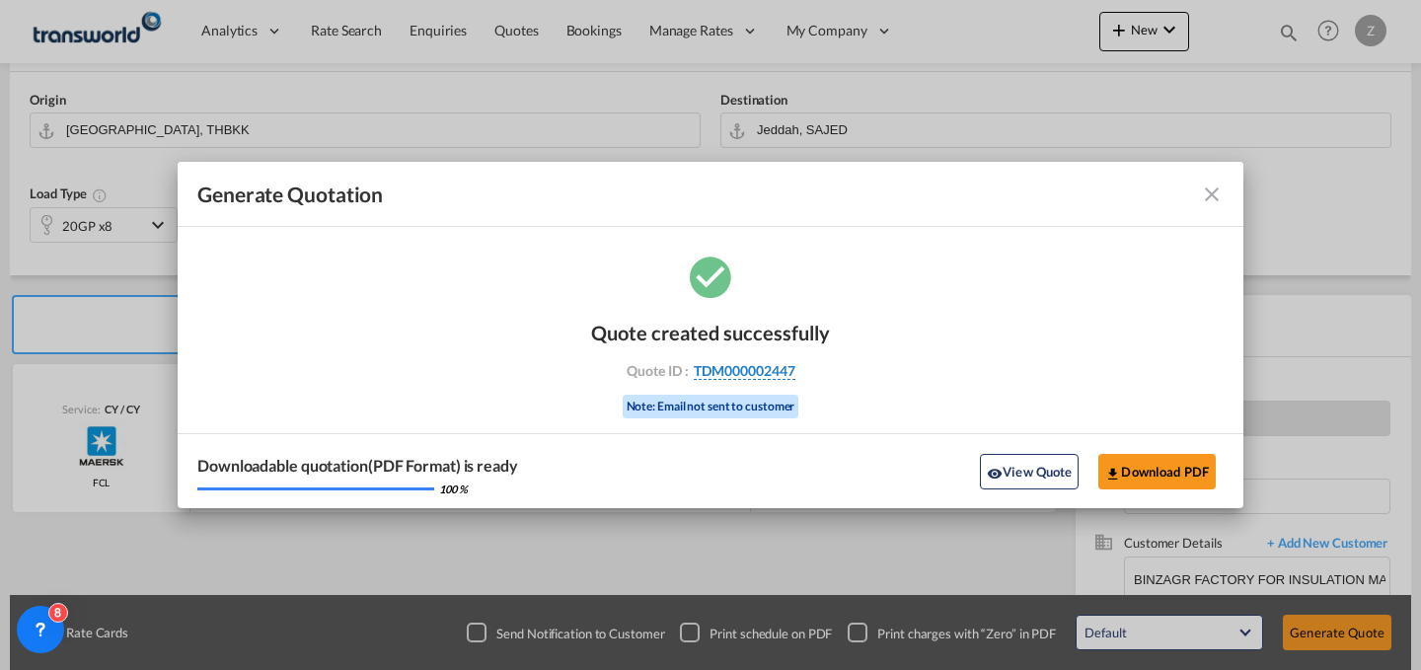
click at [786, 365] on span "TDM000002447" at bounding box center [745, 371] width 102 height 18
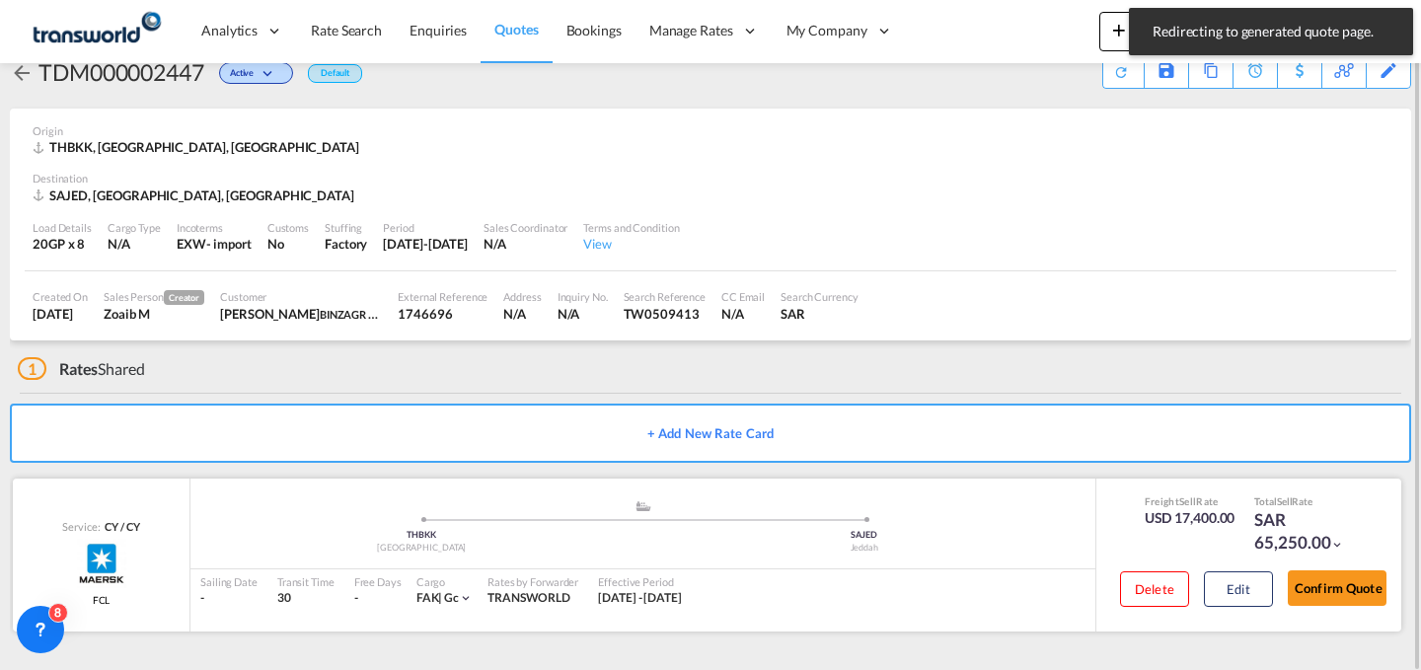
scroll to position [38, 0]
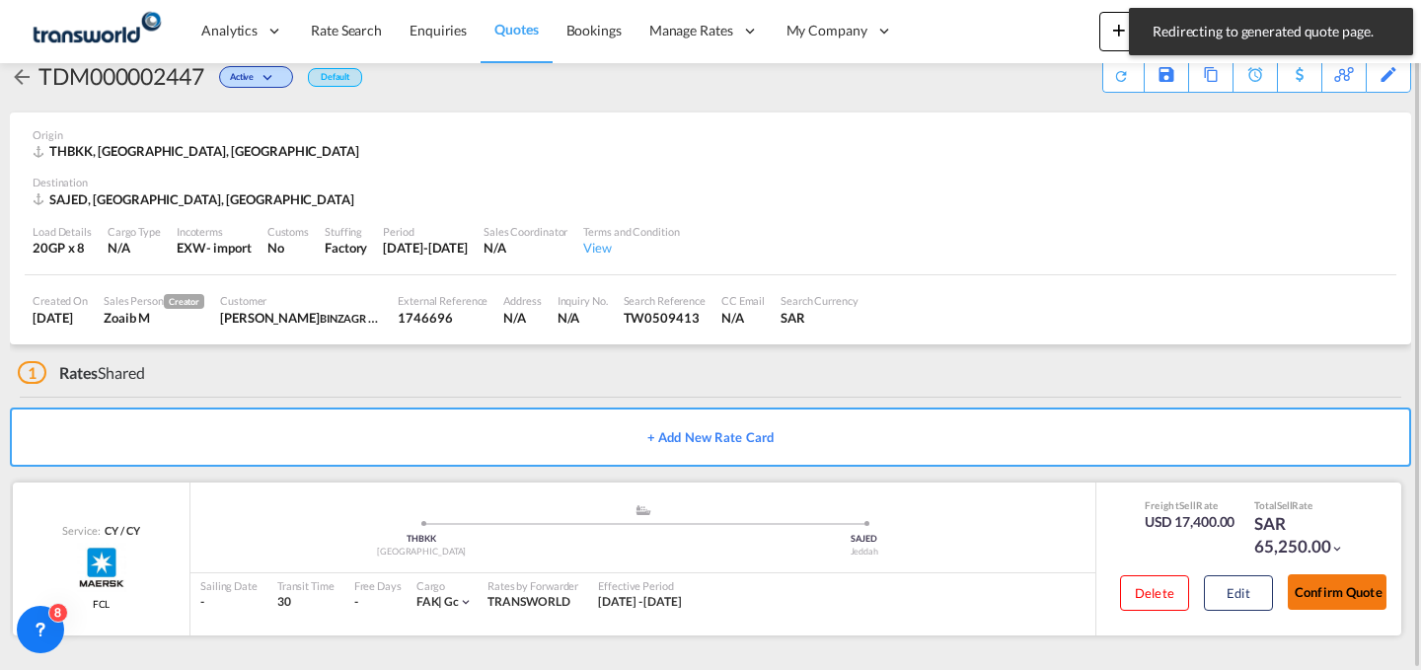
click at [1306, 593] on button "Confirm Quote" at bounding box center [1337, 592] width 99 height 36
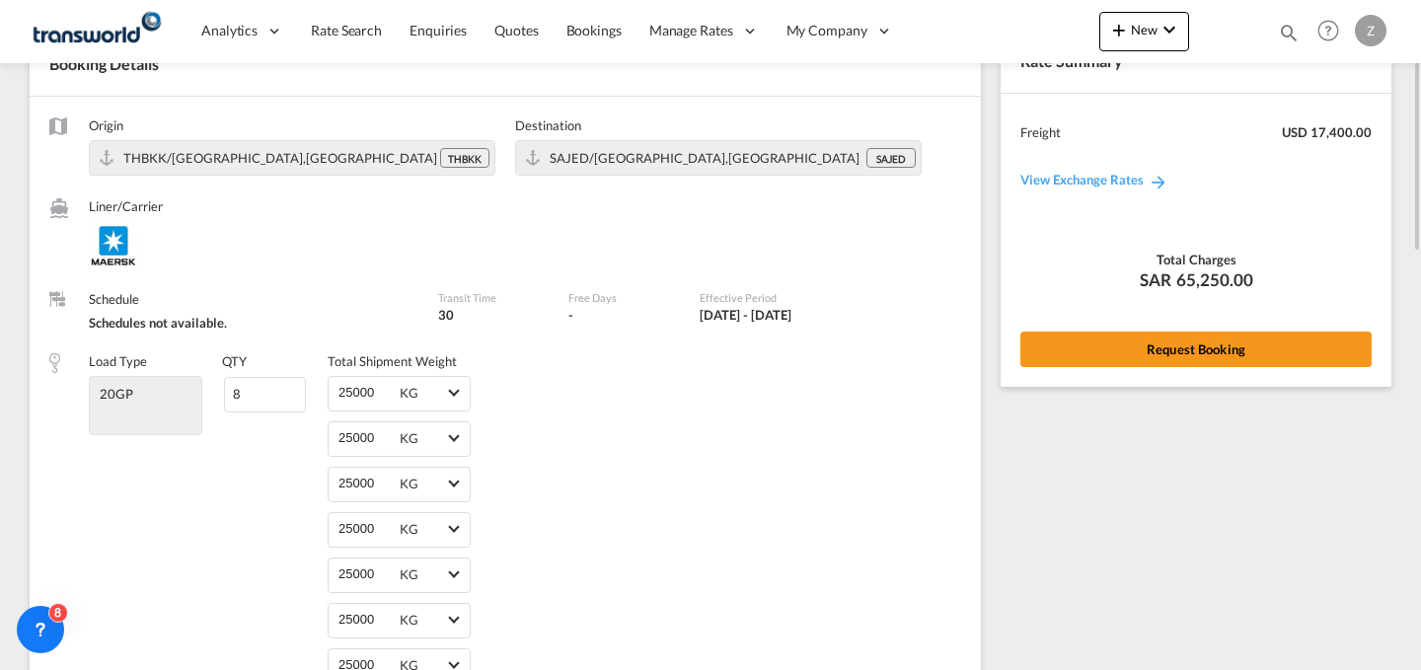
scroll to position [11, 0]
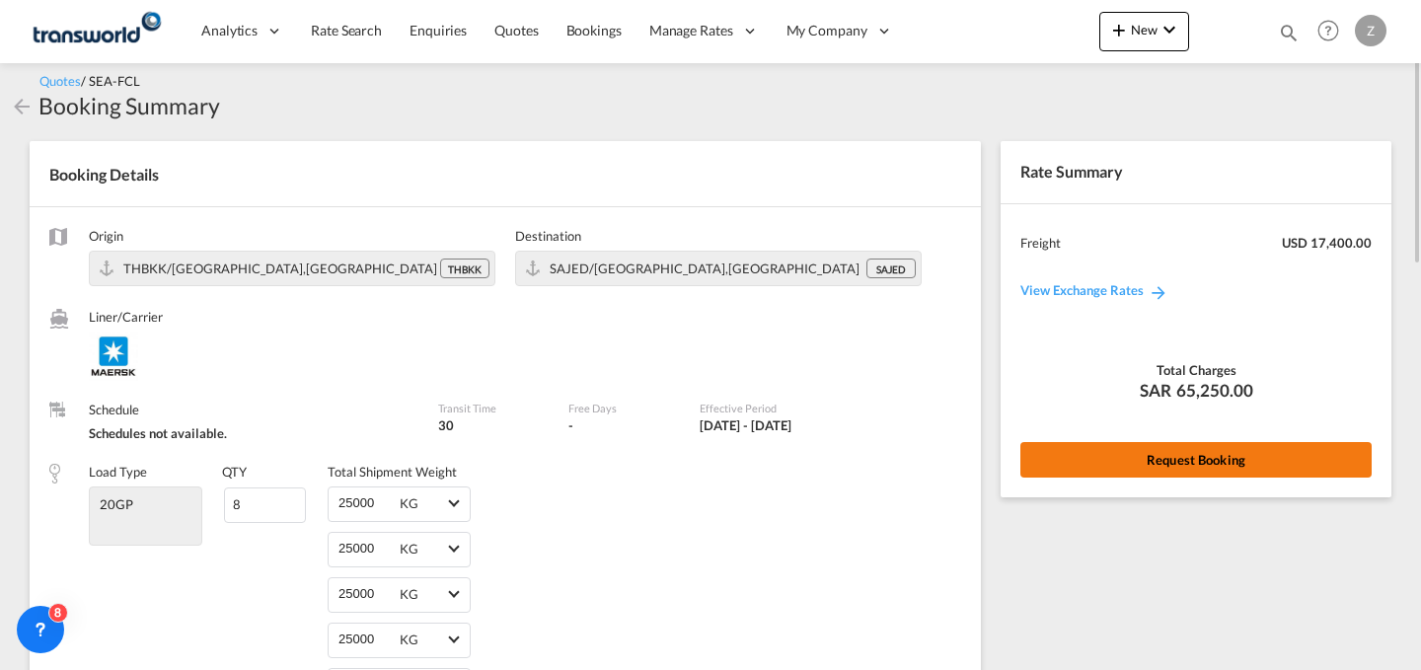
click at [1140, 458] on button "Request Booking" at bounding box center [1195, 460] width 351 height 36
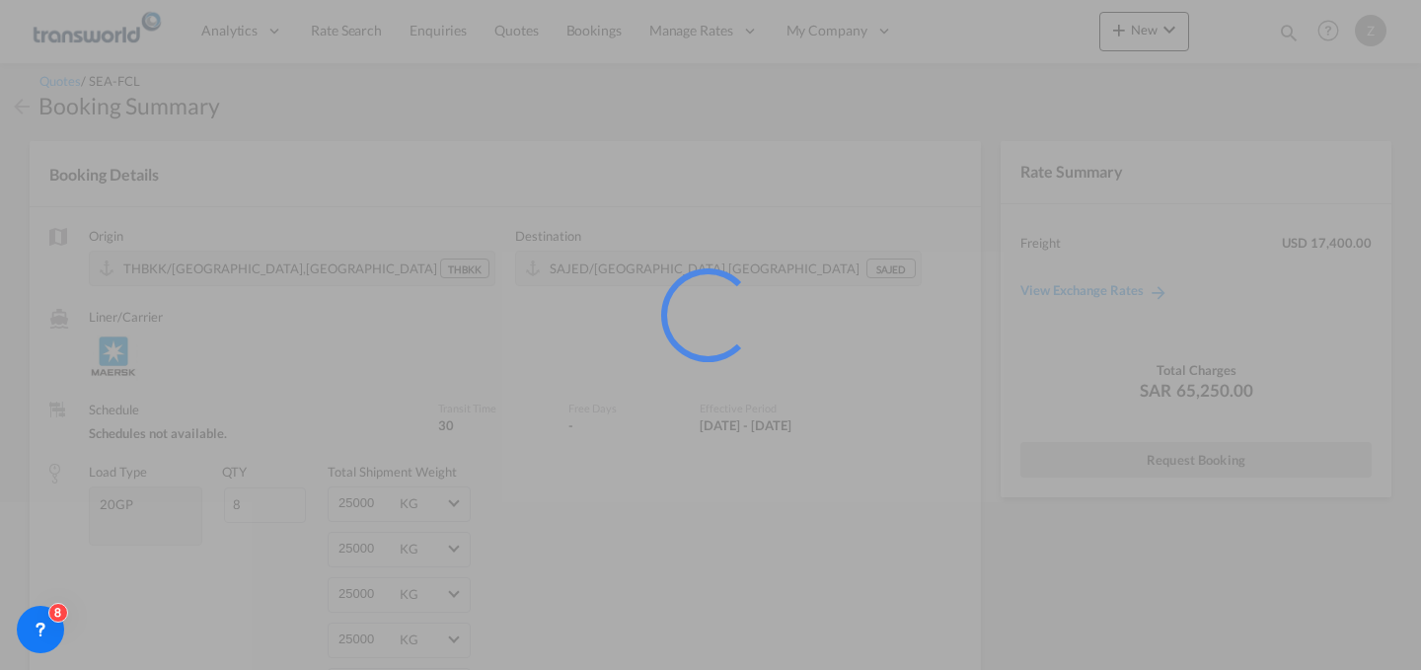
scroll to position [0, 0]
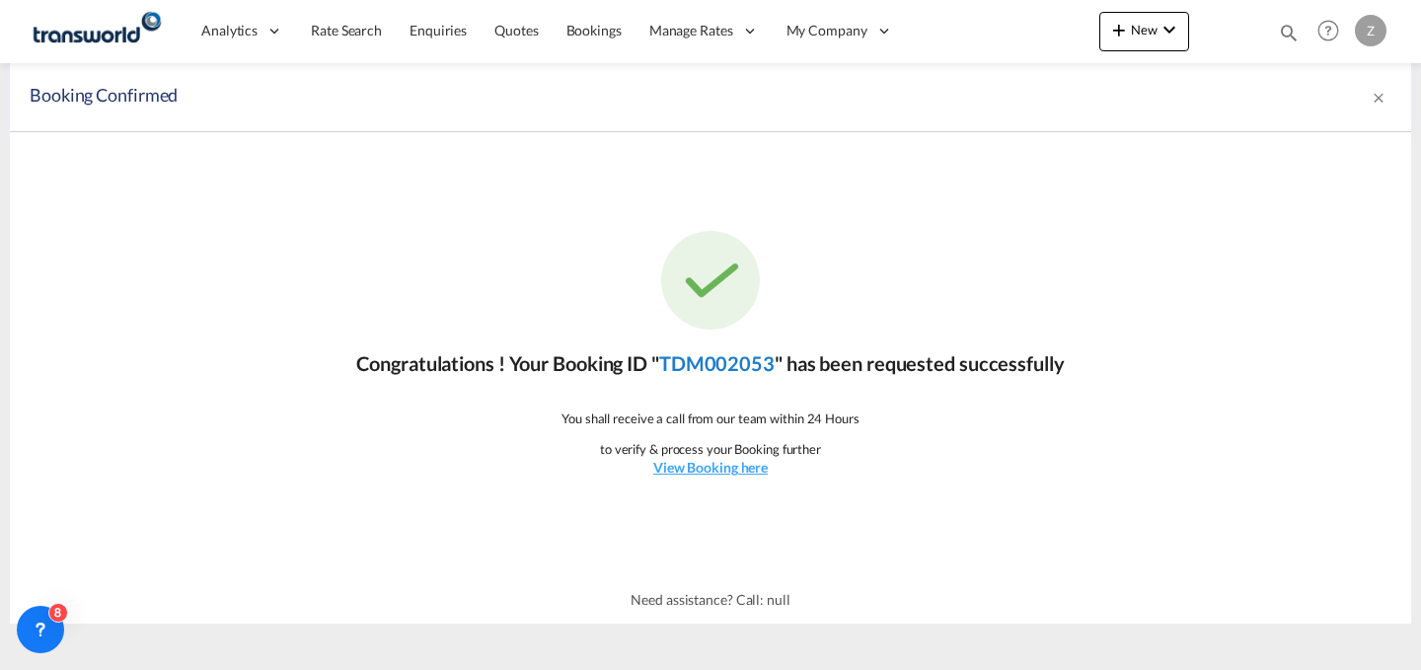
click at [752, 364] on link "TDM002053" at bounding box center [716, 363] width 115 height 24
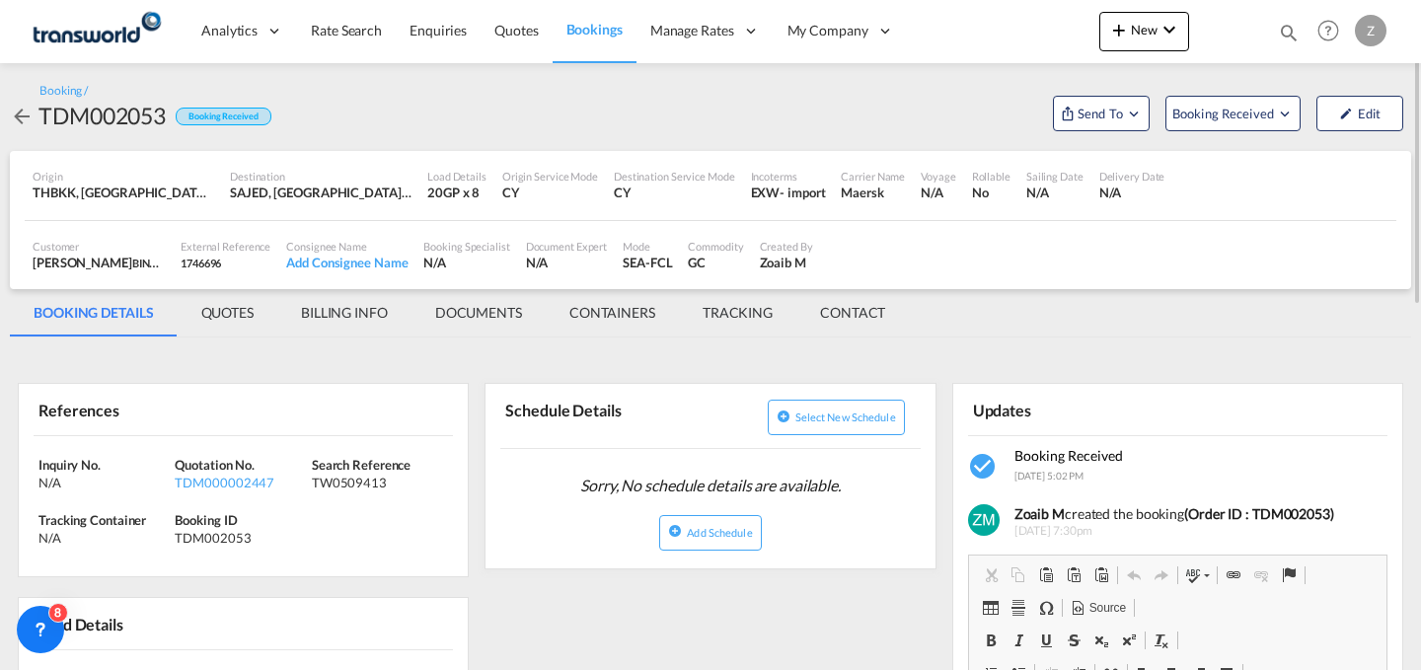
click at [842, 310] on md-tab-item "CONTACT" at bounding box center [852, 312] width 113 height 47
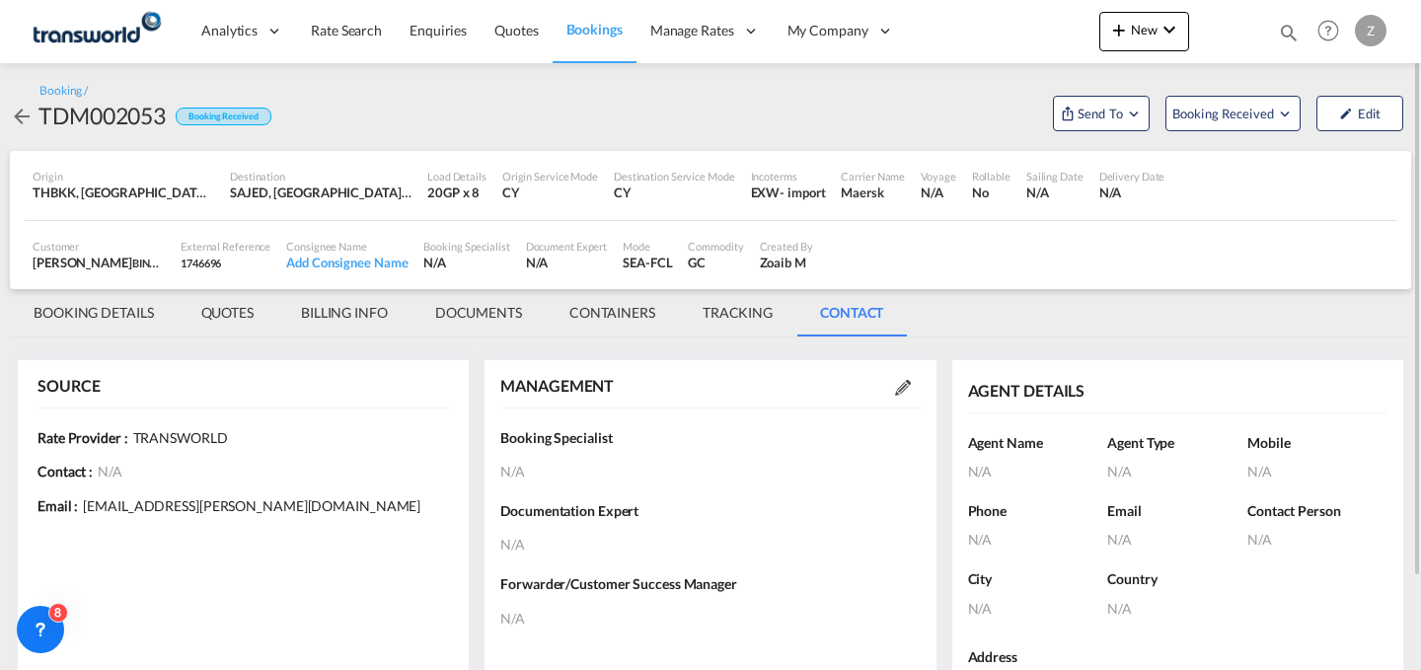
click at [910, 389] on md-icon at bounding box center [903, 388] width 16 height 16
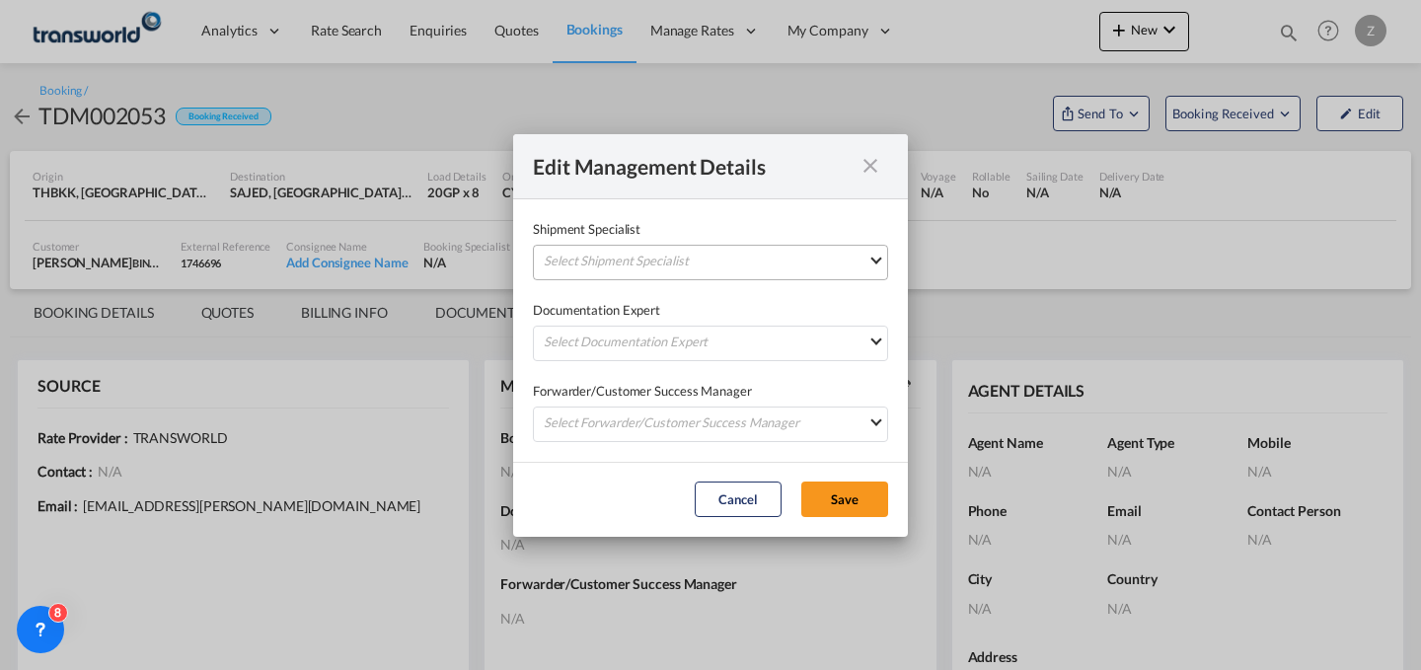
click at [795, 262] on md-select "Select Shipment Specialist [PERSON_NAME] W [PERSON_NAME][EMAIL_ADDRESS][PERSON_…" at bounding box center [710, 263] width 355 height 36
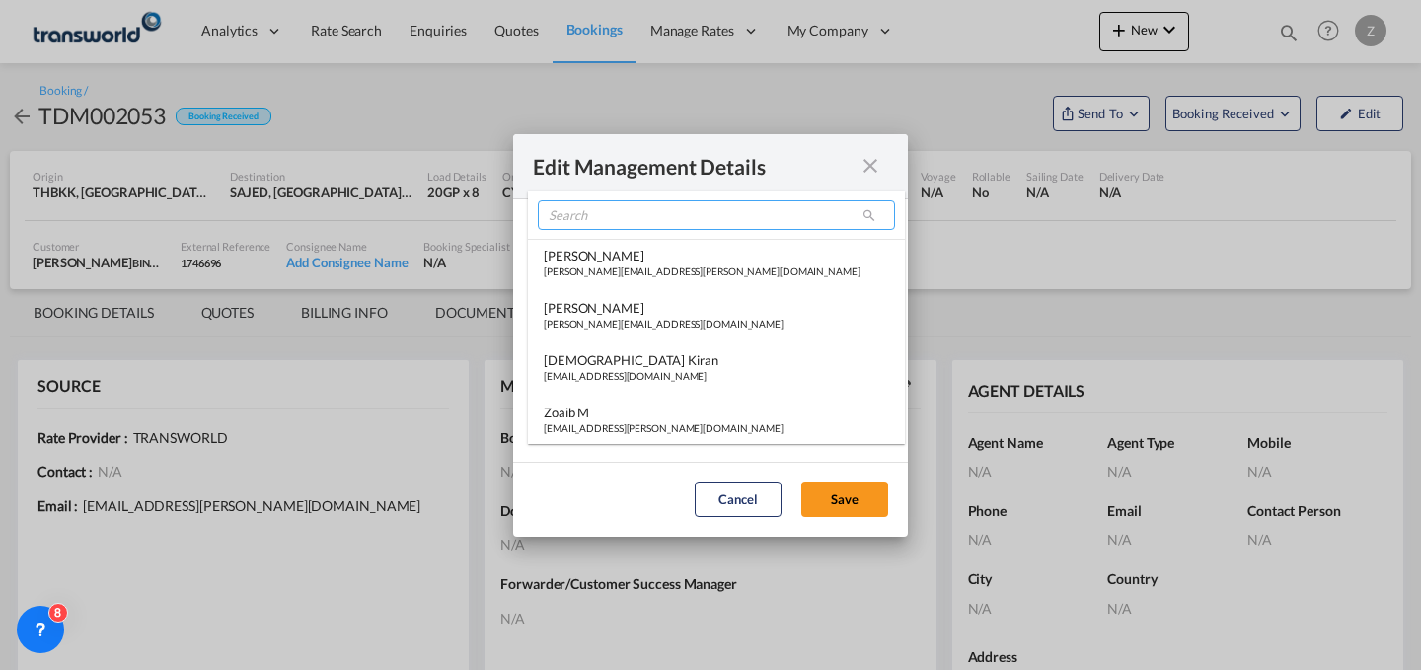
click at [720, 219] on input "search" at bounding box center [716, 215] width 357 height 30
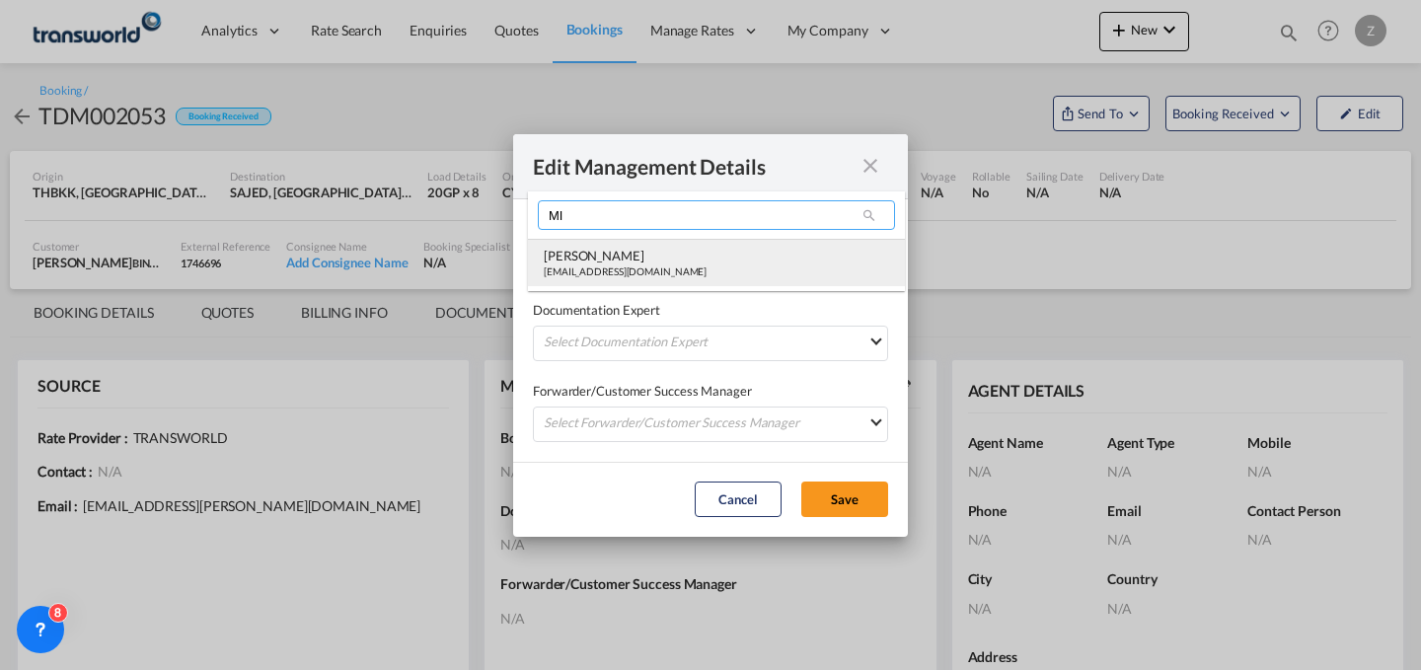
type input "MI"
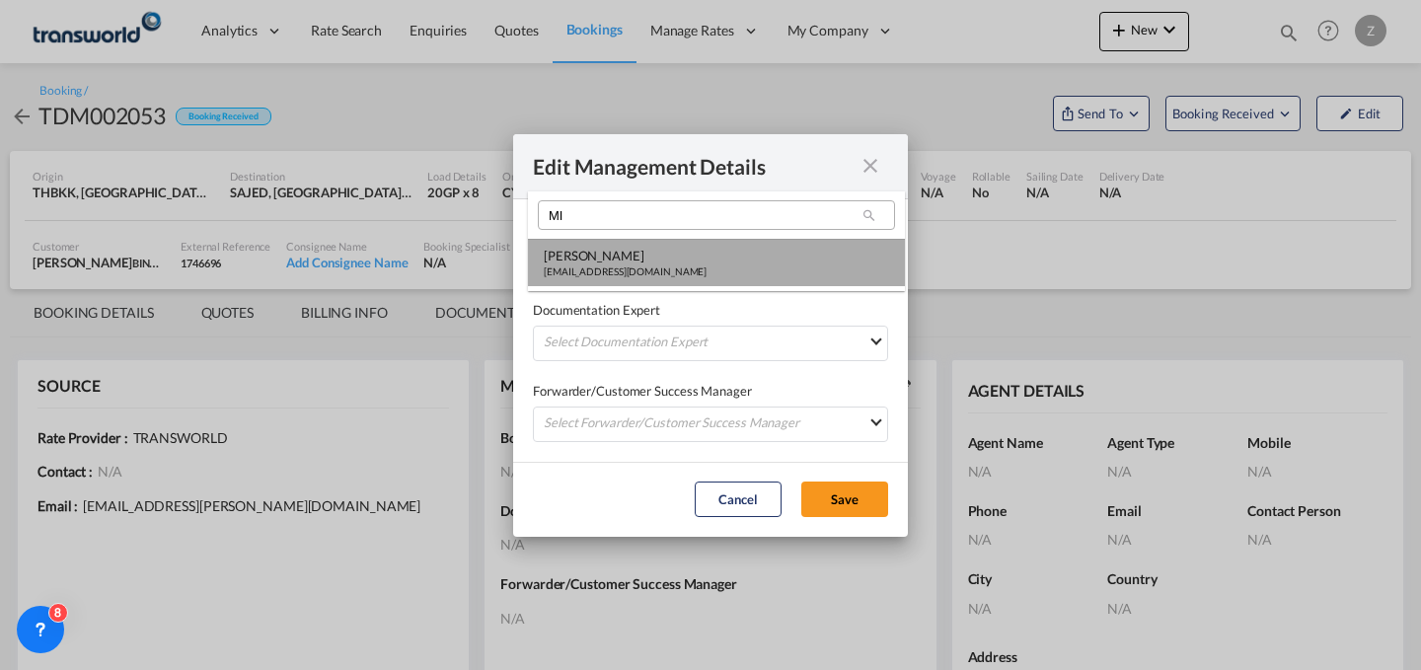
click at [683, 246] on md-option "[PERSON_NAME] [PERSON_NAME][EMAIL_ADDRESS][DOMAIN_NAME]" at bounding box center [716, 262] width 377 height 47
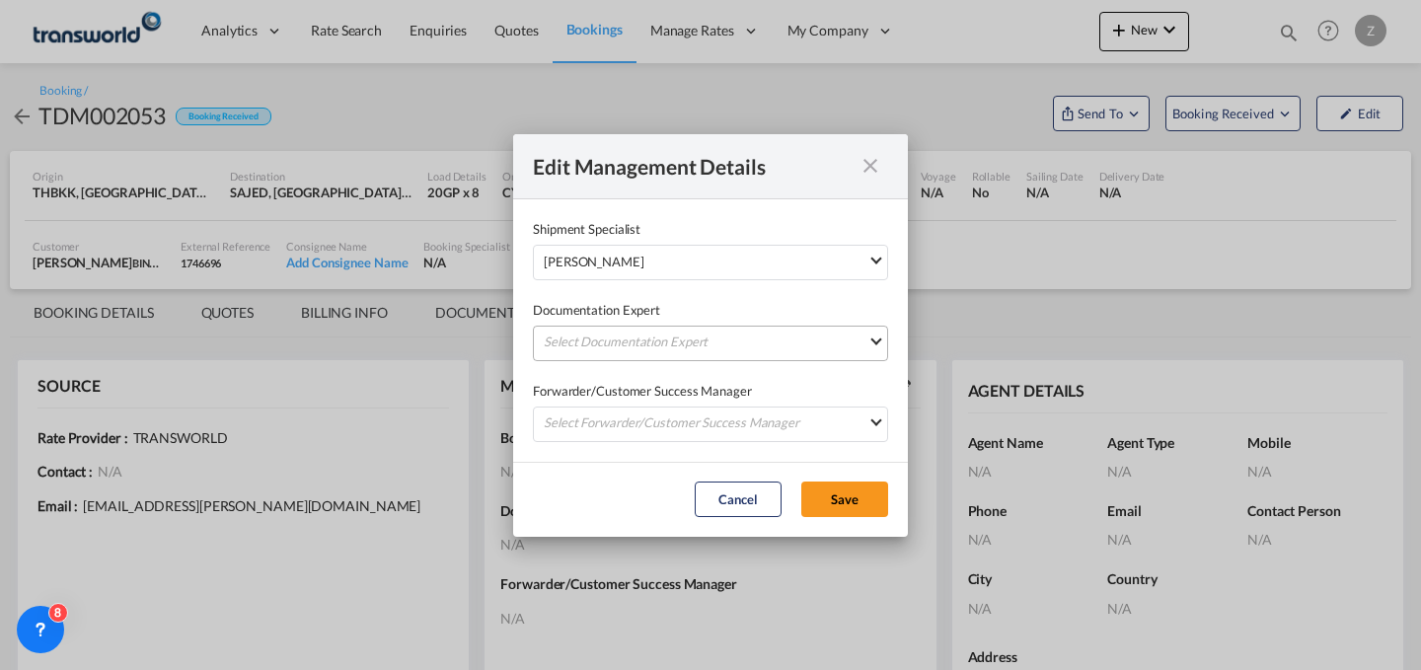
click at [626, 336] on md-select "Select Documentation Expert [PERSON_NAME] W [PERSON_NAME][EMAIL_ADDRESS][PERSON…" at bounding box center [710, 344] width 355 height 36
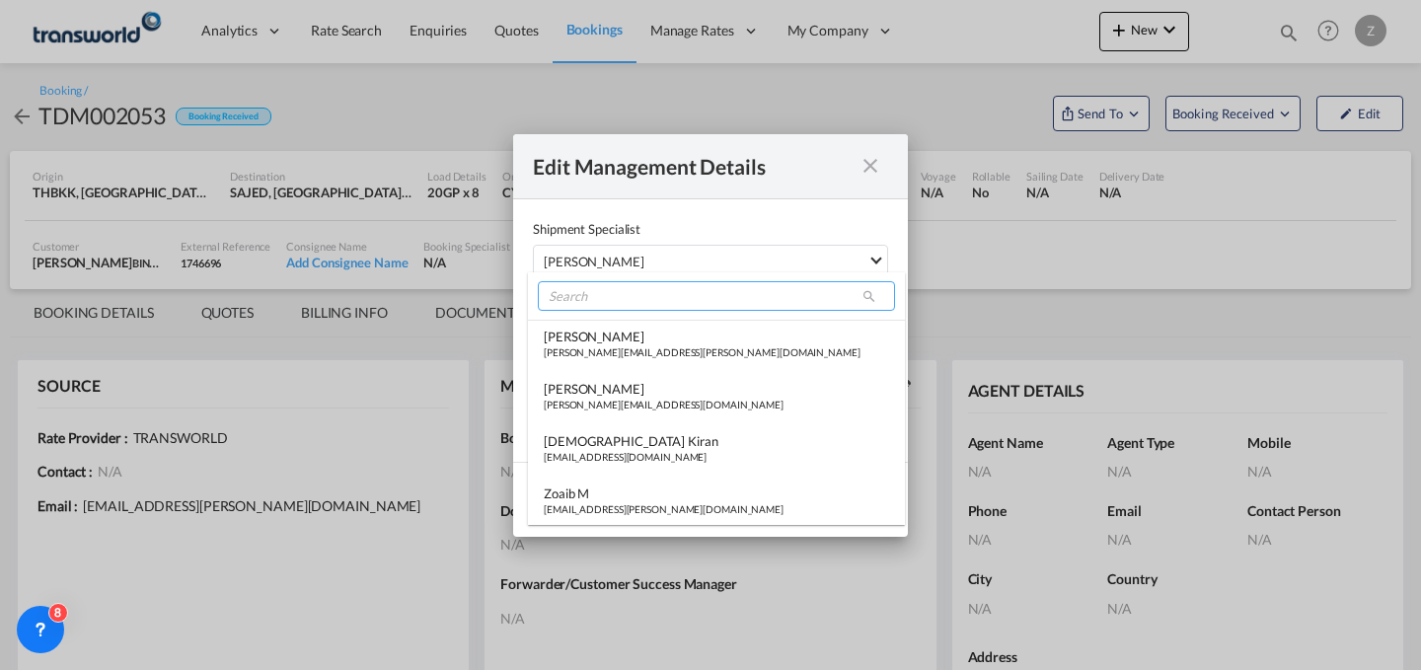
click at [655, 289] on input "search" at bounding box center [716, 296] width 357 height 30
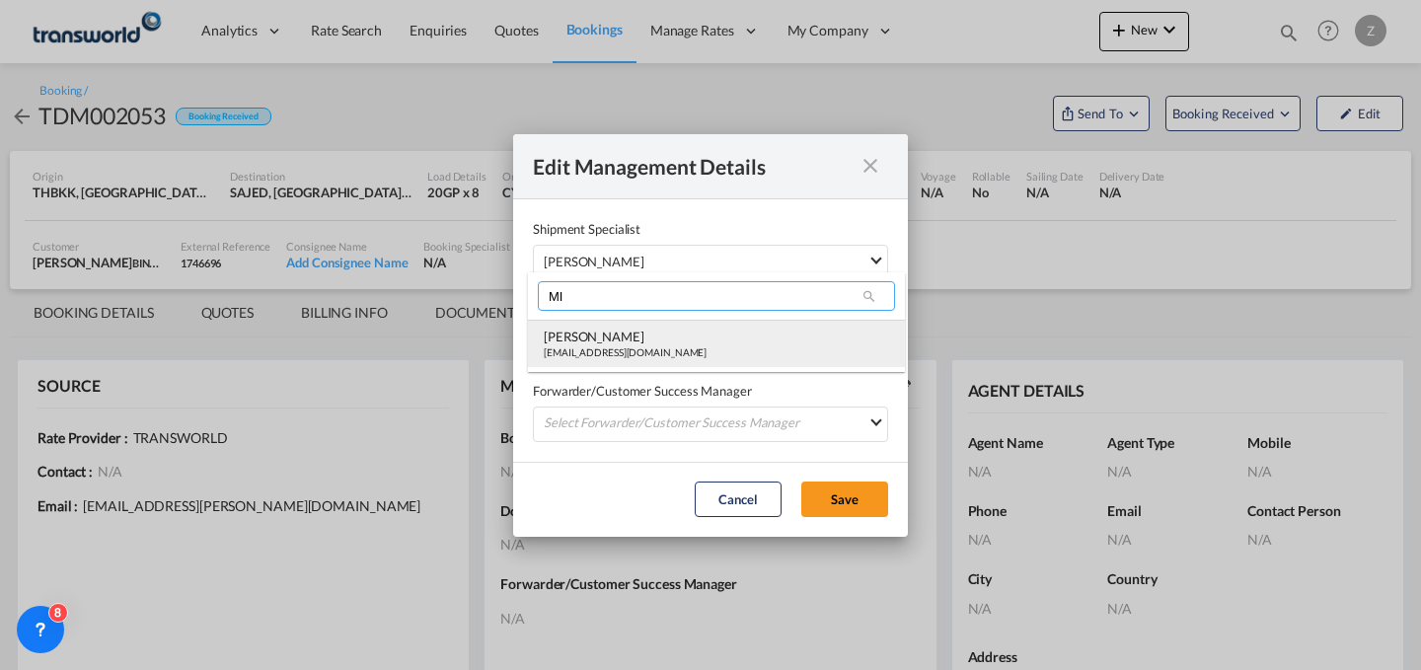
type input "MI"
click at [620, 341] on div "[PERSON_NAME]" at bounding box center [625, 337] width 163 height 18
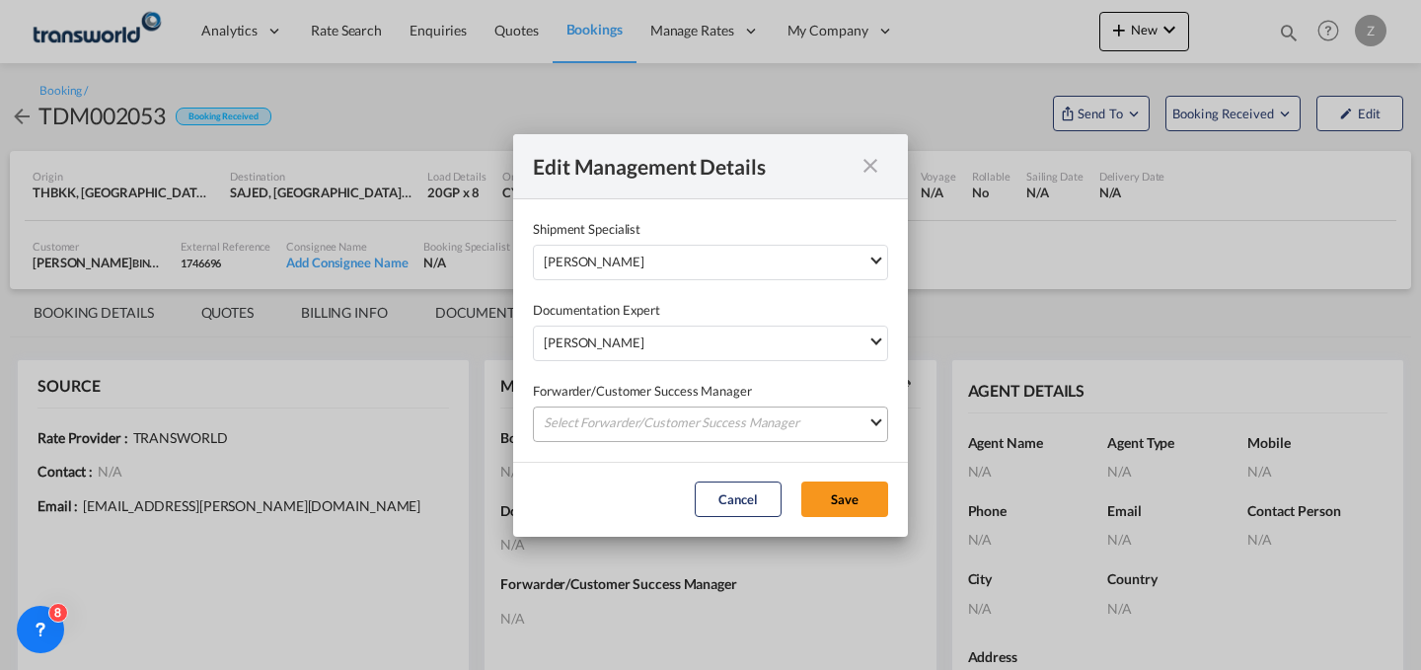
click at [616, 414] on md-select "Select Forwarder/Customer Success Manager [PERSON_NAME] [PERSON_NAME][EMAIL_ADD…" at bounding box center [710, 425] width 355 height 36
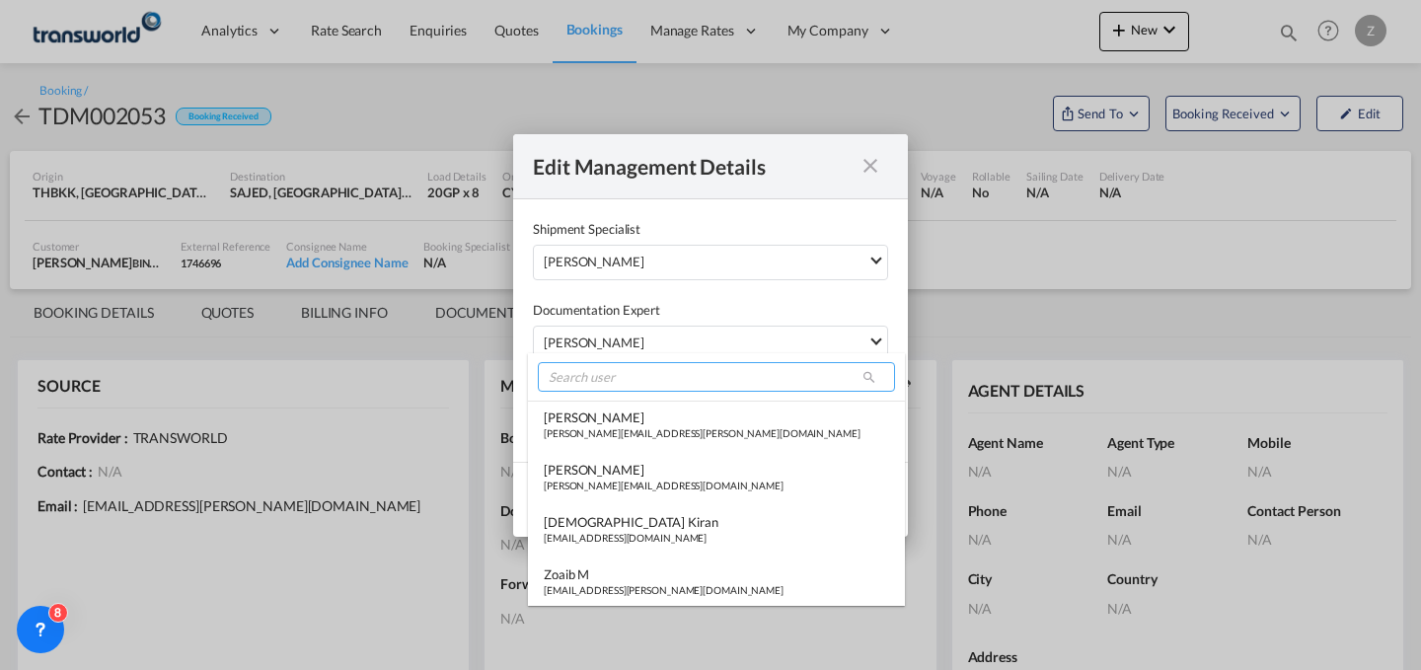
click at [642, 383] on input "search" at bounding box center [716, 377] width 357 height 30
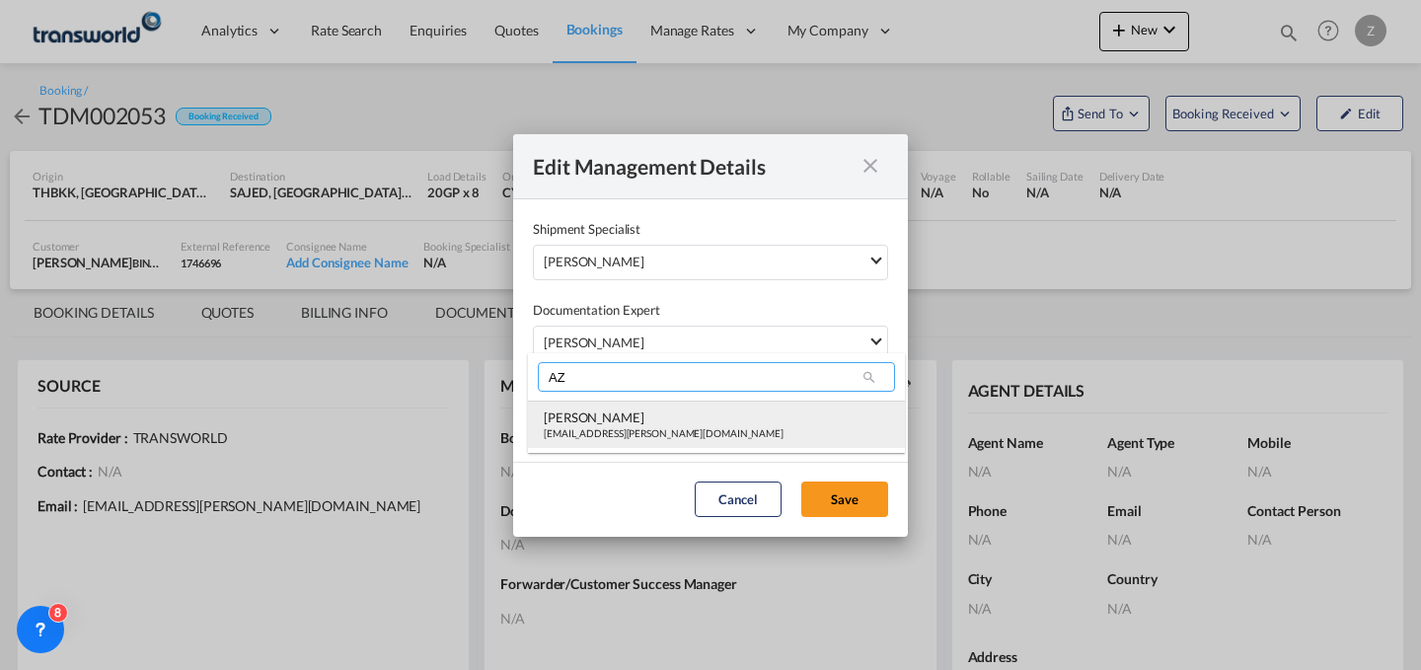
type input "AZ"
click at [614, 424] on div "[PERSON_NAME]" at bounding box center [664, 418] width 240 height 18
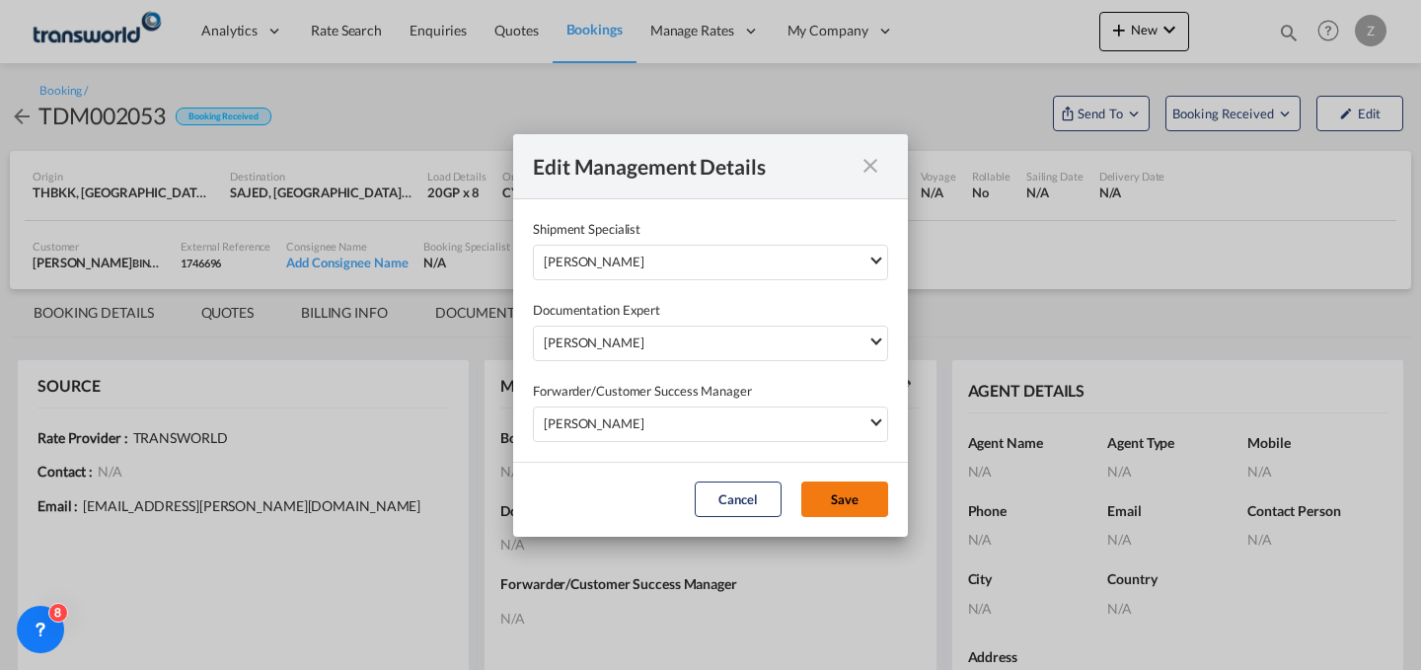
click at [838, 492] on button "Save" at bounding box center [844, 500] width 87 height 36
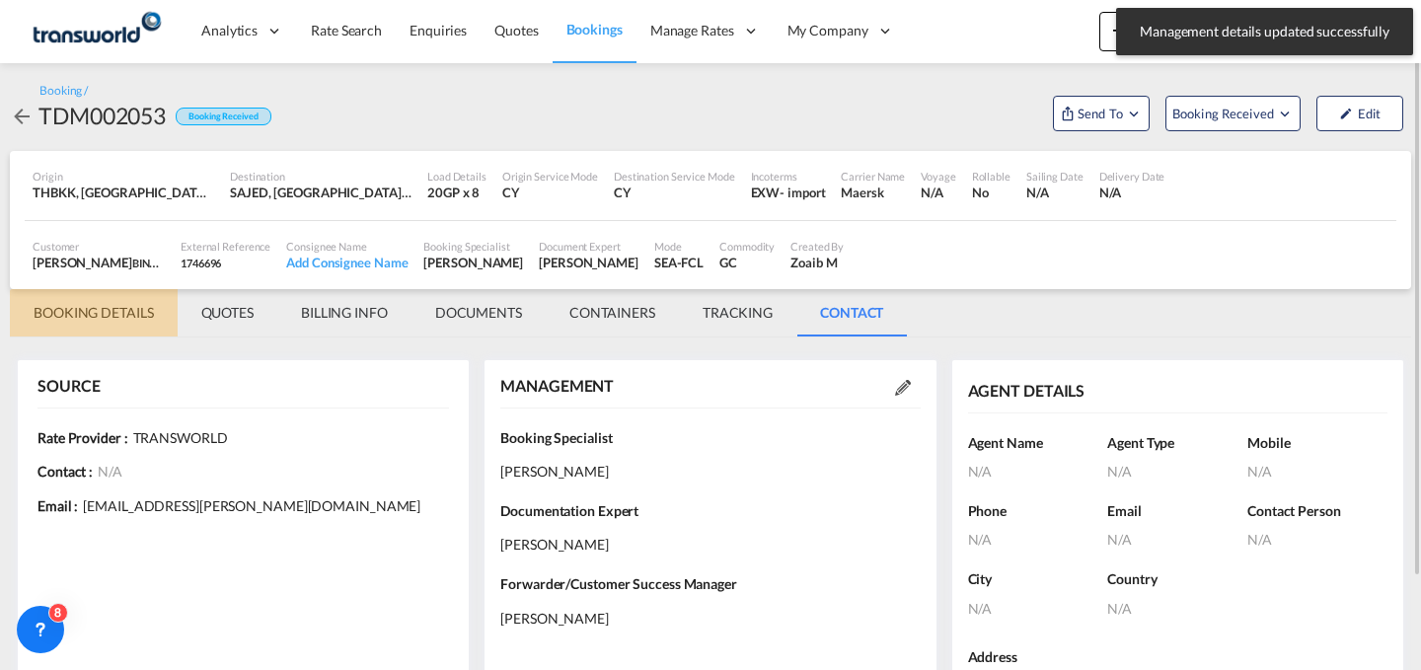
click at [127, 317] on md-tab-item "BOOKING DETAILS" at bounding box center [94, 312] width 168 height 47
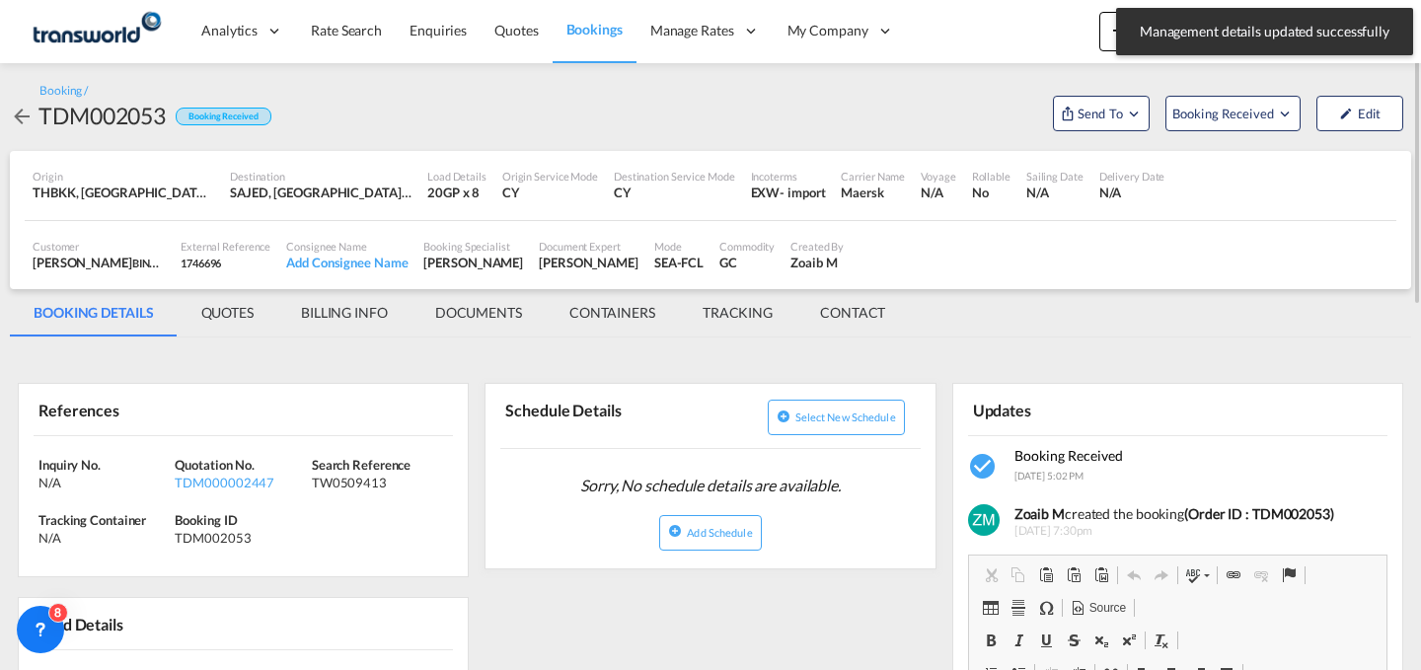
click at [1078, 132] on div "Booking / TDM002053 Booking Received Send To OTM Yet to sync Send Shipment Book…" at bounding box center [710, 107] width 1401 height 88
click at [1093, 124] on button "Send To" at bounding box center [1101, 114] width 97 height 36
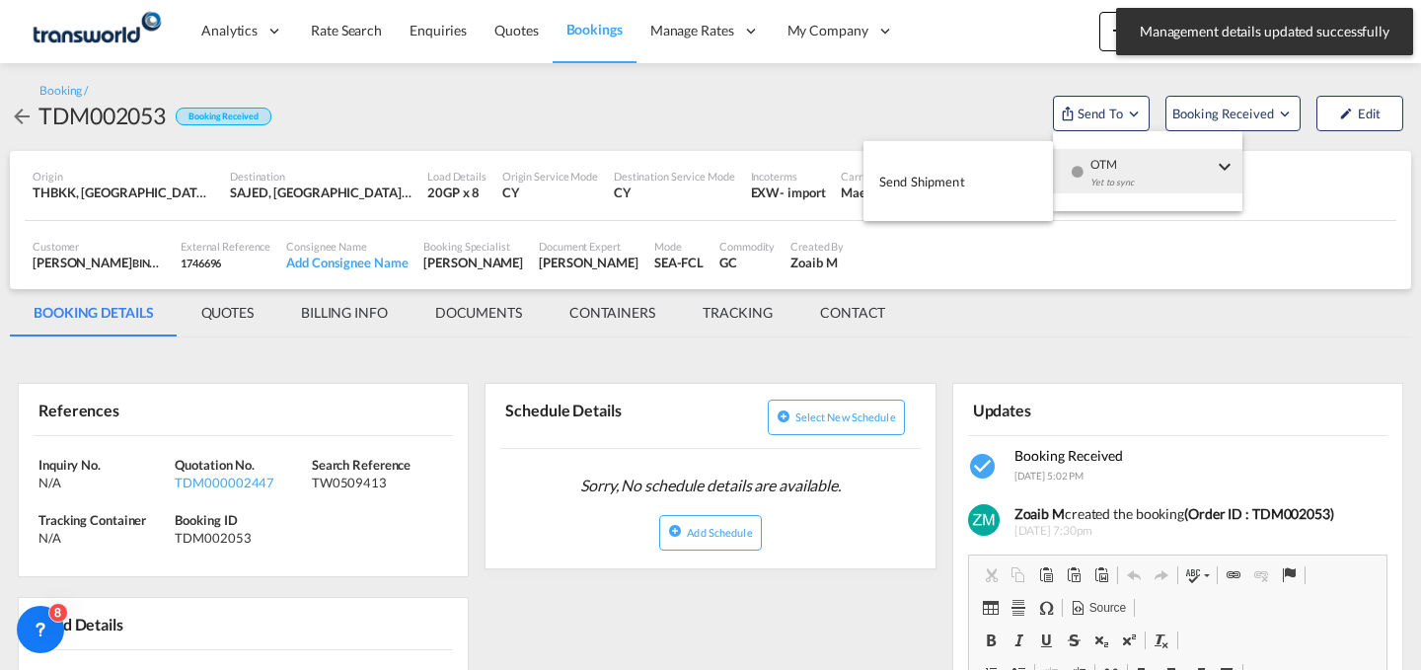
click at [1096, 170] on div "Yet to sync" at bounding box center [1151, 187] width 122 height 41
click at [987, 177] on button "Send Shipment" at bounding box center [957, 181] width 189 height 44
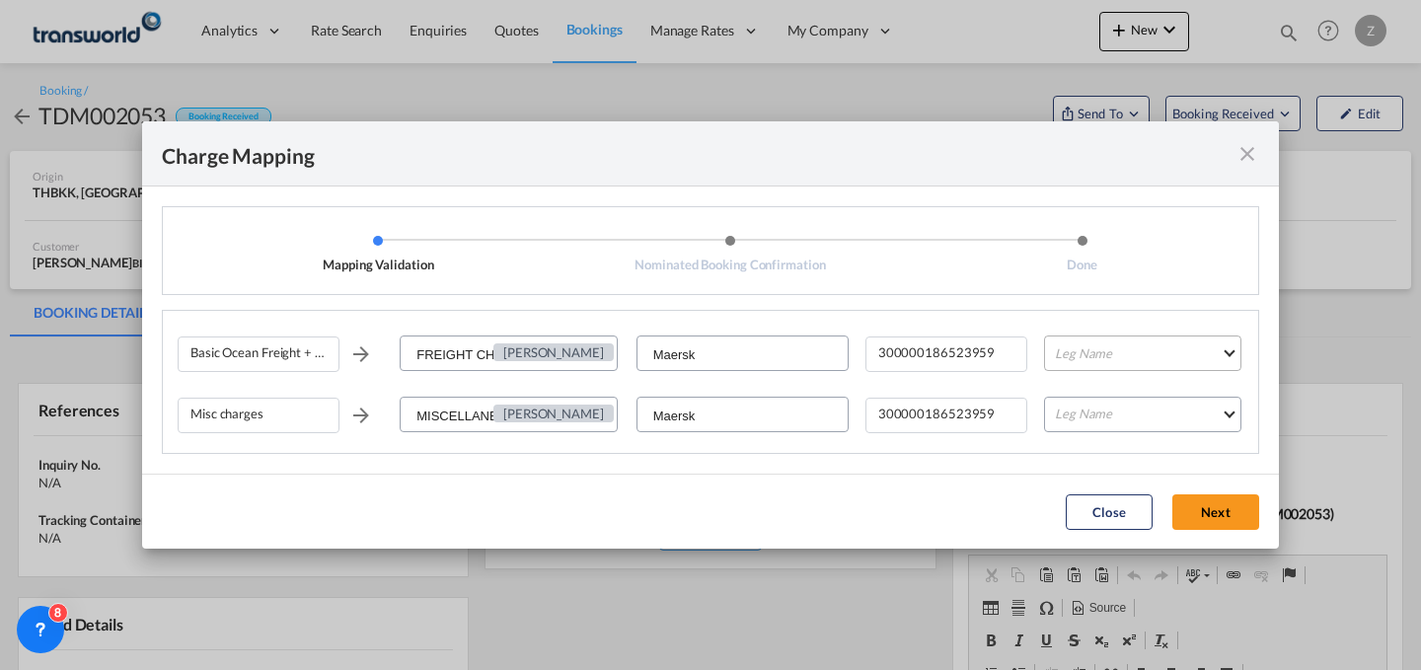
click at [1090, 352] on md-select "Leg Name HANDLING ORIGIN VESSEL HANDLING DESTINATION OTHERS TL PICK UP CUSTOMS …" at bounding box center [1142, 354] width 197 height 36
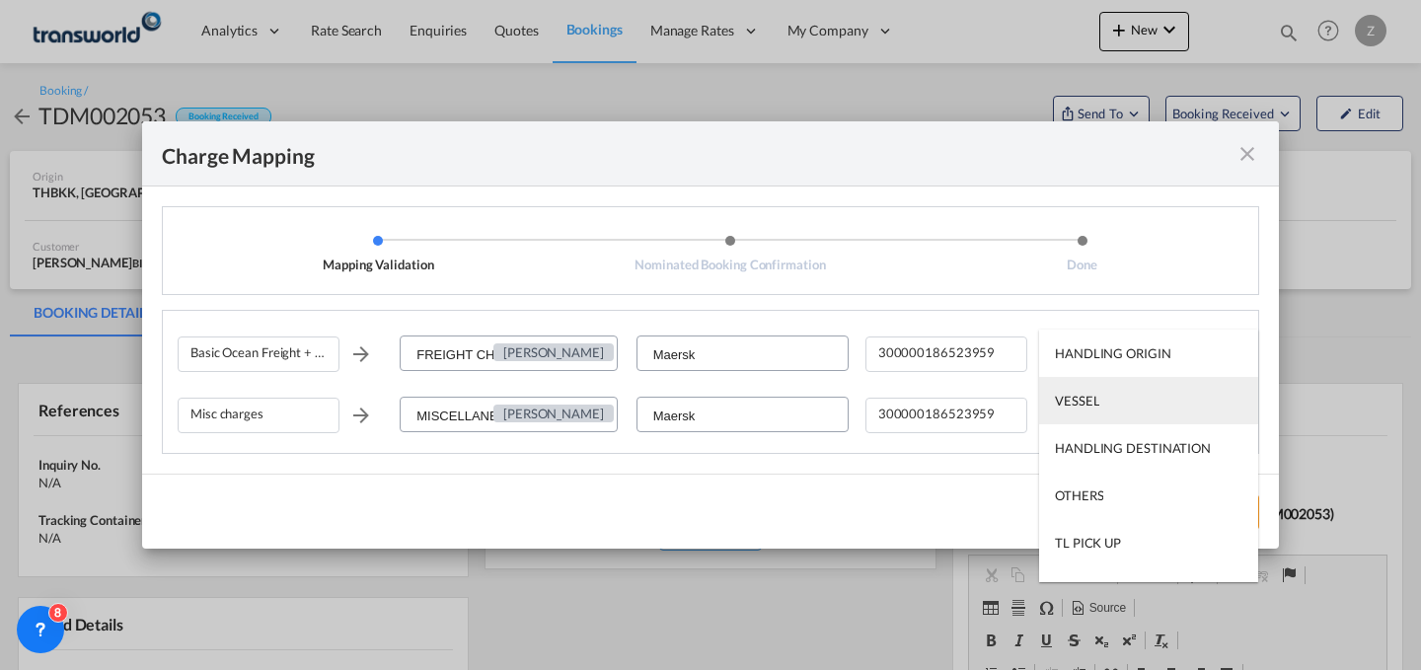
click at [1114, 398] on md-option "VESSEL" at bounding box center [1148, 400] width 219 height 47
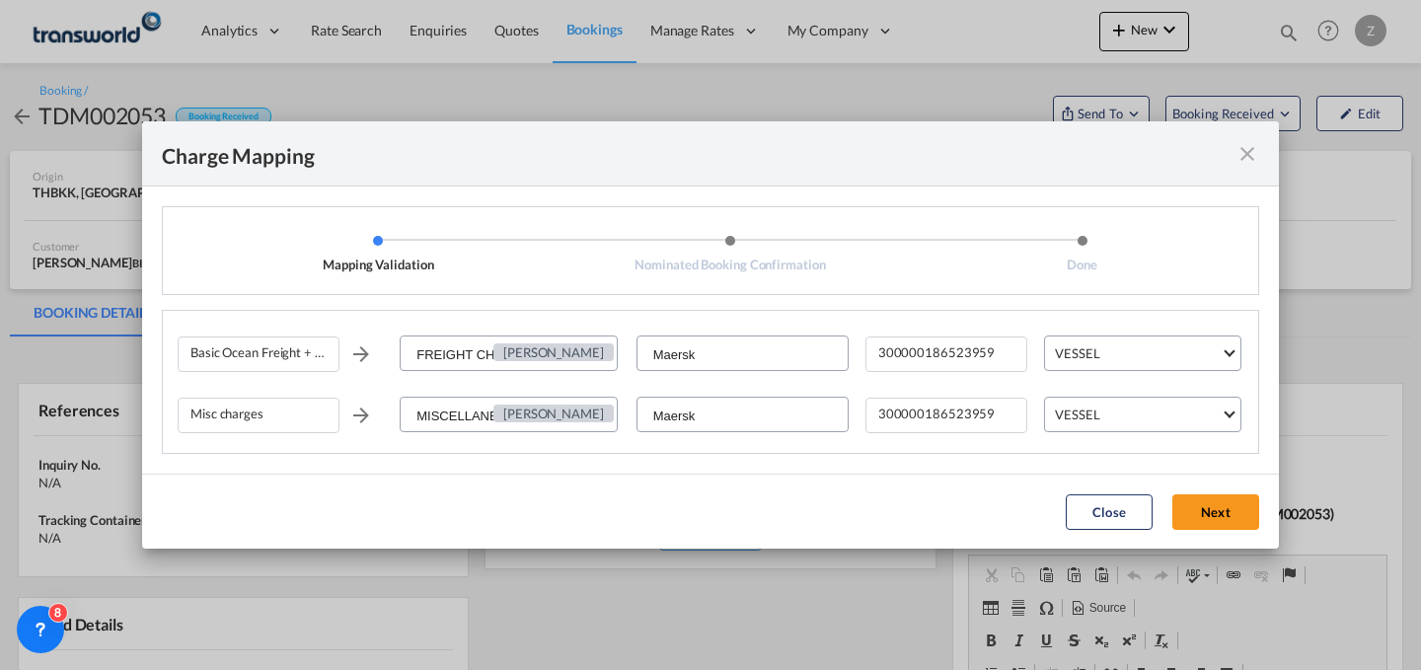
click at [1234, 491] on md-dialog-actions "Close Next" at bounding box center [710, 511] width 1137 height 75
click at [1208, 513] on button "Next" at bounding box center [1215, 512] width 87 height 36
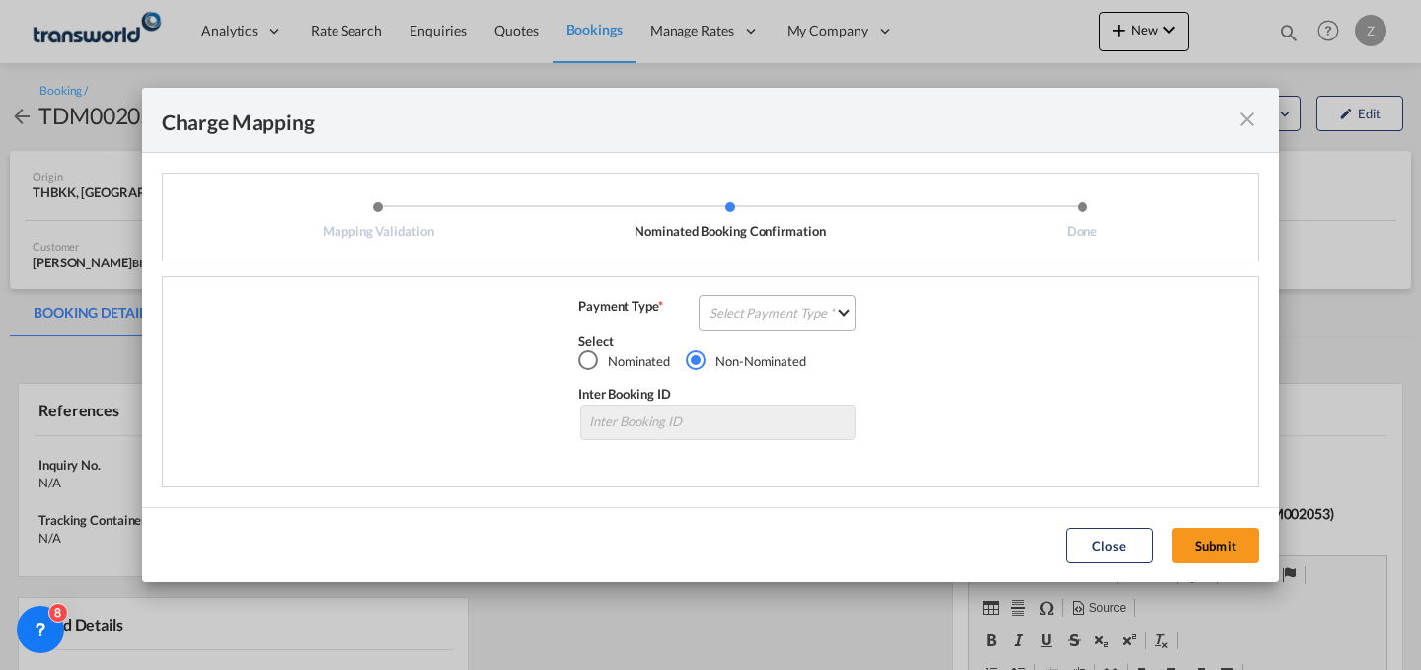
click at [816, 319] on md-select "Select Payment Type COLLECT PREPAID" at bounding box center [777, 313] width 157 height 36
click at [816, 321] on md-option "COLLECT" at bounding box center [783, 311] width 175 height 47
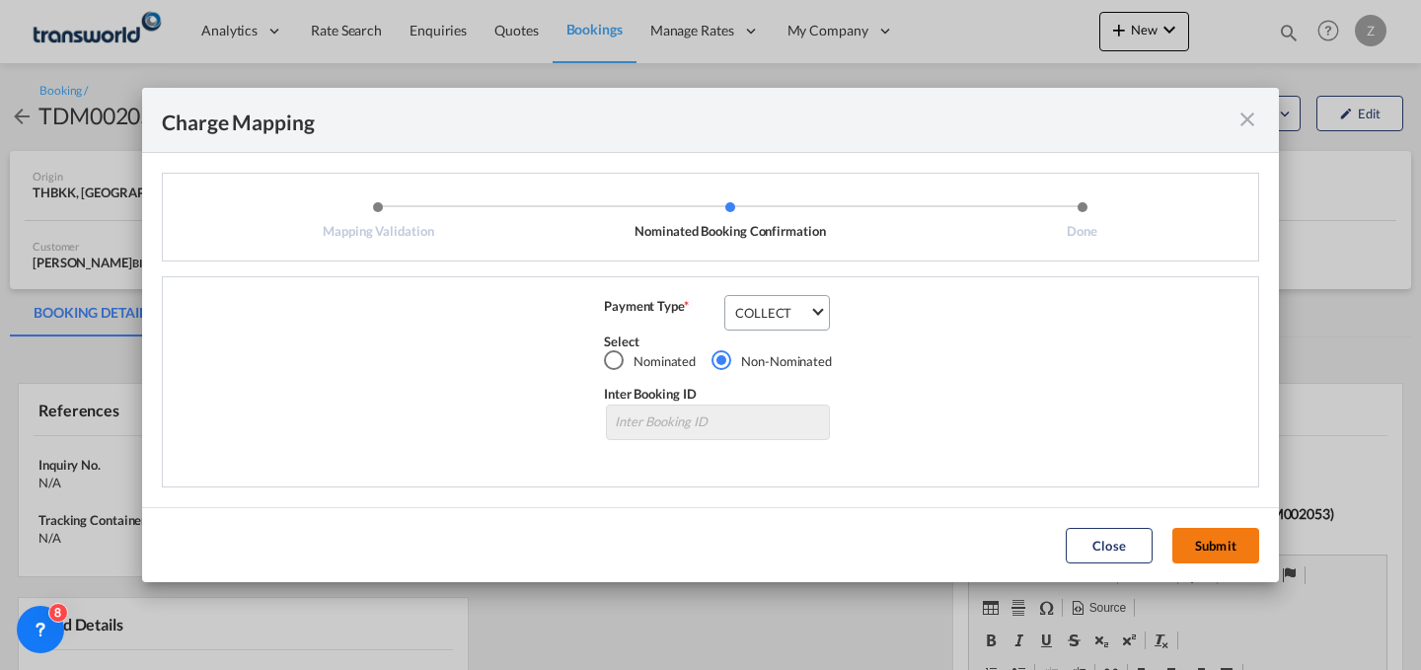
click at [1223, 542] on button "Submit" at bounding box center [1215, 546] width 87 height 36
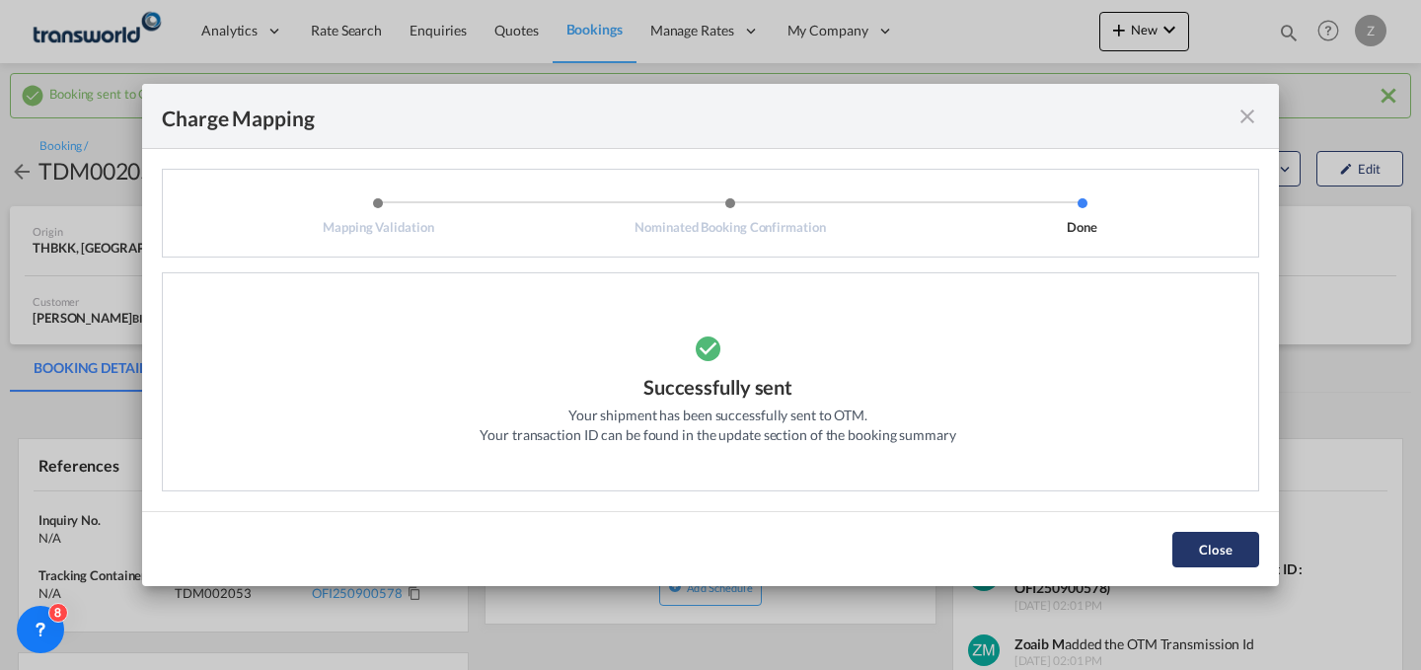
click at [1222, 542] on button "Close" at bounding box center [1215, 550] width 87 height 36
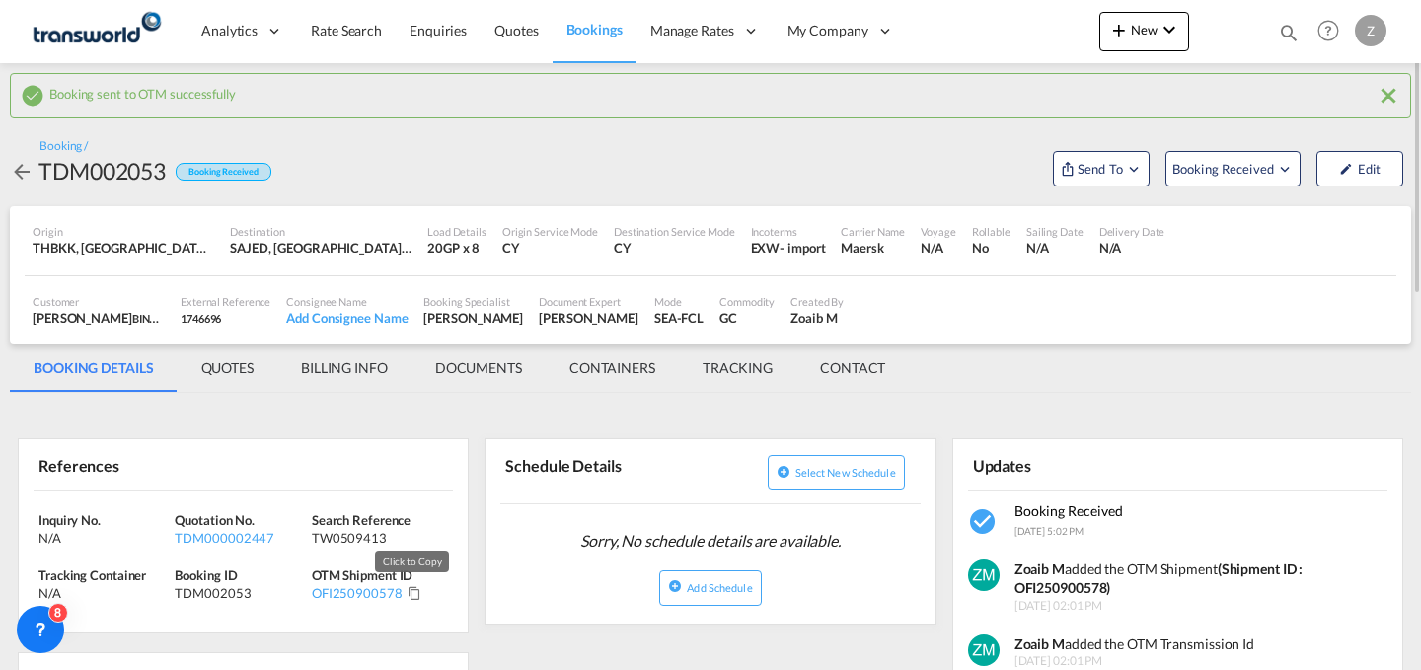
click at [408, 596] on md-icon "Click to Copy" at bounding box center [415, 593] width 14 height 14
click at [416, 595] on md-icon "Click to Copy" at bounding box center [415, 593] width 14 height 14
click at [1157, 32] on span "New" at bounding box center [1144, 30] width 74 height 16
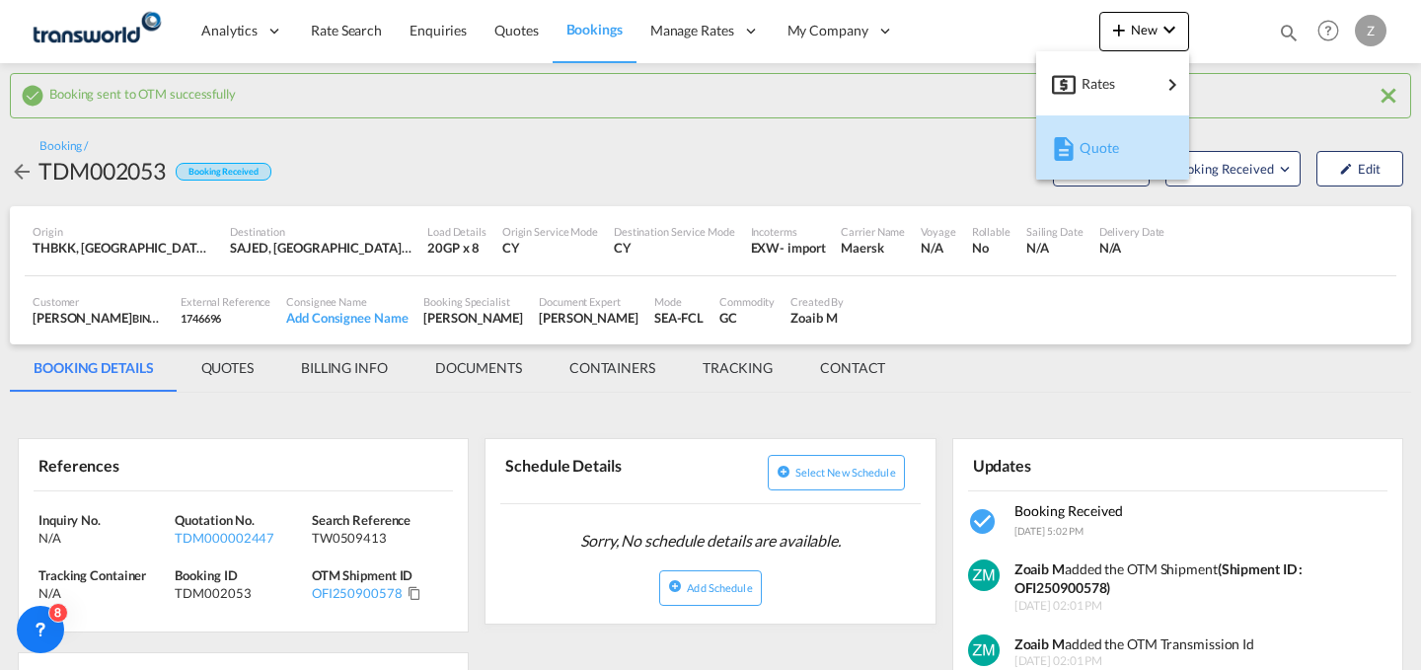
click at [1090, 138] on span "Quote" at bounding box center [1091, 147] width 22 height 39
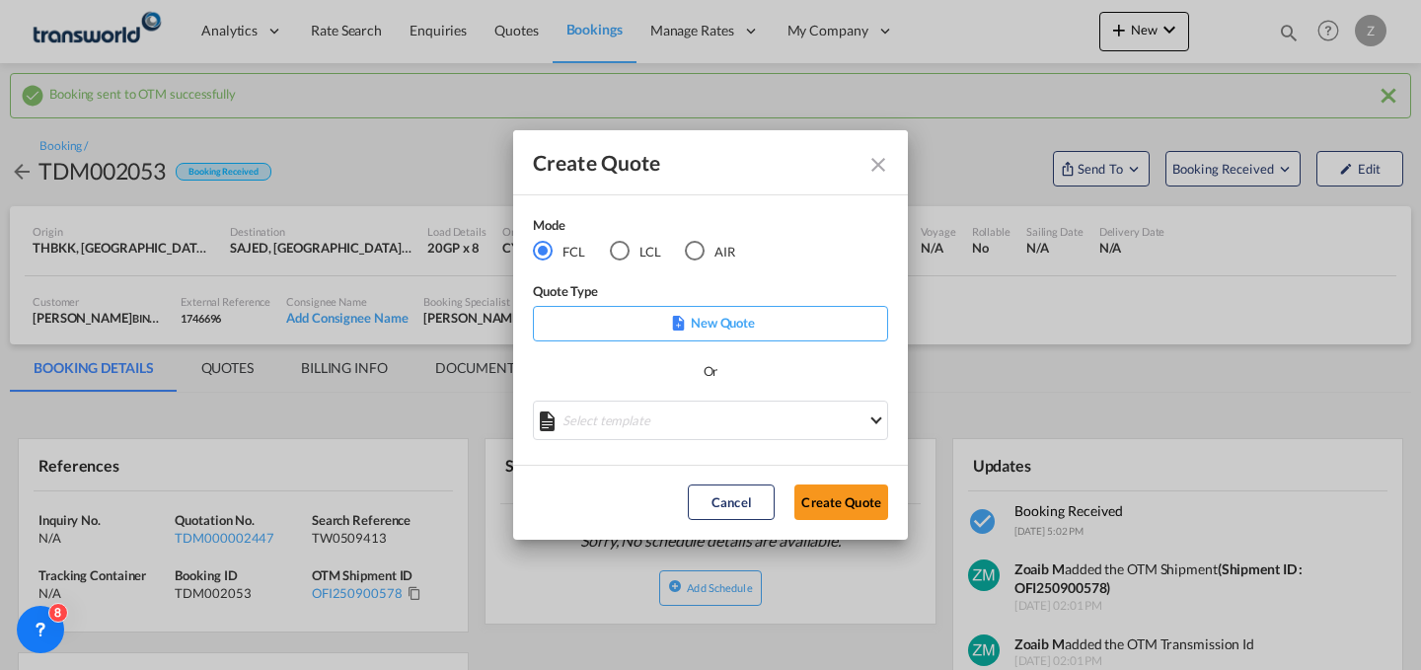
click at [732, 251] on md-radio-button "AIR" at bounding box center [710, 251] width 50 height 22
click at [868, 497] on button "Create Quote" at bounding box center [841, 503] width 94 height 36
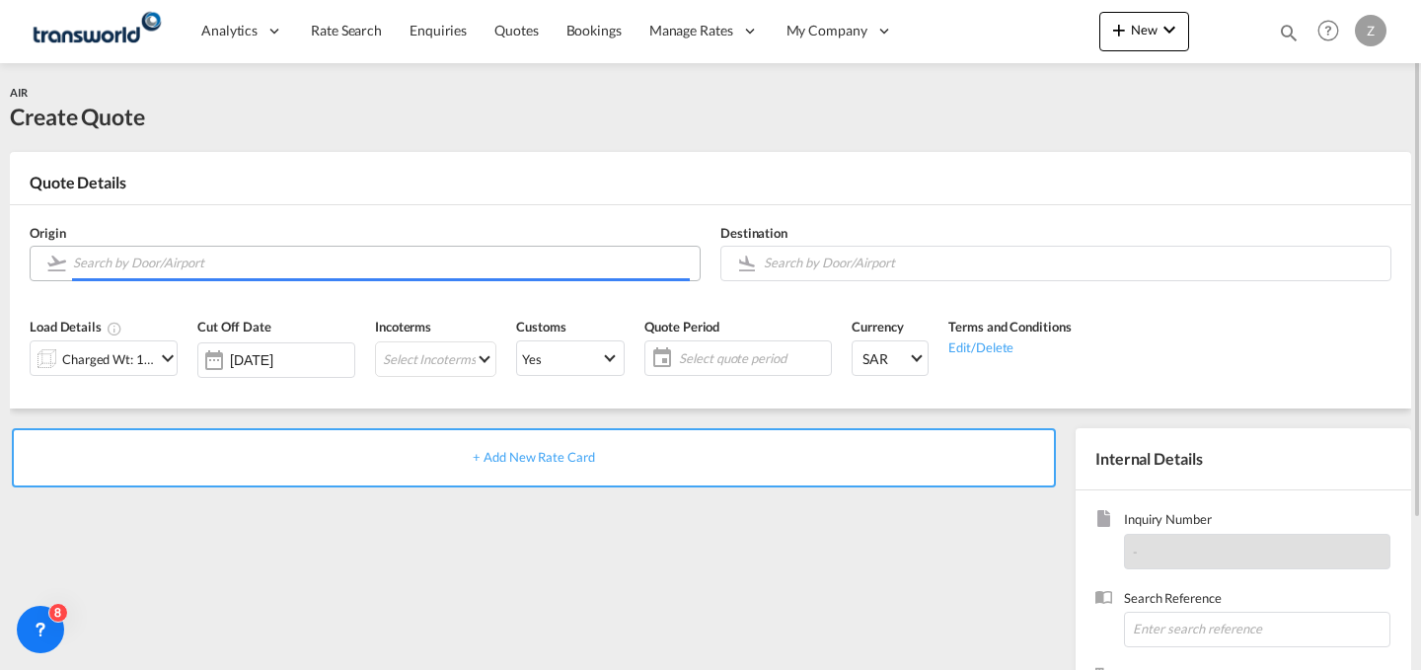
click at [493, 252] on input "Search by Door/Airport" at bounding box center [381, 263] width 617 height 35
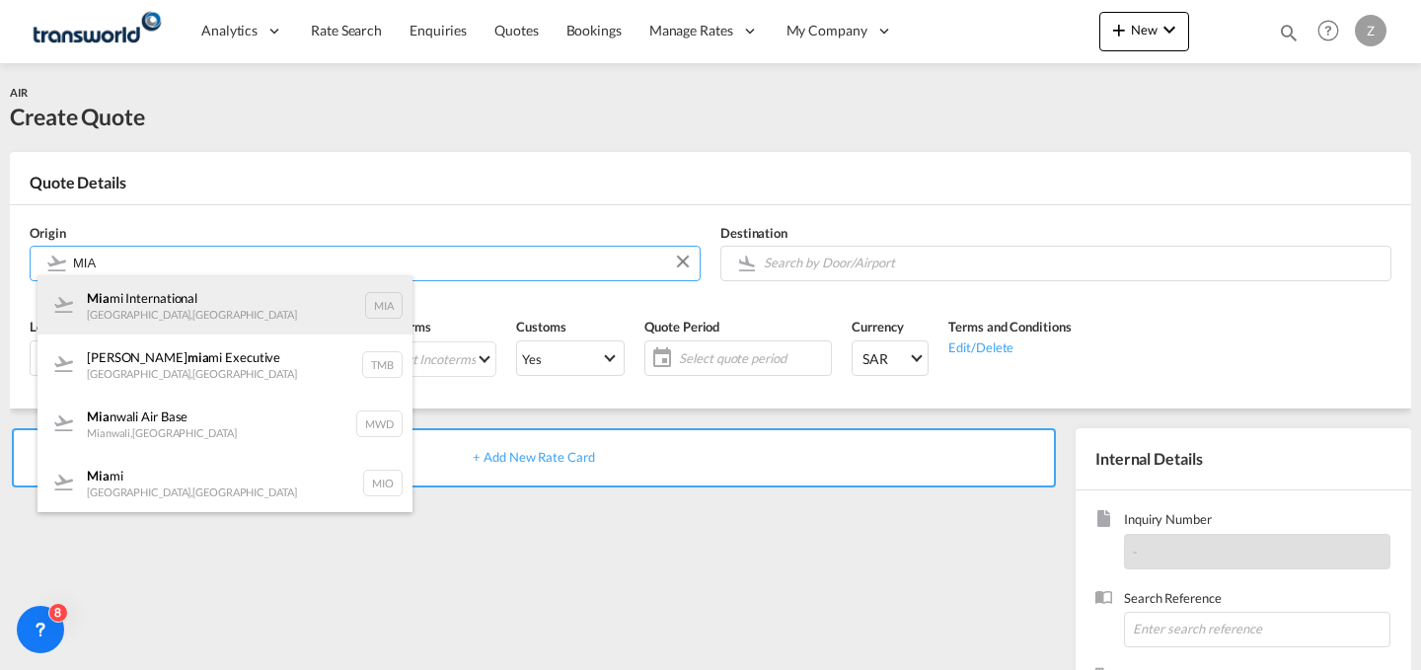
click at [289, 305] on div "Mia mi International [GEOGRAPHIC_DATA] , [GEOGRAPHIC_DATA] MIA" at bounding box center [225, 304] width 375 height 59
type input "Miami International, [GEOGRAPHIC_DATA], [GEOGRAPHIC_DATA]"
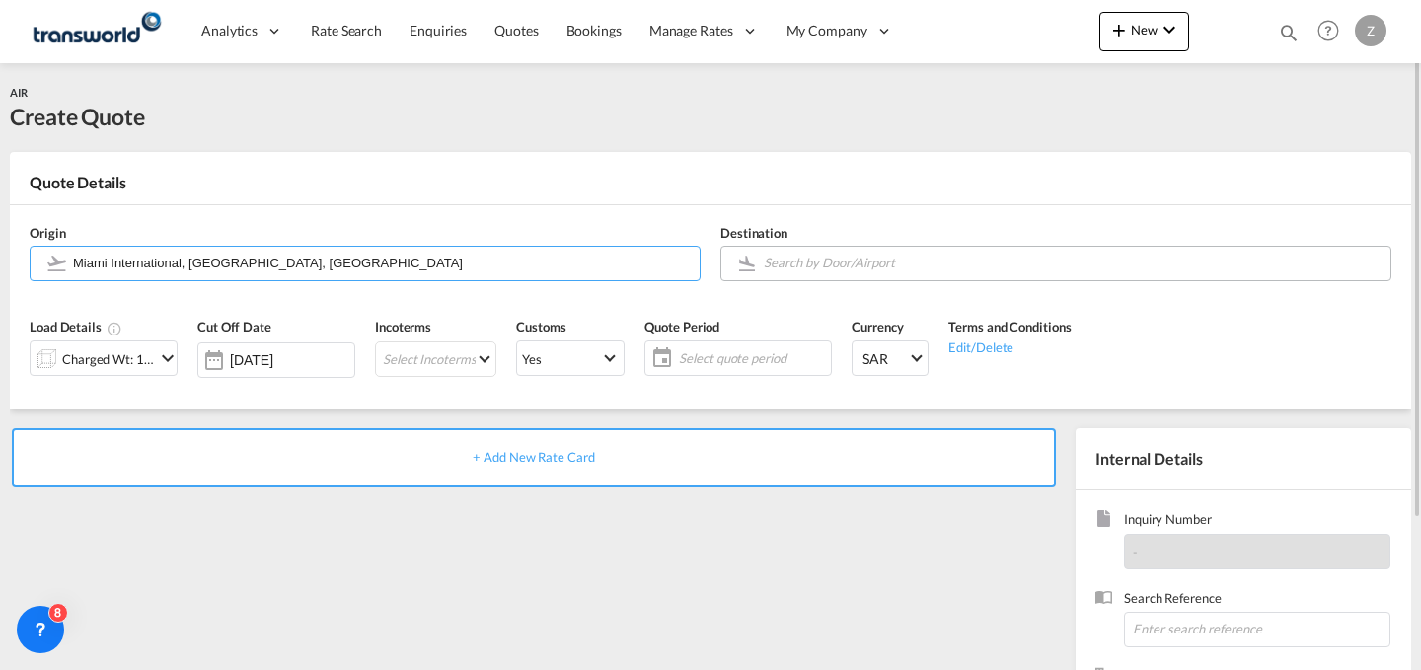
click at [834, 267] on input "Search by Door/Airport" at bounding box center [1072, 263] width 617 height 35
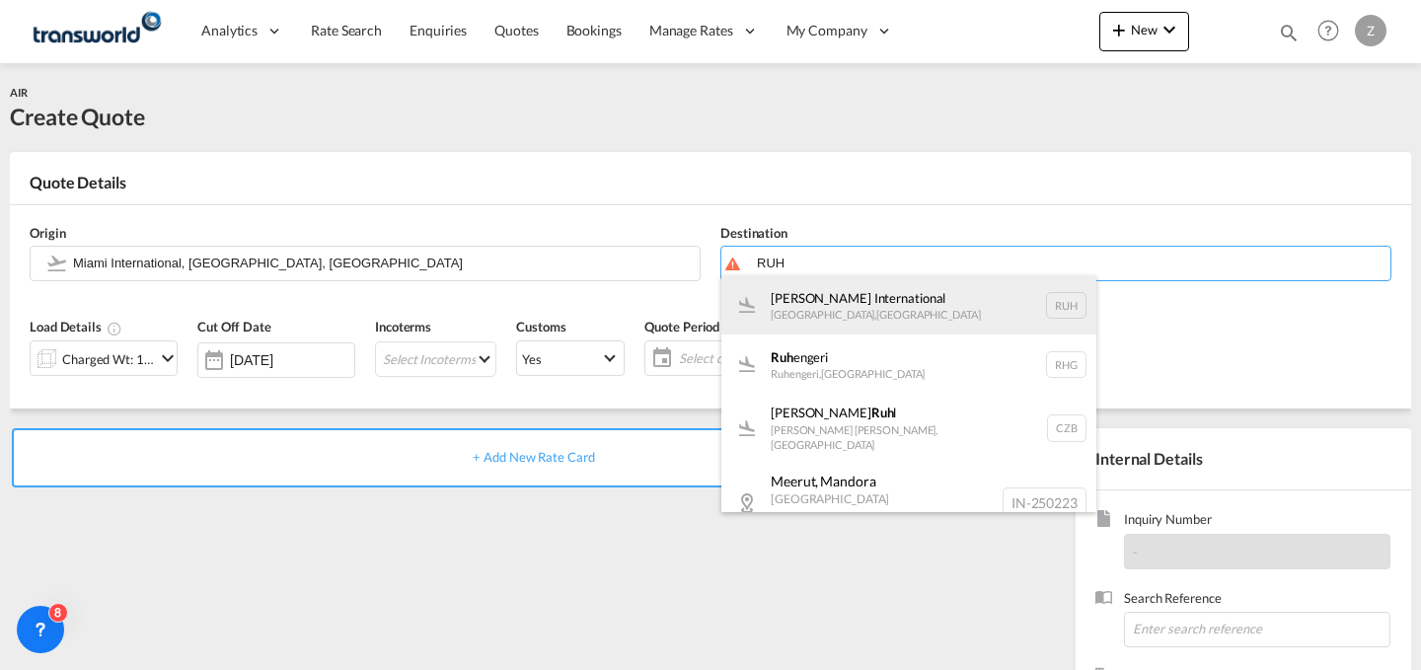
click at [816, 284] on div "[PERSON_NAME] International [GEOGRAPHIC_DATA] , [GEOGRAPHIC_DATA] RUH" at bounding box center [908, 304] width 375 height 59
type input "[PERSON_NAME] International, [GEOGRAPHIC_DATA], RUH"
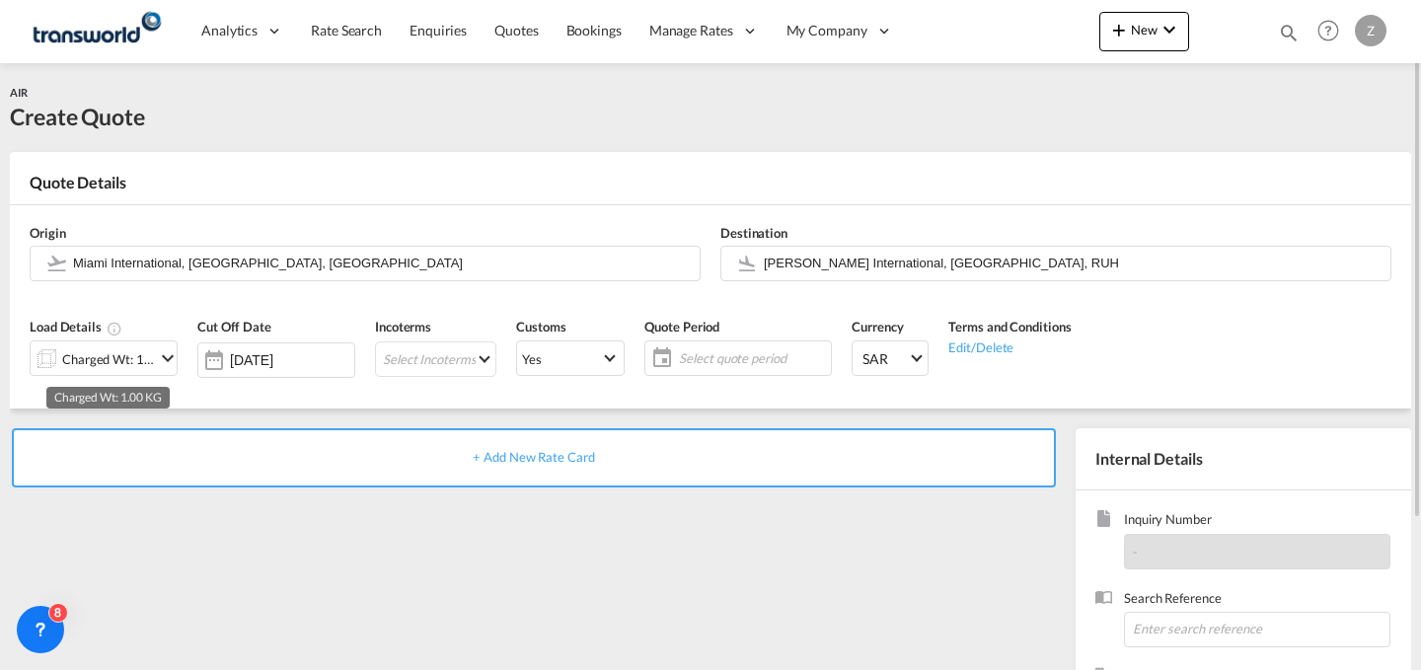
click at [154, 362] on div "Charged Wt: 1.00 KG" at bounding box center [108, 359] width 93 height 28
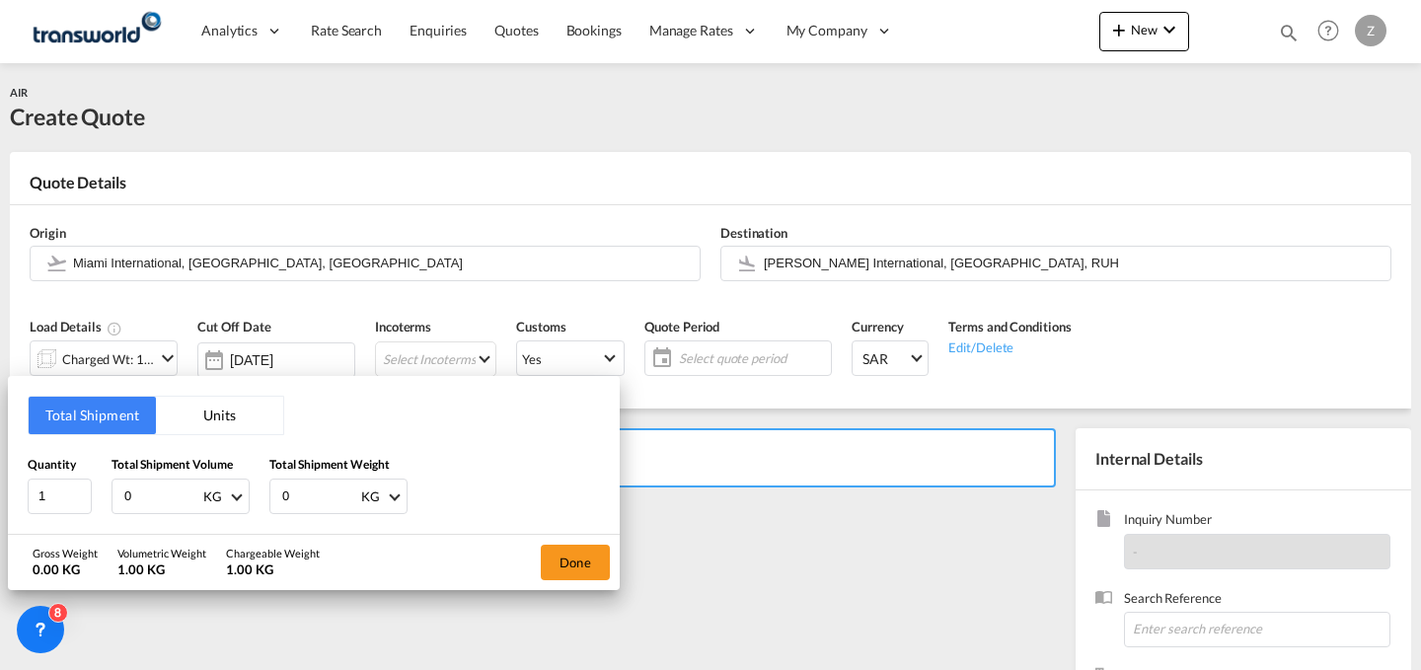
click at [318, 490] on input "0" at bounding box center [319, 497] width 79 height 34
type input "378"
click at [142, 486] on input "0" at bounding box center [161, 497] width 79 height 34
type input "378"
click at [571, 556] on button "Done" at bounding box center [575, 563] width 69 height 36
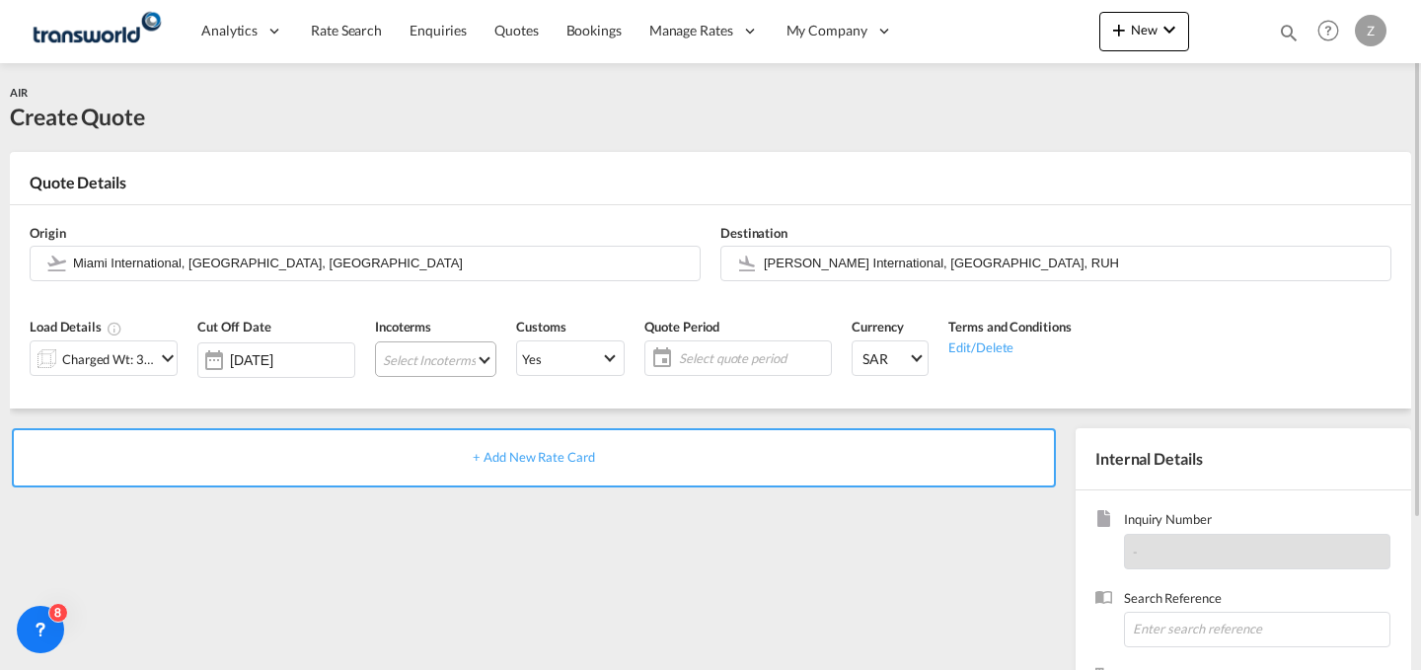
click at [474, 362] on md-select "Select Incoterms EXW - import Ex Works EXW - export Ex Works DPU - import Deliv…" at bounding box center [435, 359] width 121 height 36
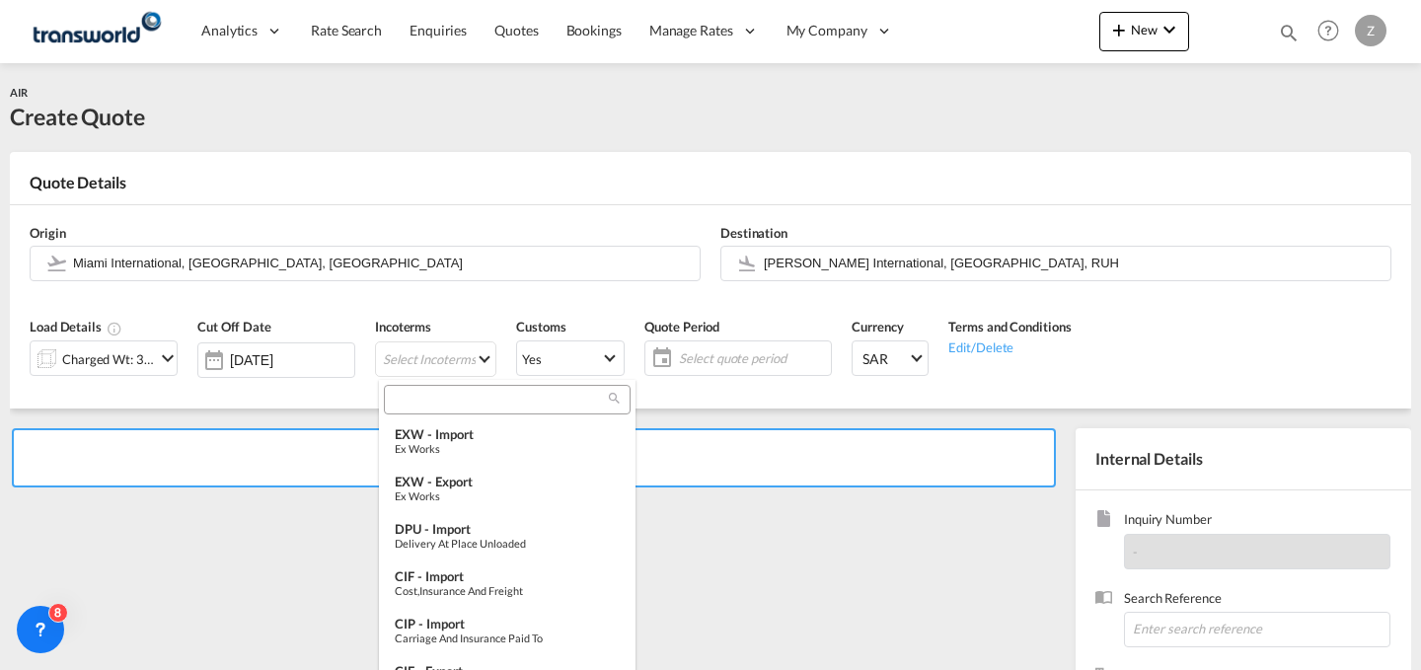
click at [476, 394] on input "search" at bounding box center [499, 400] width 219 height 18
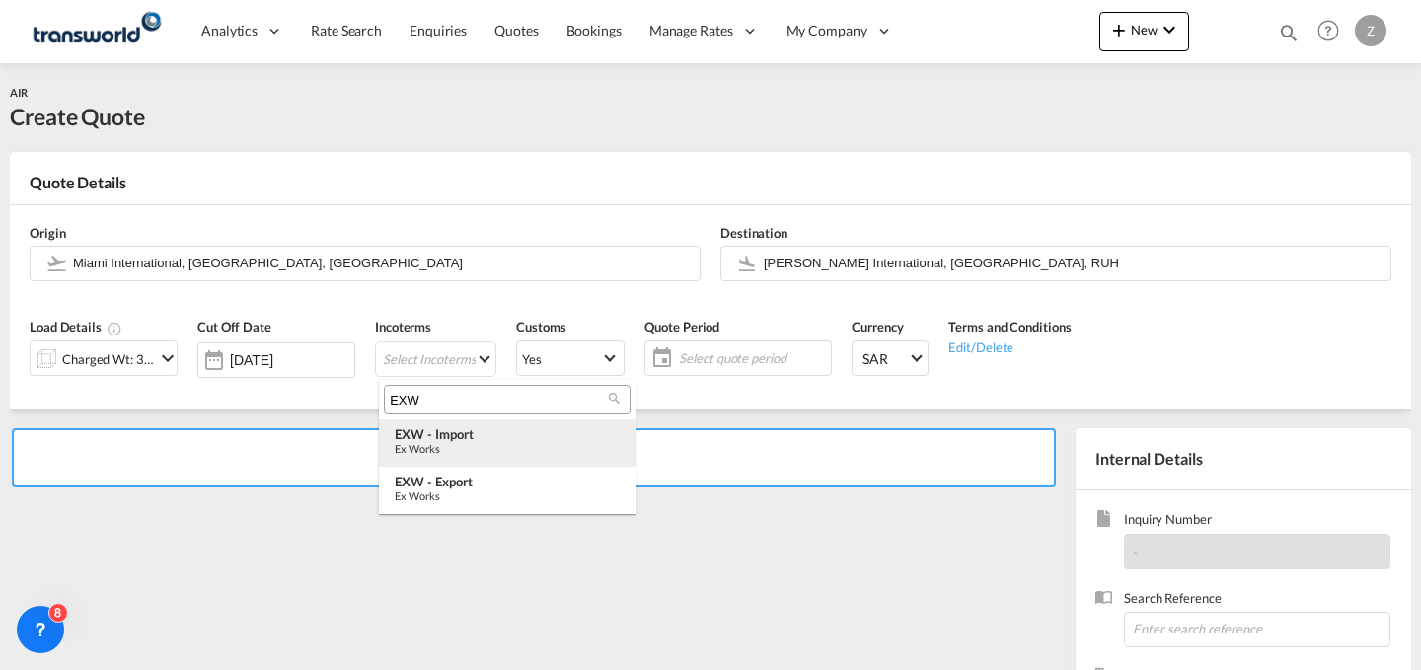
type input "EXW"
click at [481, 439] on div "EXW - import" at bounding box center [507, 434] width 225 height 16
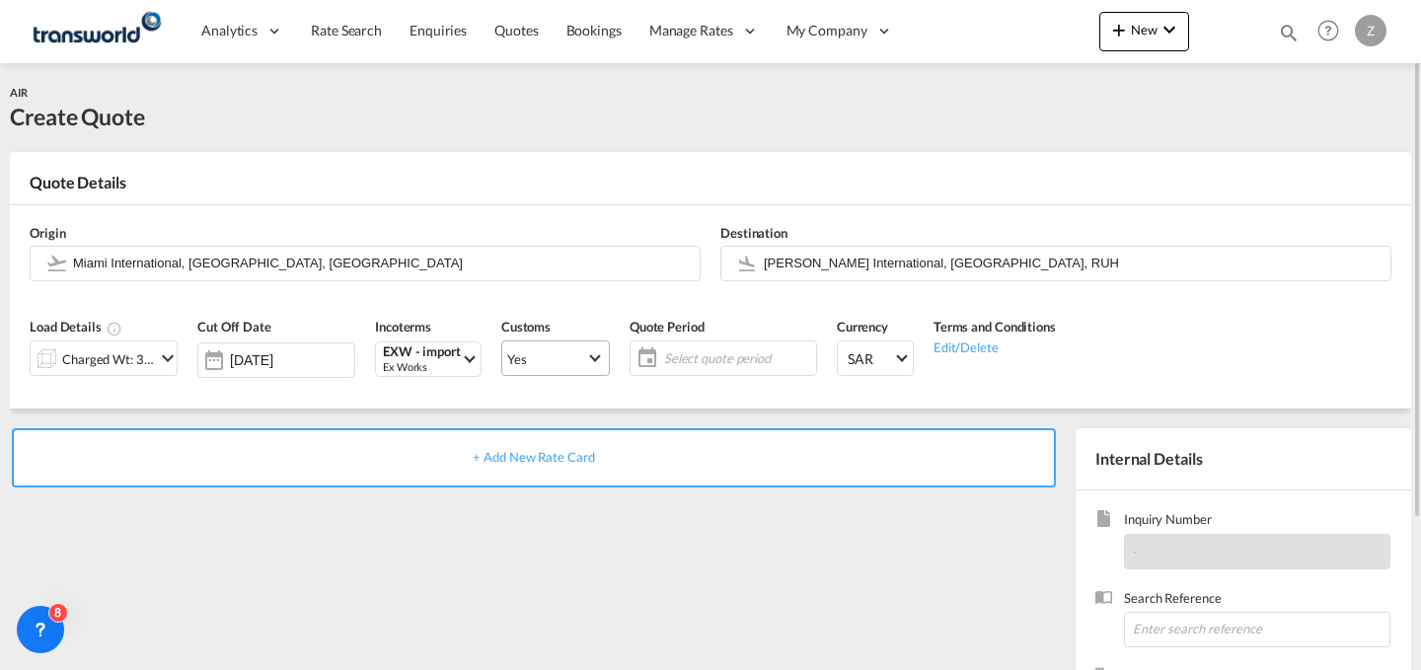
click at [582, 359] on span "Yes" at bounding box center [546, 359] width 79 height 18
click at [602, 427] on md-option "No" at bounding box center [558, 405] width 138 height 47
click at [581, 361] on span "Yes" at bounding box center [546, 359] width 79 height 18
click at [572, 398] on md-option "No" at bounding box center [558, 405] width 138 height 47
click at [709, 357] on span "Select quote period" at bounding box center [737, 358] width 147 height 18
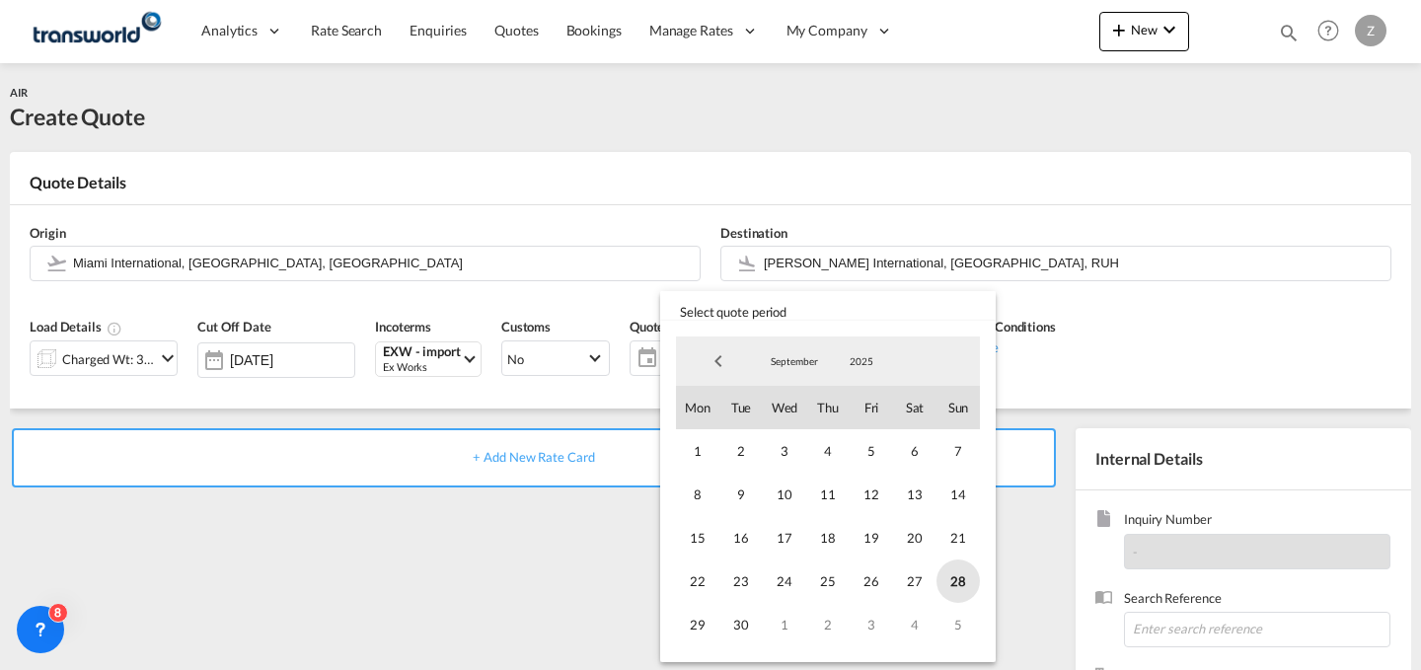
click at [953, 571] on span "28" at bounding box center [958, 581] width 43 height 43
click at [744, 617] on span "30" at bounding box center [740, 624] width 43 height 43
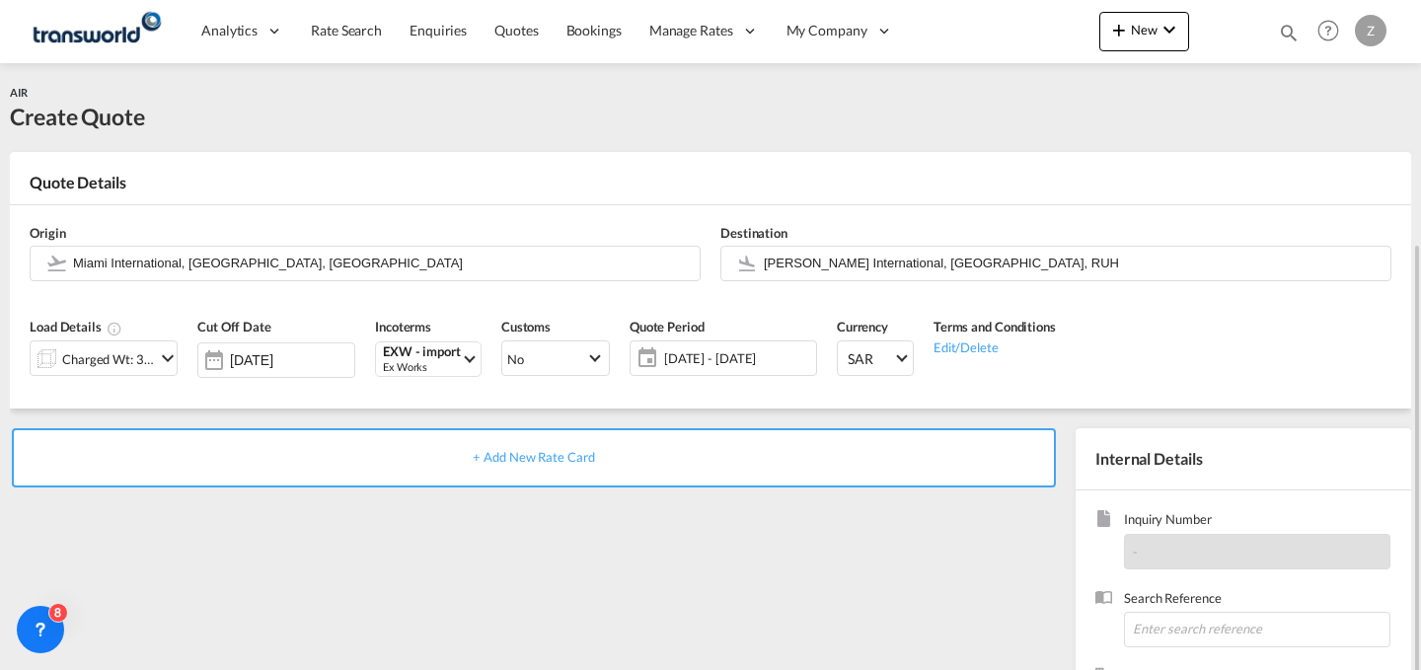
scroll to position [146, 0]
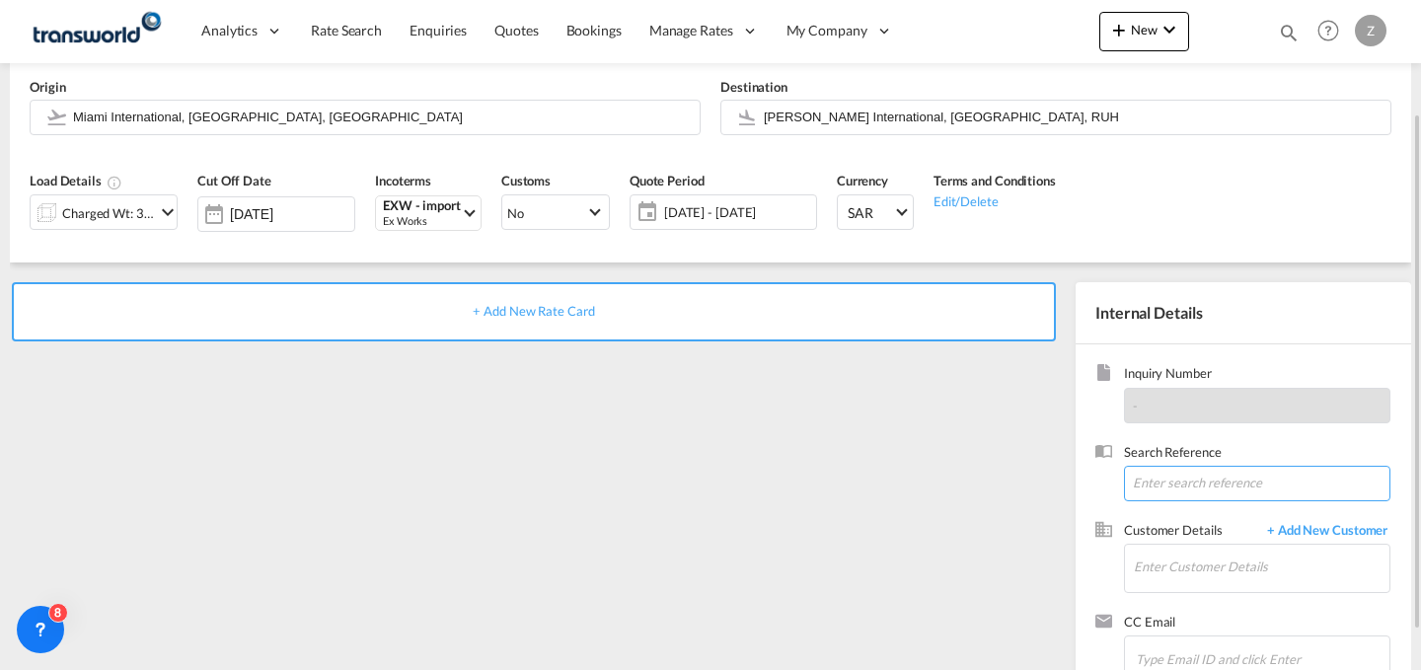
paste input "TW2509671"
click at [1243, 482] on input "TW2509671" at bounding box center [1257, 484] width 266 height 36
type input "TW2509671"
click at [1199, 568] on input "Enter Customer Details" at bounding box center [1262, 567] width 256 height 44
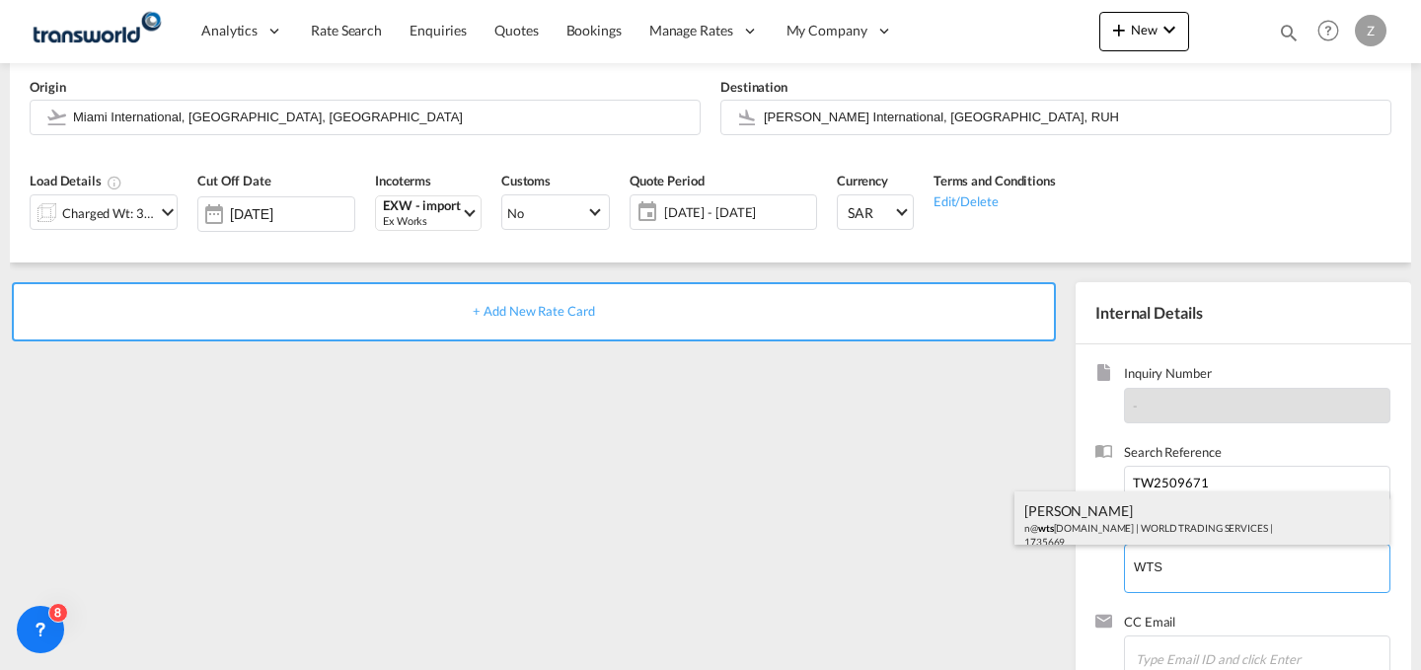
click at [1145, 534] on div "[PERSON_NAME] n@ wts [DOMAIN_NAME] | WORLD TRADING SERVICES | 1735669" at bounding box center [1201, 524] width 375 height 67
type input "WORLD TRADING SERVICES, [PERSON_NAME], n@[DOMAIN_NAME]"
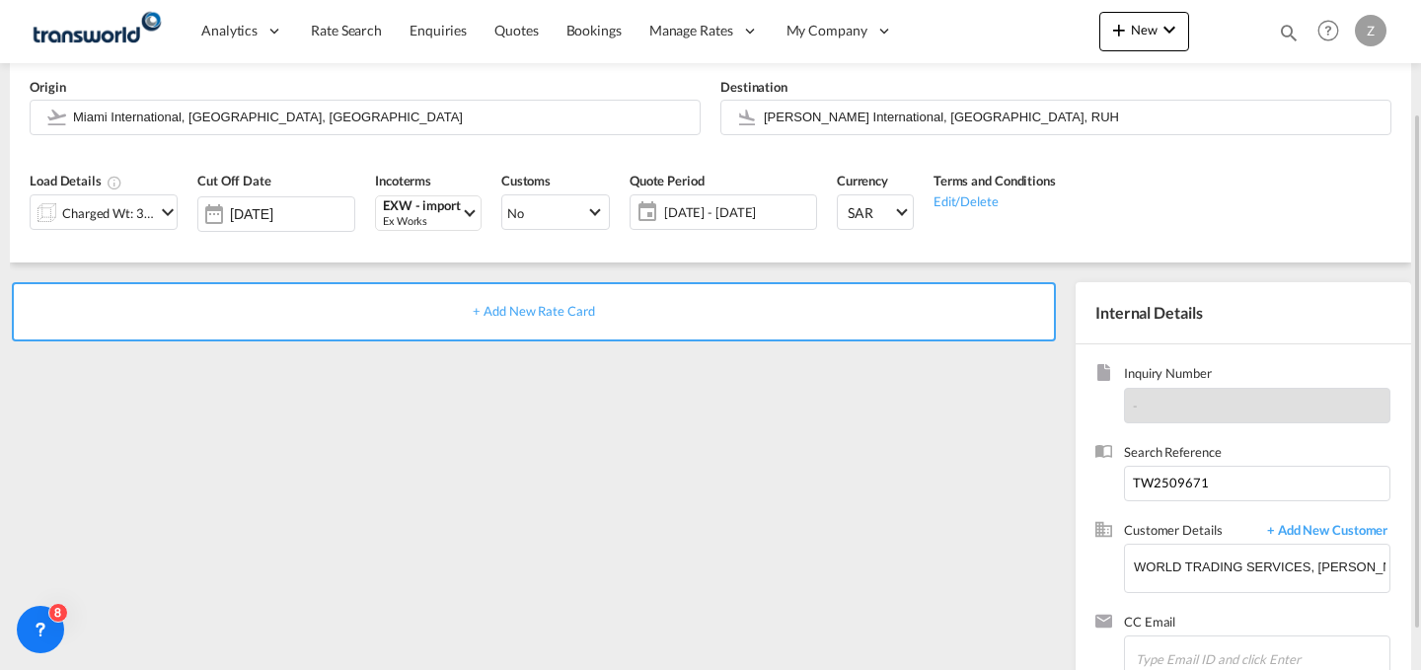
click at [710, 310] on div "+ Add New Rate Card" at bounding box center [534, 311] width 1044 height 59
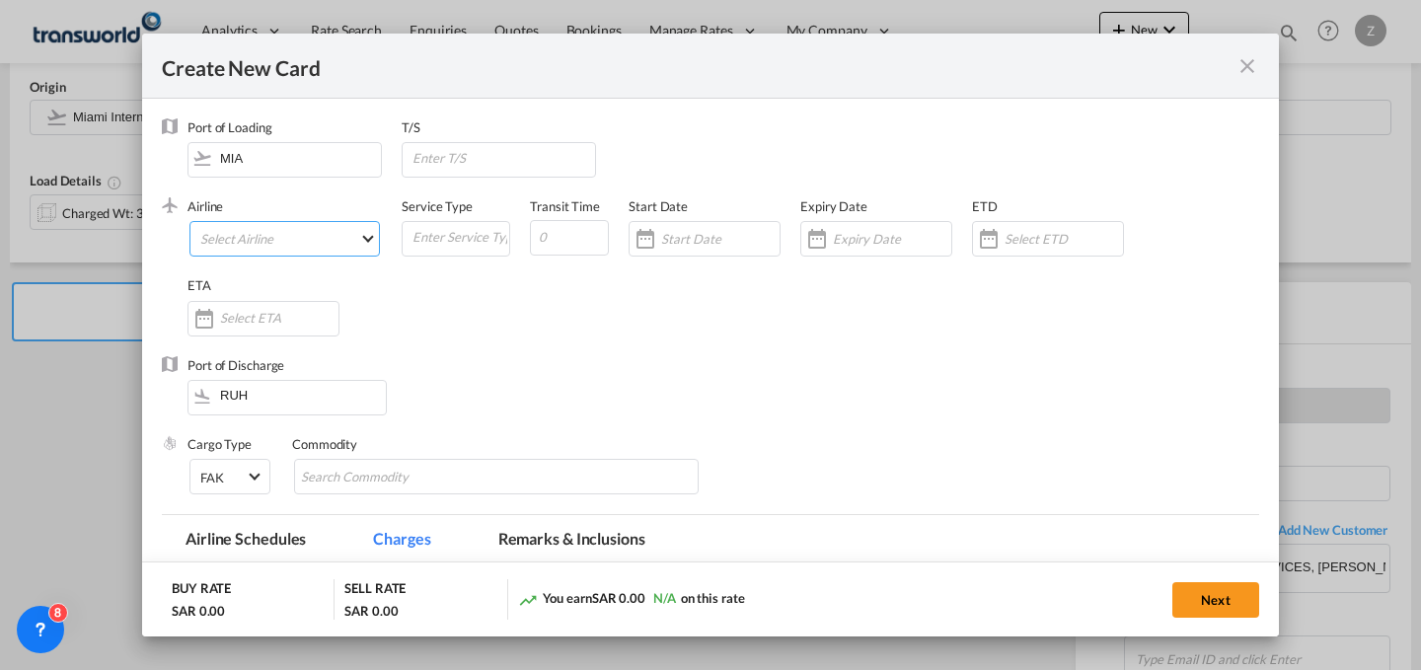
click at [332, 237] on md-select "Select Airline AIR EXPRESS S.A. (1166- / -) CMA CGM Air Cargo (1140-2C / -) DDW…" at bounding box center [284, 239] width 190 height 36
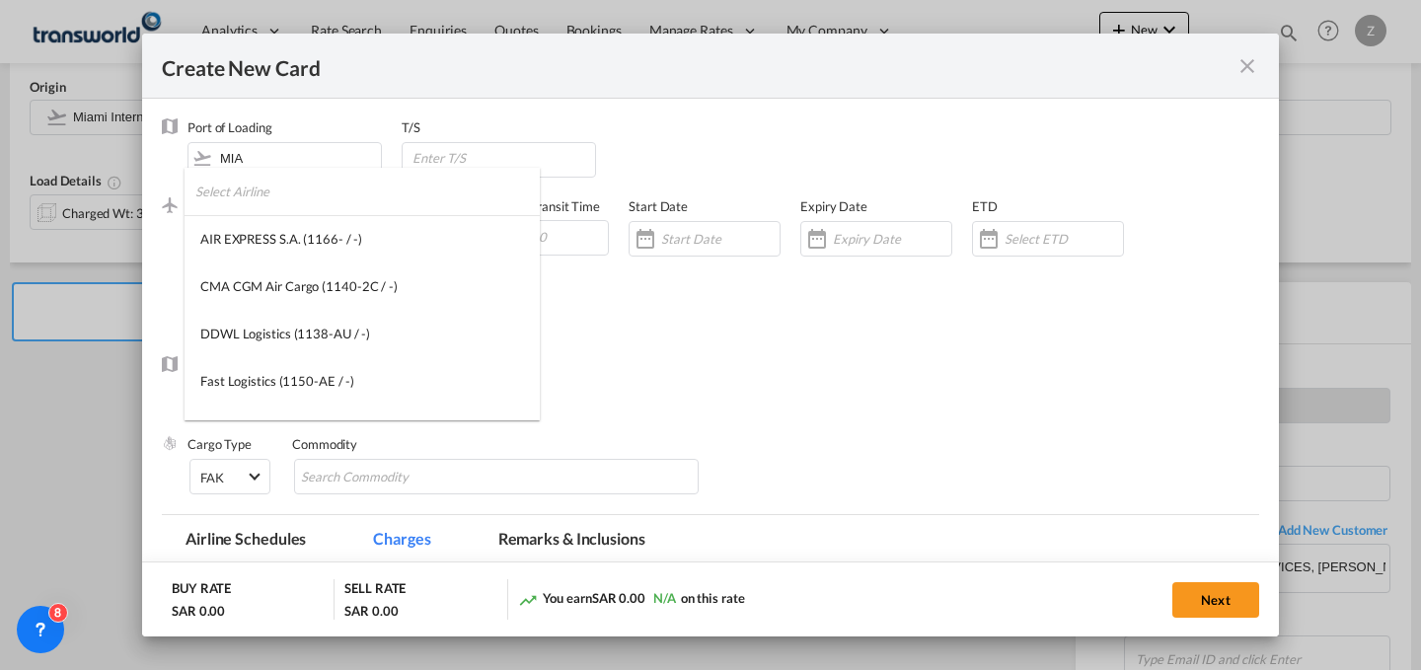
click at [353, 199] on input "search" at bounding box center [367, 191] width 344 height 47
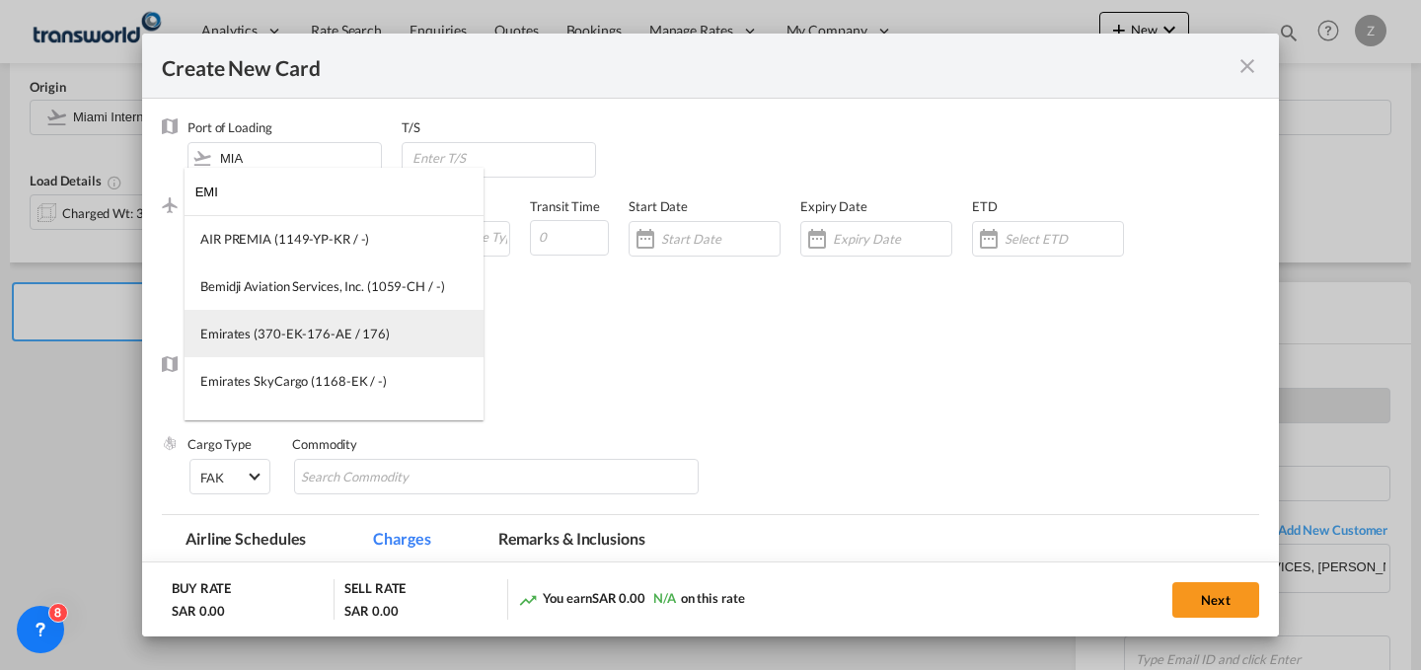
type input "EMI"
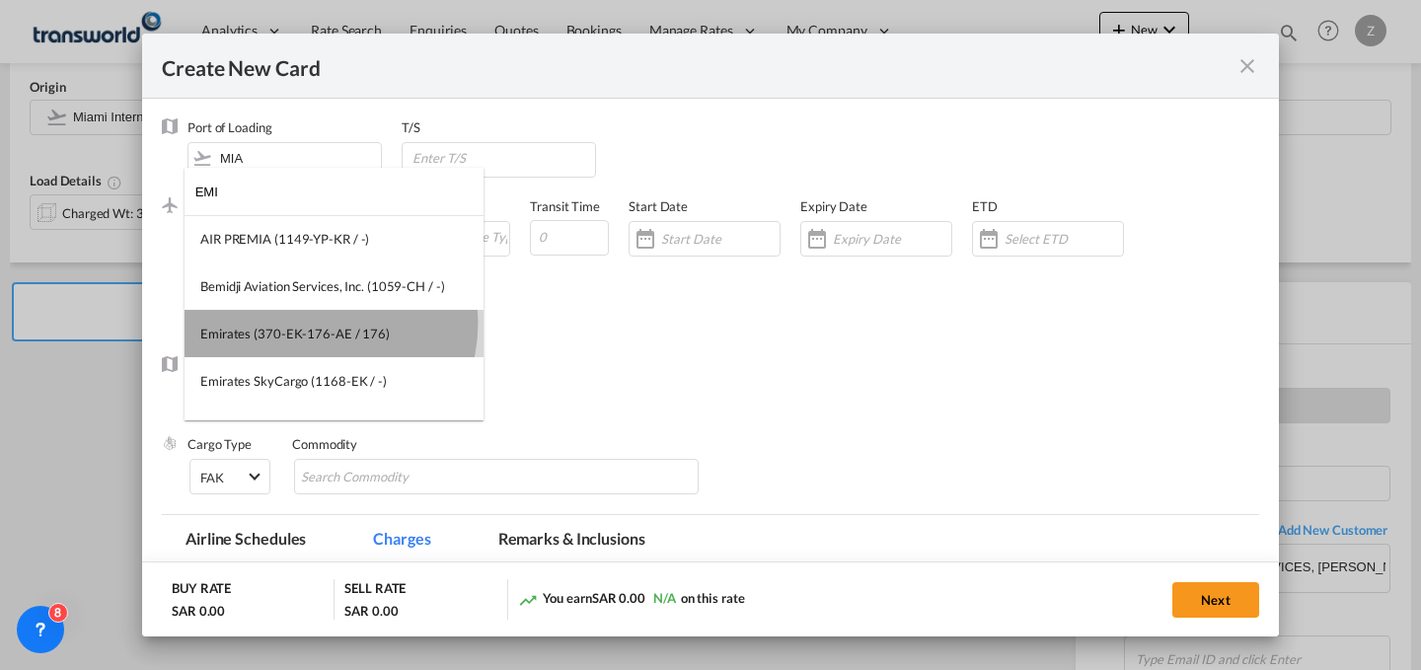
click at [317, 323] on md-option "Emirates (370-EK-176-AE / 176)" at bounding box center [334, 333] width 299 height 47
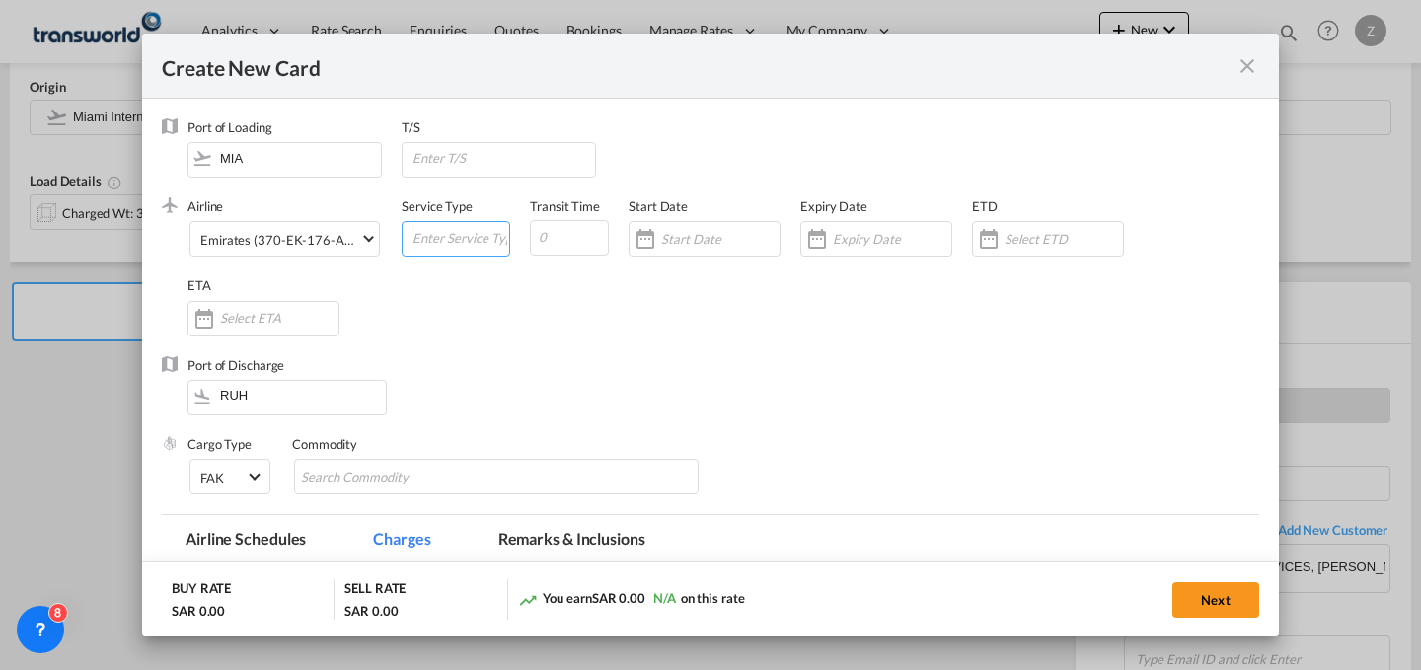
click at [440, 227] on input "Create New Card ..." at bounding box center [460, 237] width 99 height 30
type input "AIR"
type input "7"
click at [702, 242] on input "Create New Card ..." at bounding box center [720, 239] width 118 height 16
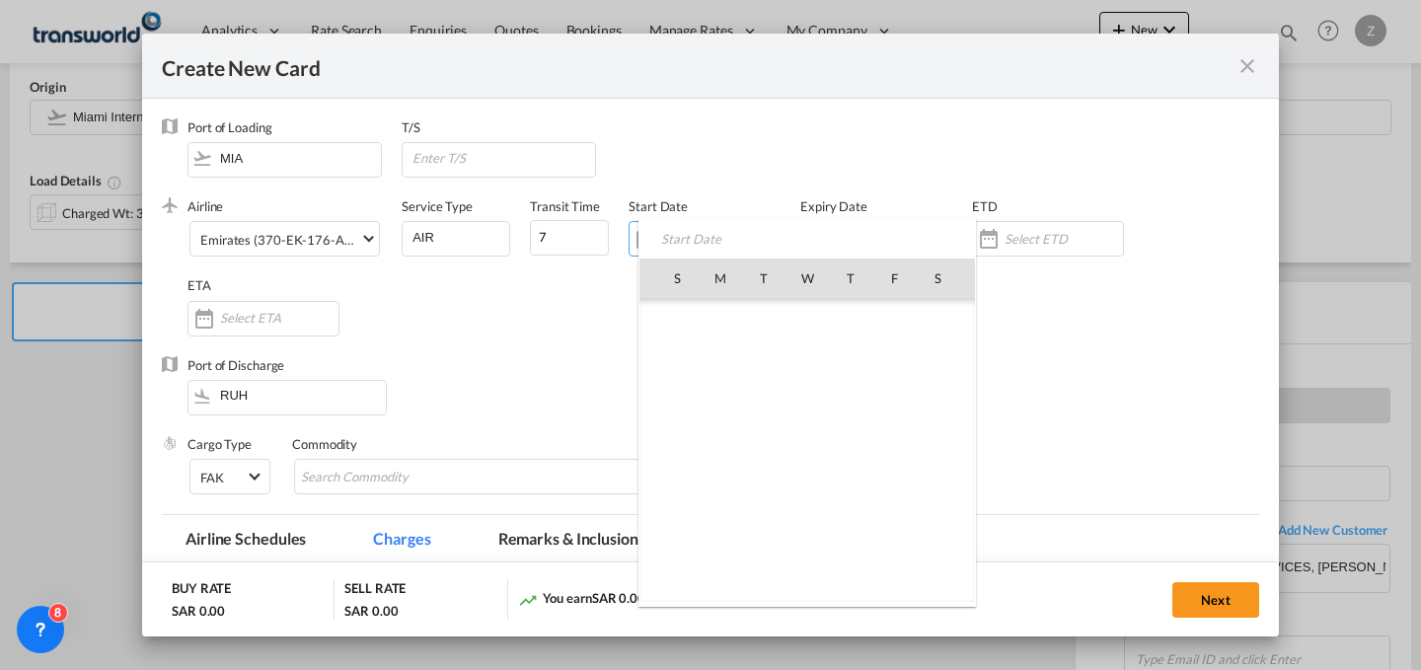
scroll to position [457131, 0]
click at [664, 532] on span "28" at bounding box center [676, 537] width 41 height 41
type input "[DATE]"
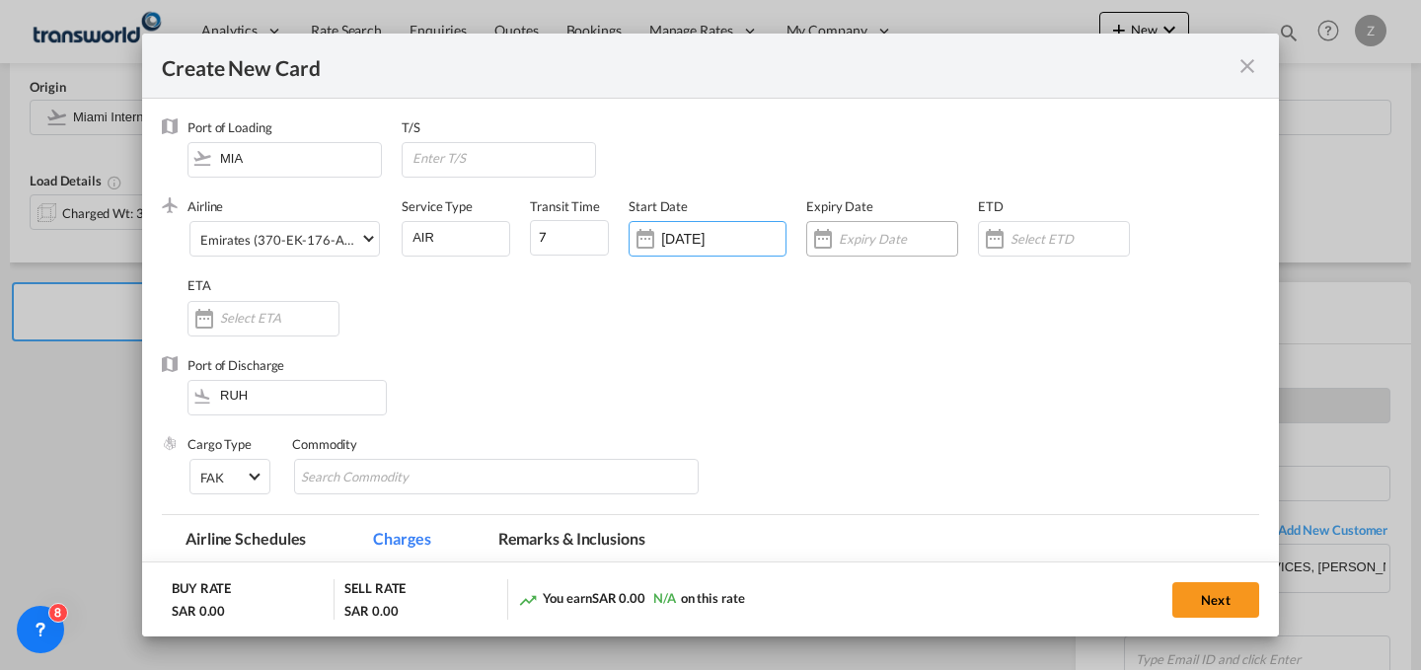
click at [888, 237] on input "Create New Card ..." at bounding box center [898, 239] width 118 height 16
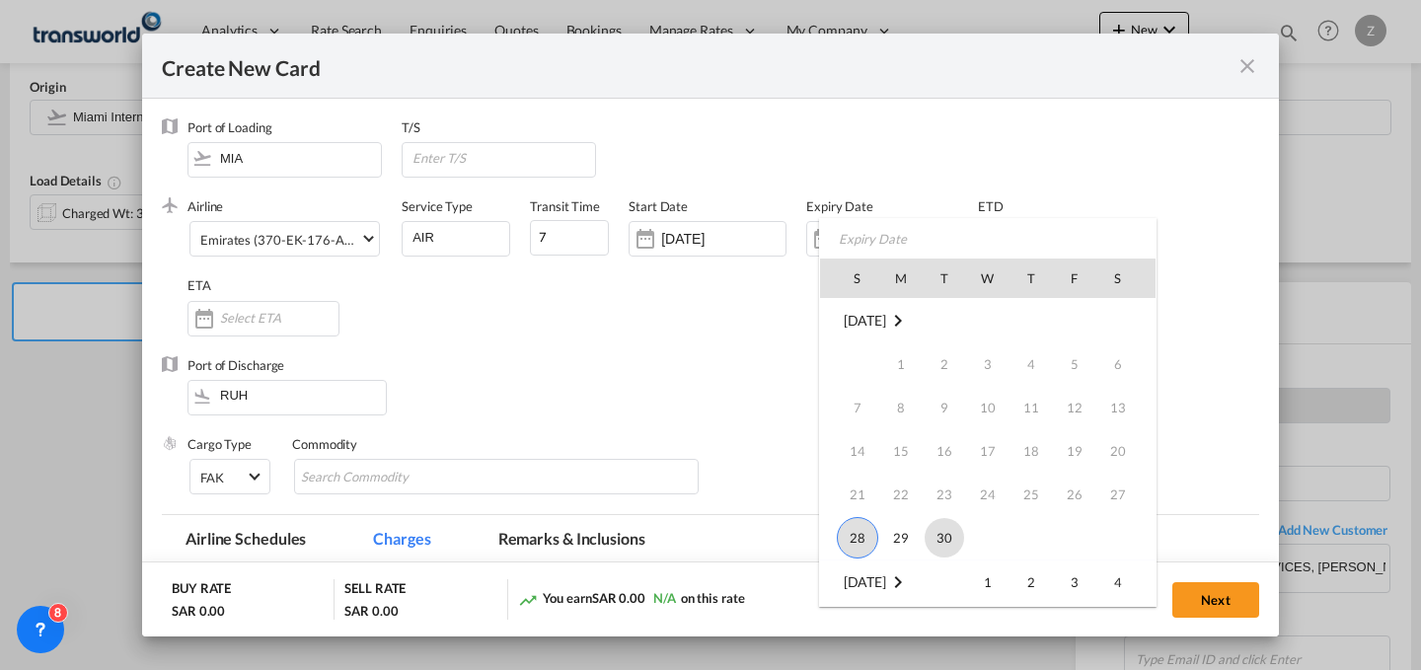
click at [940, 529] on span "30" at bounding box center [944, 537] width 39 height 39
type input "[DATE]"
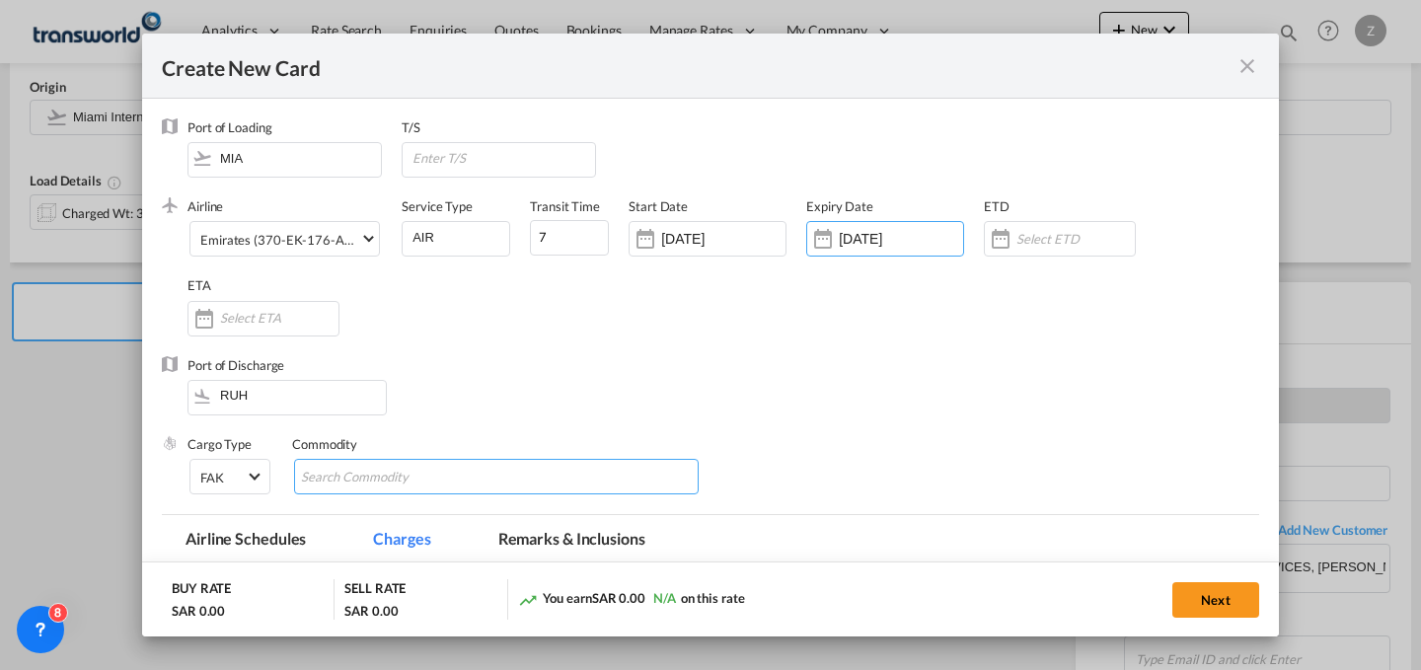
click at [421, 477] on input "Search Commodity" at bounding box center [391, 478] width 181 height 32
type input "GC"
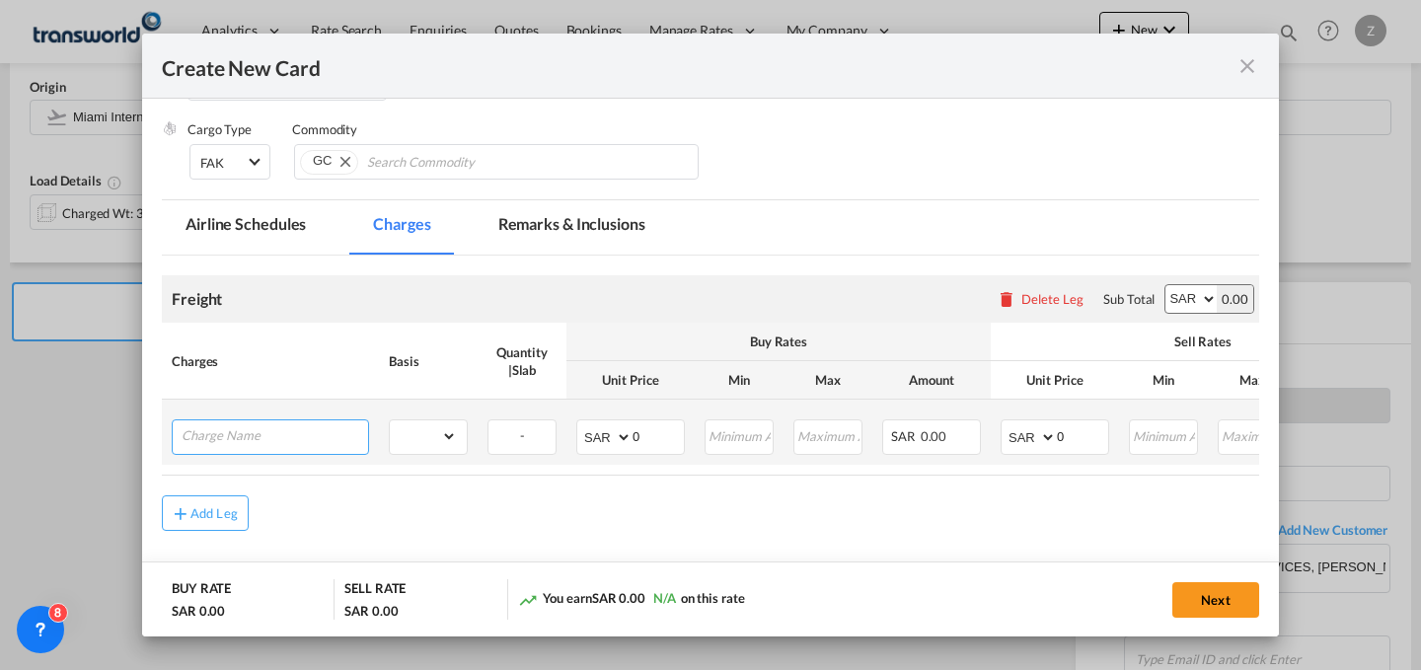
click at [335, 436] on input "Charge Name" at bounding box center [275, 435] width 187 height 30
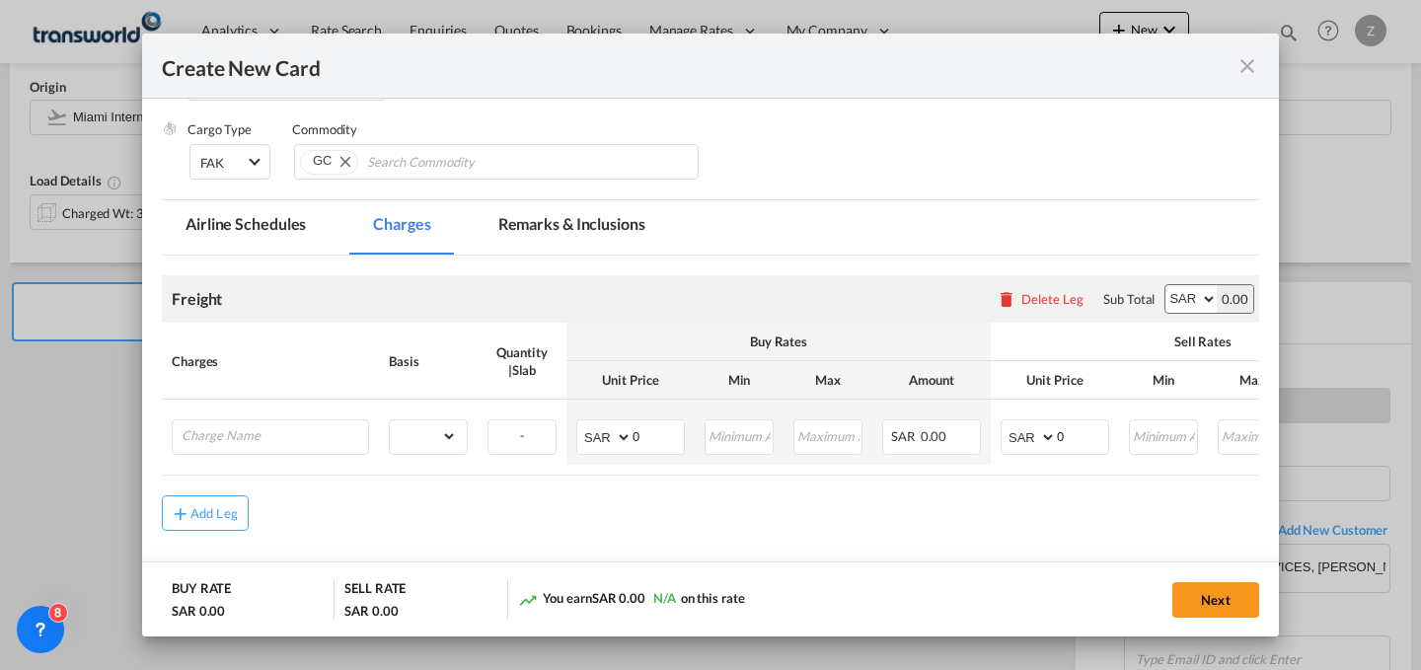
click at [1179, 297] on select "AED AFN ALL AMD ANG AOA ARS AUD AWG AZN BAM BBD BDT BGN BHD BIF BMD BND BOB BRL…" at bounding box center [1190, 299] width 51 height 28
select select "string:USD"
click at [1165, 285] on select "AED AFN ALL AMD ANG AOA ARS AUD AWG AZN BAM BBD BDT BGN BHD BIF BMD BND BOB BRL…" at bounding box center [1190, 299] width 51 height 28
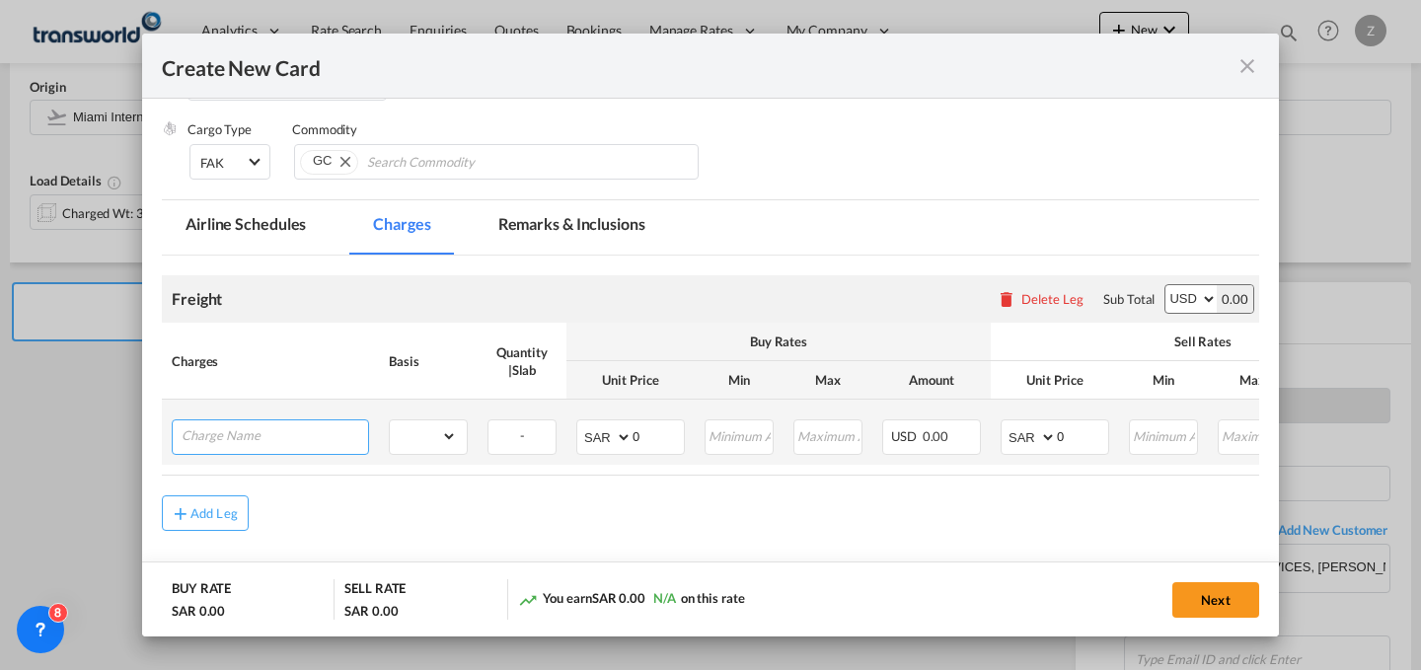
click at [308, 443] on input "Charge Name" at bounding box center [275, 435] width 187 height 30
type input "E"
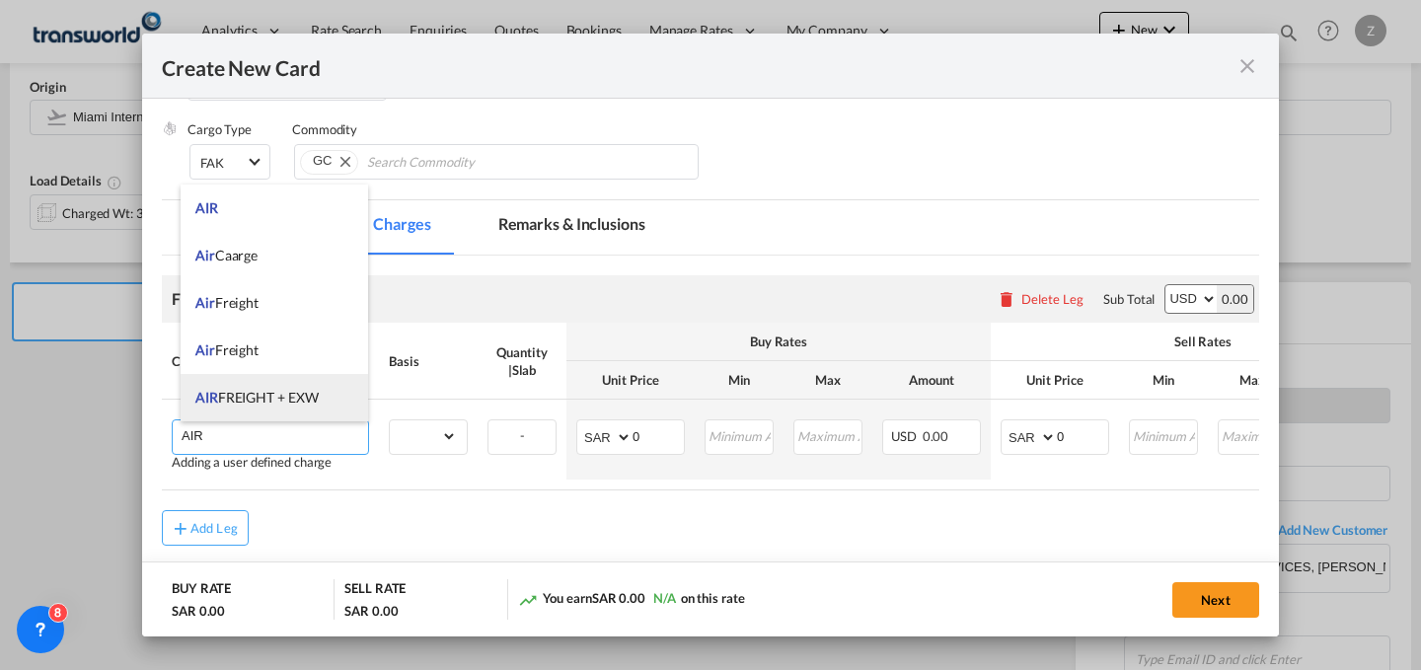
click at [314, 407] on li "AIR FREIGHT + EXW" at bounding box center [275, 397] width 188 height 47
type input "AIR FREIGHT + EXW"
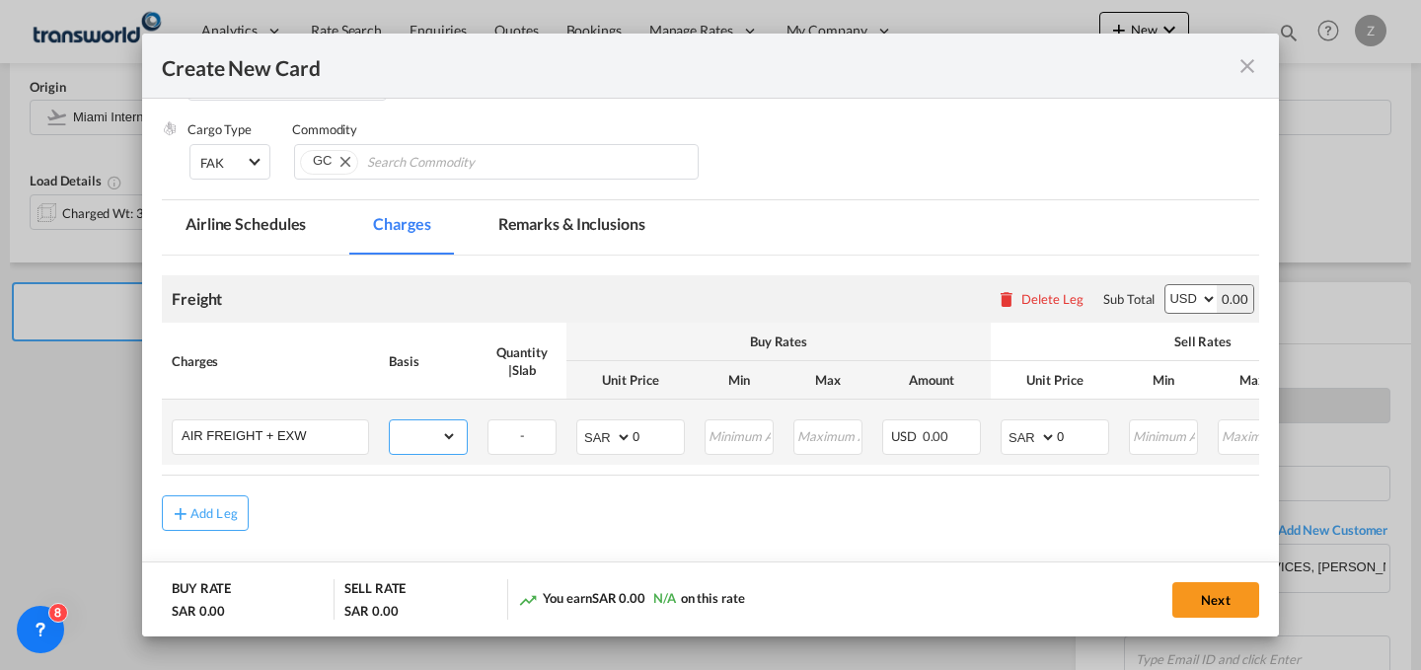
click at [439, 434] on select "gross_weight volumetric_weight per_shipment per_bl per_km % on air freight per_…" at bounding box center [423, 436] width 67 height 32
select select "per_shipment"
click at [390, 420] on select "gross_weight volumetric_weight per_shipment per_bl per_km % on air freight per_…" at bounding box center [423, 436] width 67 height 32
click at [597, 437] on select "AED AFN ALL AMD ANG AOA ARS AUD AWG AZN BAM BBD BDT BGN BHD BIF BMD BND BOB BRL…" at bounding box center [605, 437] width 51 height 28
select select "string:USD"
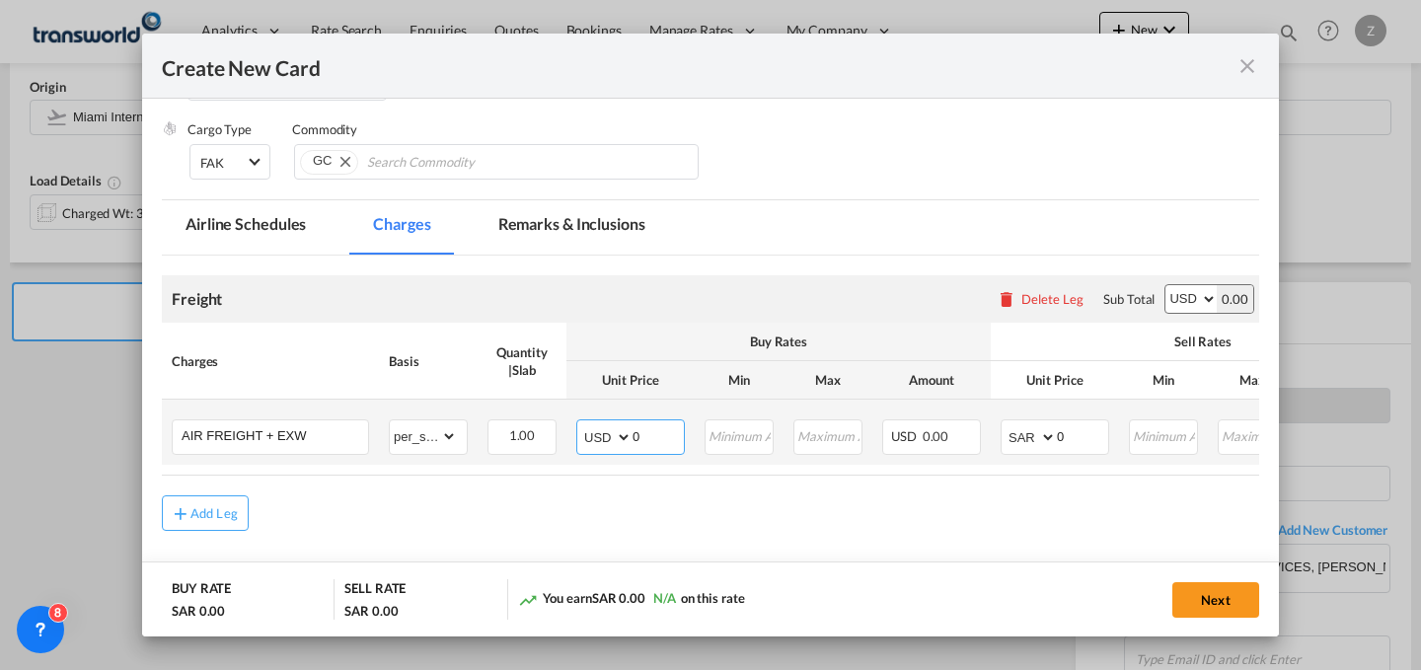
click at [580, 423] on select "AED AFN ALL AMD ANG AOA ARS AUD AWG AZN BAM BBD BDT BGN BHD BIF BMD BND BOB BRL…" at bounding box center [605, 437] width 51 height 28
click at [1035, 440] on select "AED AFN ALL AMD ANG AOA ARS AUD AWG AZN BAM BBD BDT BGN BHD BIF BMD BND BOB BRL…" at bounding box center [1030, 437] width 51 height 28
select select "string:USD"
click at [1005, 423] on select "AED AFN ALL AMD ANG AOA ARS AUD AWG AZN BAM BBD BDT BGN BHD BIF BMD BND BOB BRL…" at bounding box center [1030, 437] width 51 height 28
click at [1071, 439] on input "0" at bounding box center [1082, 435] width 51 height 30
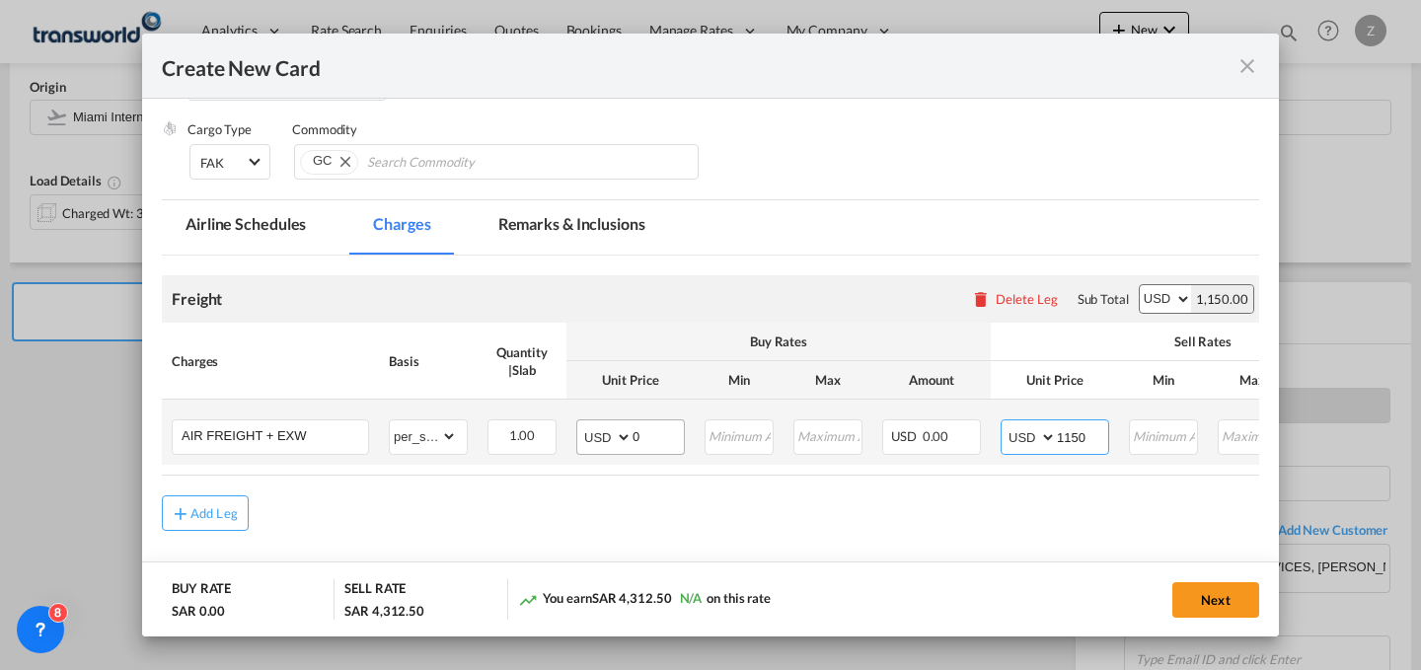
type input "1150"
click at [640, 428] on input "0" at bounding box center [658, 435] width 51 height 30
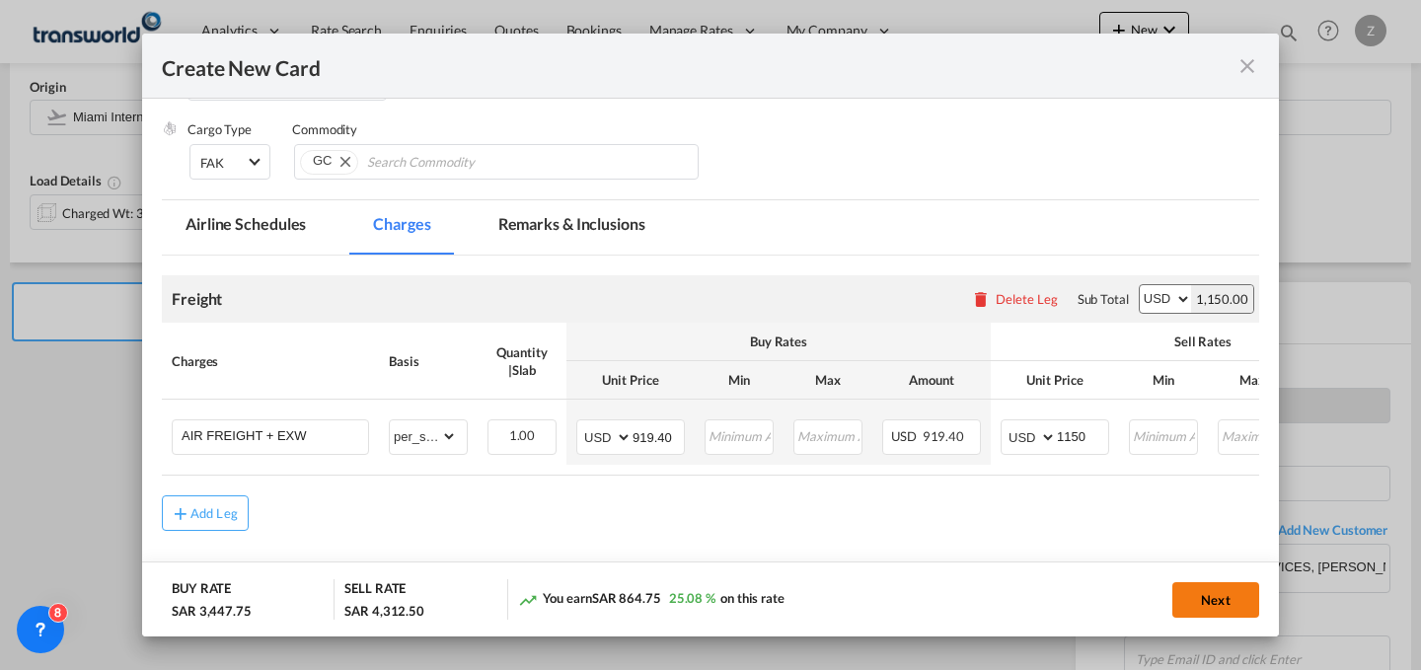
click at [1220, 603] on button "Next" at bounding box center [1215, 600] width 87 height 36
type input "919.4"
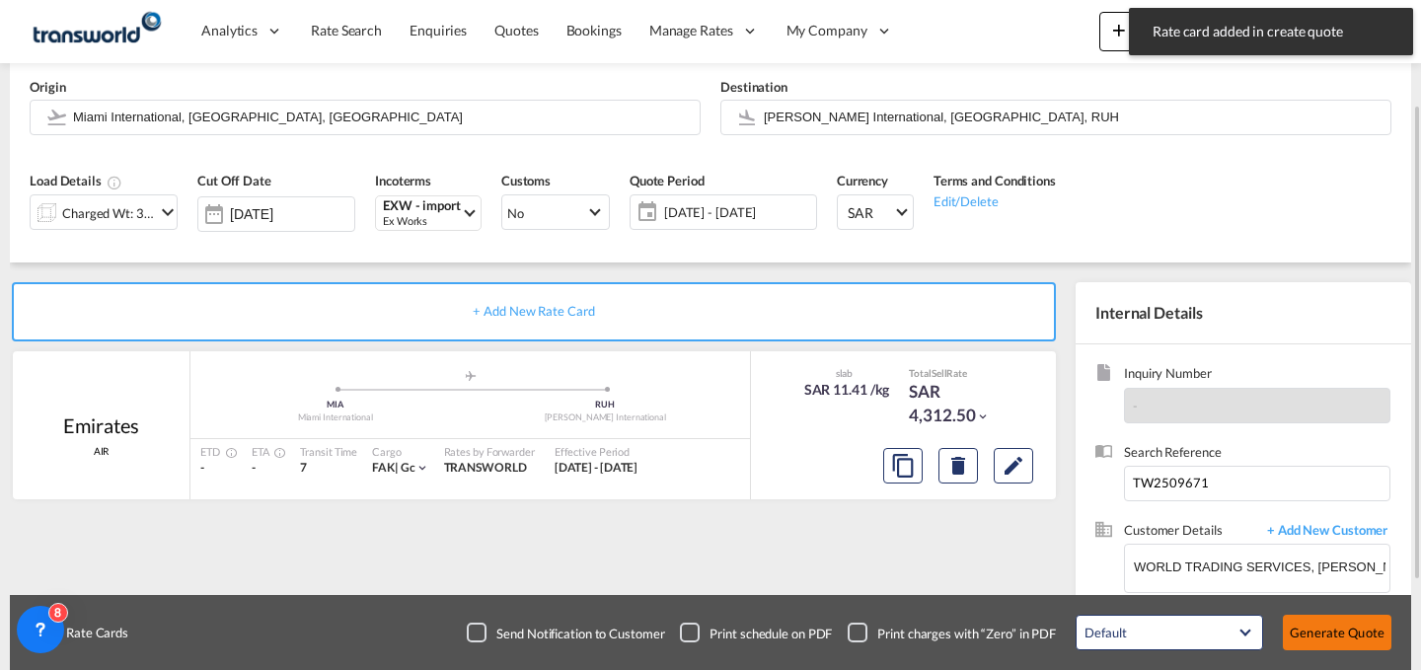
click at [1347, 645] on button "Generate Quote" at bounding box center [1337, 633] width 109 height 36
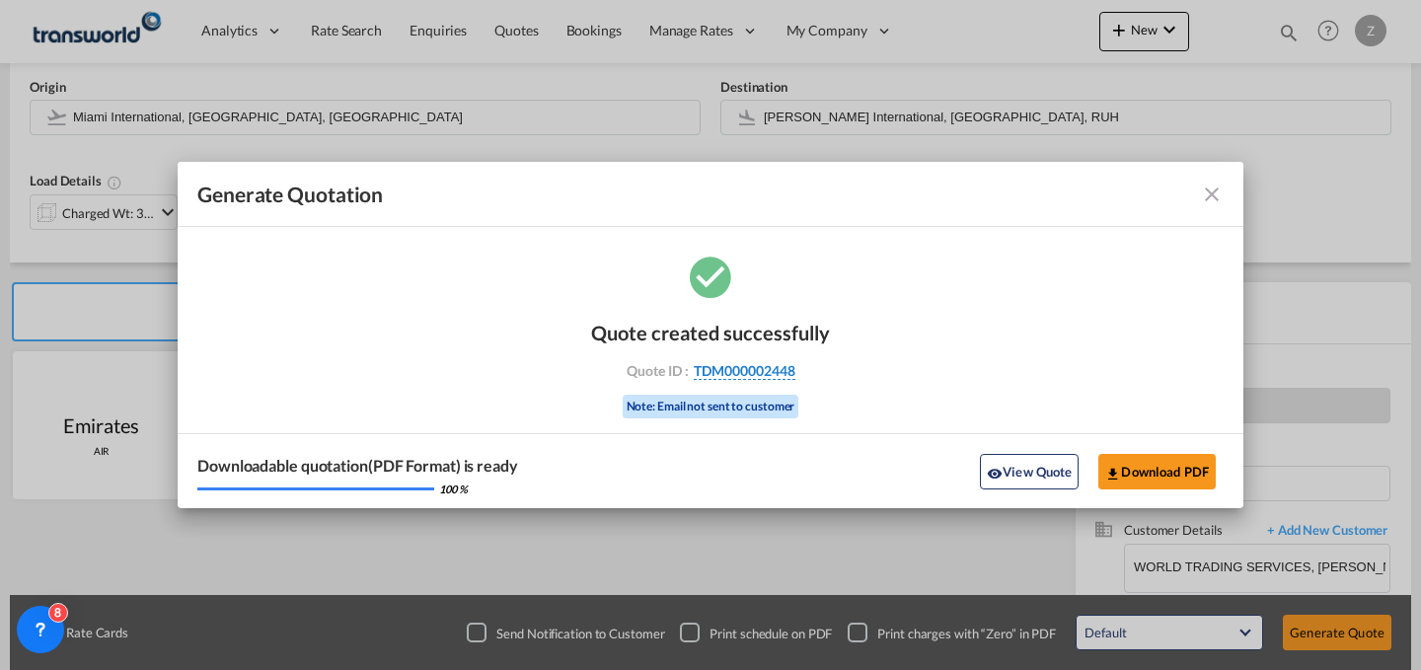
click at [759, 371] on span "TDM000002448" at bounding box center [745, 371] width 102 height 18
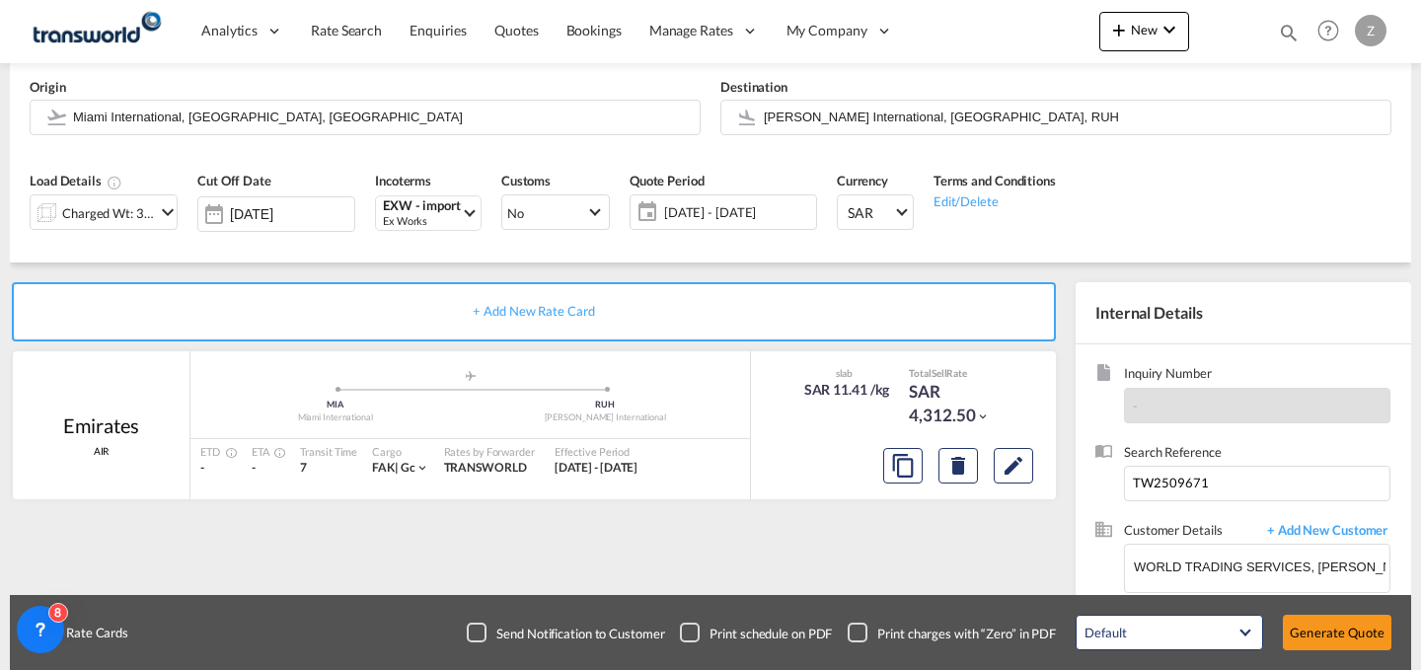
click at [759, 371] on div "Quote created successfully Quote ID : TDM000002448 Note: Email not sent to cust…" at bounding box center [710, 351] width 119 height 66
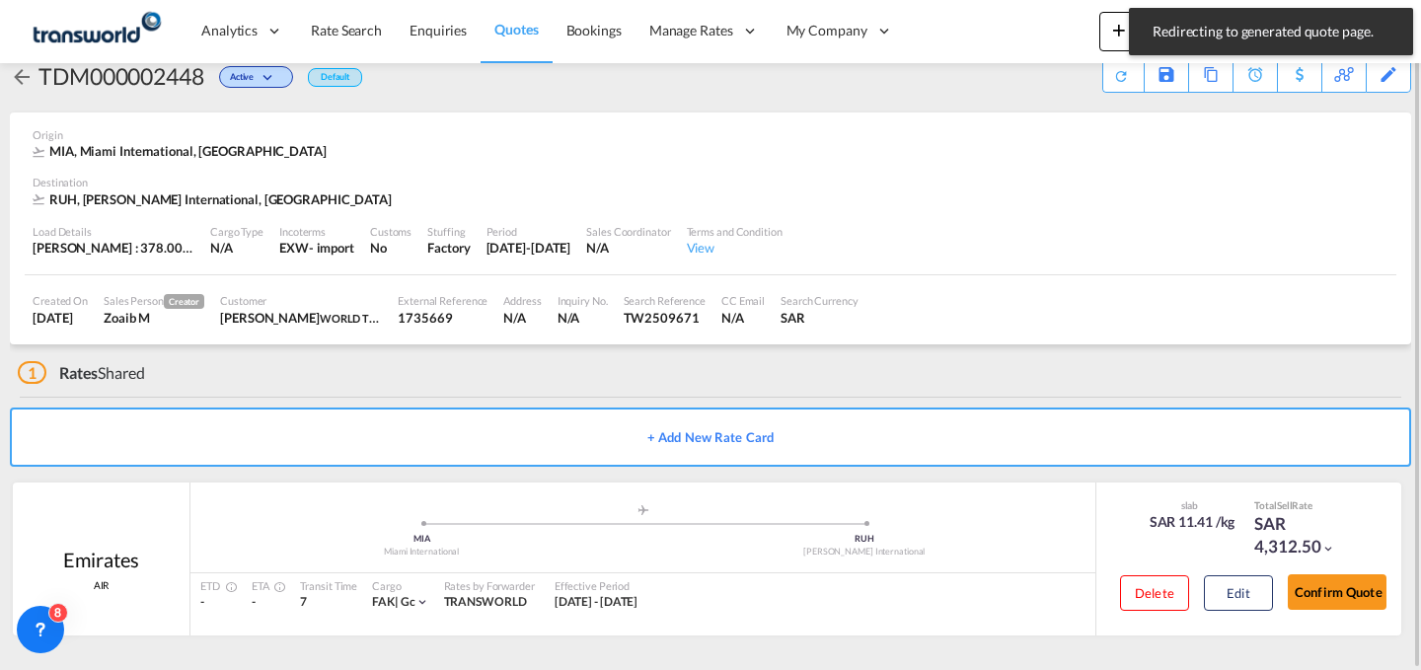
scroll to position [38, 0]
click at [1362, 593] on button "Confirm Quote" at bounding box center [1337, 592] width 99 height 36
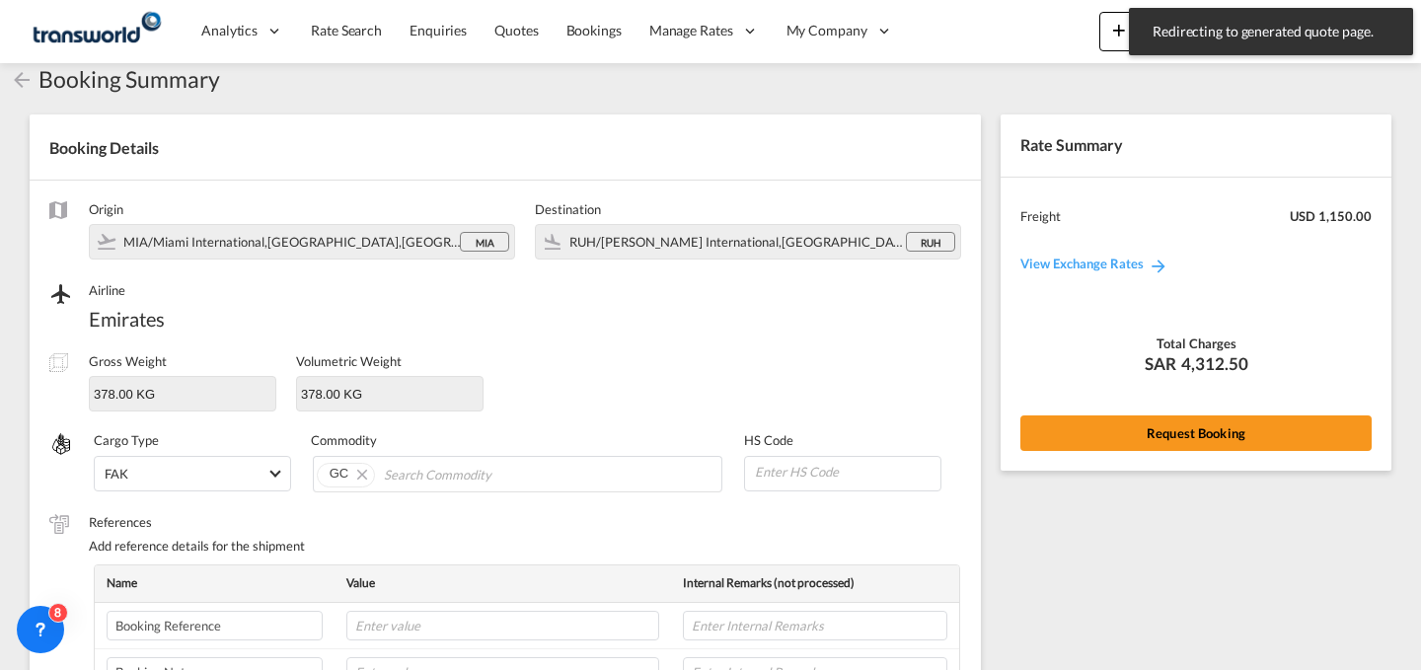
scroll to position [659, 0]
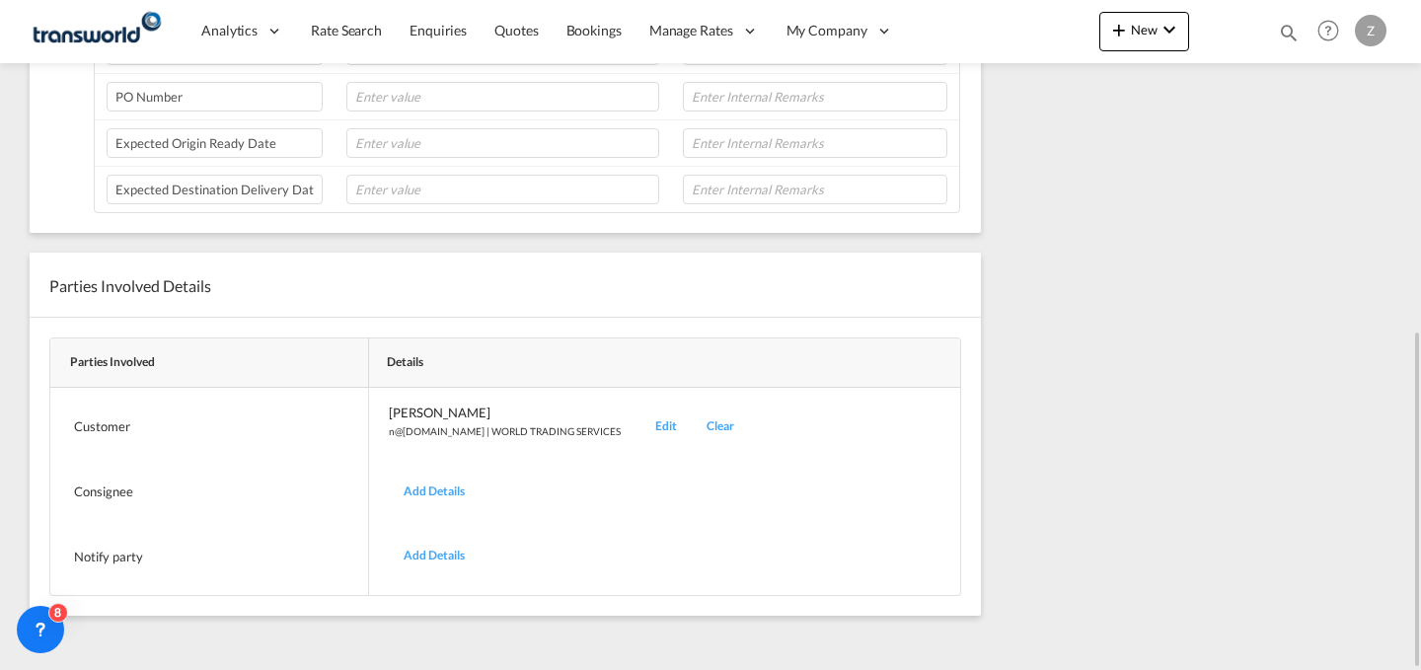
click at [640, 437] on div "Edit" at bounding box center [665, 427] width 51 height 46
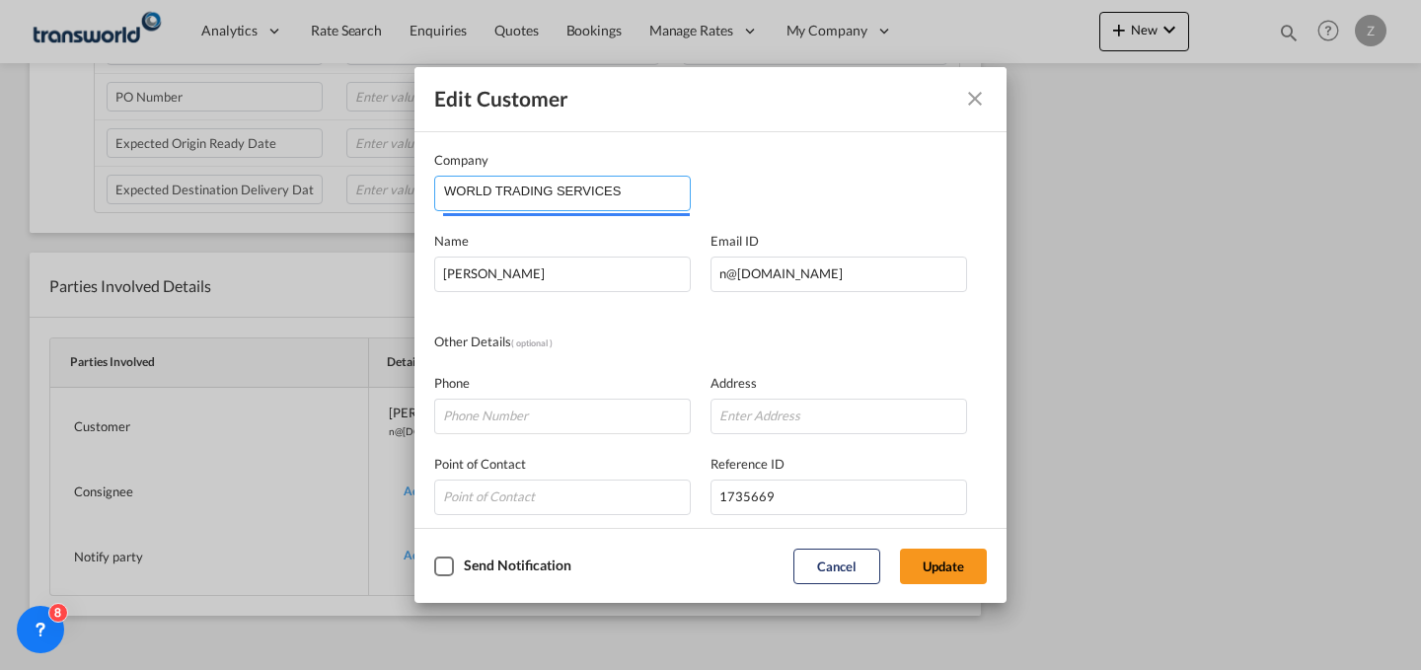
drag, startPoint x: 680, startPoint y: 189, endPoint x: 242, endPoint y: 242, distance: 441.3
click at [242, 242] on div "Edit Customer Company WORLD TRADING SERVICES Name [PERSON_NAME] Email ID [EMAIL…" at bounding box center [710, 335] width 1421 height 670
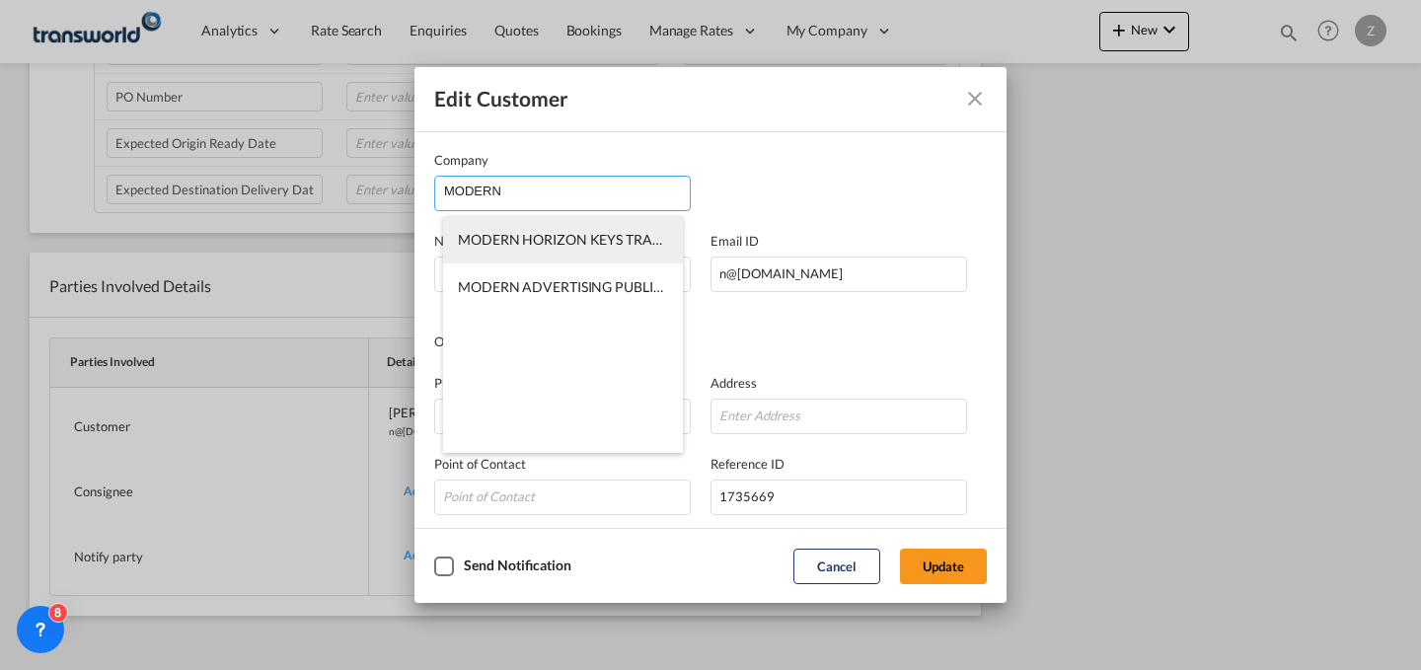
click at [477, 241] on span "MODERN HORIZON KEYS TRADING (MHK)" at bounding box center [594, 239] width 273 height 17
type input "MODERN HORIZON KEYS TRADING (MHK)"
type input "[PERSON_NAME][EMAIL_ADDRESS][DOMAIN_NAME]"
type input "534019926"
type input "1761705"
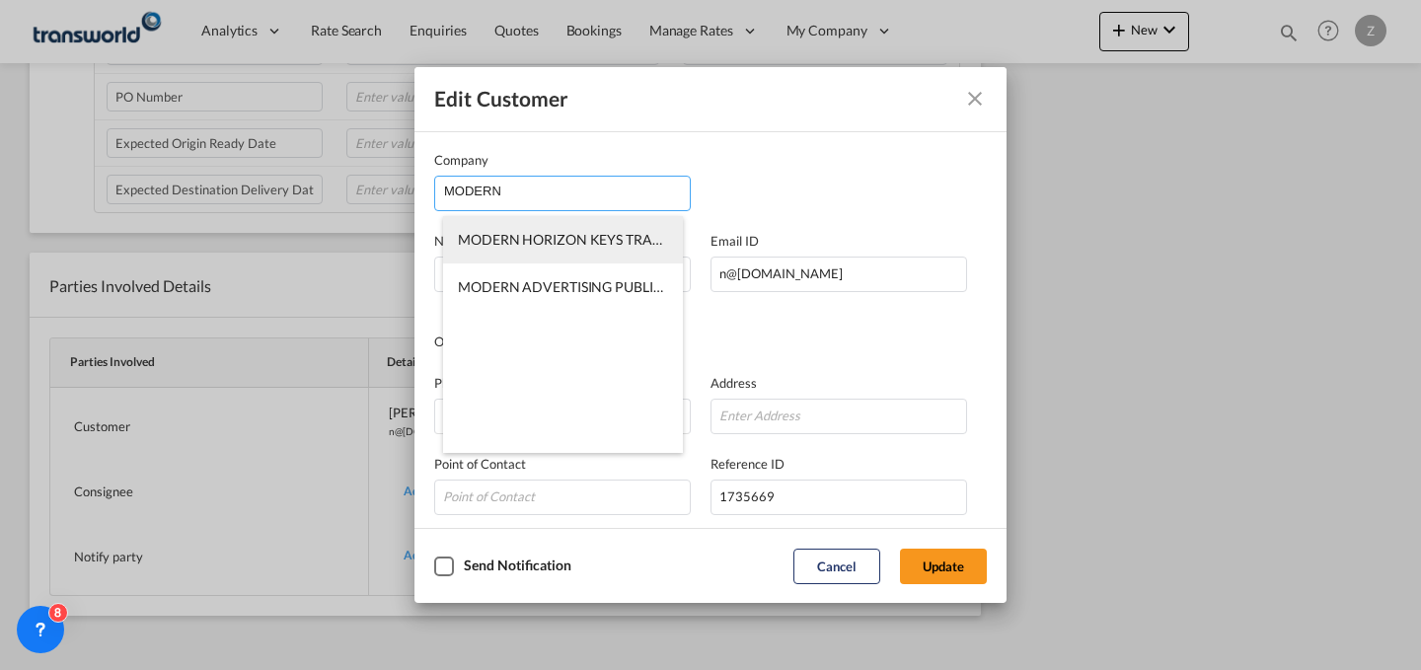
type input "13217"
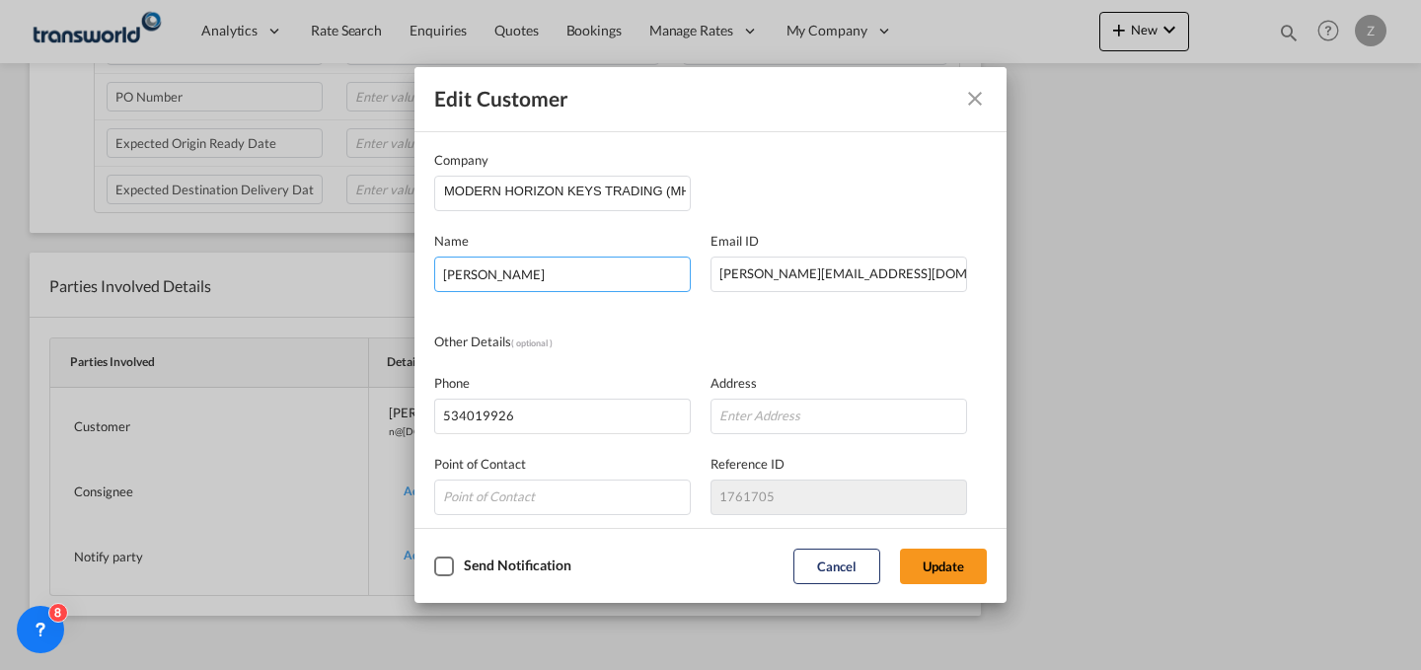
drag, startPoint x: 607, startPoint y: 286, endPoint x: 234, endPoint y: 309, distance: 373.7
click at [234, 309] on div "Edit Customer Company MODERN HORIZON KEYS TRADING (MHK) Name [PERSON_NAME] Emai…" at bounding box center [710, 335] width 1421 height 670
type input "[PERSON_NAME]"
click at [956, 557] on button "Update" at bounding box center [943, 567] width 87 height 36
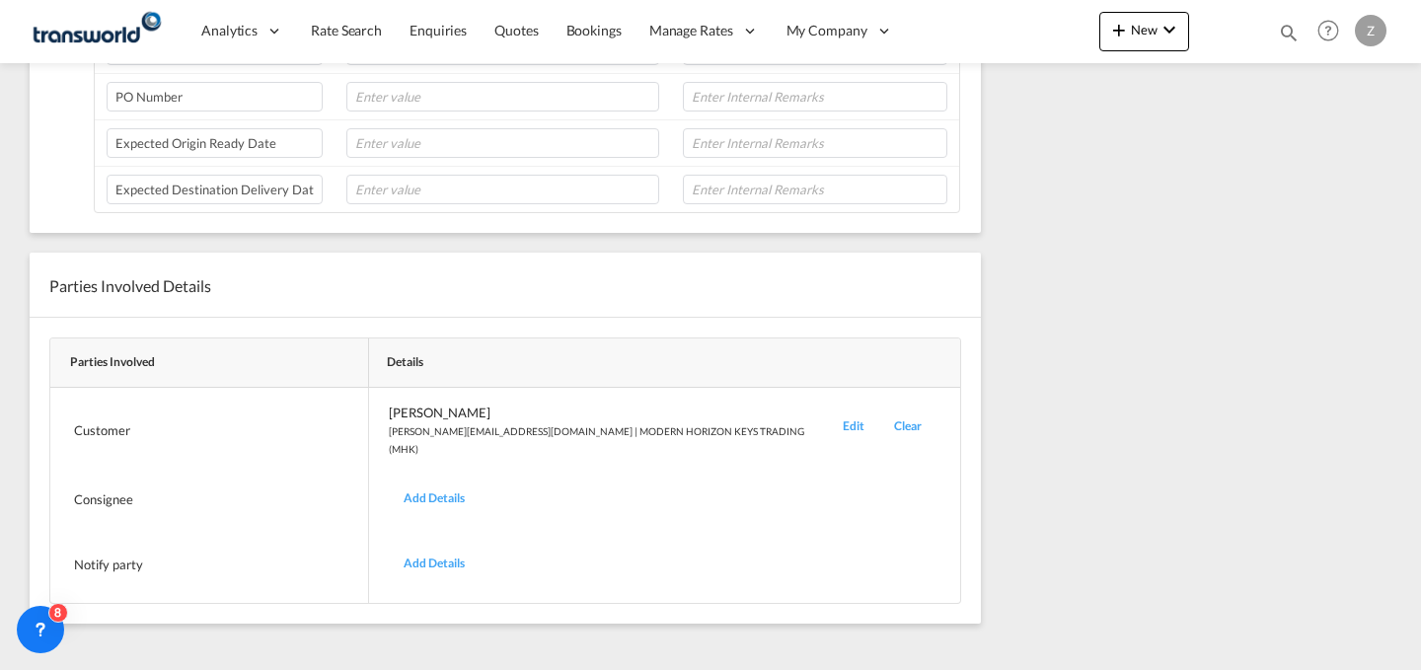
scroll to position [0, 0]
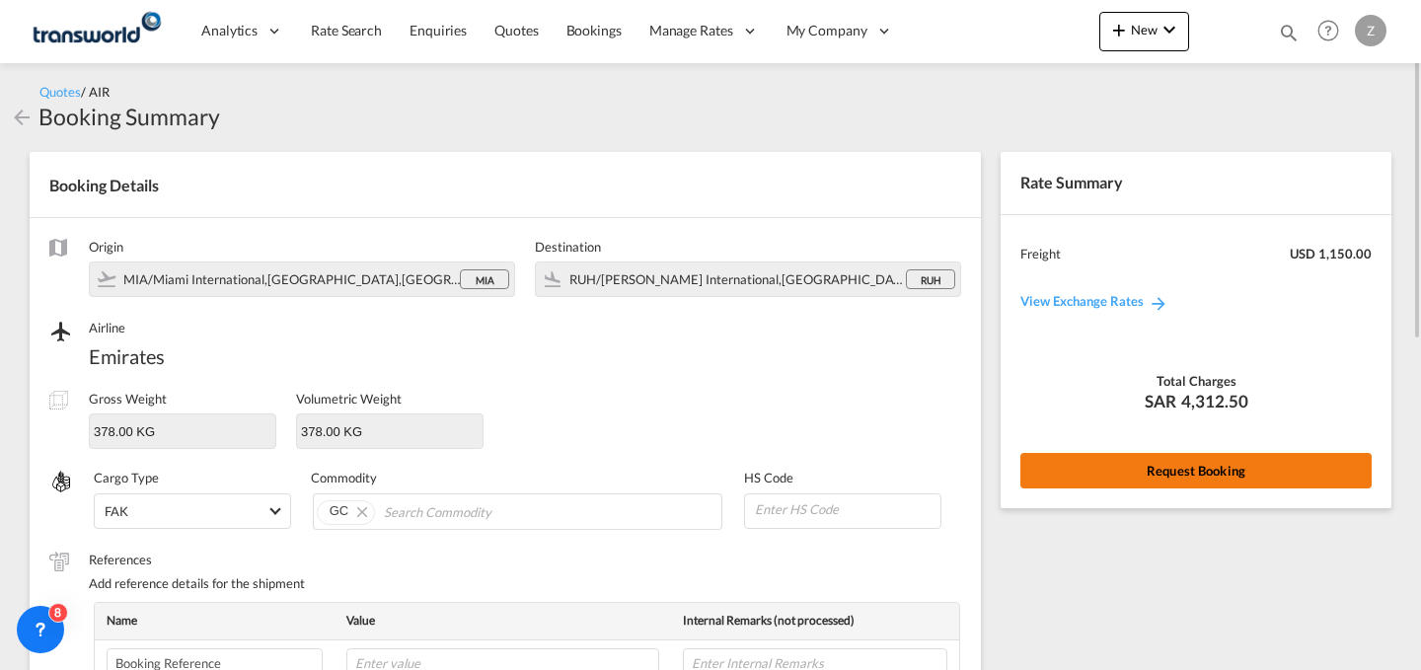
click at [1105, 459] on button "Request Booking" at bounding box center [1195, 471] width 351 height 36
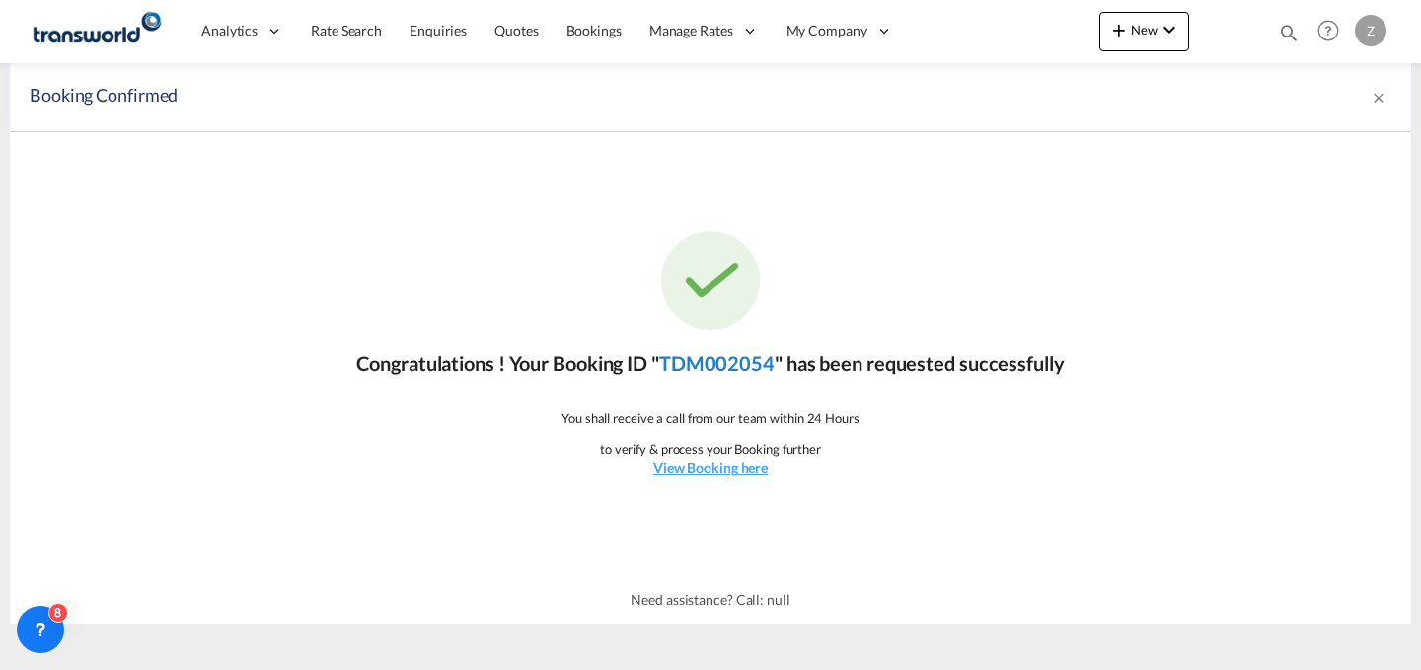
click at [704, 362] on link "TDM002054" at bounding box center [716, 363] width 115 height 24
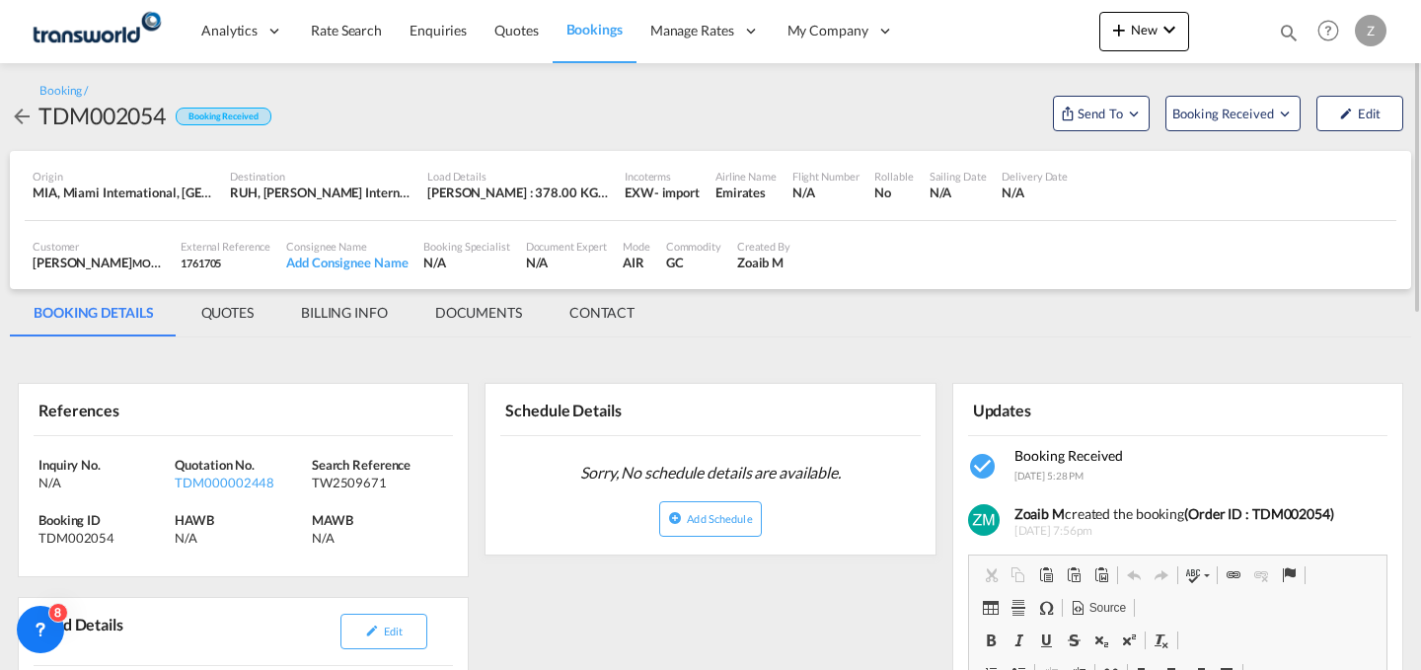
click at [614, 314] on md-tab-item "CONTACT" at bounding box center [602, 312] width 113 height 47
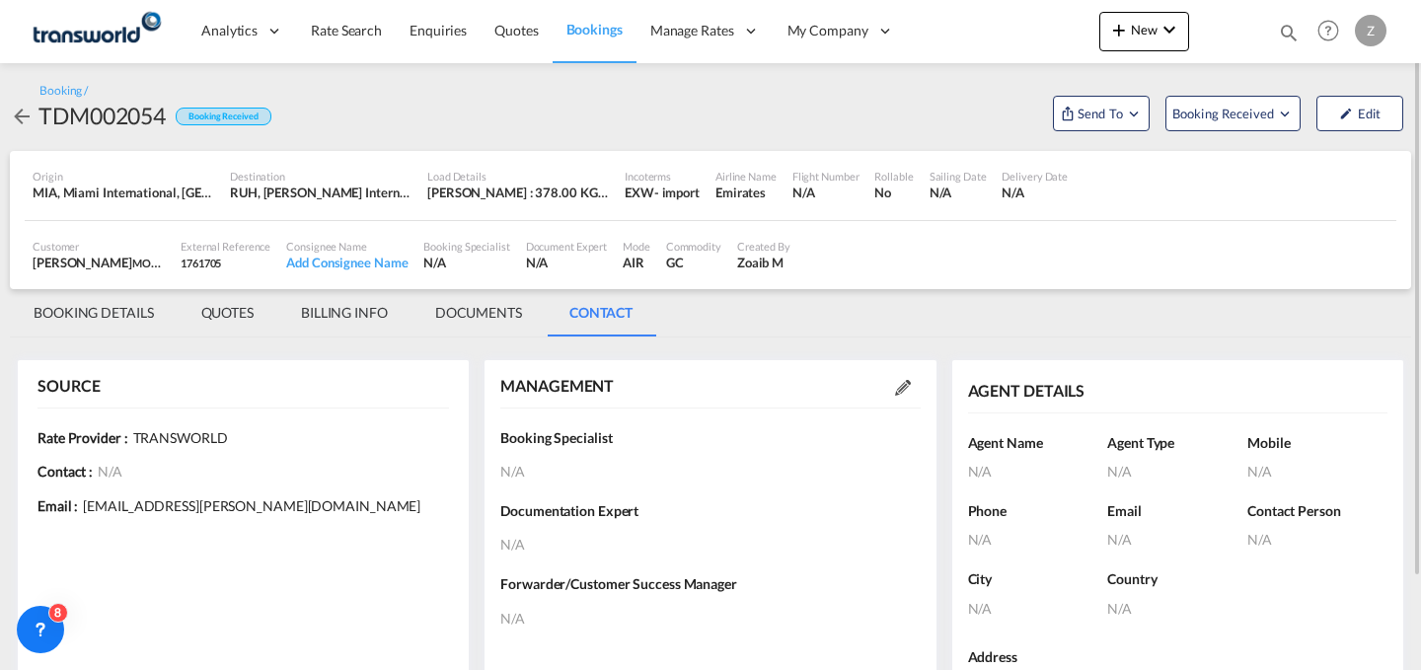
click at [900, 393] on md-icon at bounding box center [903, 388] width 16 height 16
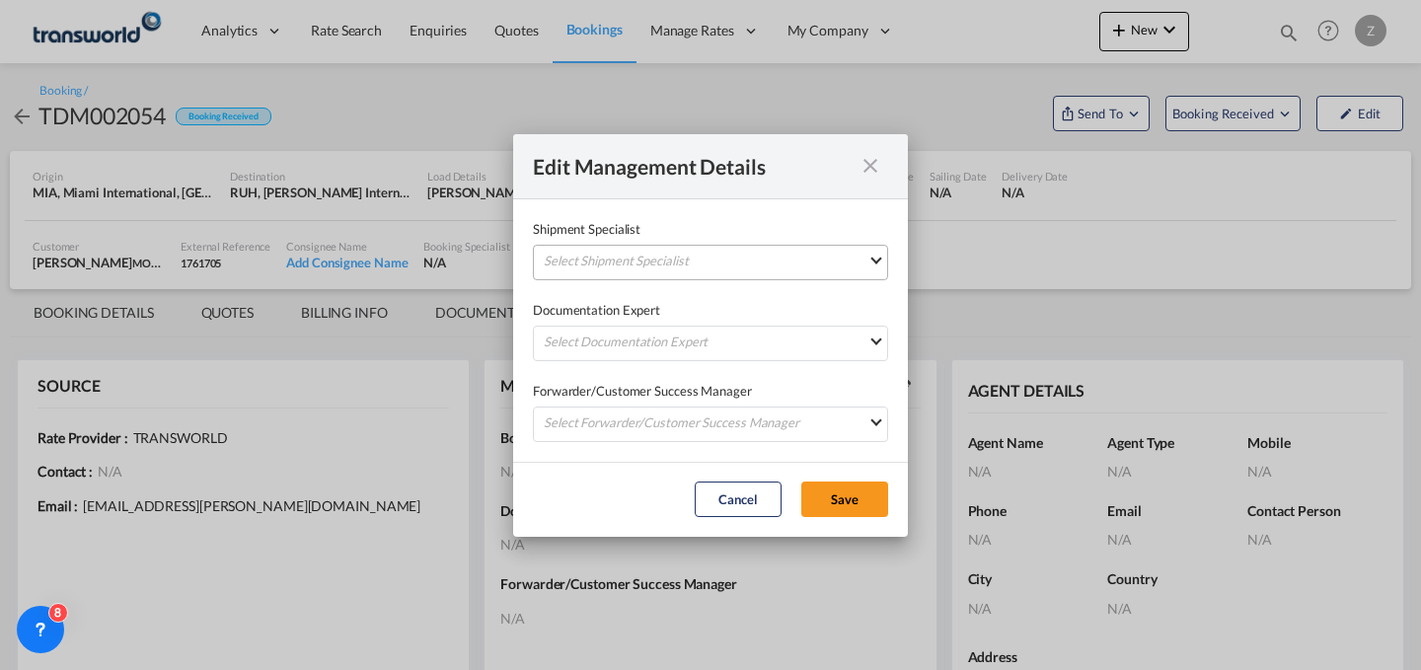
click at [766, 252] on md-select "Select Shipment Specialist [PERSON_NAME] W [PERSON_NAME][EMAIL_ADDRESS][PERSON_…" at bounding box center [710, 263] width 355 height 36
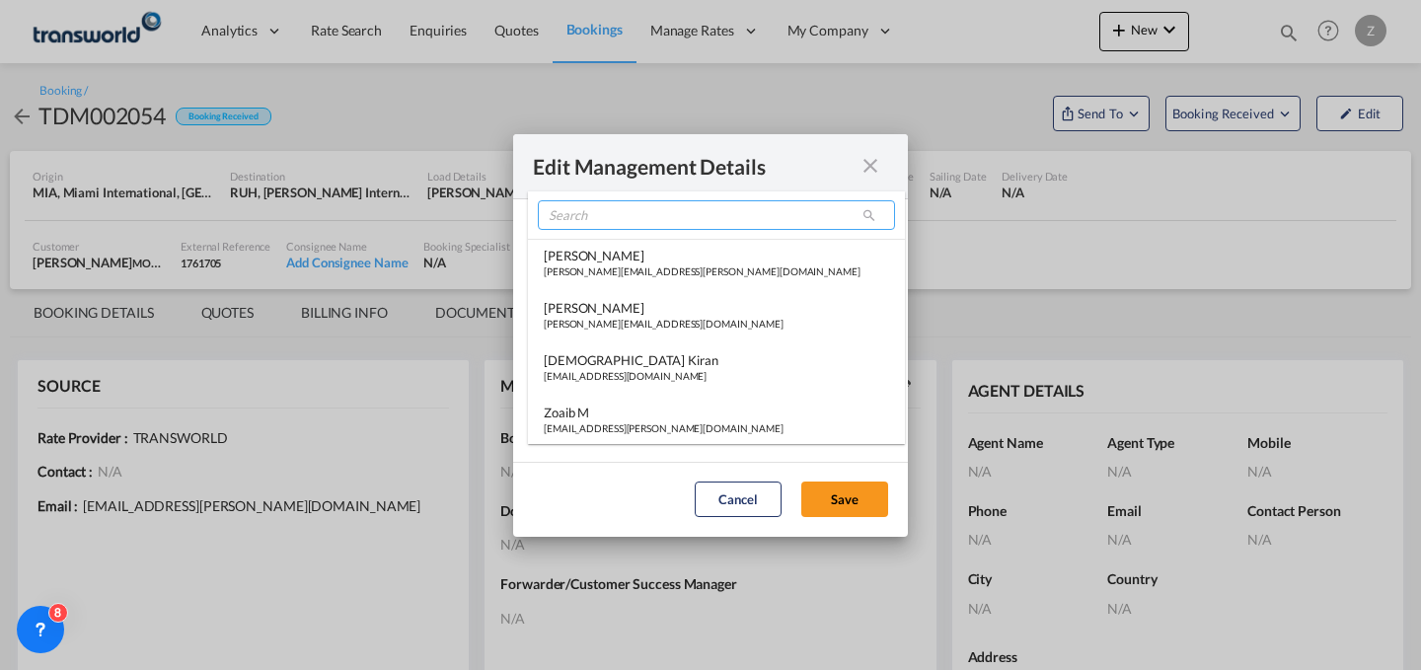
click at [667, 218] on input "search" at bounding box center [716, 215] width 357 height 30
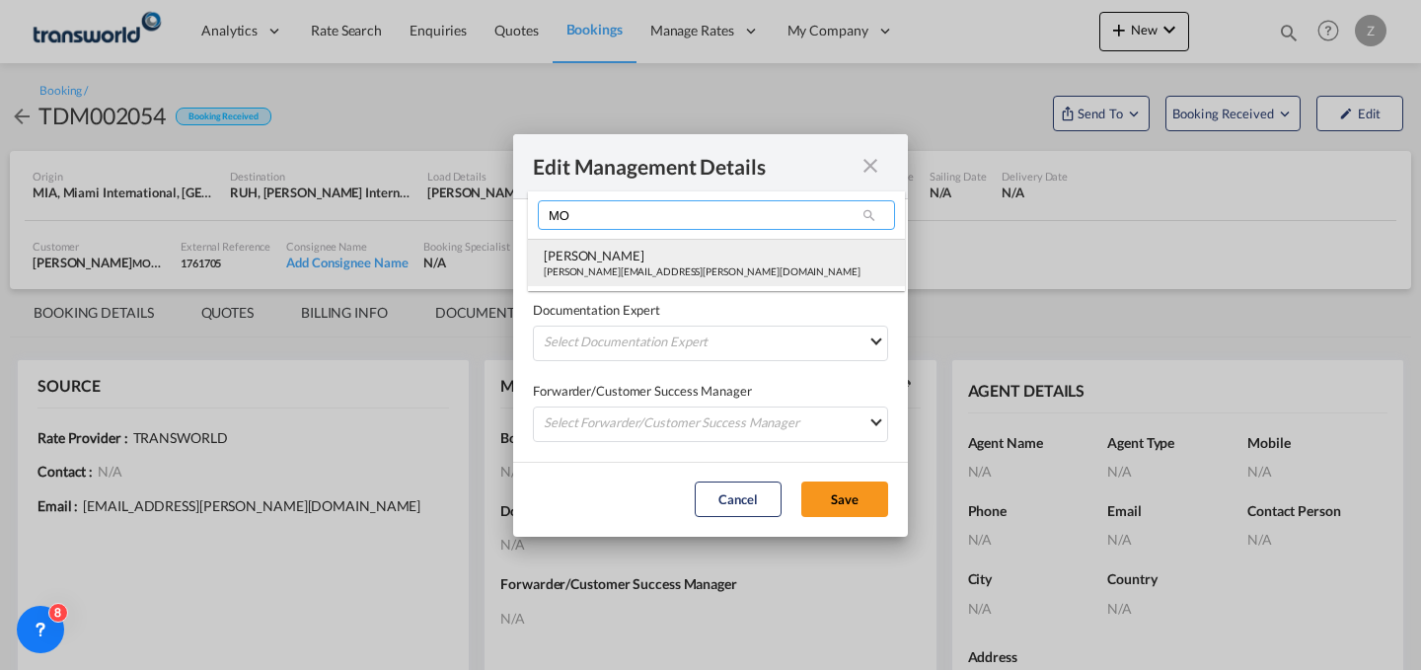
type input "MO"
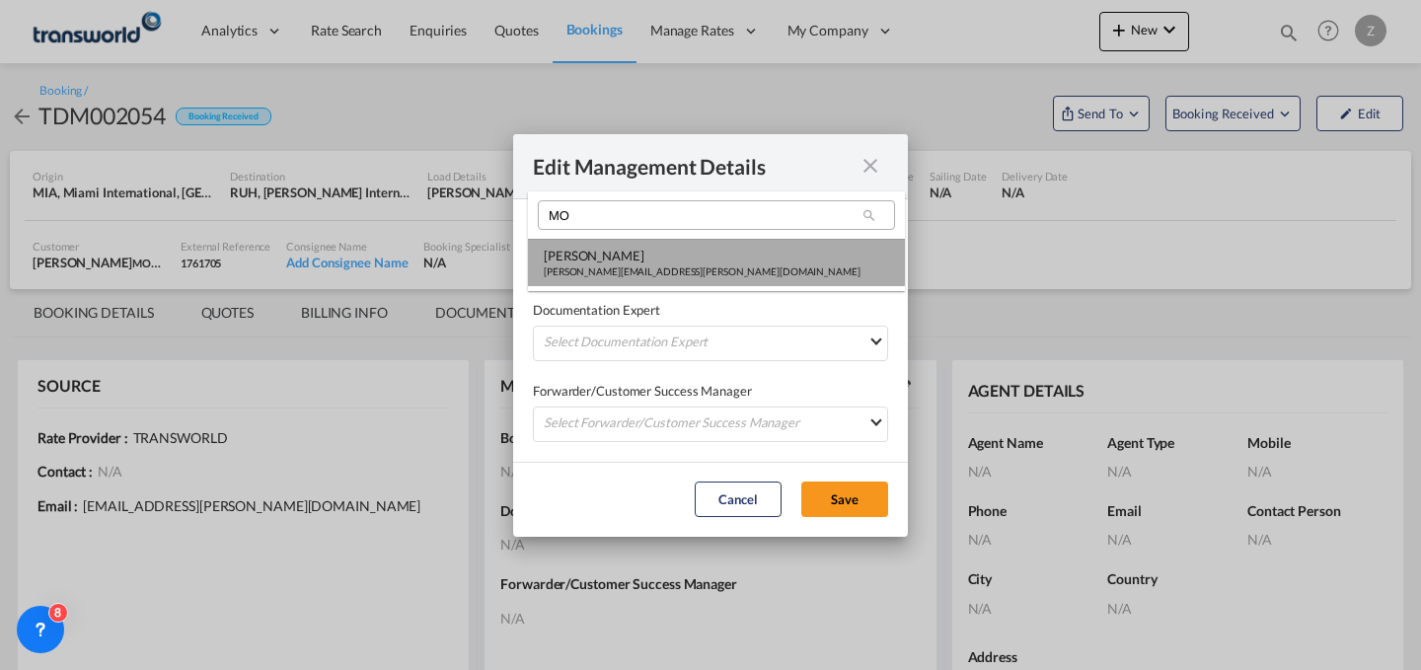
click at [620, 261] on div "[PERSON_NAME]" at bounding box center [702, 256] width 317 height 18
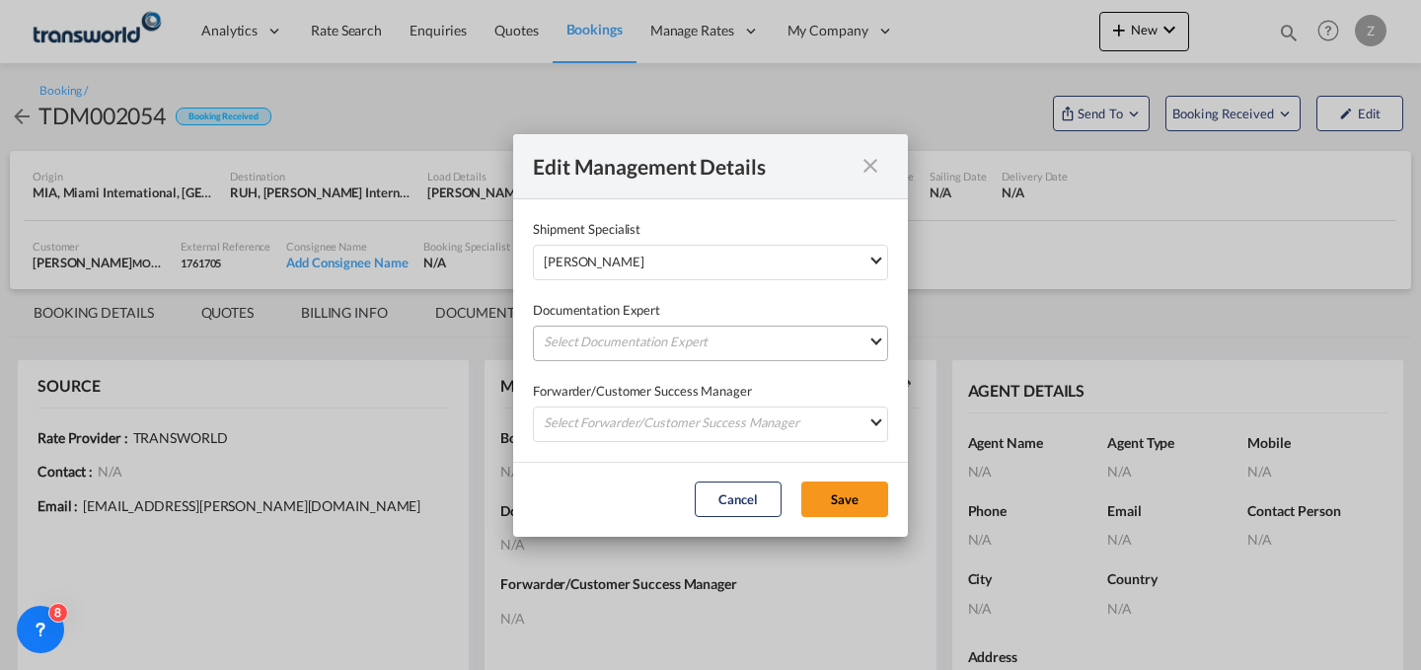
click at [624, 356] on md-select "Select Documentation Expert [PERSON_NAME] W [PERSON_NAME][EMAIL_ADDRESS][PERSON…" at bounding box center [710, 344] width 355 height 36
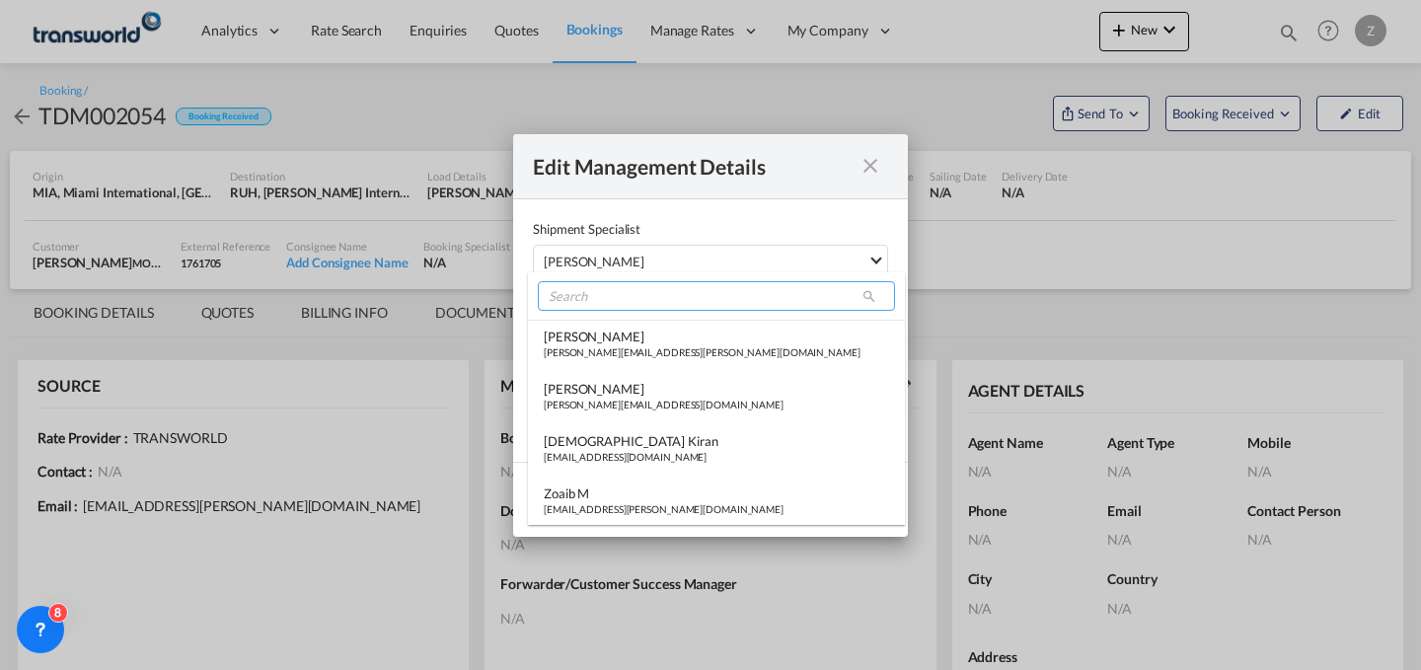
click at [658, 288] on input "search" at bounding box center [716, 296] width 357 height 30
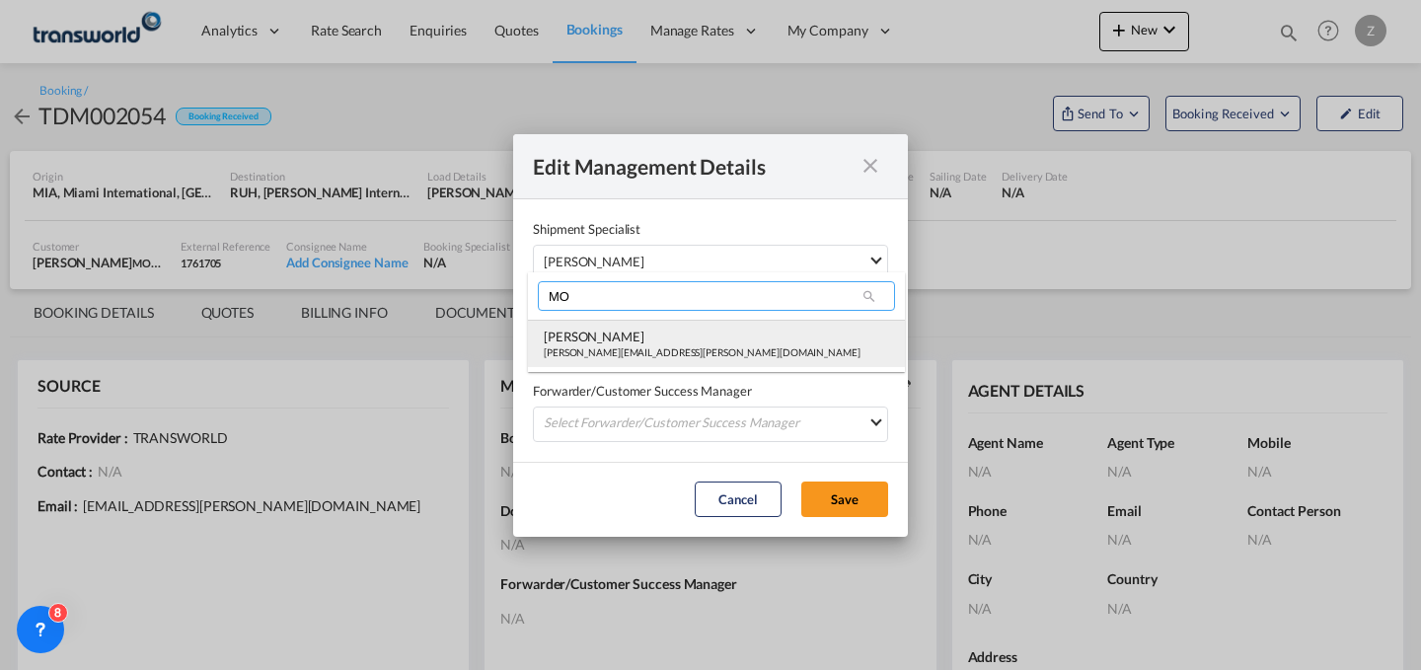
type input "MO"
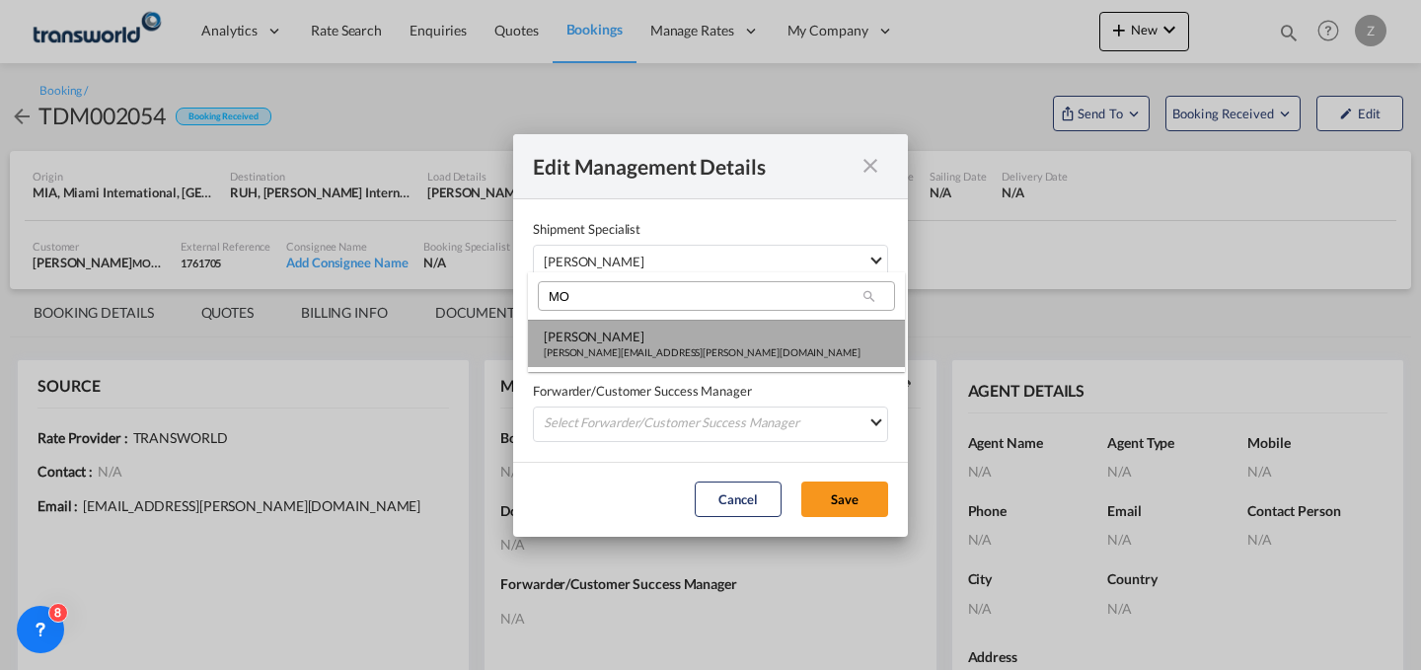
click at [631, 336] on div "[PERSON_NAME]" at bounding box center [702, 337] width 317 height 18
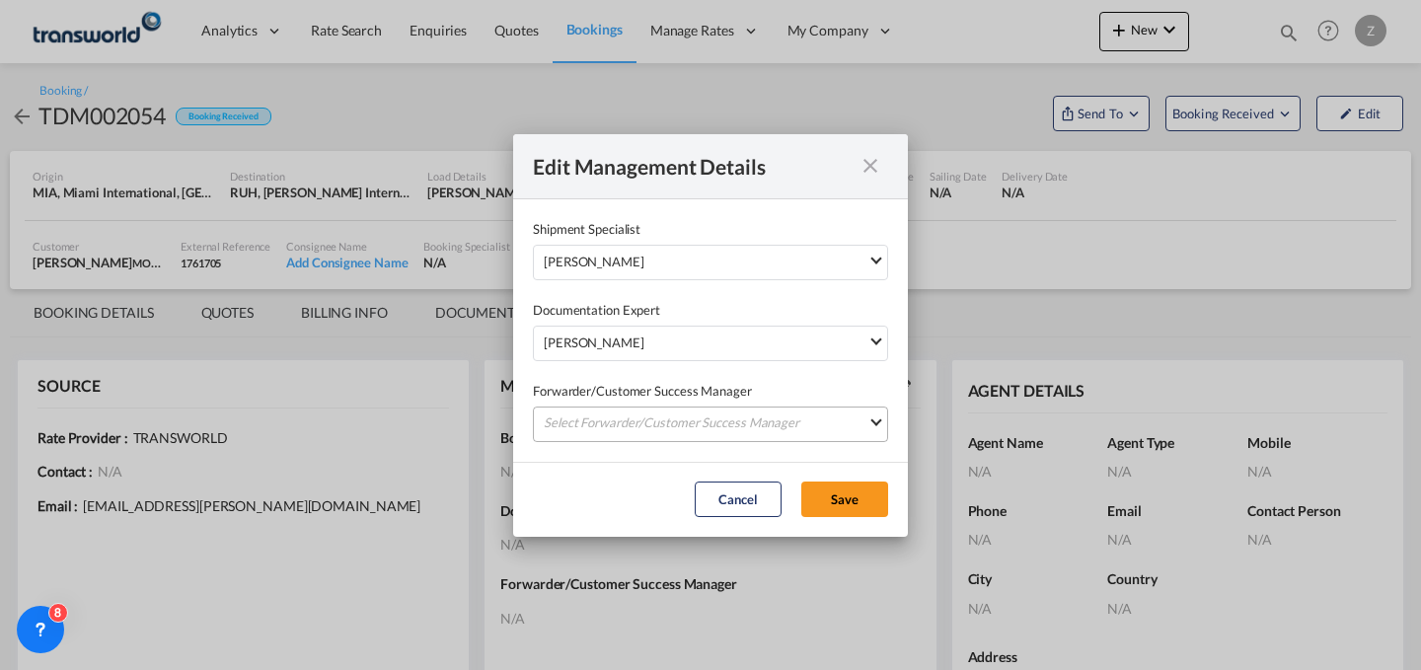
click at [627, 428] on md-select "Select Forwarder/Customer Success Manager [PERSON_NAME] [PERSON_NAME][EMAIL_ADD…" at bounding box center [710, 425] width 355 height 36
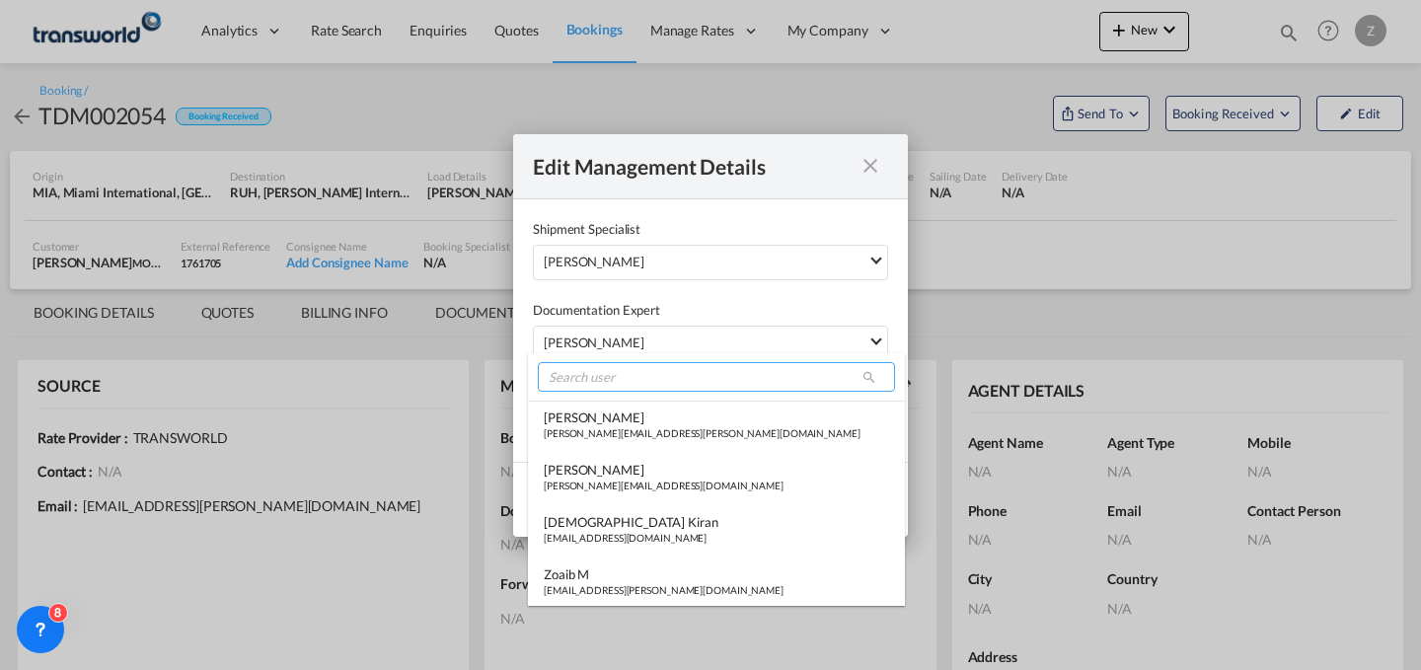
click at [665, 379] on input "search" at bounding box center [716, 377] width 357 height 30
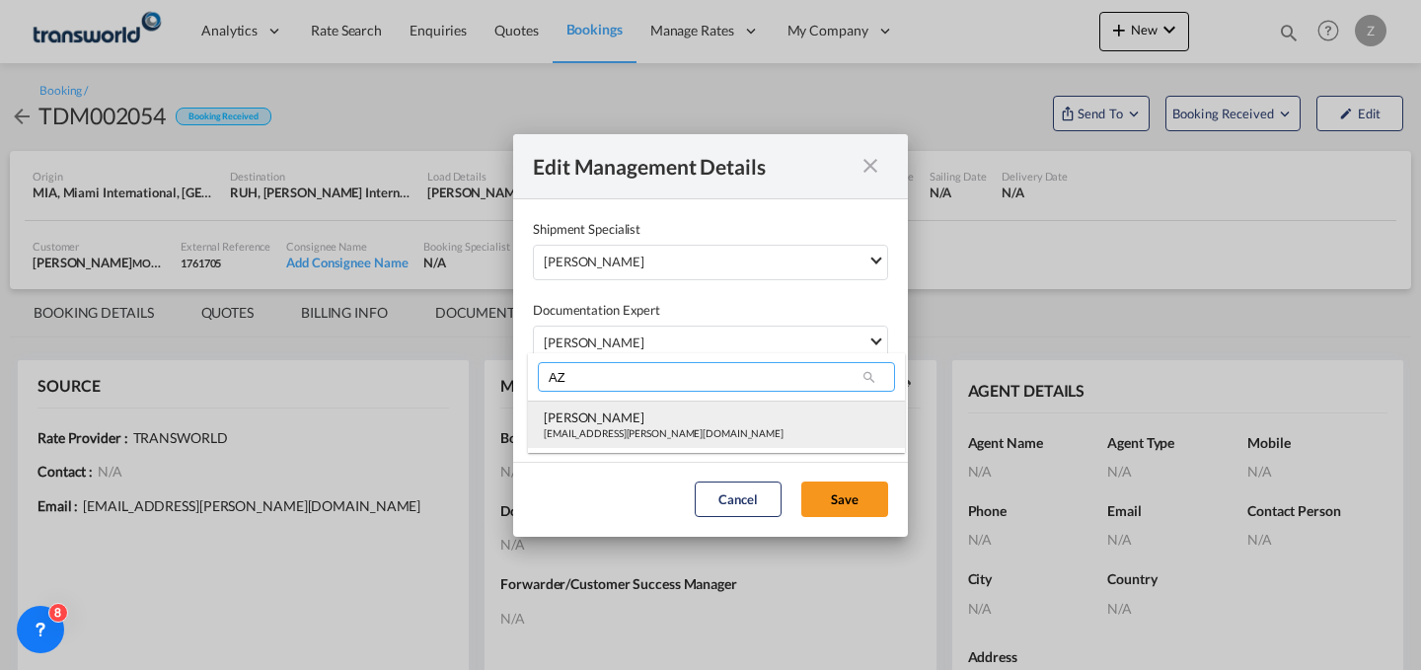
type input "AZ"
click at [633, 438] on div "[EMAIL_ADDRESS][PERSON_NAME][DOMAIN_NAME]" at bounding box center [664, 433] width 240 height 14
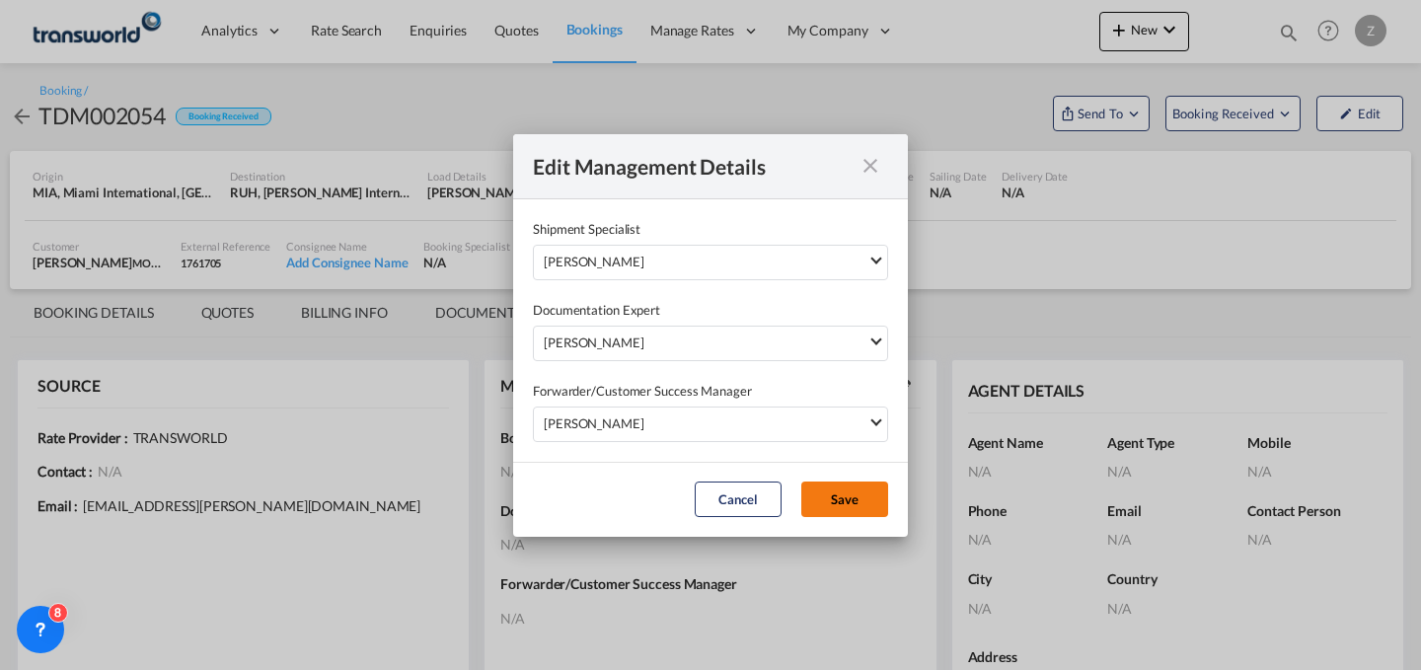
click at [807, 485] on button "Save" at bounding box center [844, 500] width 87 height 36
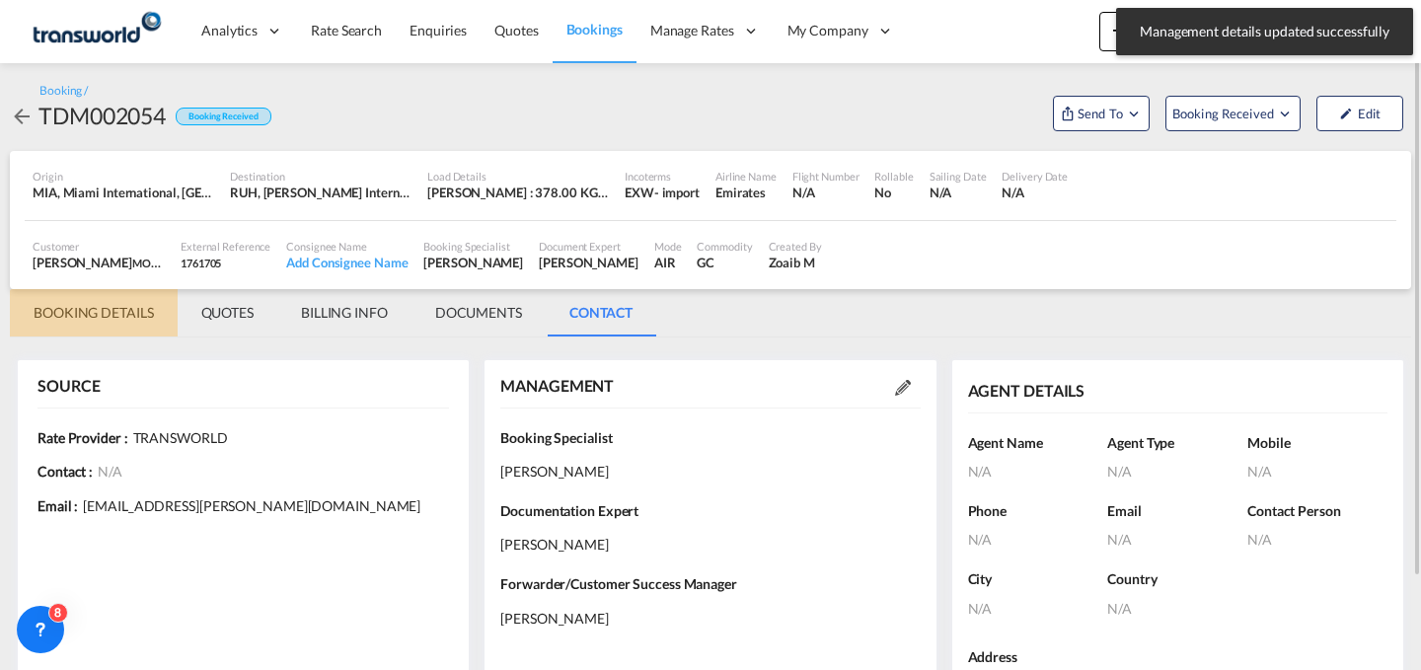
click at [79, 305] on md-tab-item "BOOKING DETAILS" at bounding box center [94, 312] width 168 height 47
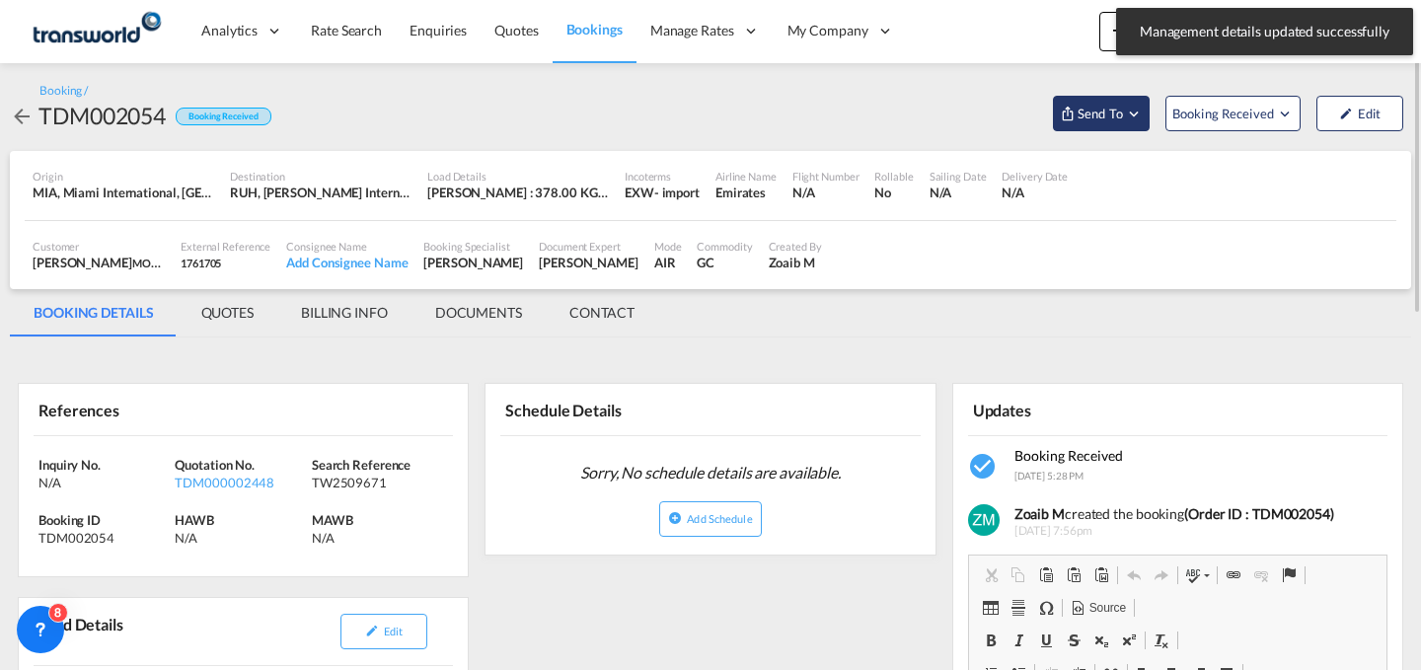
click at [1095, 106] on span "Send To" at bounding box center [1100, 114] width 49 height 20
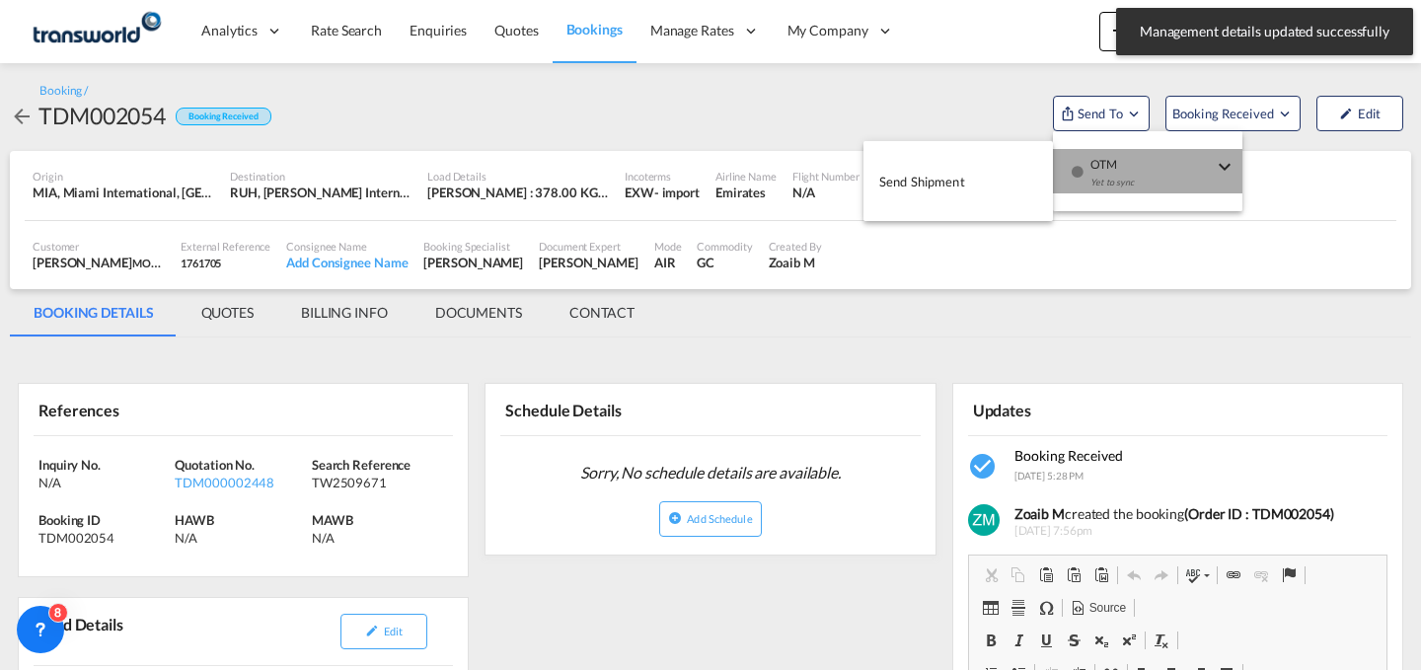
click at [1084, 188] on div "button" at bounding box center [1077, 178] width 17 height 59
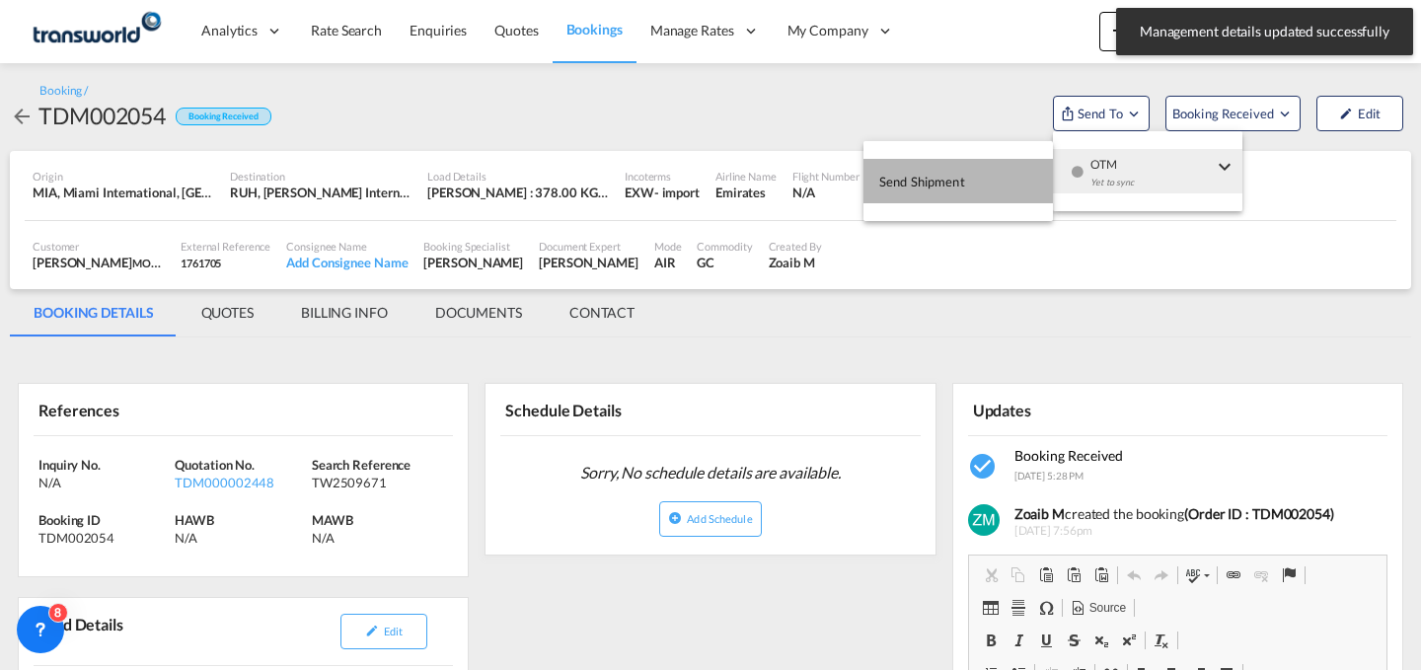
click at [1000, 186] on button "Send Shipment" at bounding box center [957, 181] width 189 height 44
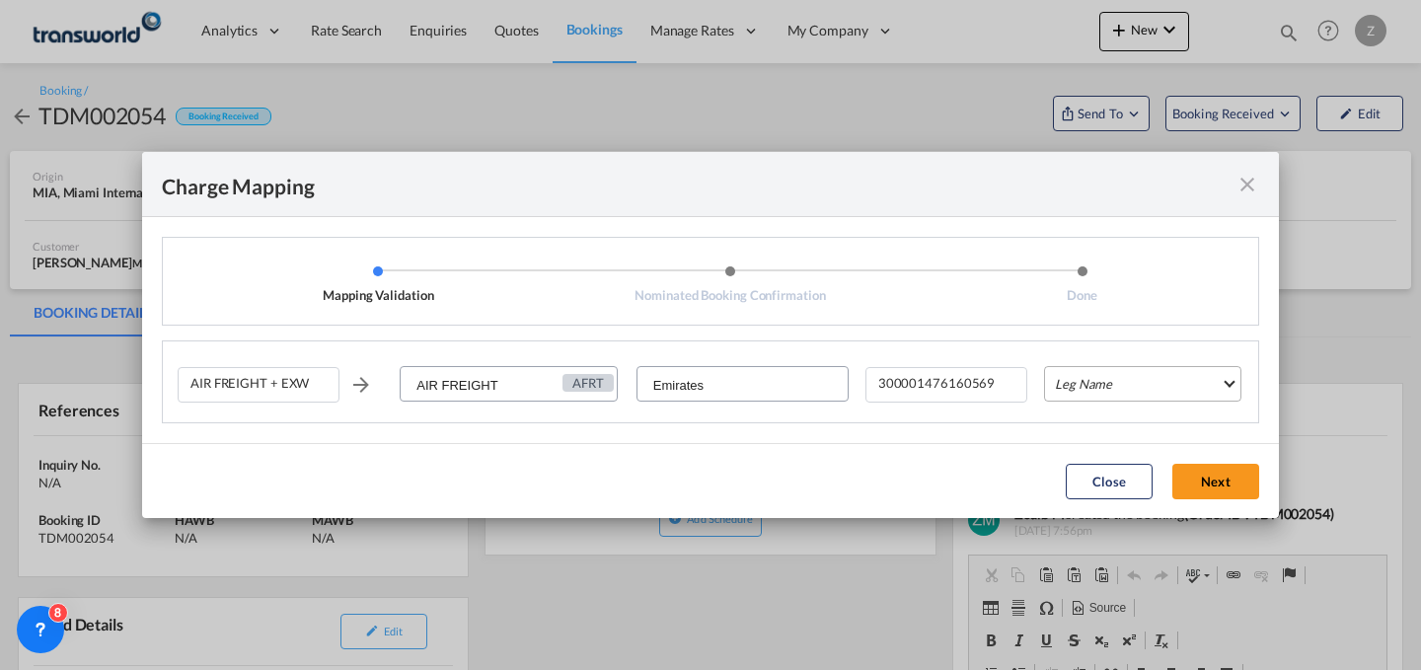
click at [1096, 379] on md-select "Leg Name HANDLING ORIGIN HANDLING DESTINATION OTHERS TL PICK UP CUSTOMS ORIGIN …" at bounding box center [1142, 384] width 197 height 36
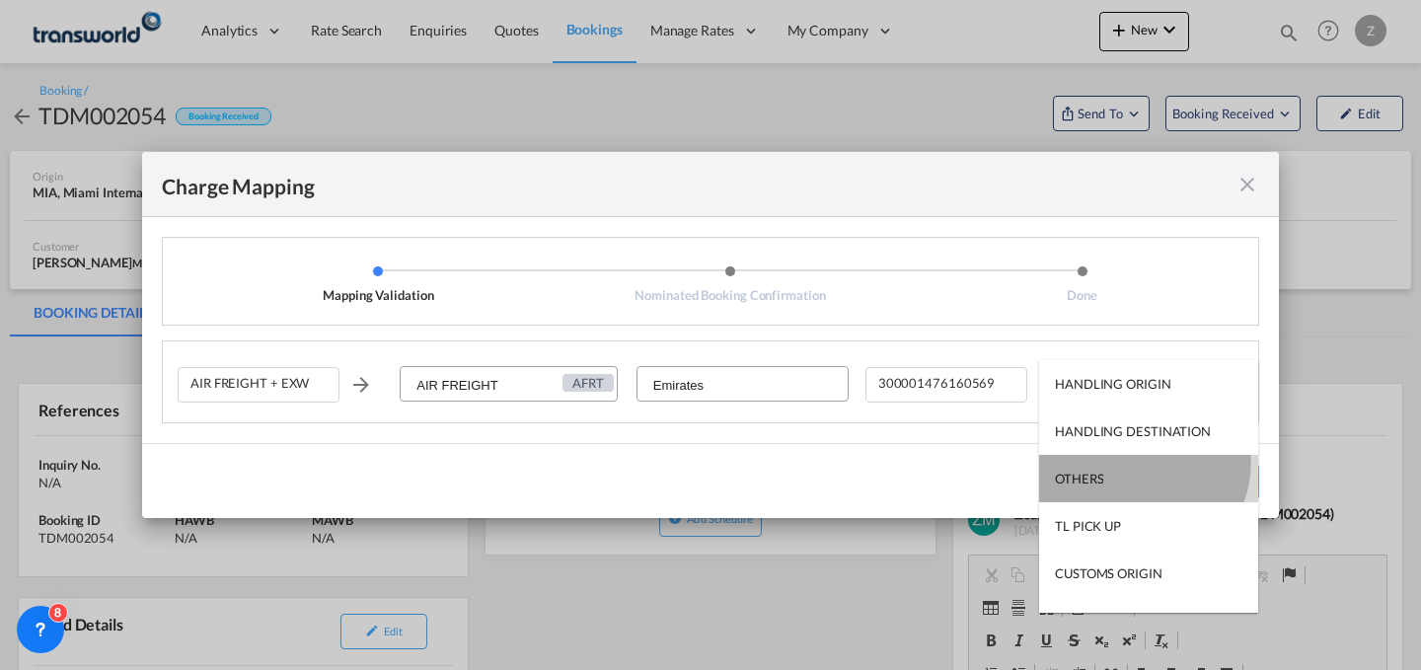
click at [1138, 463] on md-option "OTHERS" at bounding box center [1148, 478] width 219 height 47
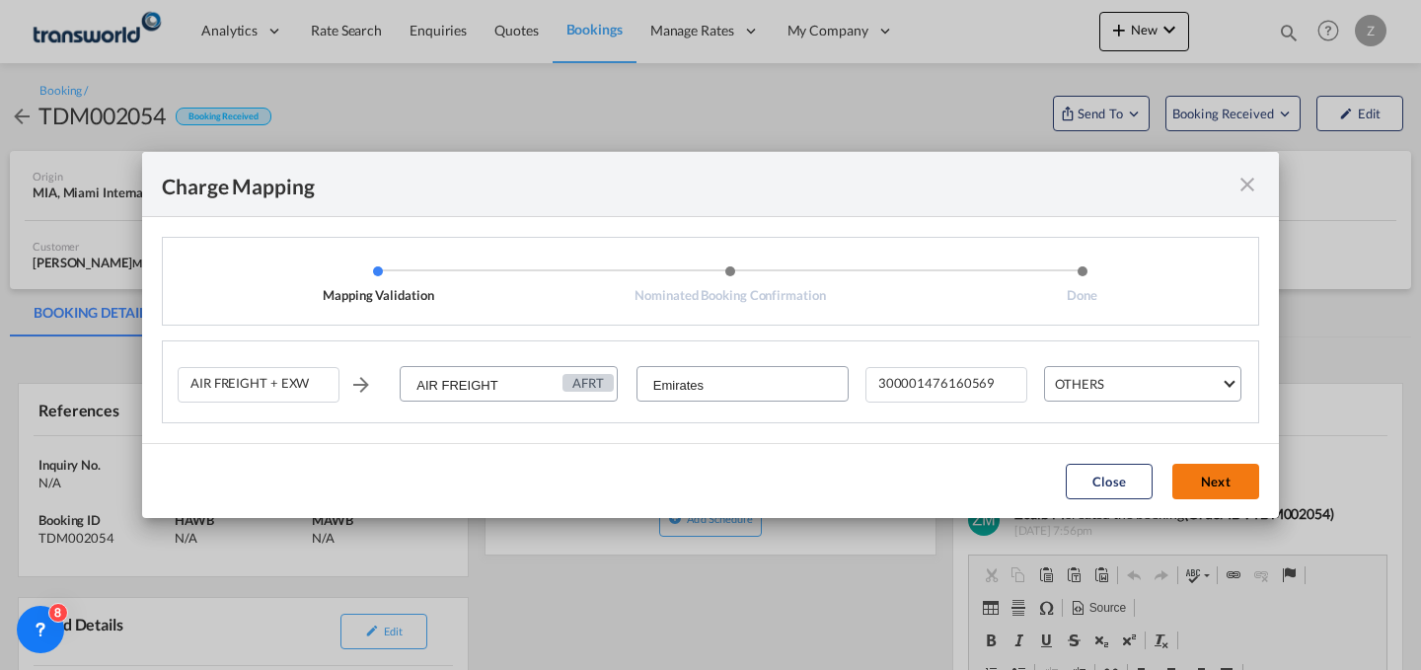
click at [1228, 472] on button "Next" at bounding box center [1215, 482] width 87 height 36
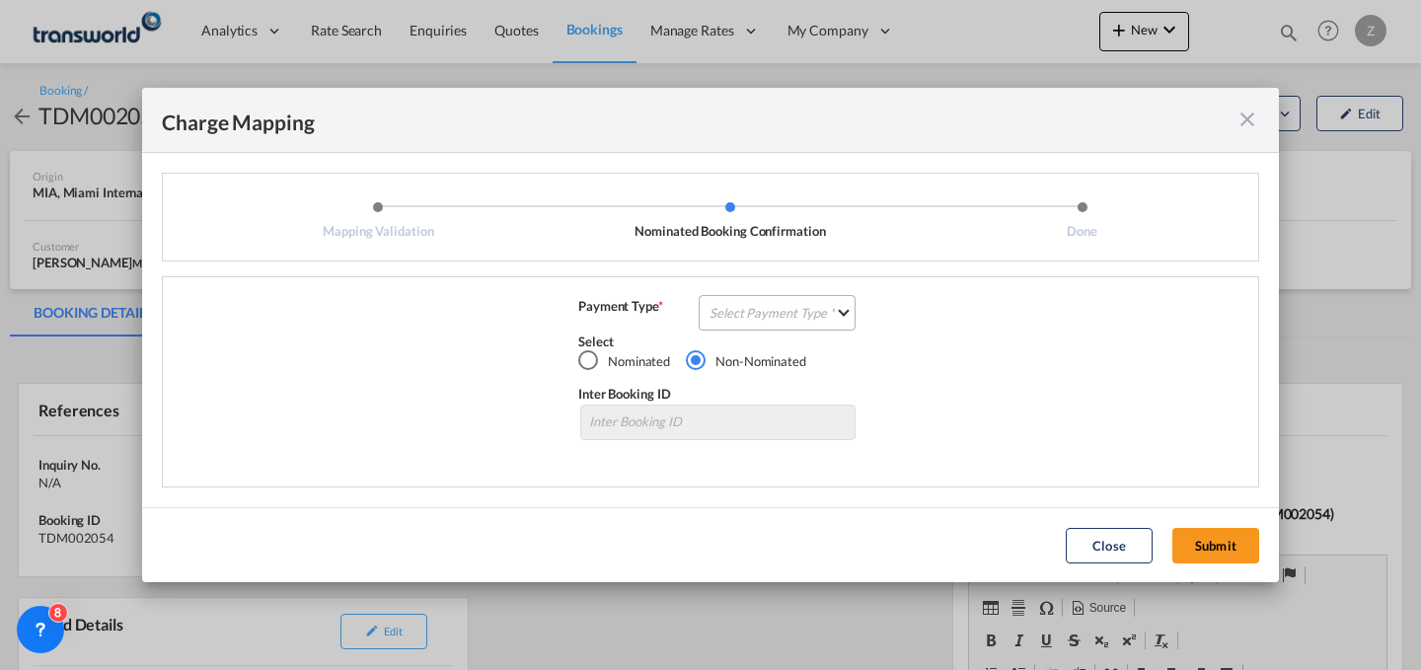
click at [773, 317] on md-select "Select Payment Type COLLECT PREPAID" at bounding box center [777, 313] width 157 height 36
click at [773, 317] on md-option "COLLECT" at bounding box center [783, 311] width 175 height 47
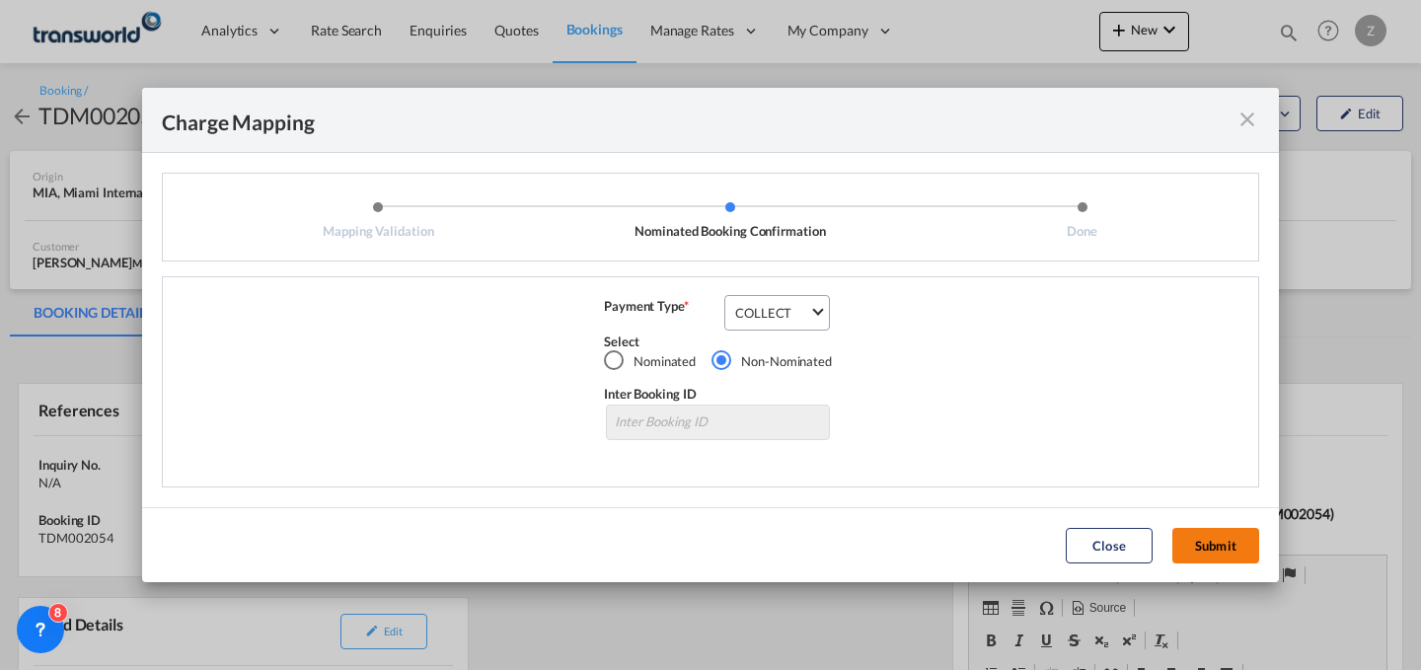
click at [1216, 543] on button "Submit" at bounding box center [1215, 546] width 87 height 36
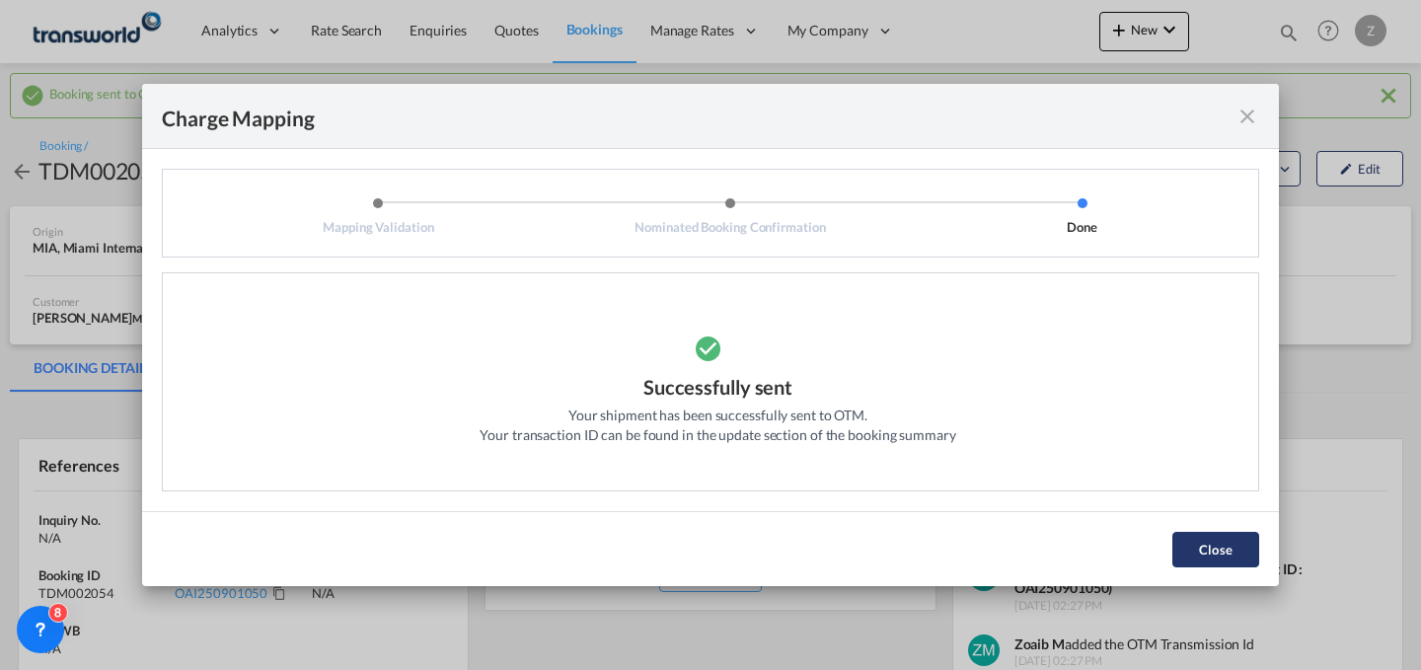
click at [1195, 543] on button "Close" at bounding box center [1215, 550] width 87 height 36
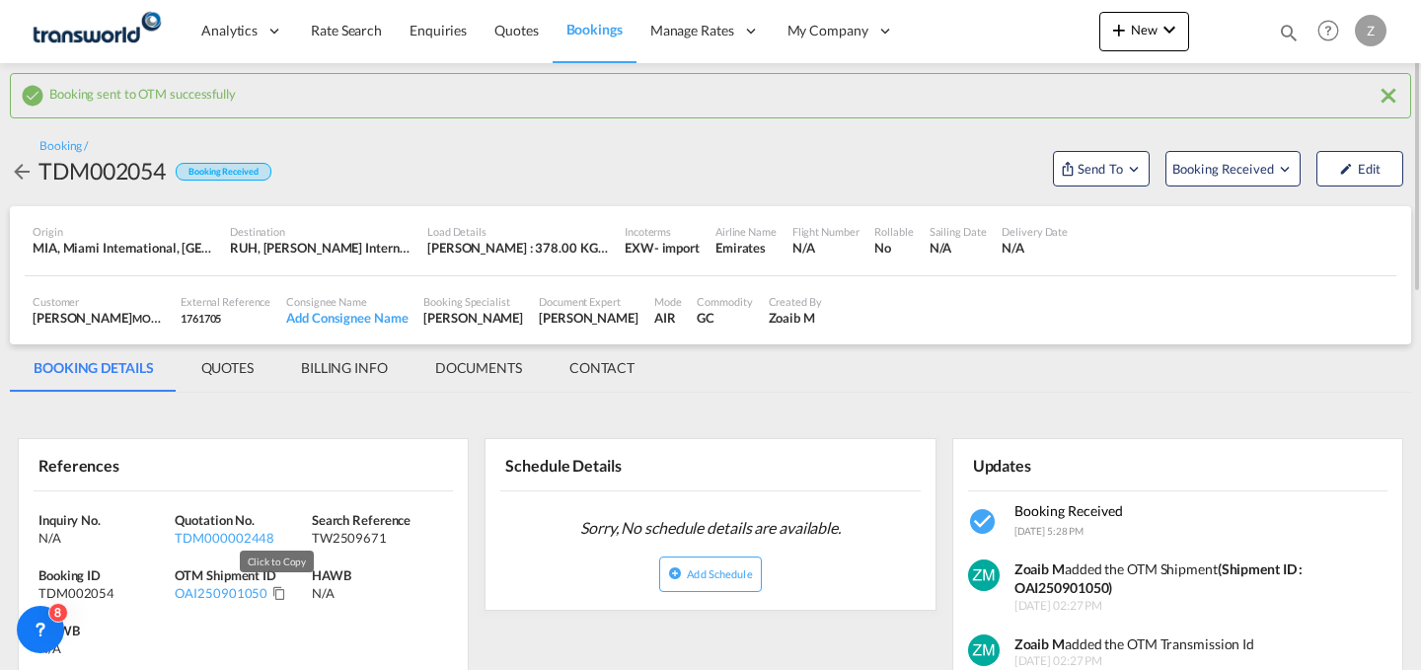
click at [276, 599] on md-icon "Click to Copy" at bounding box center [279, 593] width 14 height 14
